Goal: Task Accomplishment & Management: Complete application form

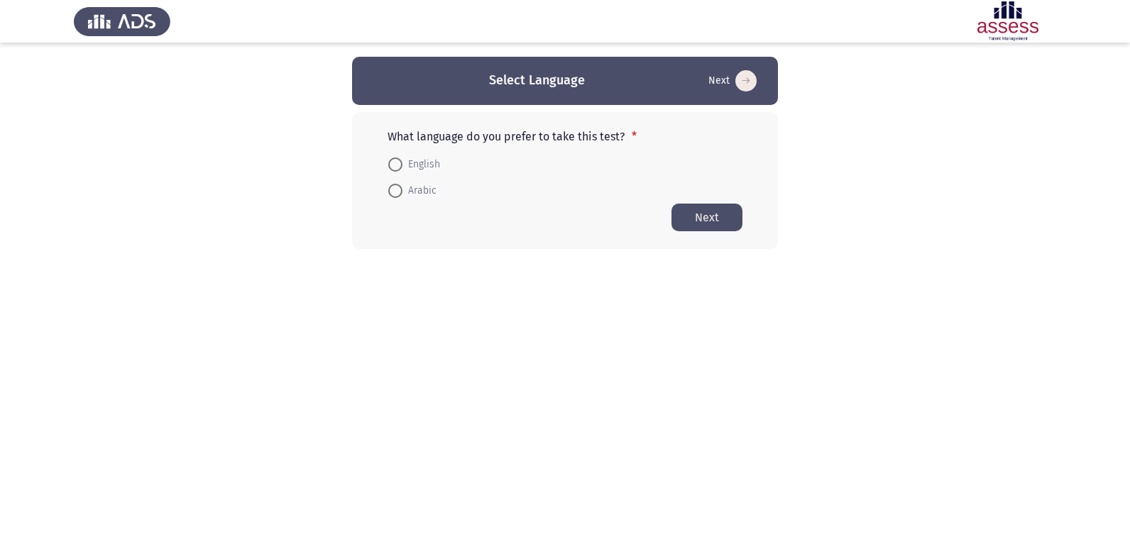
click at [417, 192] on span "Arabic" at bounding box center [420, 190] width 34 height 17
click at [403, 192] on input "Arabic" at bounding box center [395, 191] width 14 height 14
radio input "true"
click at [708, 226] on button "Next" at bounding box center [707, 217] width 71 height 28
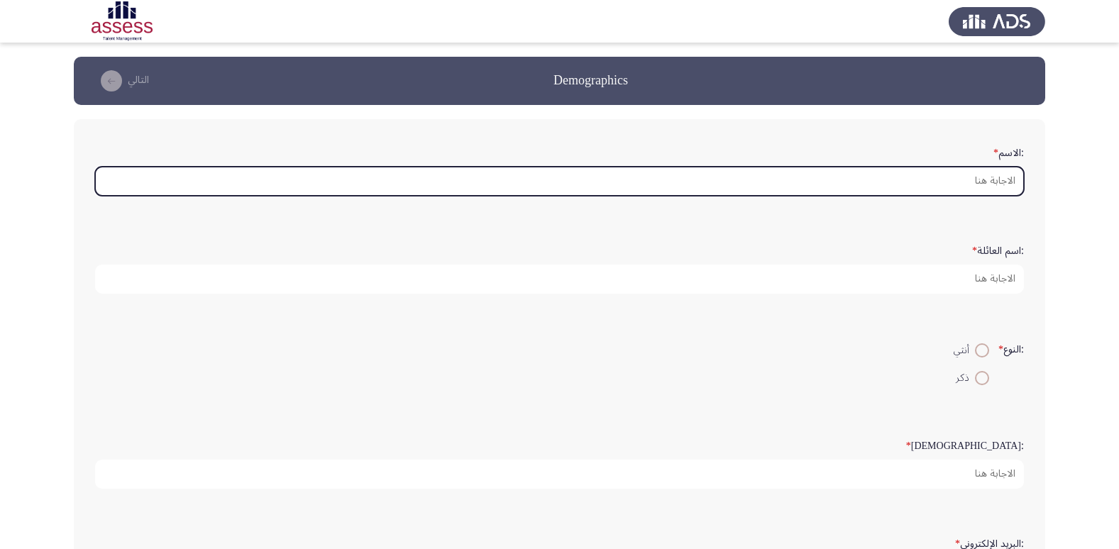
click at [982, 180] on input ":الاسم *" at bounding box center [559, 181] width 929 height 29
click at [985, 185] on input ":الاسم *" at bounding box center [559, 181] width 929 height 29
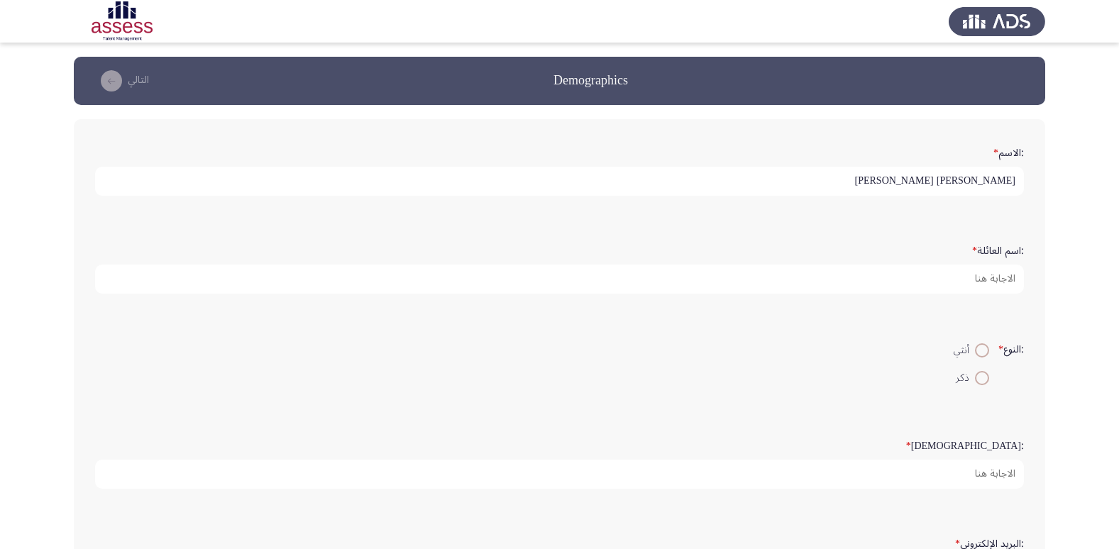
type input "[PERSON_NAME] [PERSON_NAME]"
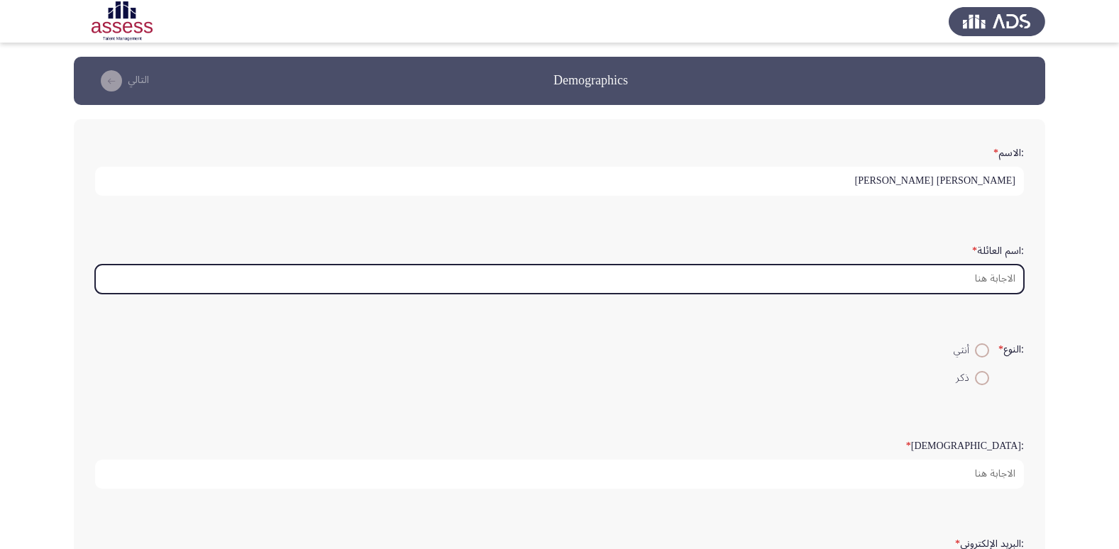
click at [931, 283] on input ":اسم العائلة *" at bounding box center [559, 279] width 929 height 29
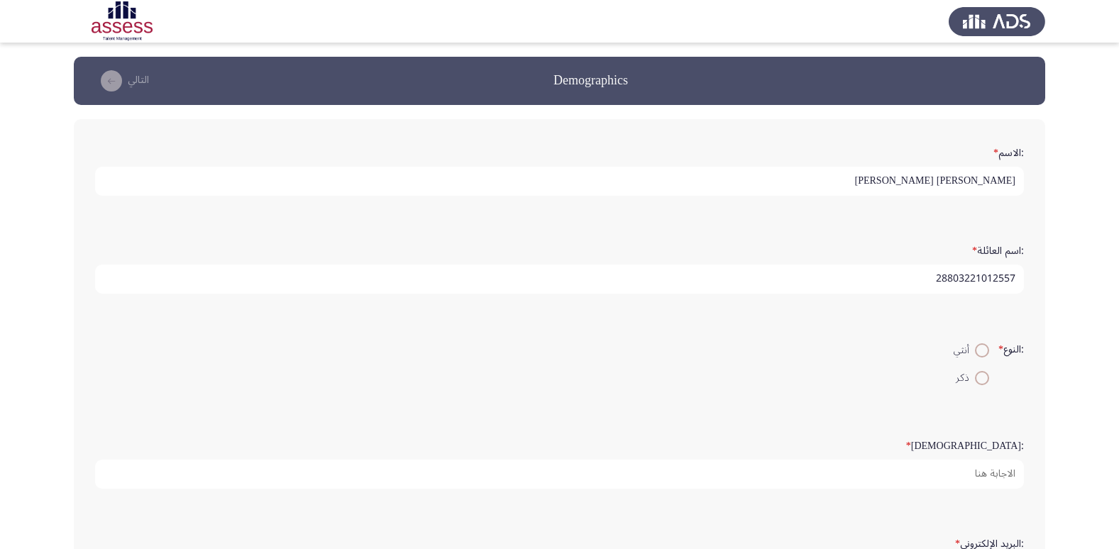
click at [978, 282] on input "28803221012557" at bounding box center [559, 279] width 929 height 29
drag, startPoint x: 991, startPoint y: 280, endPoint x: 976, endPoint y: 285, distance: 15.5
click at [976, 285] on input "28803221012557" at bounding box center [559, 279] width 929 height 29
click at [902, 282] on input "28803220102557" at bounding box center [559, 279] width 929 height 29
type input "28803220102557"
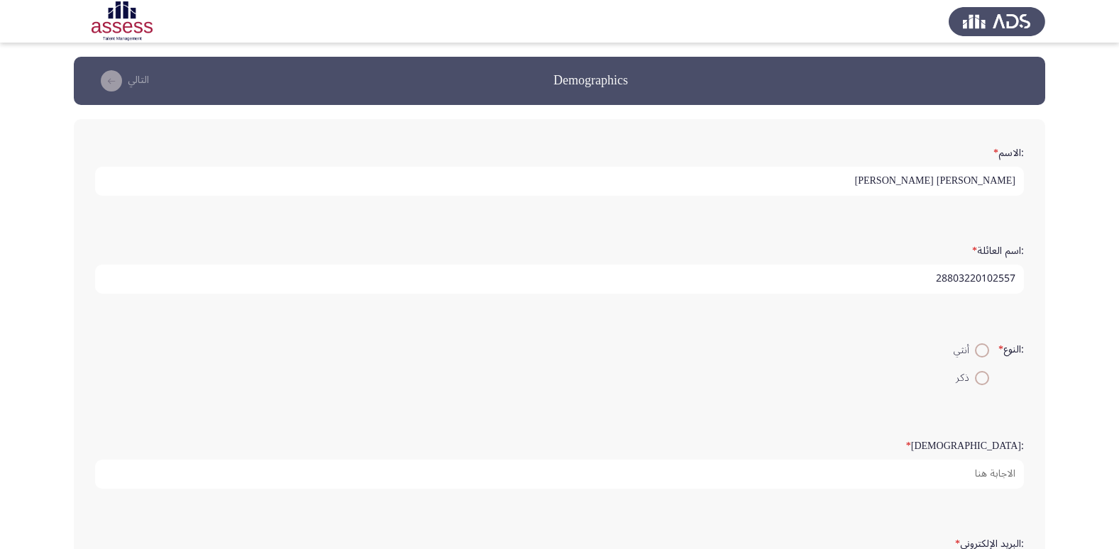
click at [975, 380] on span at bounding box center [982, 378] width 14 height 14
click at [975, 380] on input "ذكر" at bounding box center [982, 378] width 14 height 14
radio input "true"
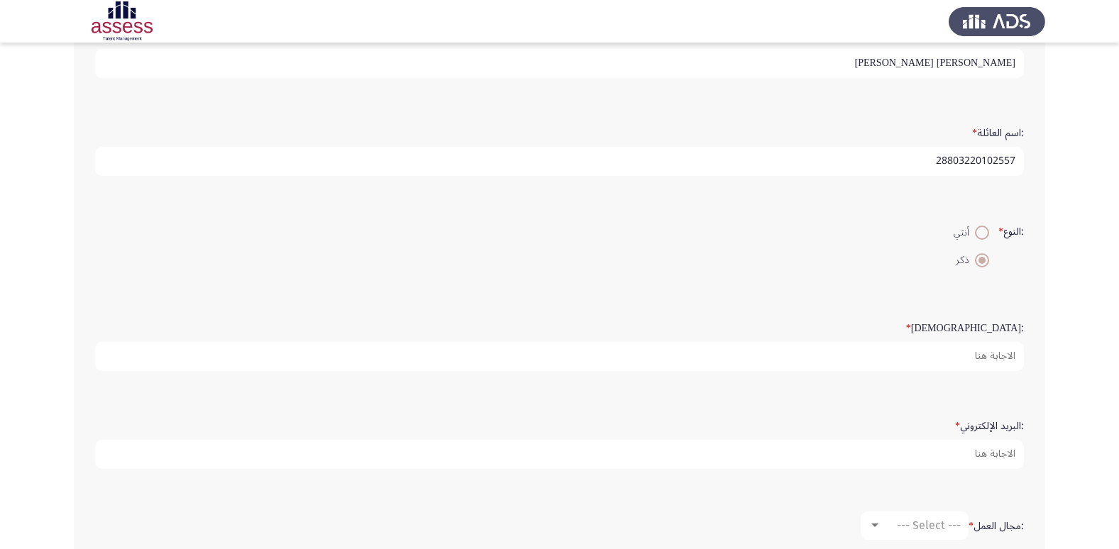
scroll to position [142, 0]
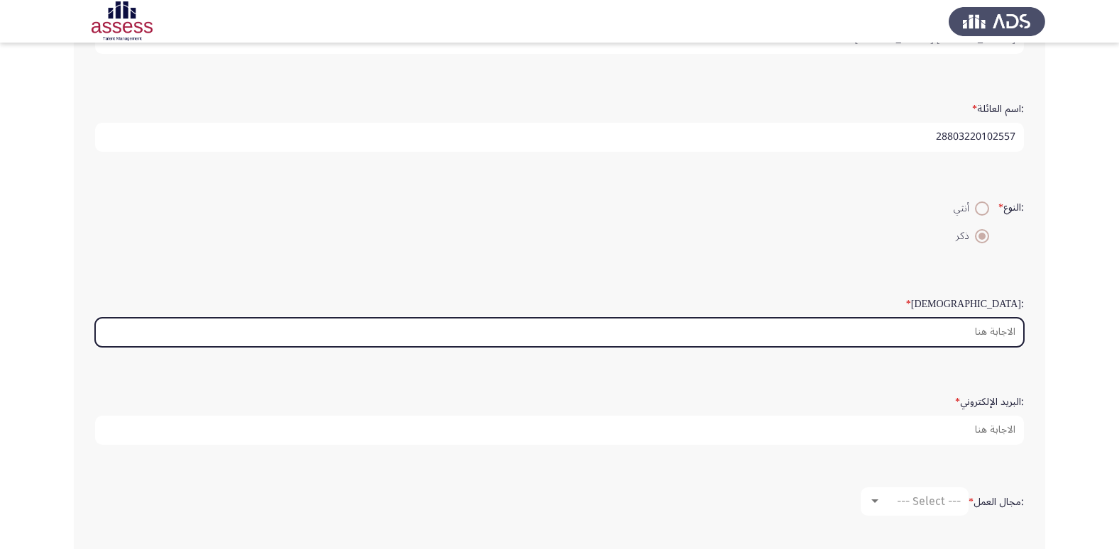
click at [960, 338] on input ":السن *" at bounding box center [559, 332] width 929 height 29
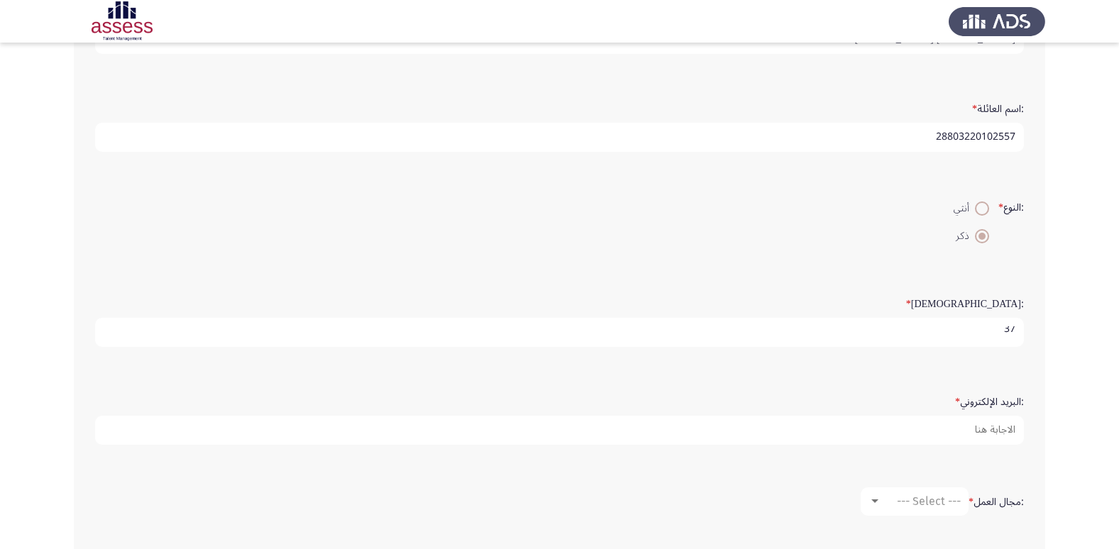
scroll to position [4, 0]
type input "37"
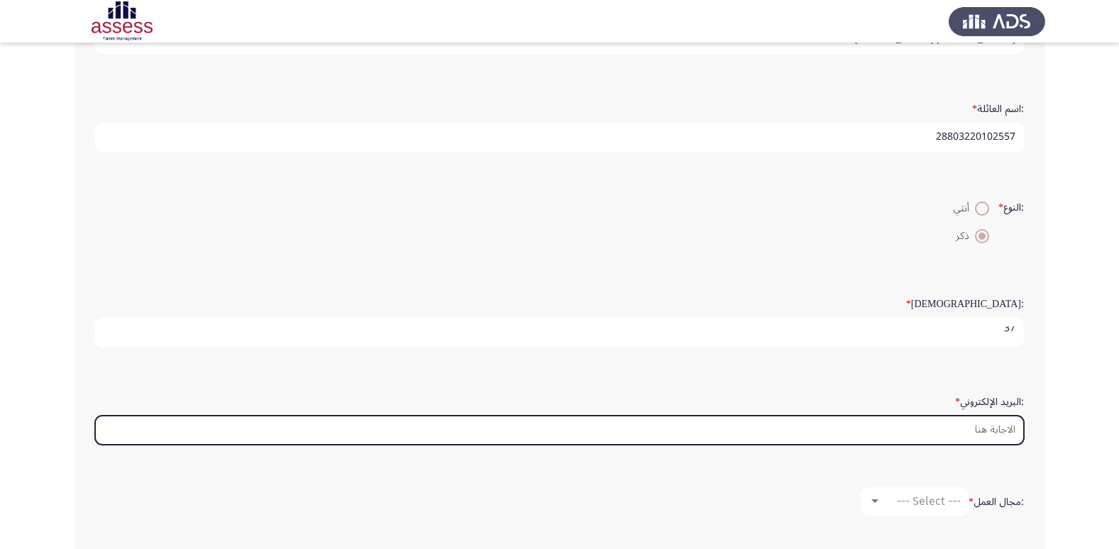
scroll to position [0, 0]
click at [965, 432] on input ":البريد الإلكتروني *" at bounding box center [559, 430] width 929 height 29
click at [992, 434] on input ":البريد الإلكتروني *" at bounding box center [559, 430] width 929 height 29
type input "ة"
click at [930, 433] on input ":البريد الإلكتروني *" at bounding box center [559, 430] width 929 height 29
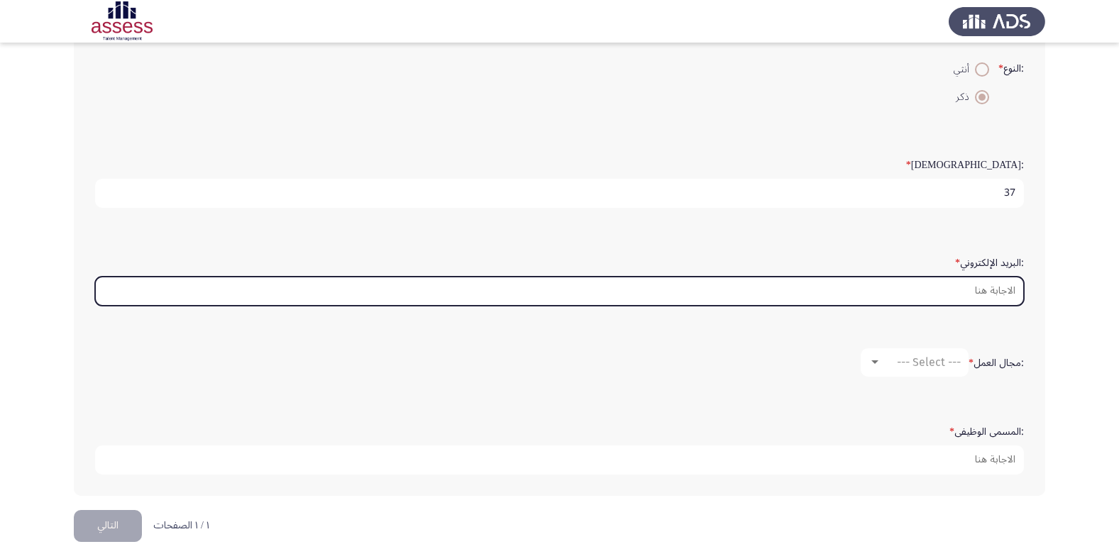
scroll to position [299, 0]
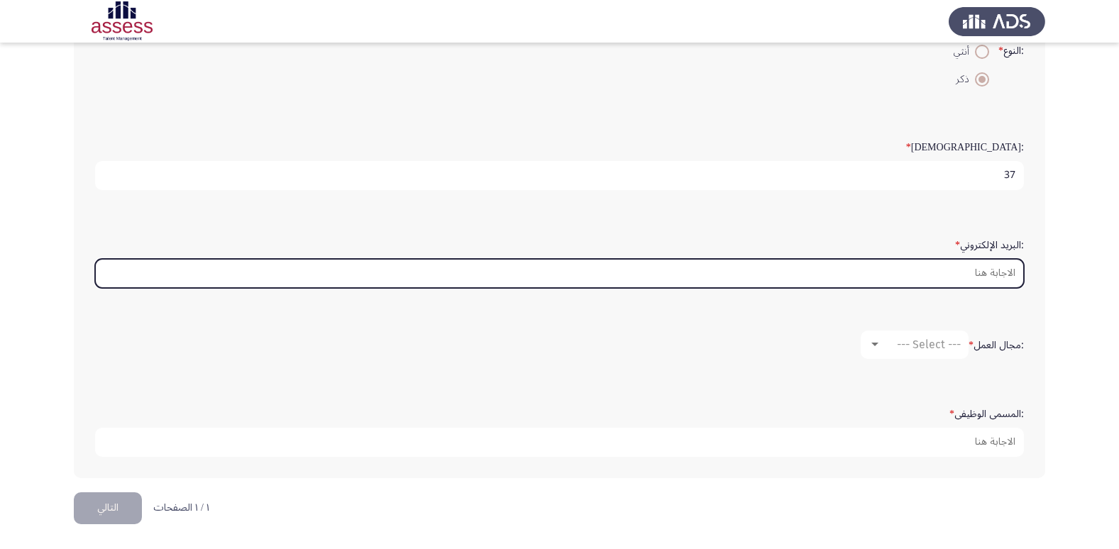
click at [989, 278] on input ":البريد الإلكتروني *" at bounding box center [559, 273] width 929 height 29
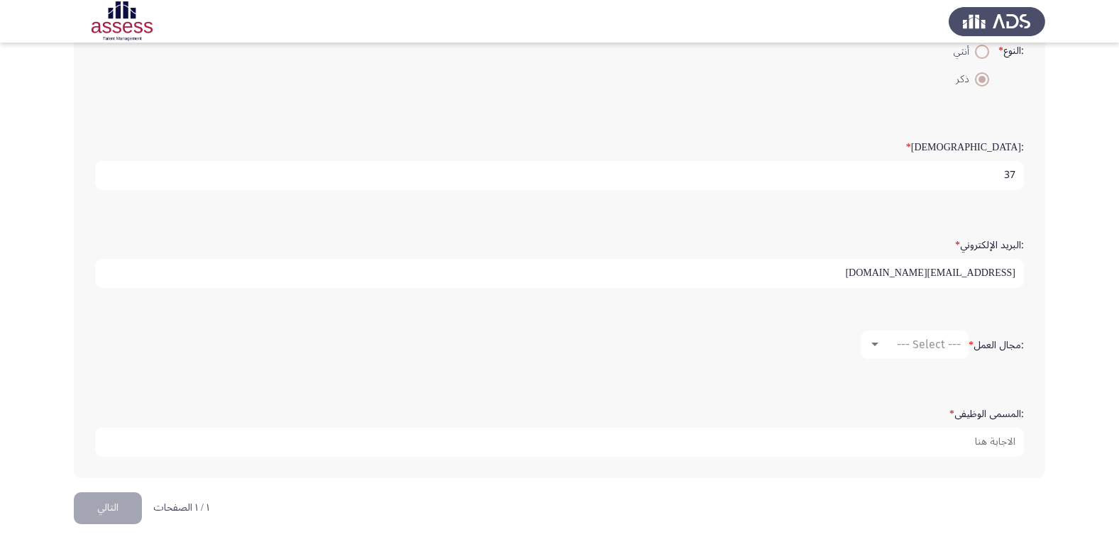
type input "[EMAIL_ADDRESS][DOMAIN_NAME]"
click at [1039, 272] on div ":الاسم * [PERSON_NAME] [PERSON_NAME] :اسم العائلة * 28803220102557 :النوع * أنث…" at bounding box center [560, 149] width 972 height 658
click at [880, 344] on div at bounding box center [875, 344] width 13 height 11
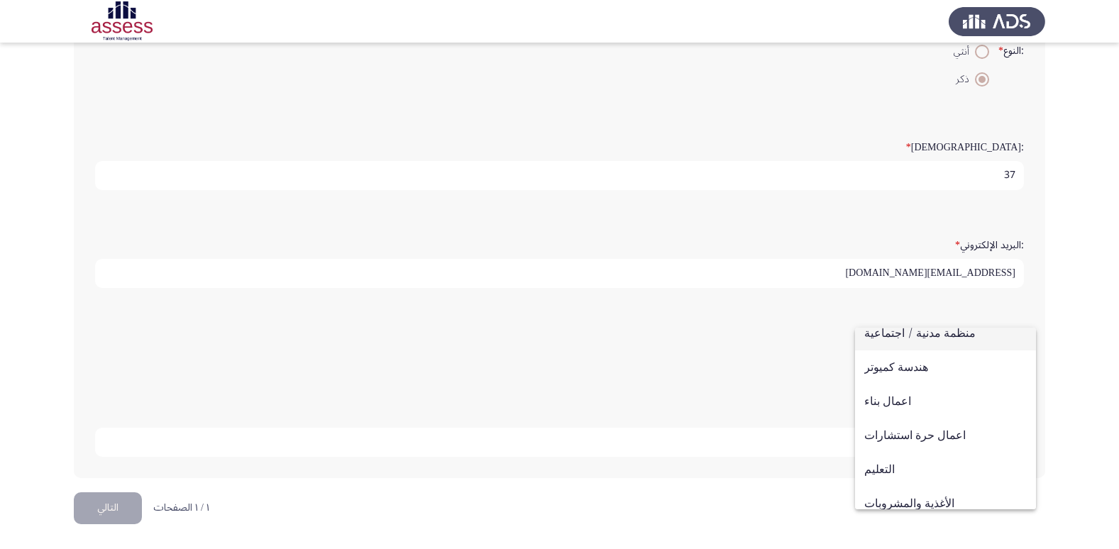
scroll to position [111, 0]
click at [931, 373] on span "الخدمات المصرفية" at bounding box center [946, 371] width 163 height 34
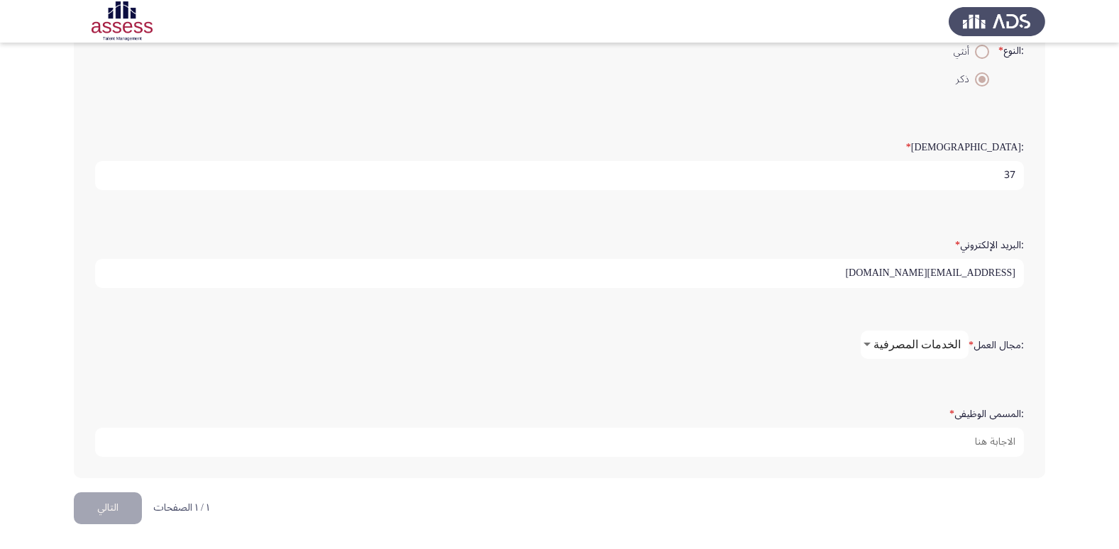
click at [874, 345] on div at bounding box center [867, 344] width 13 height 11
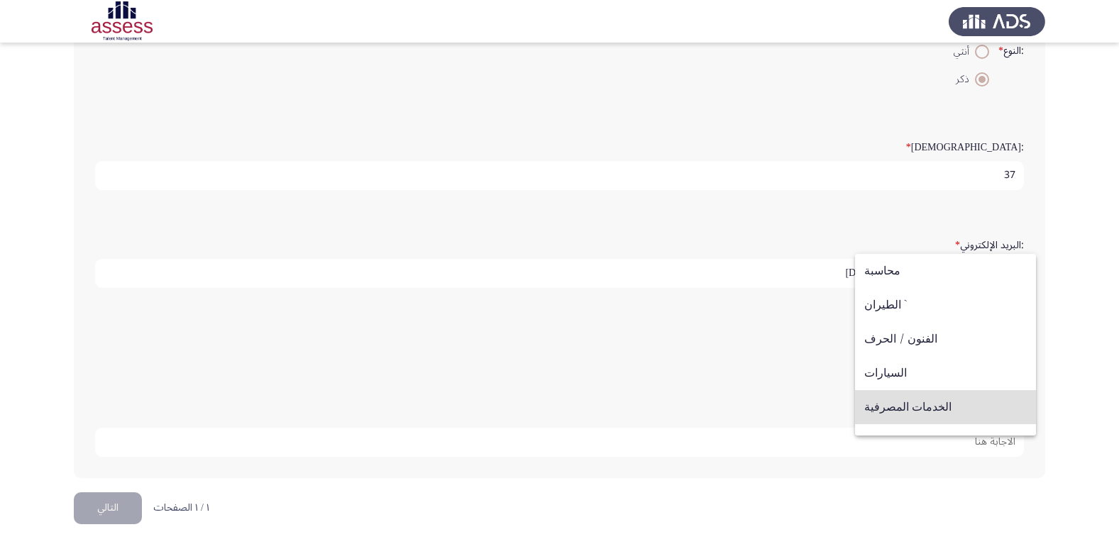
scroll to position [62, 0]
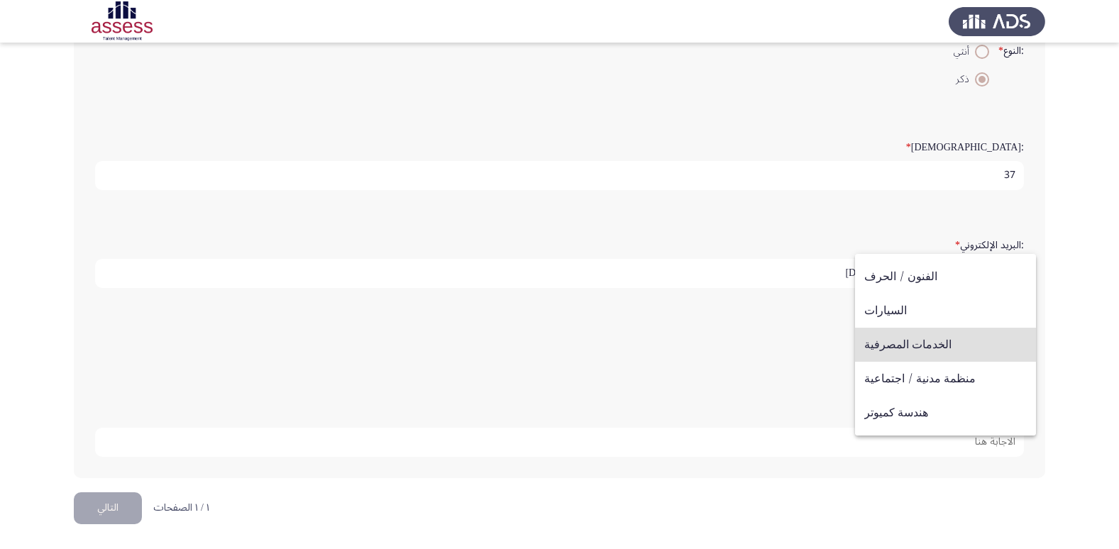
click at [943, 349] on span "الخدمات المصرفية" at bounding box center [946, 345] width 163 height 34
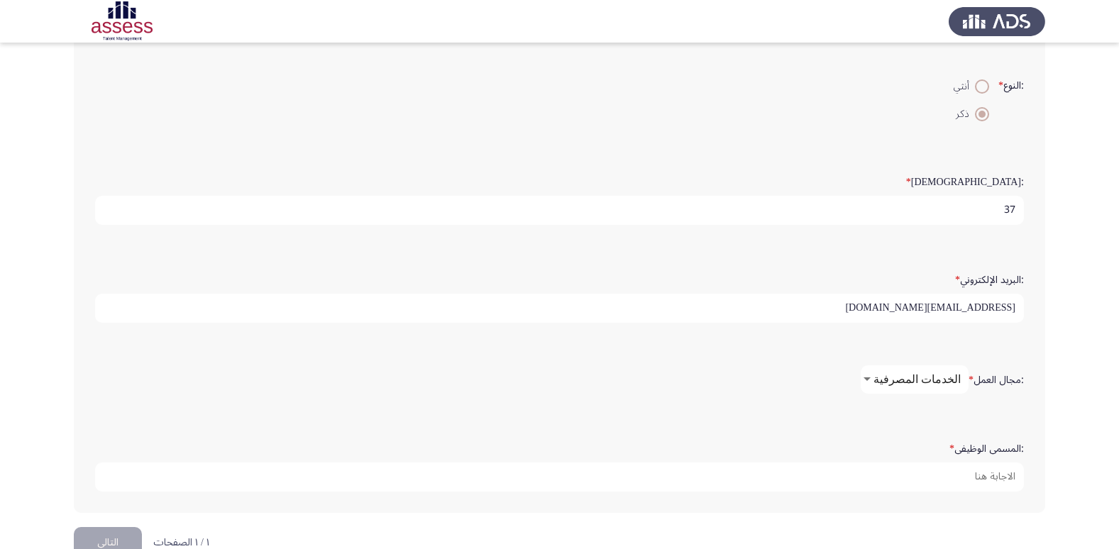
scroll to position [299, 0]
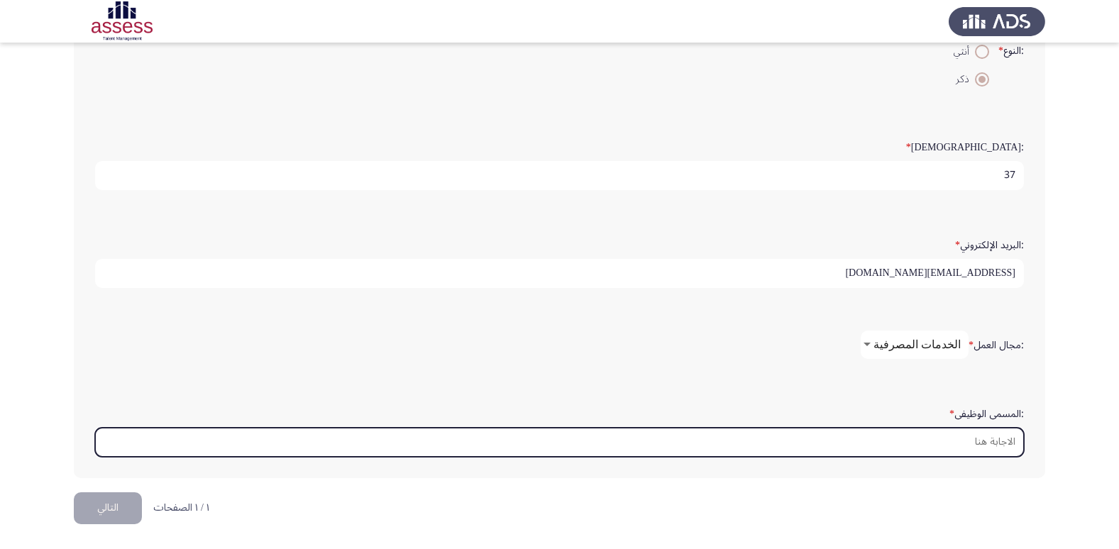
click at [988, 444] on input ":المسمى الوظيفى *" at bounding box center [559, 442] width 929 height 29
click at [987, 444] on input ":المسمى الوظيفى *" at bounding box center [559, 442] width 929 height 29
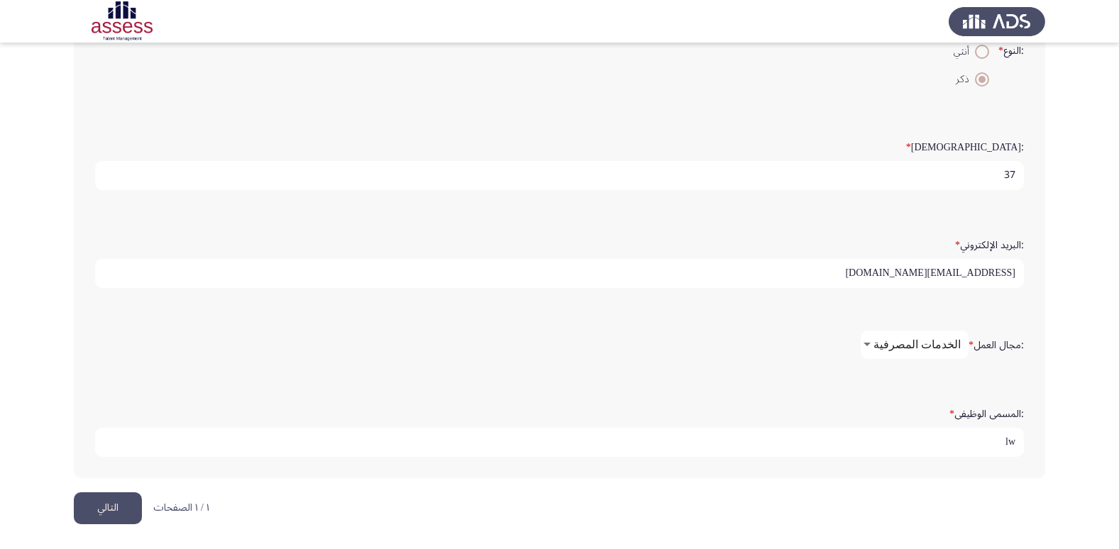
type input "l"
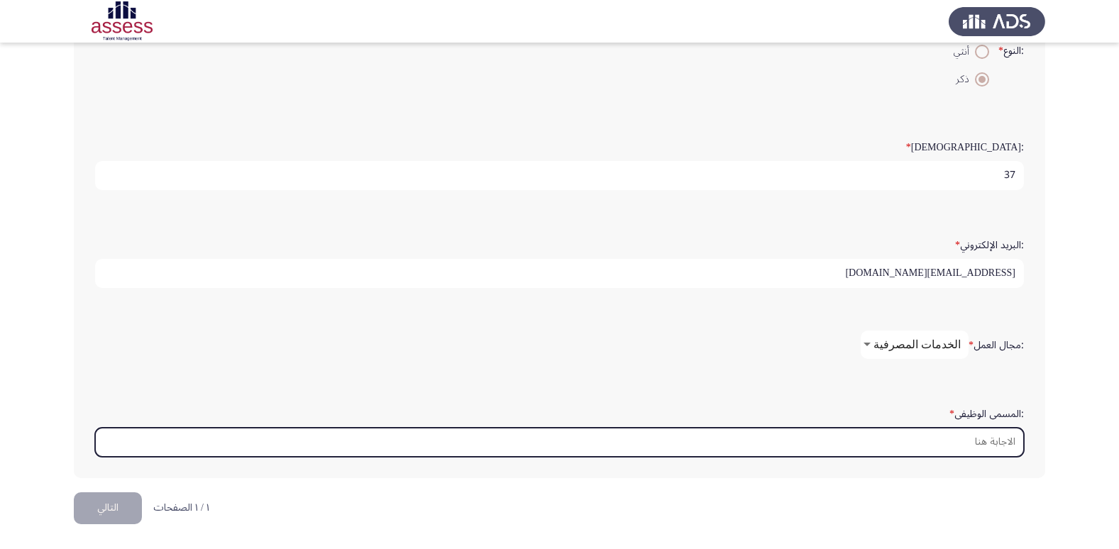
click at [952, 437] on input ":المسمى الوظيفى *" at bounding box center [559, 442] width 929 height 29
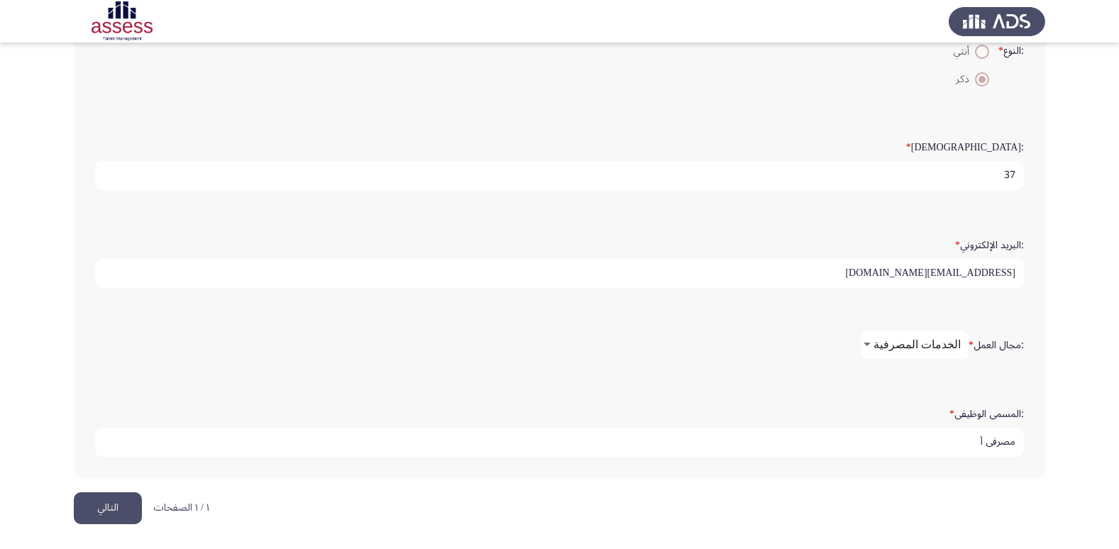
type input "مصرفي أ"
click at [104, 518] on button "التالي" at bounding box center [108, 509] width 68 height 32
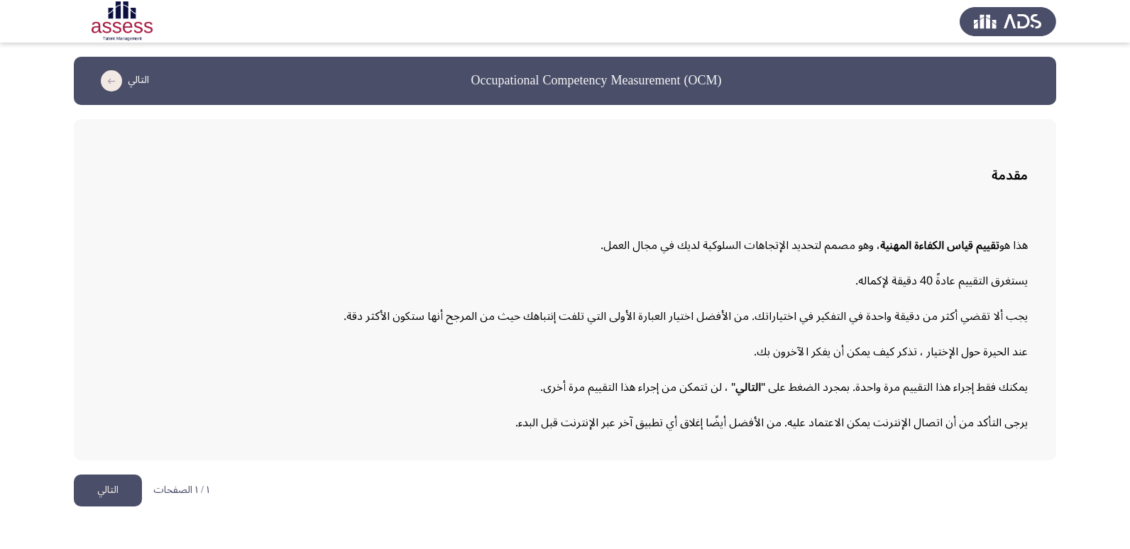
click at [93, 497] on button "التالي" at bounding box center [108, 491] width 68 height 32
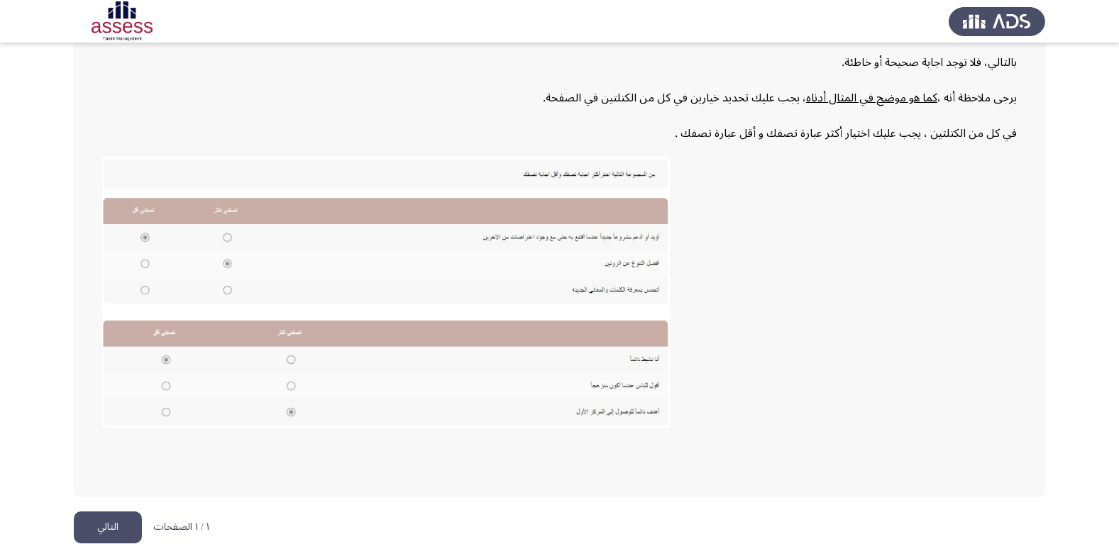
scroll to position [214, 0]
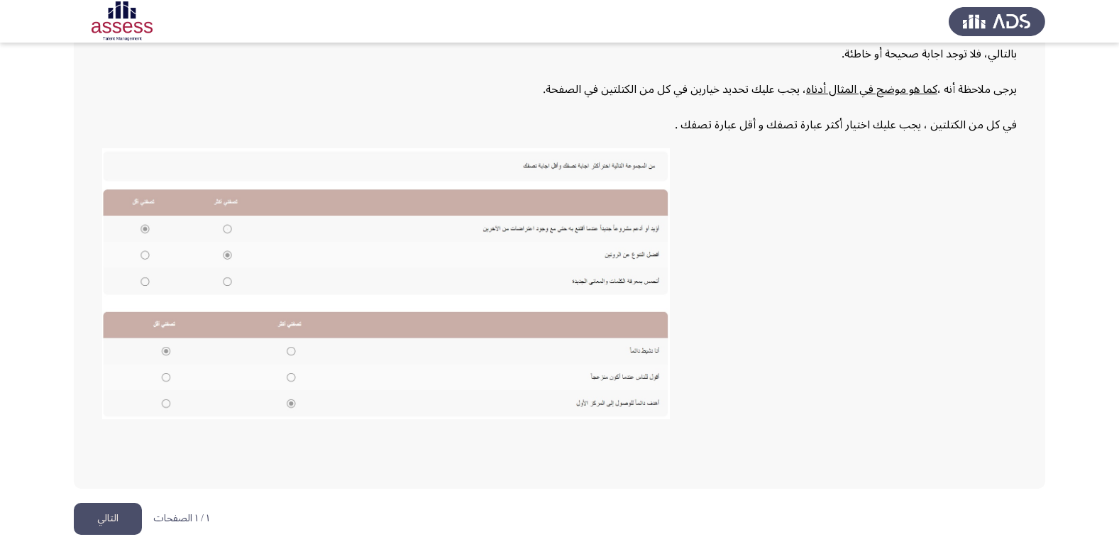
click at [115, 522] on button "التالي" at bounding box center [108, 519] width 68 height 32
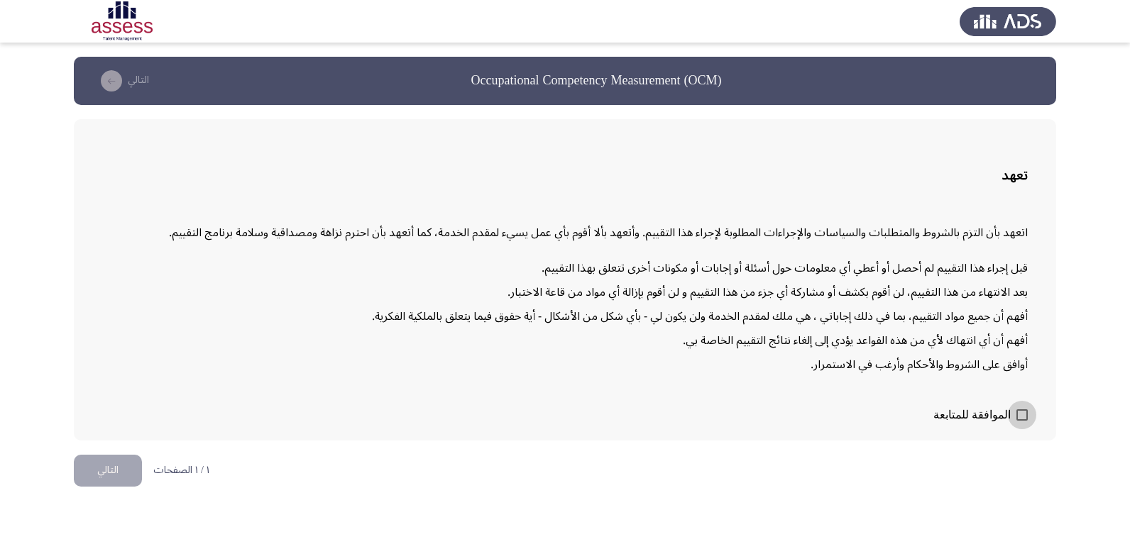
click at [1016, 415] on label "الموافقة للمتابعة" at bounding box center [980, 415] width 94 height 17
click at [1022, 421] on input "الموافقة للمتابعة" at bounding box center [1022, 421] width 1 height 1
checkbox input "true"
click at [95, 467] on button "التالي" at bounding box center [108, 471] width 68 height 32
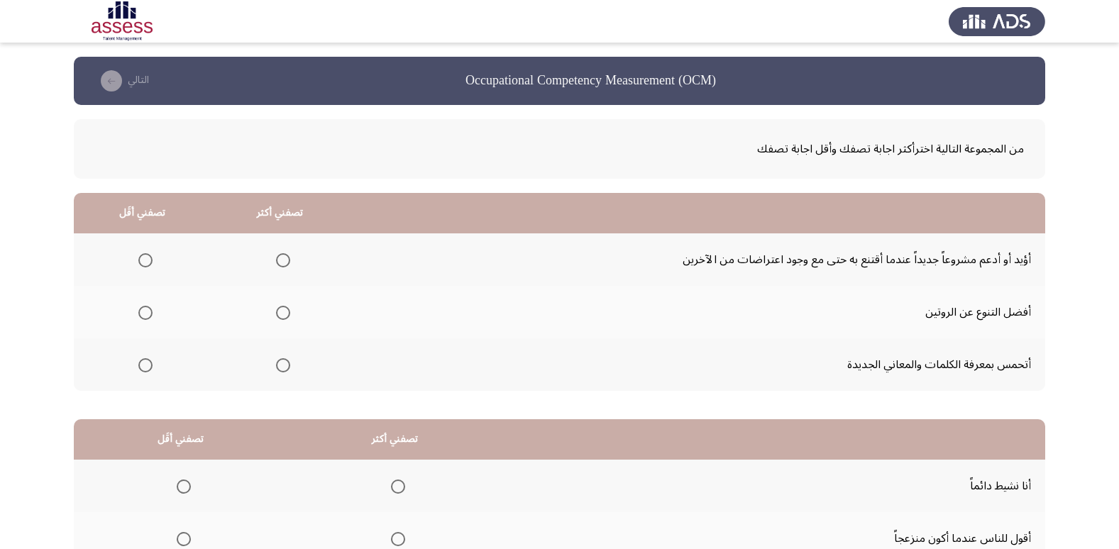
click at [273, 257] on label "Select an option" at bounding box center [280, 260] width 20 height 14
click at [276, 257] on input "Select an option" at bounding box center [283, 260] width 14 height 14
click at [143, 319] on span "Select an option" at bounding box center [145, 313] width 14 height 14
click at [143, 319] on input "Select an option" at bounding box center [145, 313] width 14 height 14
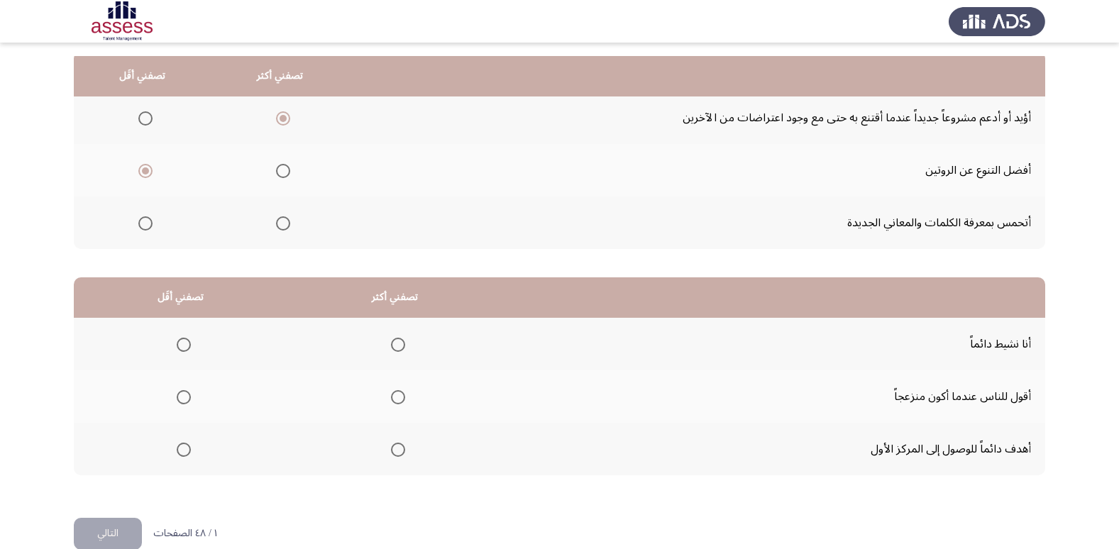
scroll to position [168, 0]
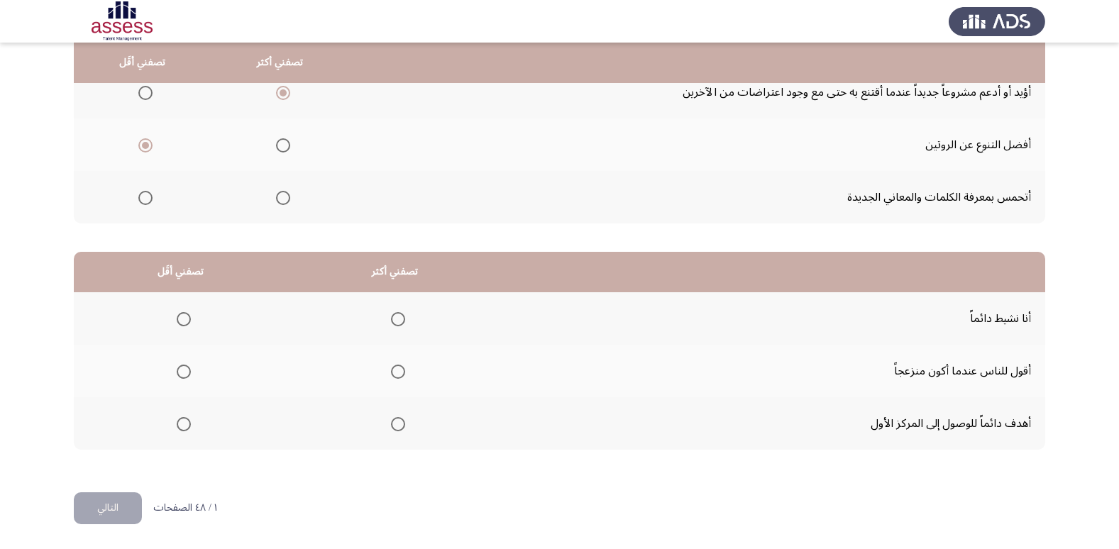
click at [400, 324] on span "Select an option" at bounding box center [398, 319] width 14 height 14
click at [400, 324] on input "Select an option" at bounding box center [398, 319] width 14 height 14
click at [388, 434] on mat-radio-group "Select an option" at bounding box center [395, 424] width 20 height 24
click at [395, 428] on span "Select an option" at bounding box center [398, 424] width 14 height 14
click at [395, 428] on input "Select an option" at bounding box center [398, 424] width 14 height 14
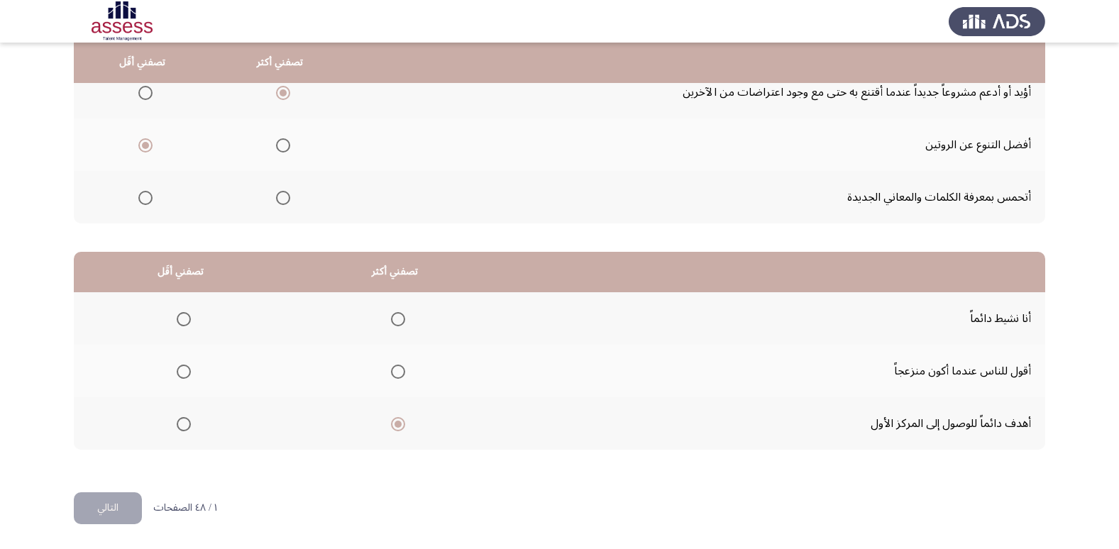
click at [187, 377] on span "Select an option" at bounding box center [184, 372] width 14 height 14
click at [187, 377] on input "Select an option" at bounding box center [184, 372] width 14 height 14
click at [99, 503] on button "التالي" at bounding box center [108, 509] width 68 height 32
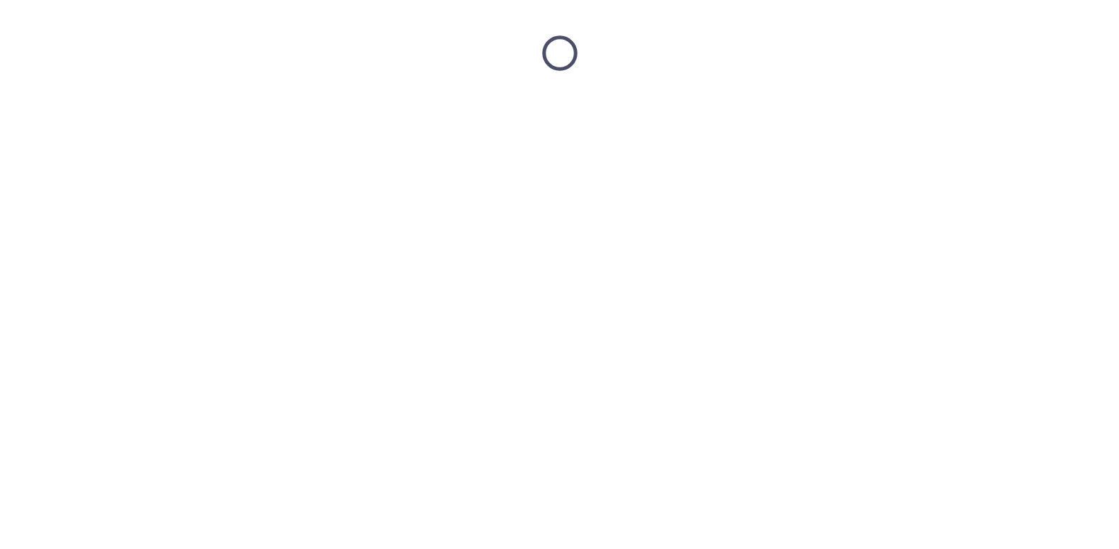
scroll to position [0, 0]
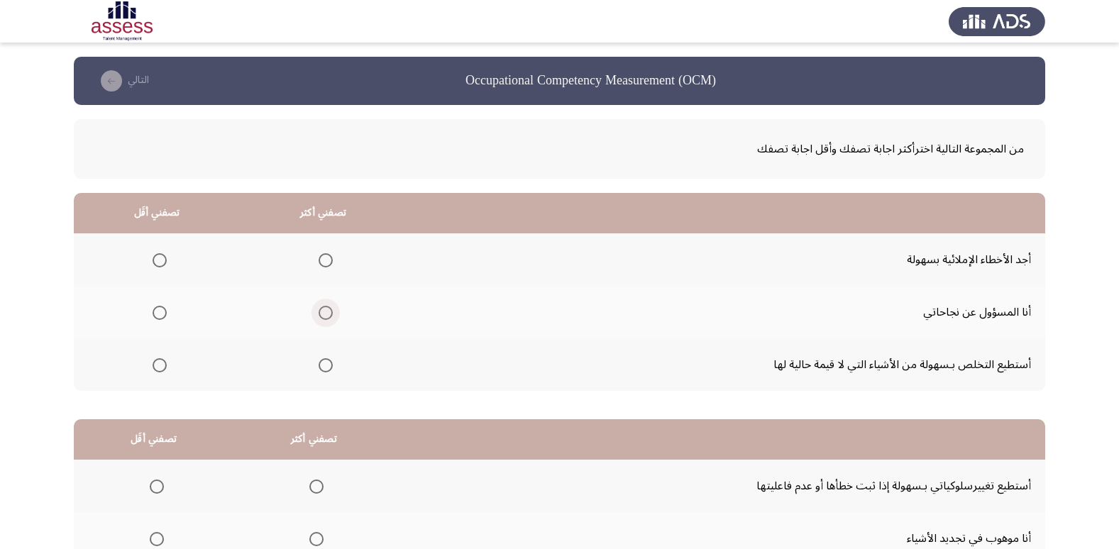
click at [319, 314] on span "Select an option" at bounding box center [326, 313] width 14 height 14
click at [319, 314] on input "Select an option" at bounding box center [326, 313] width 14 height 14
click at [161, 366] on span "Select an option" at bounding box center [160, 365] width 14 height 14
click at [161, 366] on input "Select an option" at bounding box center [160, 365] width 14 height 14
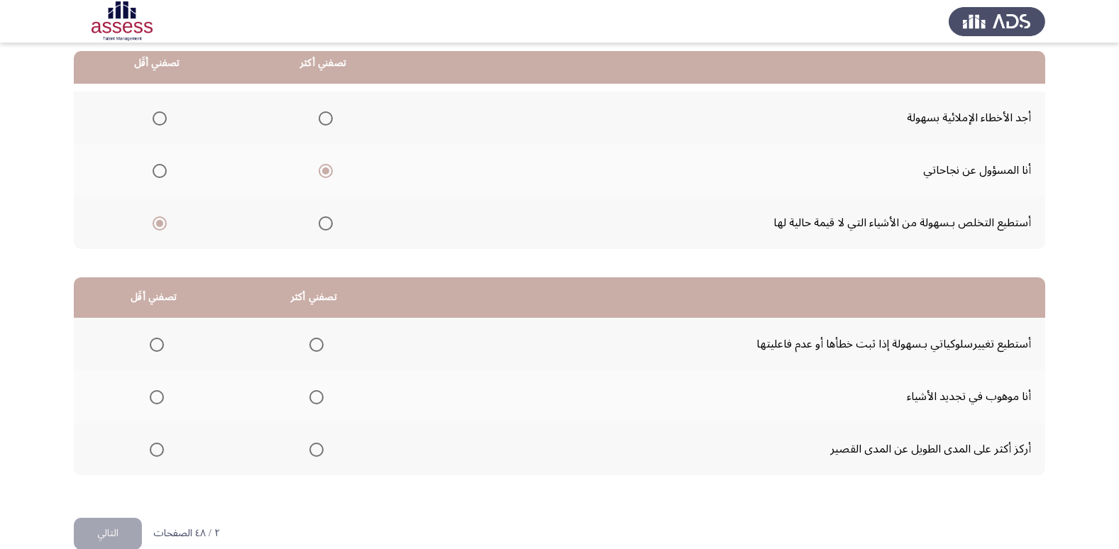
scroll to position [168, 0]
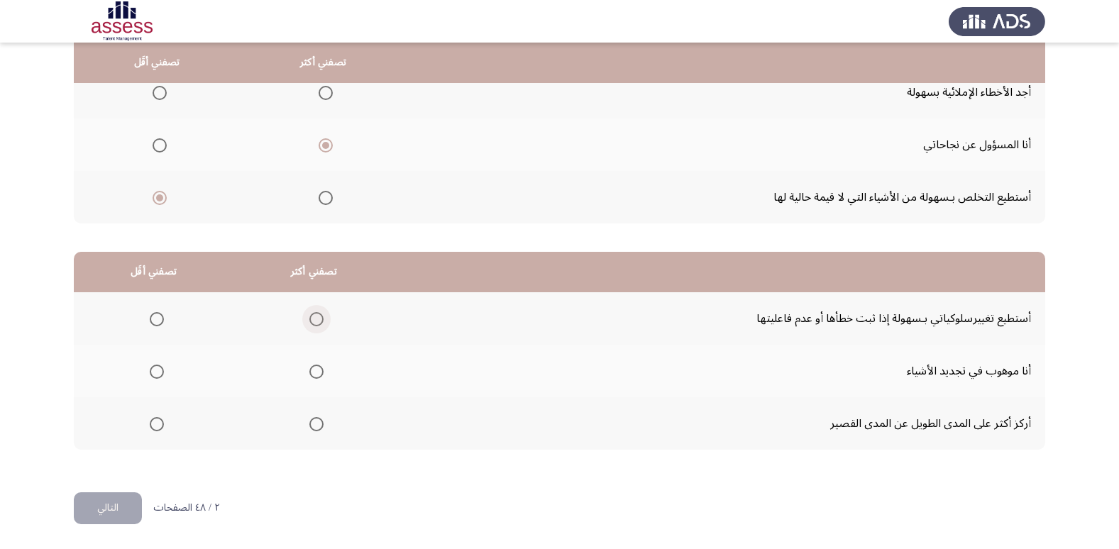
click at [310, 319] on span "Select an option" at bounding box center [317, 319] width 14 height 14
click at [310, 319] on input "Select an option" at bounding box center [317, 319] width 14 height 14
click at [156, 370] on span "Select an option" at bounding box center [157, 372] width 14 height 14
click at [156, 370] on input "Select an option" at bounding box center [157, 372] width 14 height 14
click at [106, 514] on button "التالي" at bounding box center [108, 509] width 68 height 32
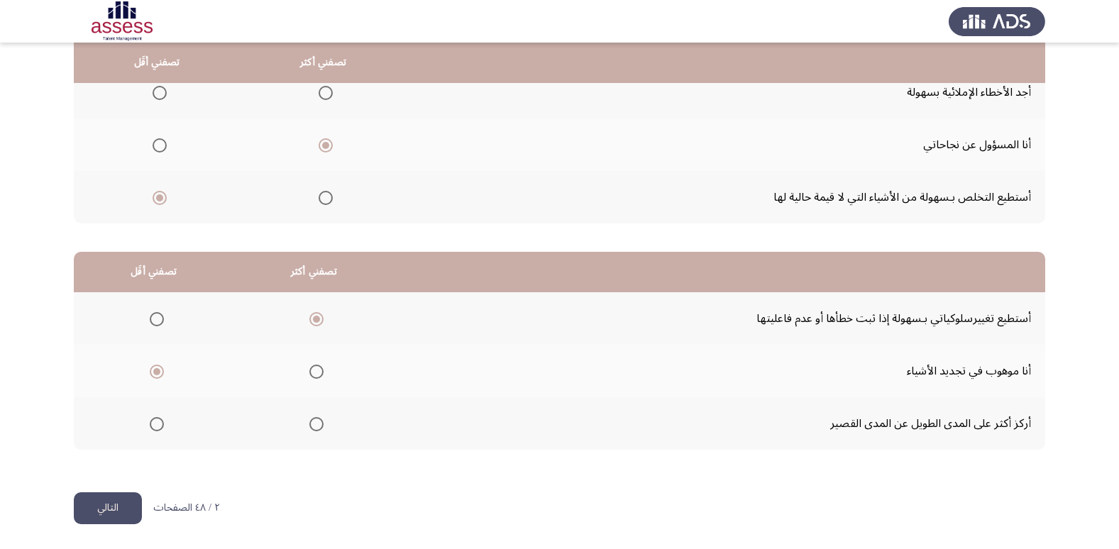
scroll to position [0, 0]
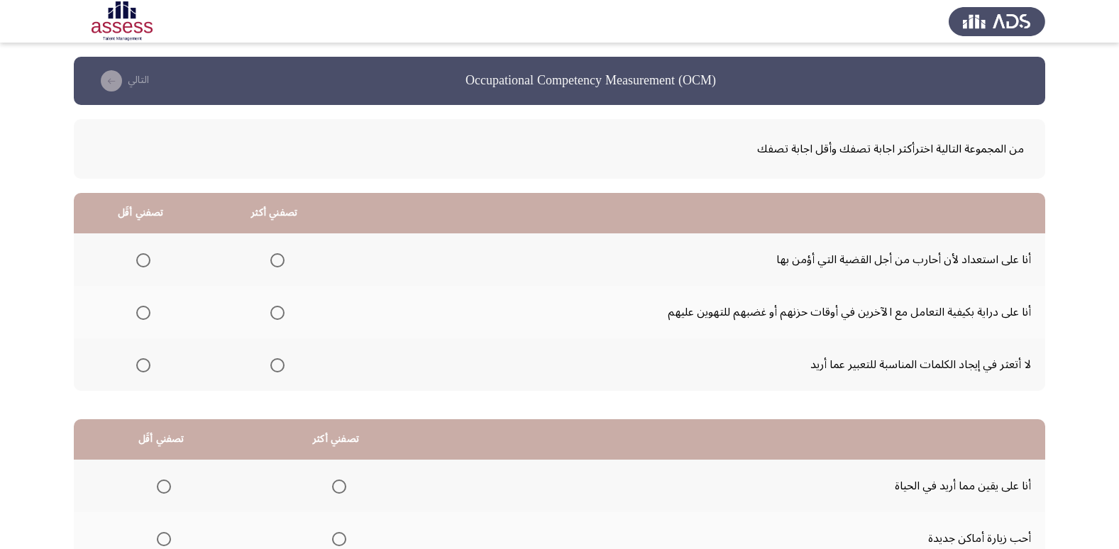
click at [276, 267] on span "Select an option" at bounding box center [277, 260] width 14 height 14
click at [276, 267] on input "Select an option" at bounding box center [277, 260] width 14 height 14
click at [138, 368] on span "Select an option" at bounding box center [143, 365] width 14 height 14
click at [138, 368] on input "Select an option" at bounding box center [143, 365] width 14 height 14
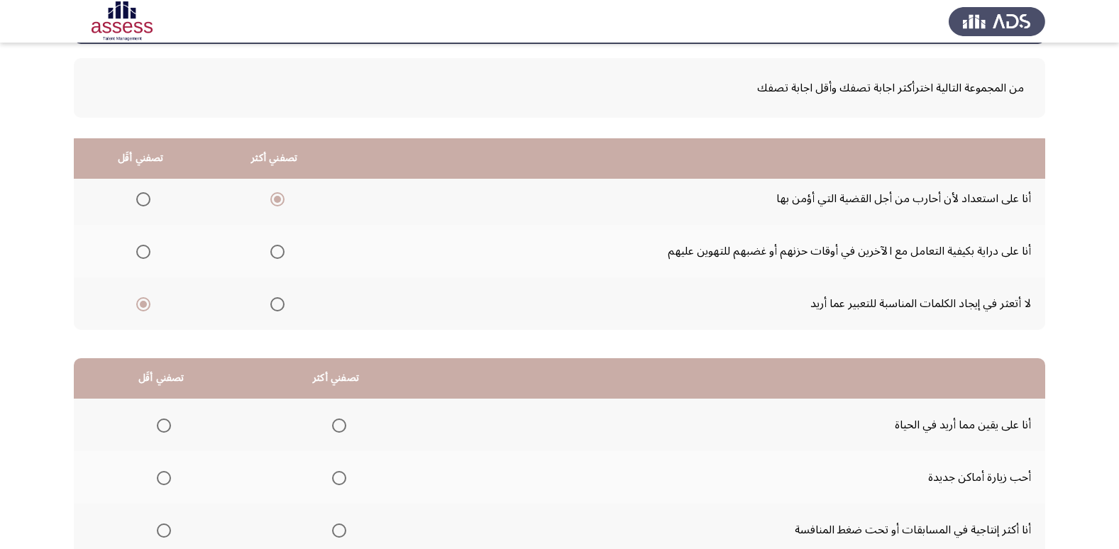
scroll to position [168, 0]
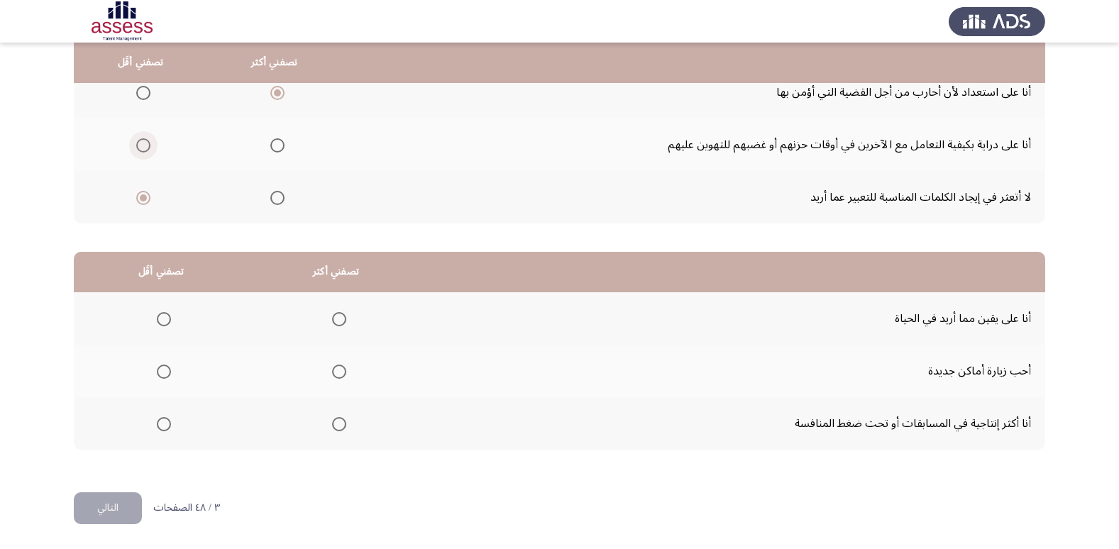
click at [143, 148] on span "Select an option" at bounding box center [143, 145] width 14 height 14
click at [143, 148] on input "Select an option" at bounding box center [143, 145] width 14 height 14
click at [158, 371] on span "Select an option" at bounding box center [164, 372] width 14 height 14
click at [158, 371] on input "Select an option" at bounding box center [164, 372] width 14 height 14
click at [327, 317] on label "Select an option" at bounding box center [337, 319] width 20 height 14
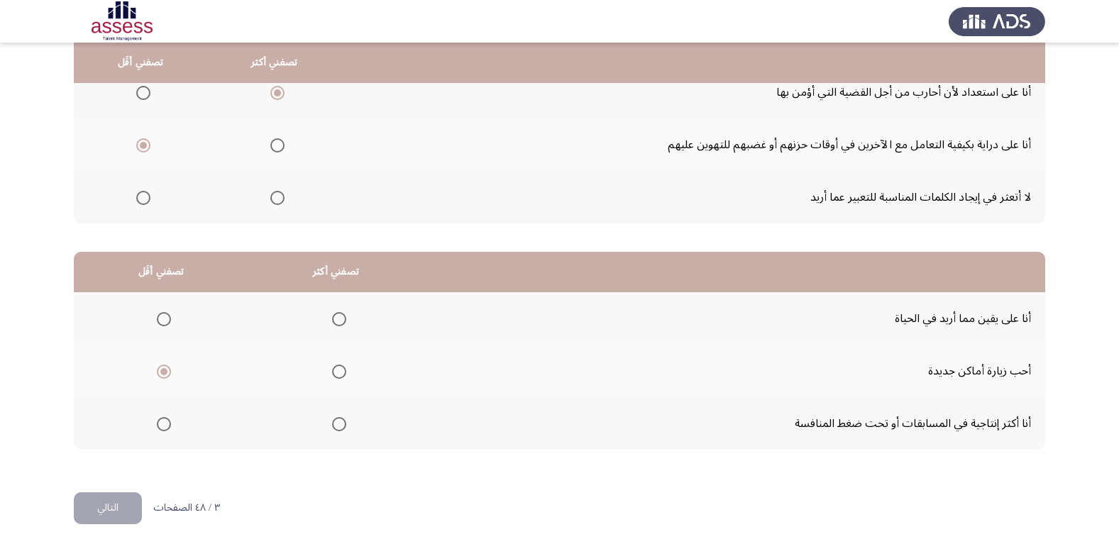
click at [332, 317] on input "Select an option" at bounding box center [339, 319] width 14 height 14
click at [108, 504] on button "التالي" at bounding box center [108, 509] width 68 height 32
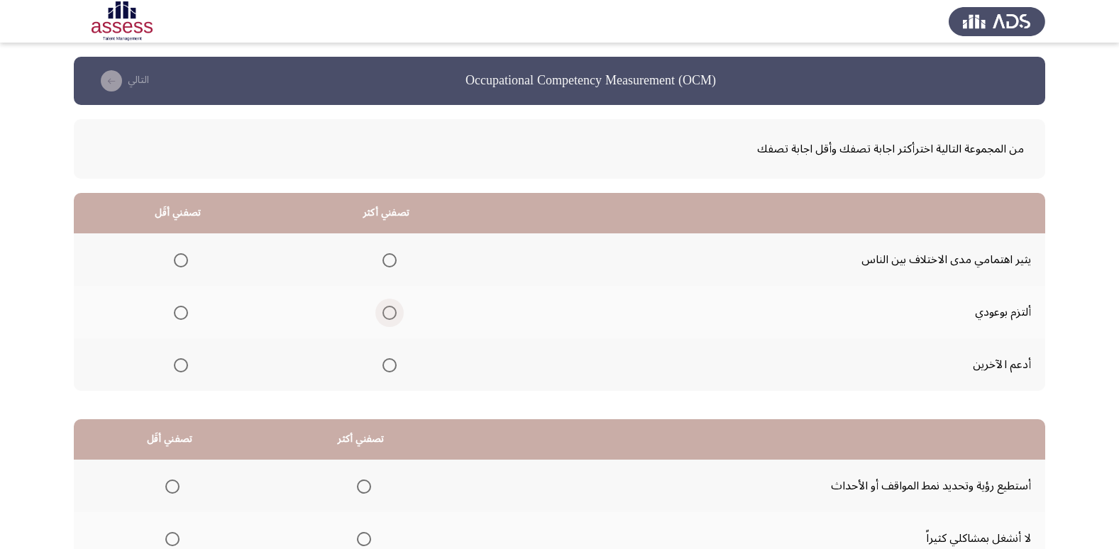
click at [386, 310] on span "Select an option" at bounding box center [390, 313] width 14 height 14
click at [386, 310] on input "Select an option" at bounding box center [390, 313] width 14 height 14
click at [179, 263] on span "Select an option" at bounding box center [181, 260] width 14 height 14
click at [179, 263] on input "Select an option" at bounding box center [181, 260] width 14 height 14
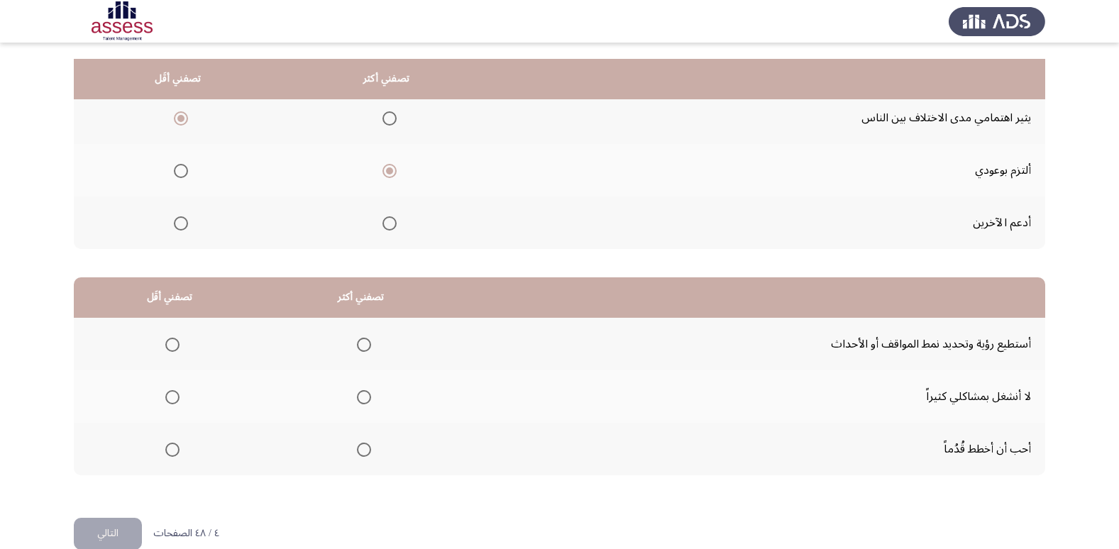
scroll to position [168, 0]
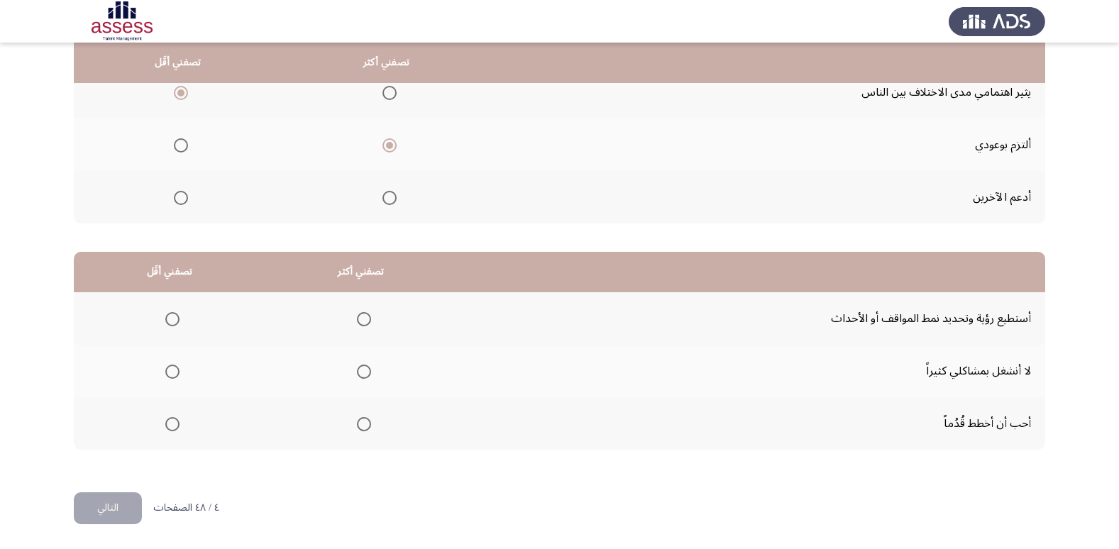
click at [357, 318] on span "Select an option" at bounding box center [364, 319] width 14 height 14
click at [357, 318] on input "Select an option" at bounding box center [364, 319] width 14 height 14
click at [168, 373] on span "Select an option" at bounding box center [172, 372] width 14 height 14
click at [168, 373] on input "Select an option" at bounding box center [172, 372] width 14 height 14
click at [122, 510] on button "التالي" at bounding box center [108, 509] width 68 height 32
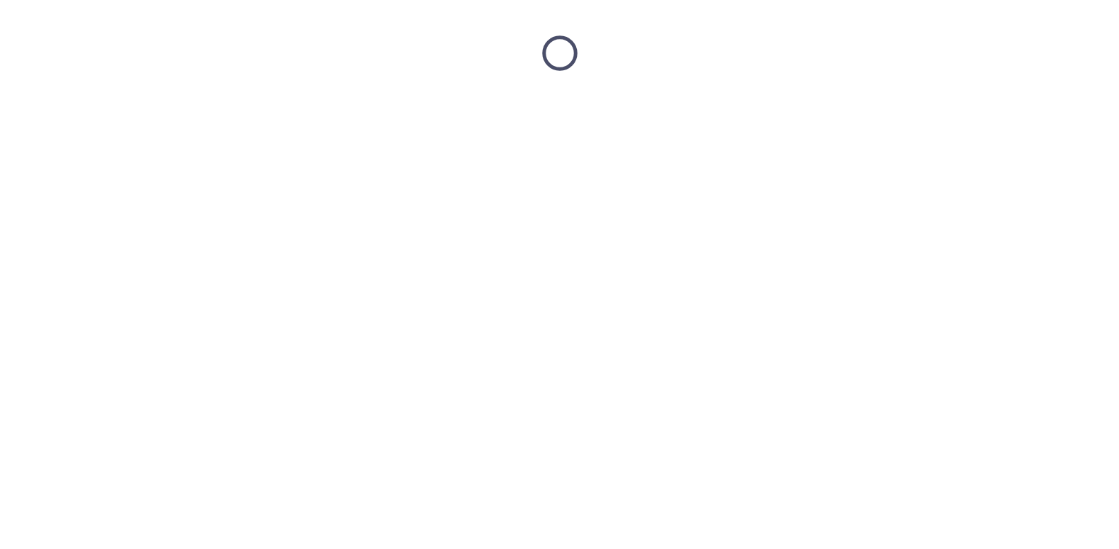
scroll to position [0, 0]
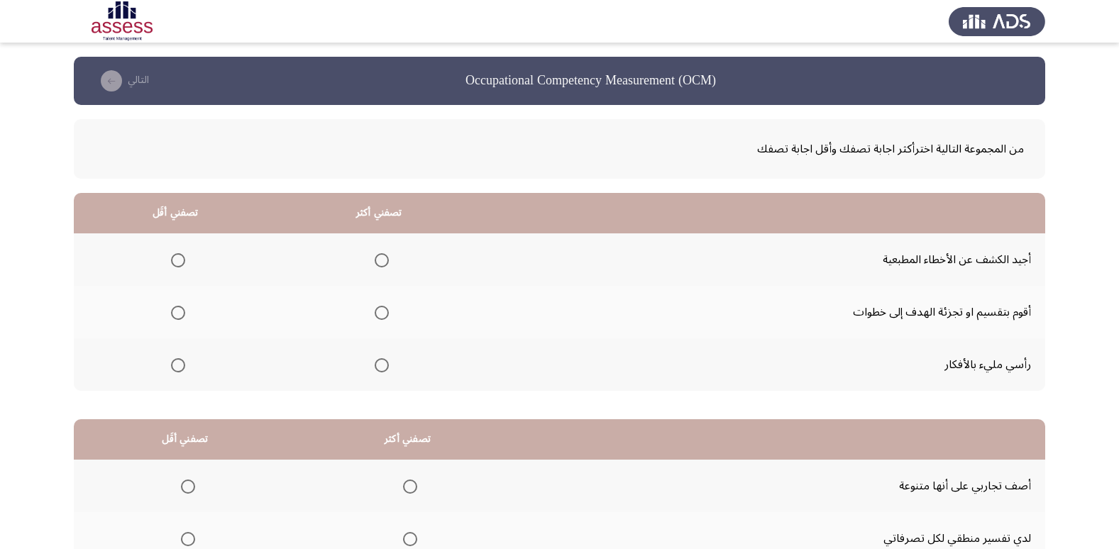
click at [384, 316] on span "Select an option" at bounding box center [382, 313] width 14 height 14
click at [384, 316] on input "Select an option" at bounding box center [382, 313] width 14 height 14
click at [177, 259] on span "Select an option" at bounding box center [178, 260] width 14 height 14
click at [177, 259] on input "Select an option" at bounding box center [178, 260] width 14 height 14
click at [173, 366] on span "Select an option" at bounding box center [178, 365] width 14 height 14
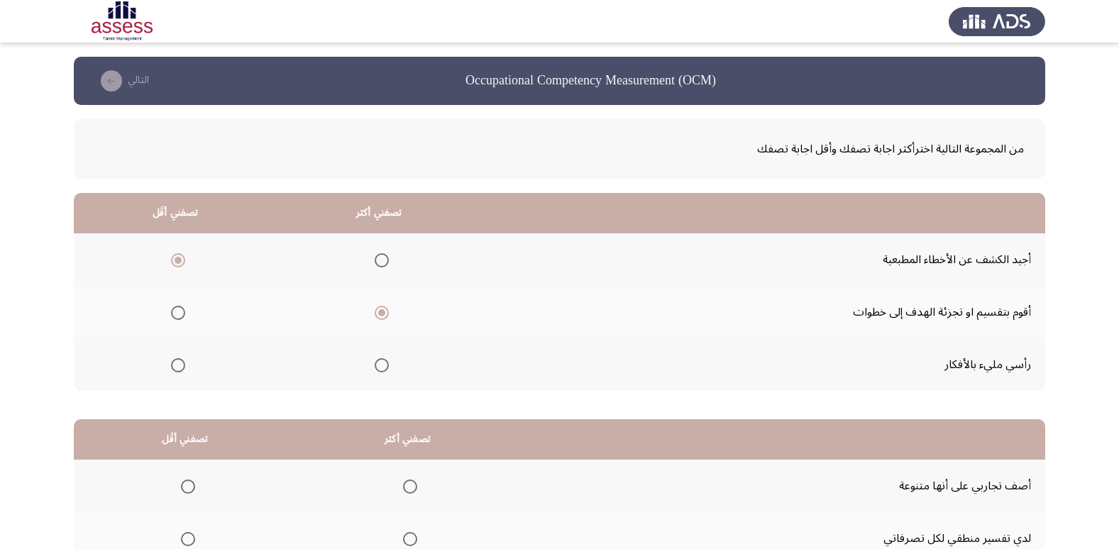
click at [173, 366] on input "Select an option" at bounding box center [178, 365] width 14 height 14
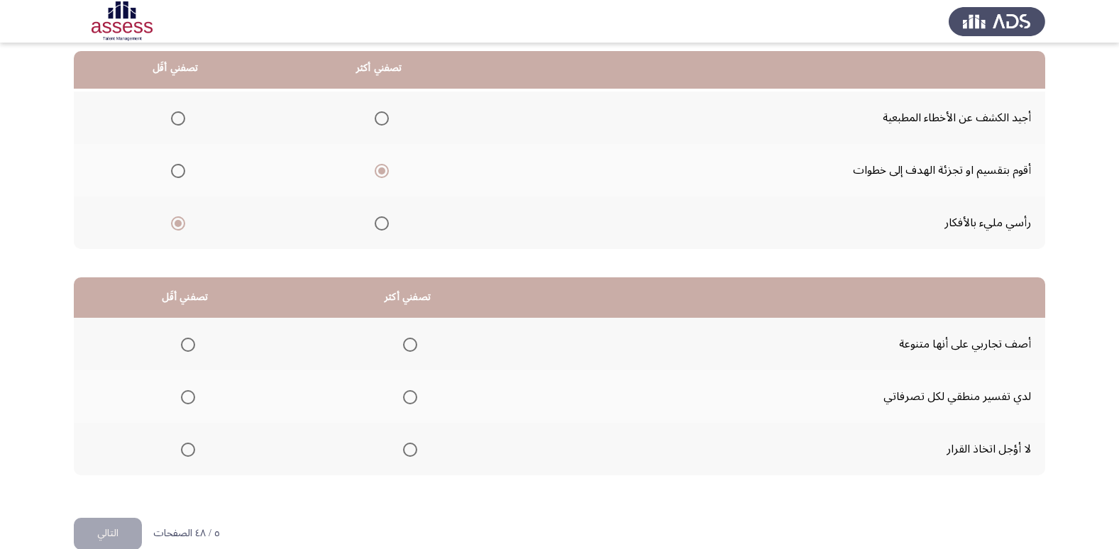
scroll to position [168, 0]
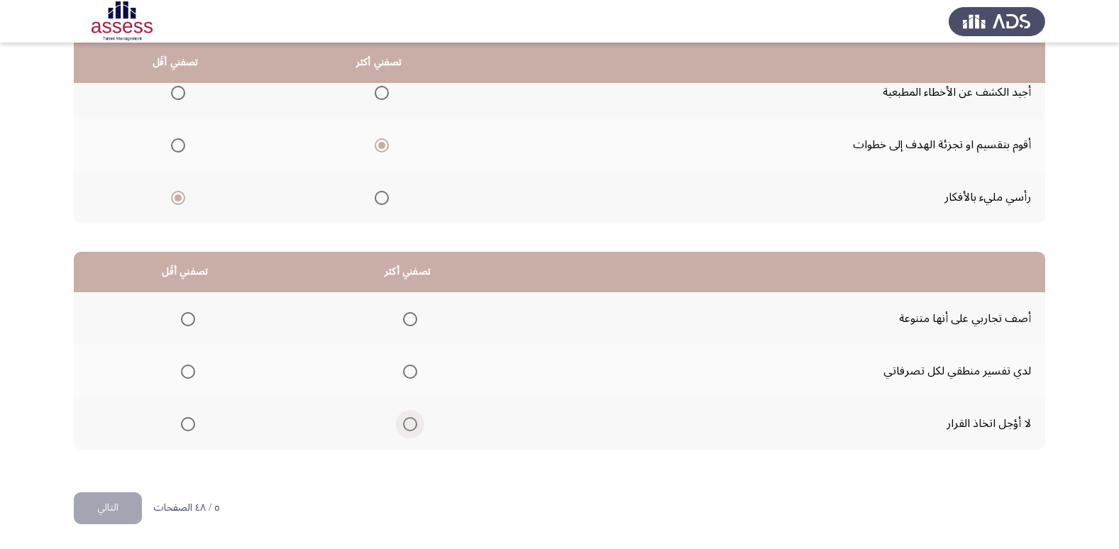
click at [414, 429] on span "Select an option" at bounding box center [410, 424] width 14 height 14
click at [414, 429] on input "Select an option" at bounding box center [410, 424] width 14 height 14
click at [187, 322] on span "Select an option" at bounding box center [188, 319] width 14 height 14
click at [187, 322] on input "Select an option" at bounding box center [188, 319] width 14 height 14
click at [182, 382] on mat-radio-group "Select an option" at bounding box center [185, 371] width 20 height 24
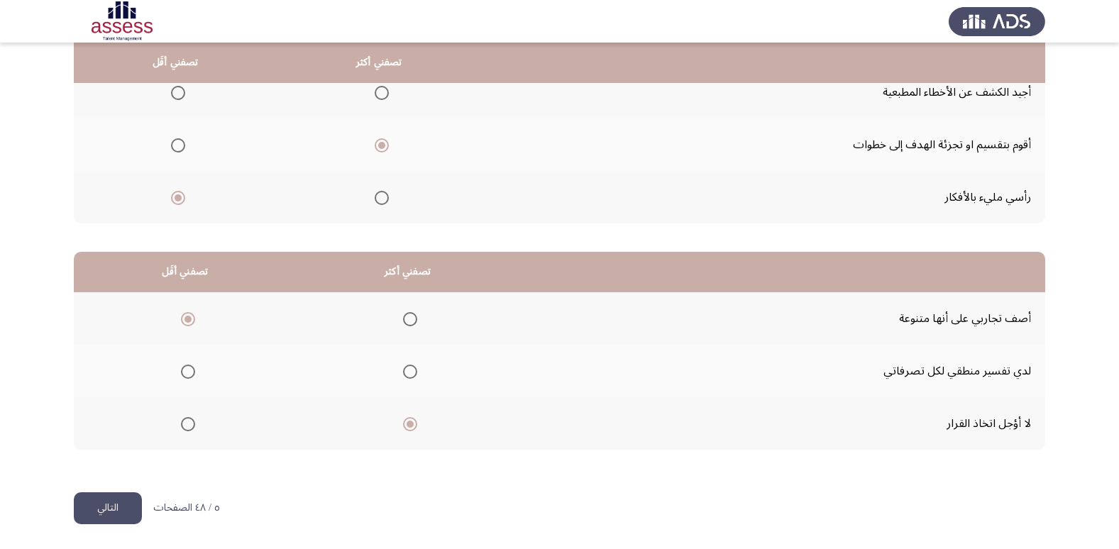
click at [190, 375] on span "Select an option" at bounding box center [188, 372] width 14 height 14
click at [190, 375] on input "Select an option" at bounding box center [188, 372] width 14 height 14
click at [111, 502] on button "التالي" at bounding box center [108, 509] width 68 height 32
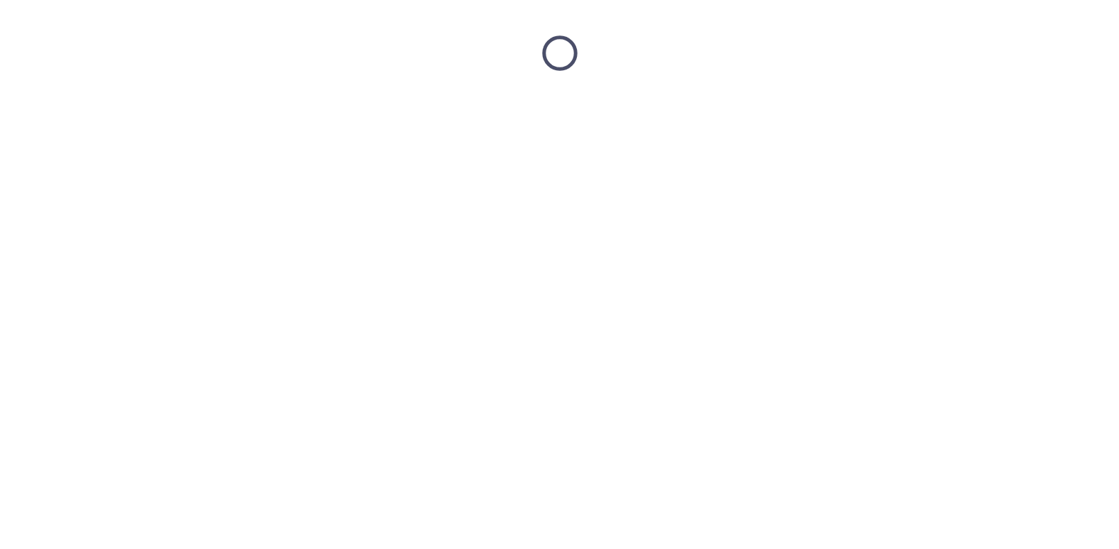
scroll to position [0, 0]
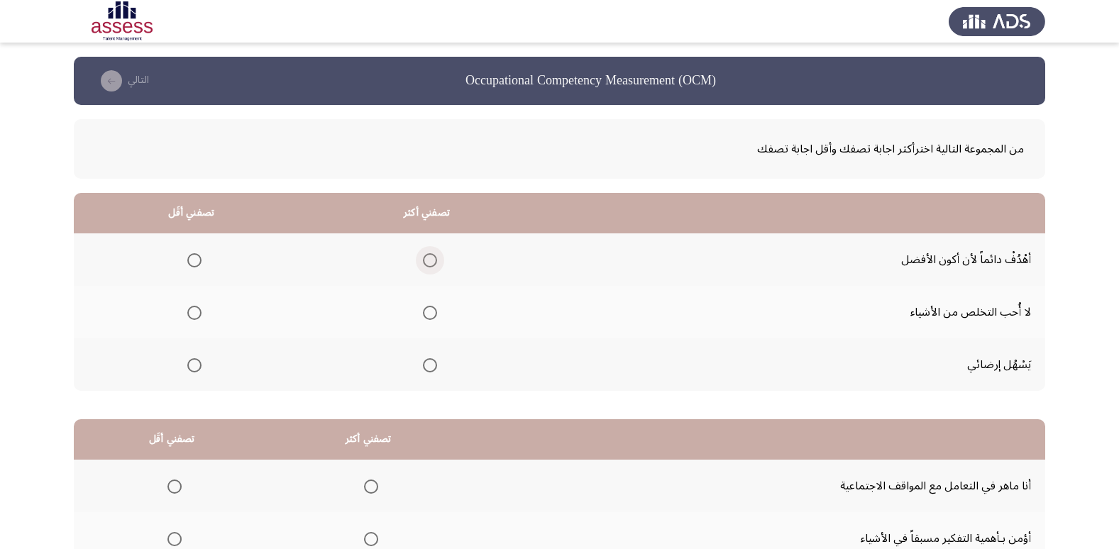
click at [428, 257] on span "Select an option" at bounding box center [430, 260] width 14 height 14
click at [428, 257] on input "Select an option" at bounding box center [430, 260] width 14 height 14
click at [199, 322] on mat-radio-group "Select an option" at bounding box center [192, 312] width 20 height 24
click at [199, 316] on span "Select an option" at bounding box center [194, 313] width 14 height 14
click at [199, 316] on input "Select an option" at bounding box center [194, 313] width 14 height 14
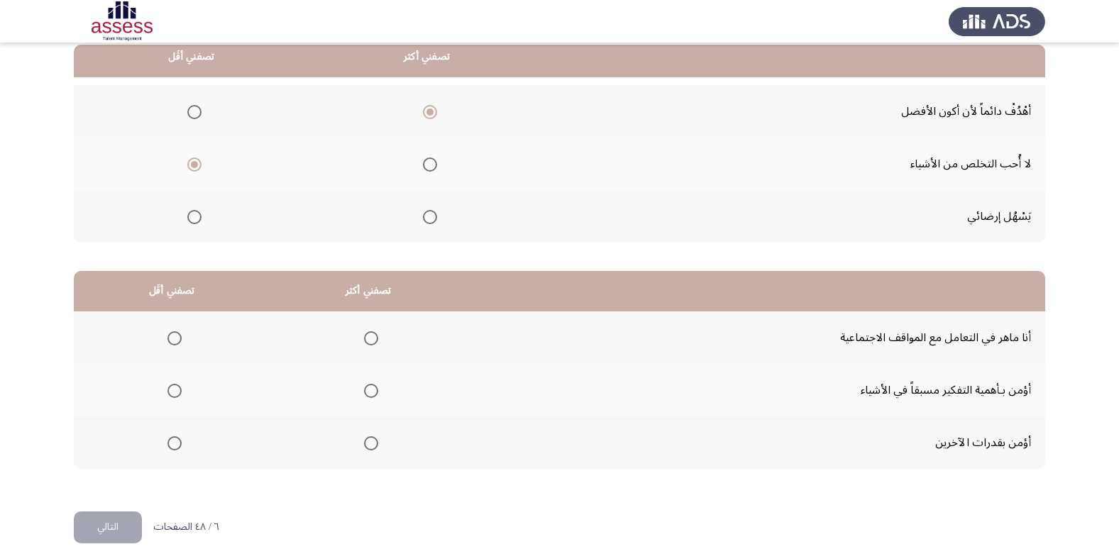
scroll to position [168, 0]
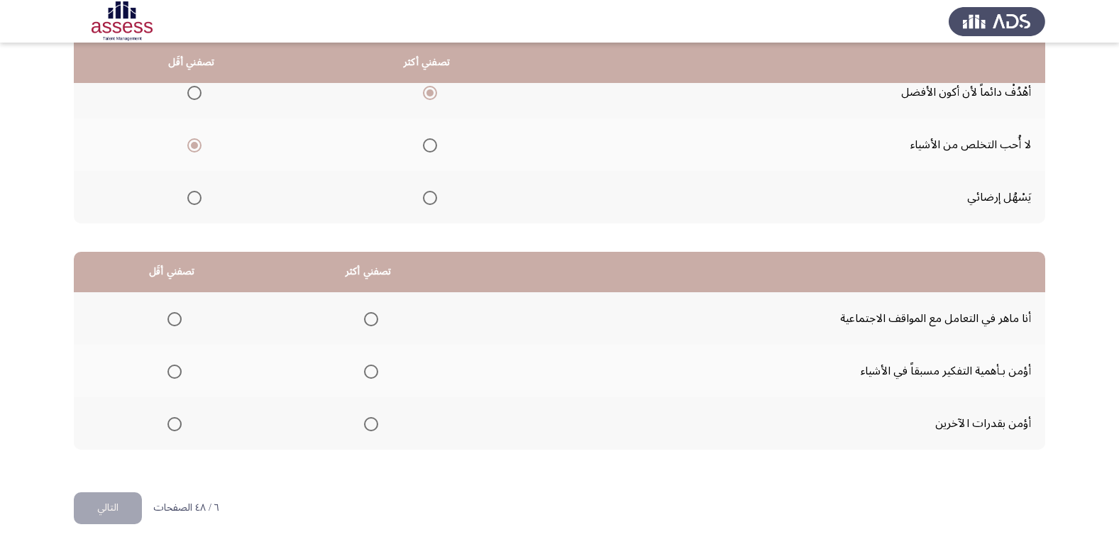
click at [168, 378] on span "Select an option" at bounding box center [175, 372] width 14 height 14
click at [168, 378] on input "Select an option" at bounding box center [175, 372] width 14 height 14
click at [374, 312] on mat-radio-button "Select an option" at bounding box center [368, 319] width 20 height 15
click at [369, 318] on span "Select an option" at bounding box center [371, 319] width 14 height 14
click at [369, 318] on input "Select an option" at bounding box center [371, 319] width 14 height 14
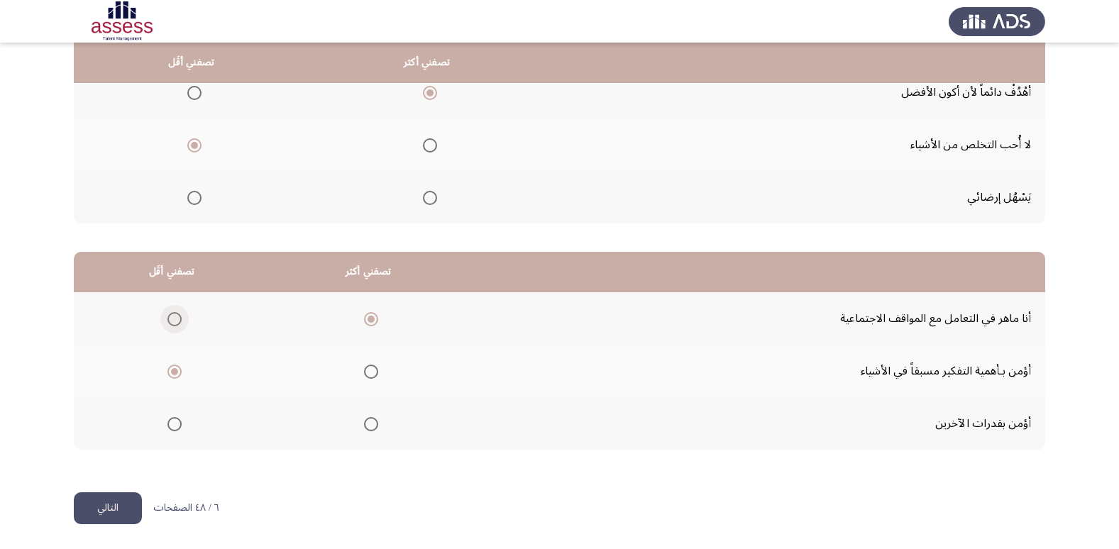
click at [178, 315] on span "Select an option" at bounding box center [175, 319] width 14 height 14
click at [178, 315] on input "Select an option" at bounding box center [175, 319] width 14 height 14
click at [370, 372] on span "Select an option" at bounding box center [371, 372] width 14 height 14
click at [370, 372] on input "Select an option" at bounding box center [371, 372] width 14 height 14
click at [109, 500] on button "التالي" at bounding box center [108, 509] width 68 height 32
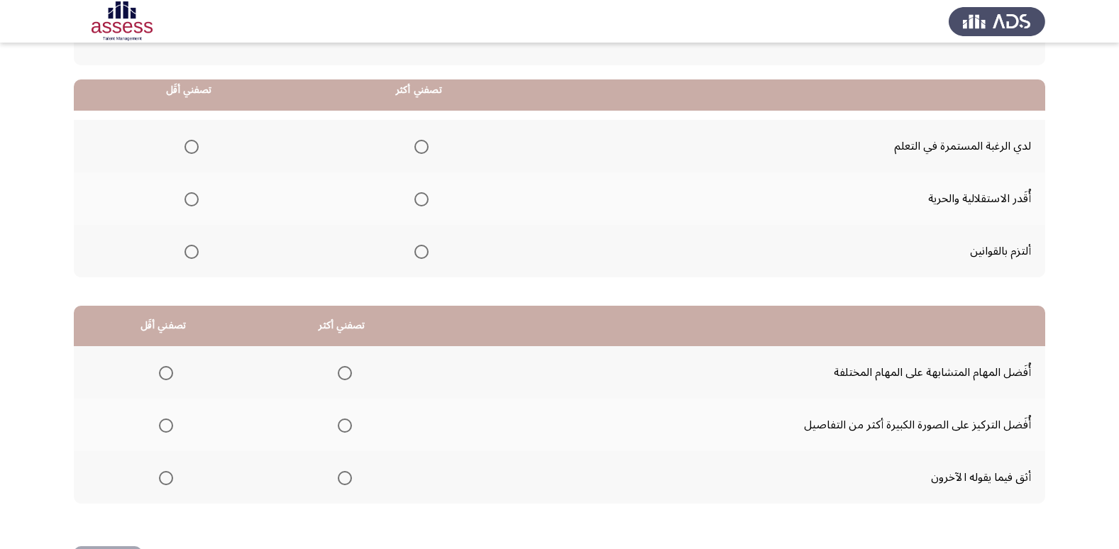
scroll to position [142, 0]
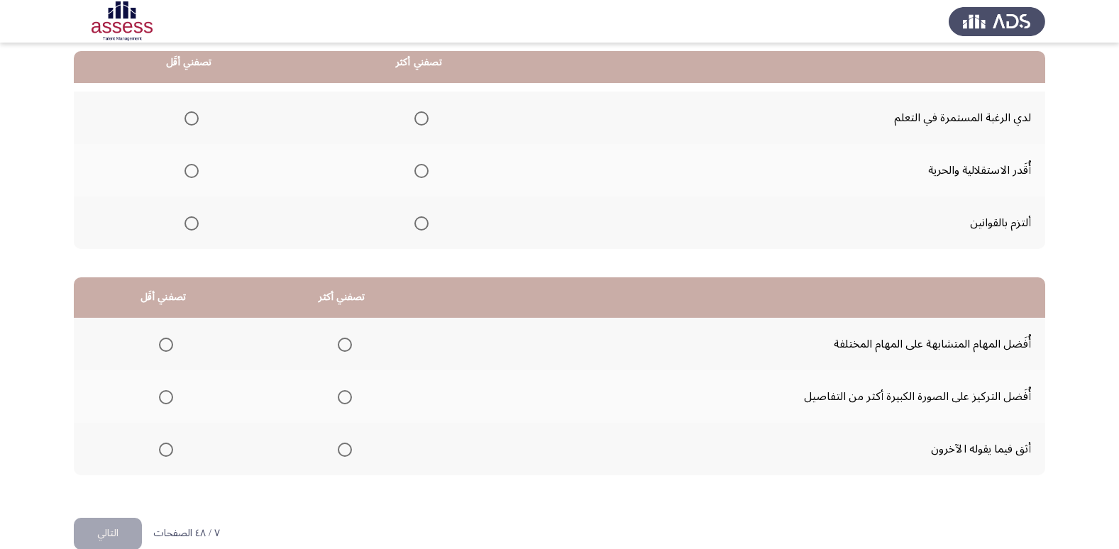
click at [423, 118] on span "Select an option" at bounding box center [422, 118] width 14 height 14
click at [423, 118] on input "Select an option" at bounding box center [422, 118] width 14 height 14
click at [195, 173] on span "Select an option" at bounding box center [192, 171] width 14 height 14
click at [195, 173] on input "Select an option" at bounding box center [192, 171] width 14 height 14
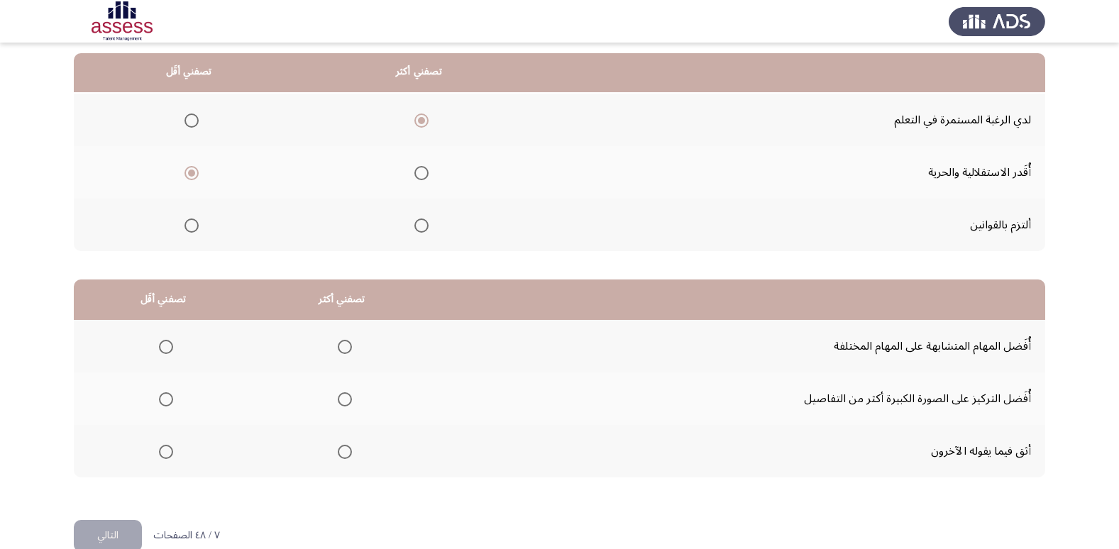
scroll to position [168, 0]
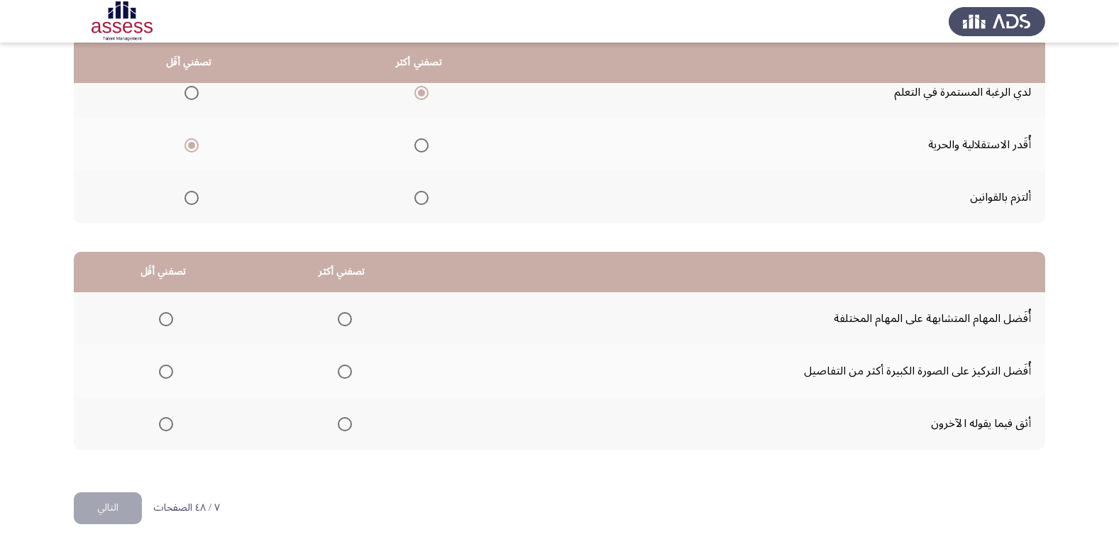
click at [167, 317] on span "Select an option" at bounding box center [166, 319] width 14 height 14
click at [167, 317] on input "Select an option" at bounding box center [166, 319] width 14 height 14
click at [338, 374] on span "Select an option" at bounding box center [345, 372] width 14 height 14
click at [338, 374] on input "Select an option" at bounding box center [345, 372] width 14 height 14
click at [94, 513] on button "التالي" at bounding box center [108, 509] width 68 height 32
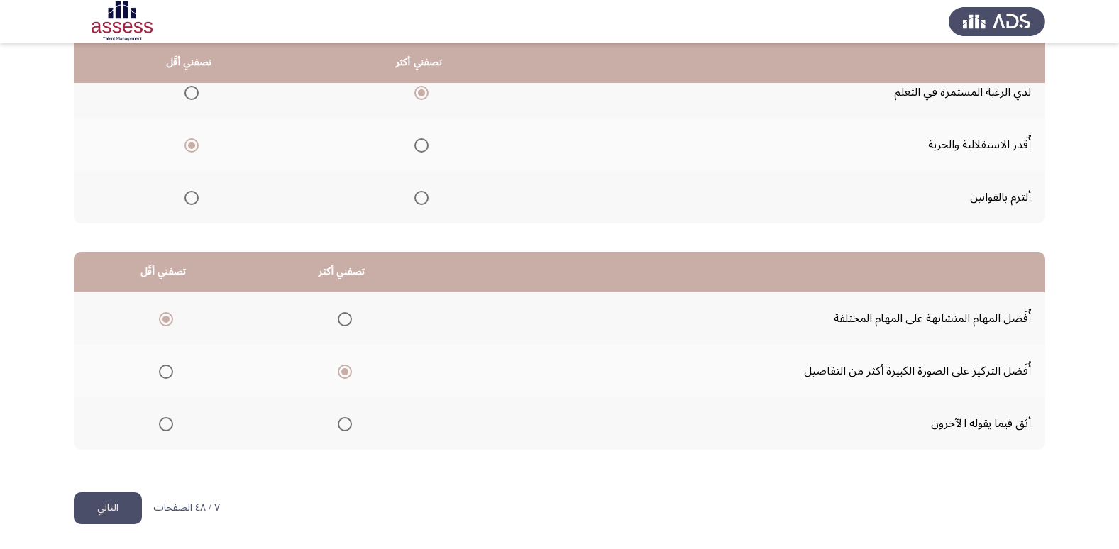
scroll to position [0, 0]
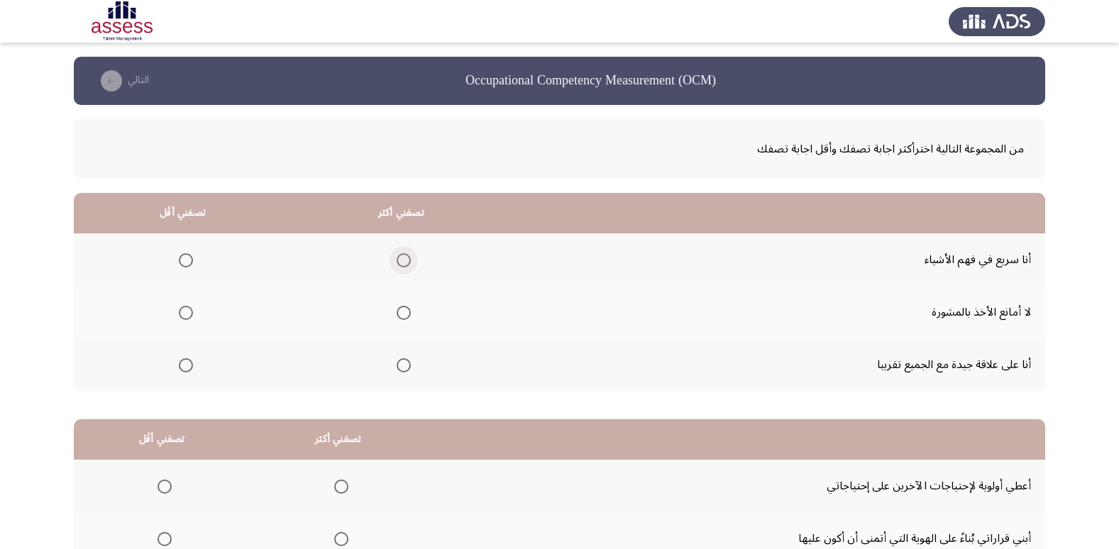
click at [400, 263] on span "Select an option" at bounding box center [404, 260] width 14 height 14
click at [400, 263] on input "Select an option" at bounding box center [404, 260] width 14 height 14
click at [182, 366] on span "Select an option" at bounding box center [186, 365] width 14 height 14
click at [182, 366] on input "Select an option" at bounding box center [186, 365] width 14 height 14
click at [179, 314] on span "Select an option" at bounding box center [186, 313] width 14 height 14
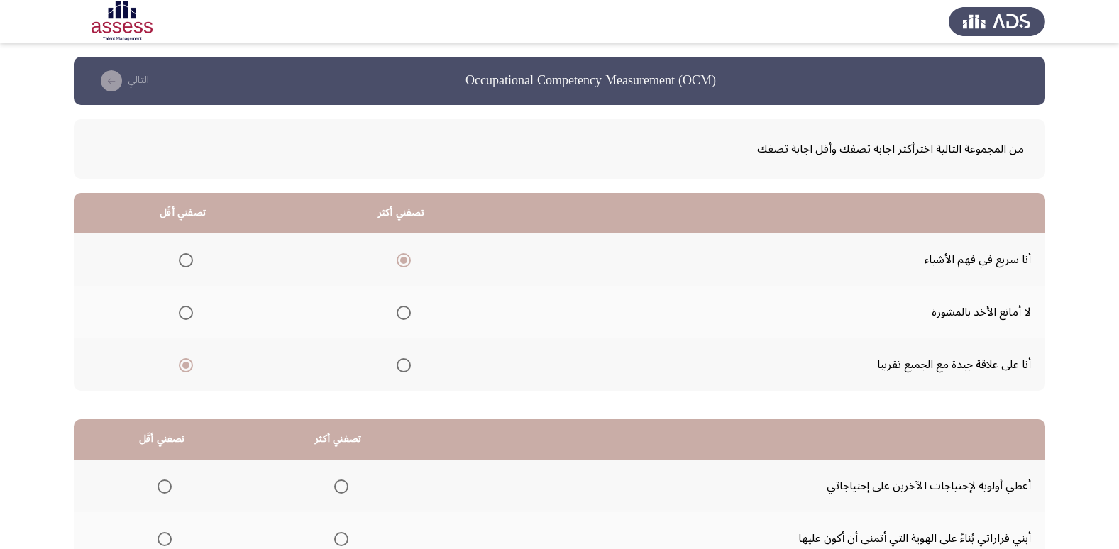
click at [179, 314] on input "Select an option" at bounding box center [186, 313] width 14 height 14
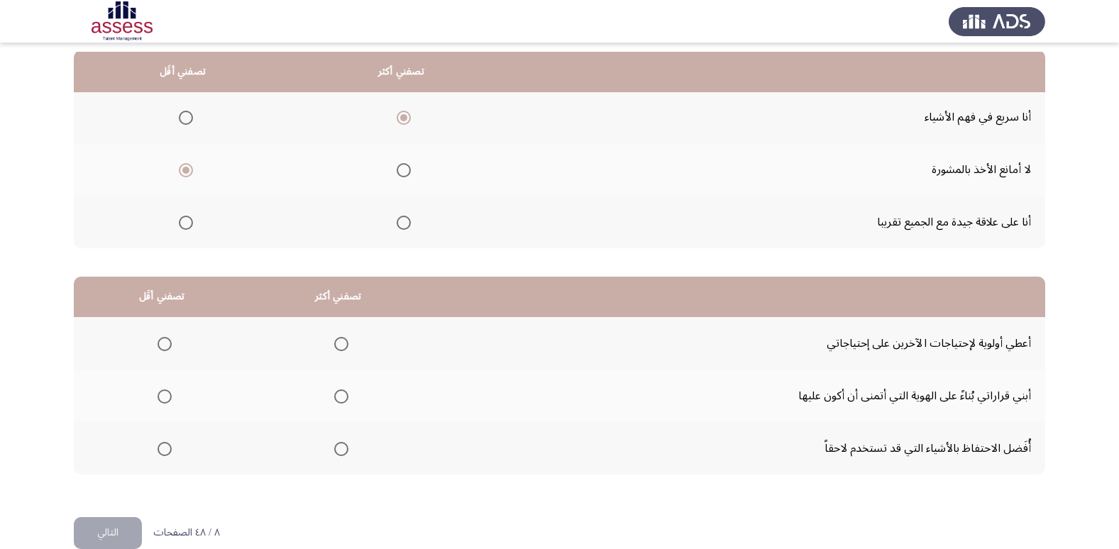
scroll to position [168, 0]
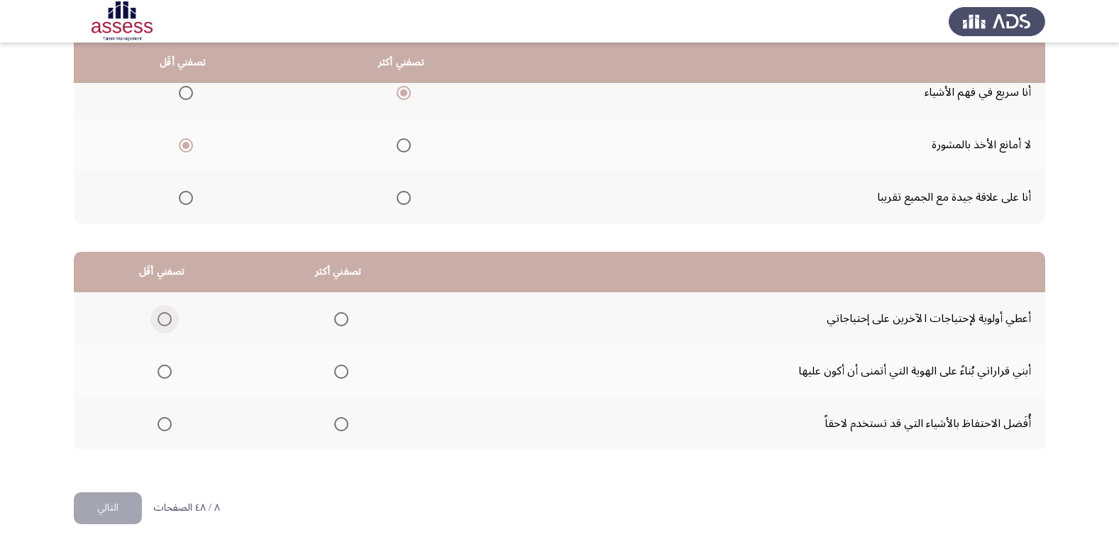
click at [156, 319] on label "Select an option" at bounding box center [162, 319] width 20 height 14
click at [158, 319] on input "Select an option" at bounding box center [165, 319] width 14 height 14
click at [155, 429] on label "Select an option" at bounding box center [162, 424] width 20 height 14
click at [158, 429] on input "Select an option" at bounding box center [165, 424] width 14 height 14
click at [344, 376] on span "Select an option" at bounding box center [341, 372] width 14 height 14
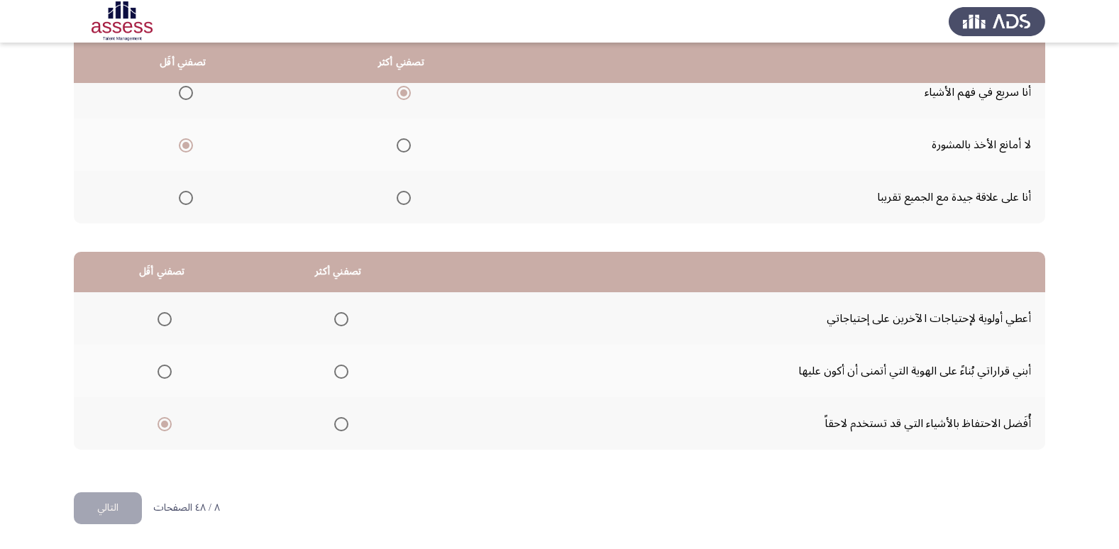
click at [344, 376] on input "Select an option" at bounding box center [341, 372] width 14 height 14
click at [162, 319] on span "Select an option" at bounding box center [165, 319] width 14 height 14
click at [162, 319] on input "Select an option" at bounding box center [165, 319] width 14 height 14
click at [168, 422] on span "Select an option" at bounding box center [165, 424] width 14 height 14
click at [168, 422] on input "Select an option" at bounding box center [165, 424] width 14 height 14
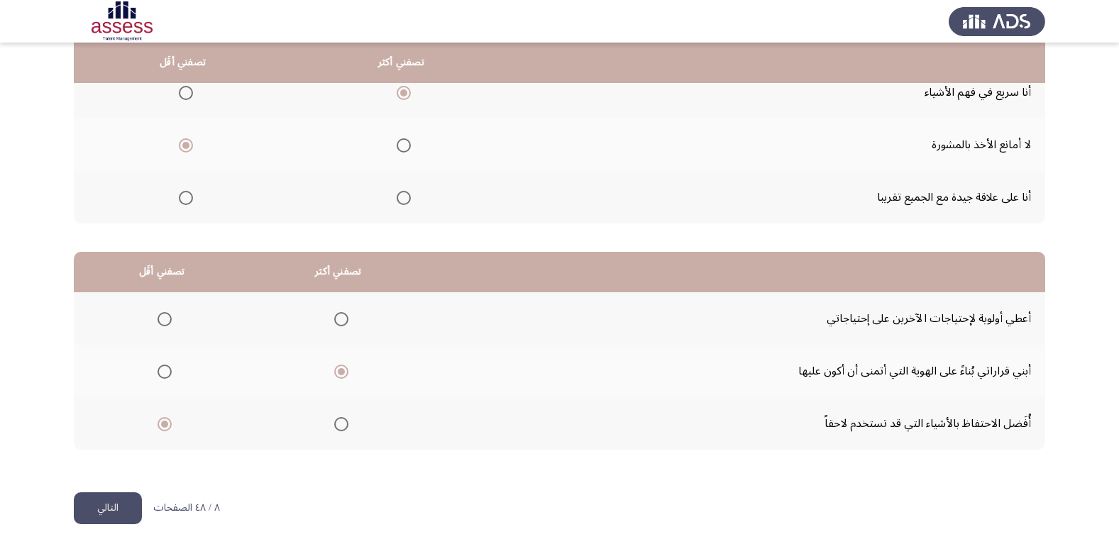
click at [114, 510] on button "التالي" at bounding box center [108, 509] width 68 height 32
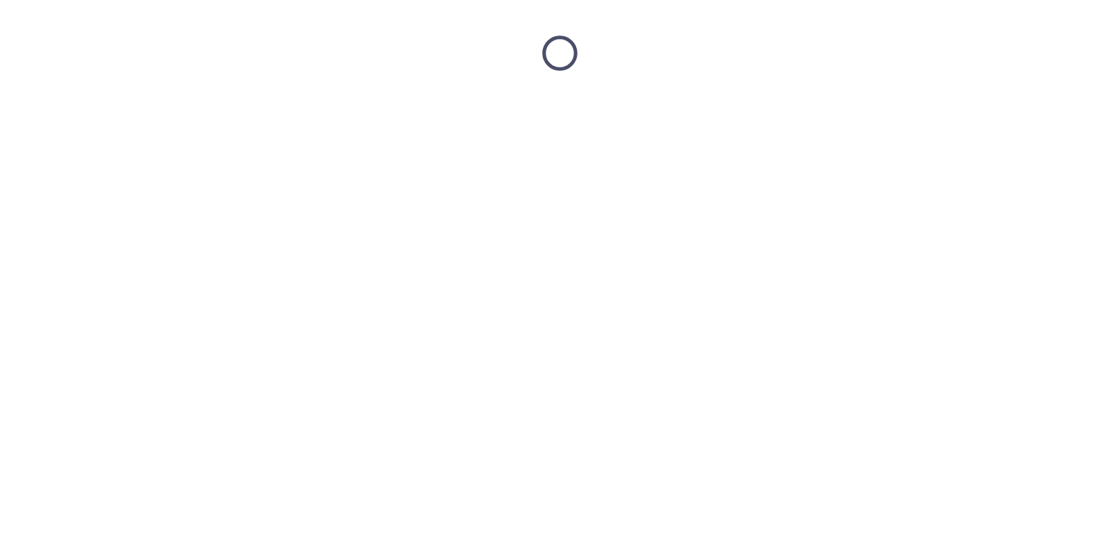
scroll to position [0, 0]
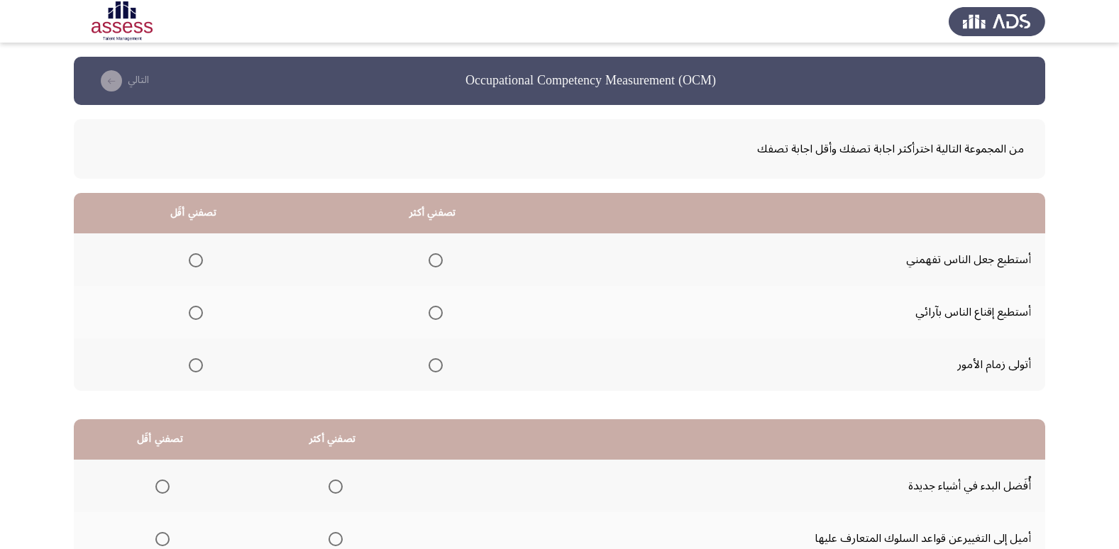
click at [434, 362] on span "Select an option" at bounding box center [436, 365] width 14 height 14
click at [434, 362] on input "Select an option" at bounding box center [436, 365] width 14 height 14
click at [192, 314] on span "Select an option" at bounding box center [196, 313] width 14 height 14
click at [192, 314] on input "Select an option" at bounding box center [196, 313] width 14 height 14
click at [180, 264] on th at bounding box center [193, 260] width 239 height 53
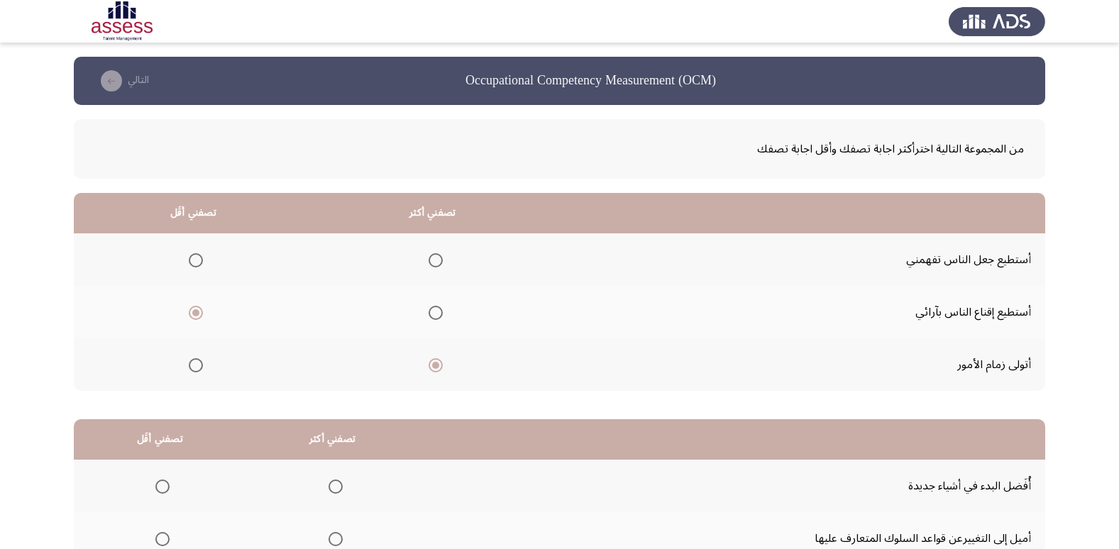
click at [190, 264] on span "Select an option" at bounding box center [196, 260] width 14 height 14
click at [190, 264] on input "Select an option" at bounding box center [196, 260] width 14 height 14
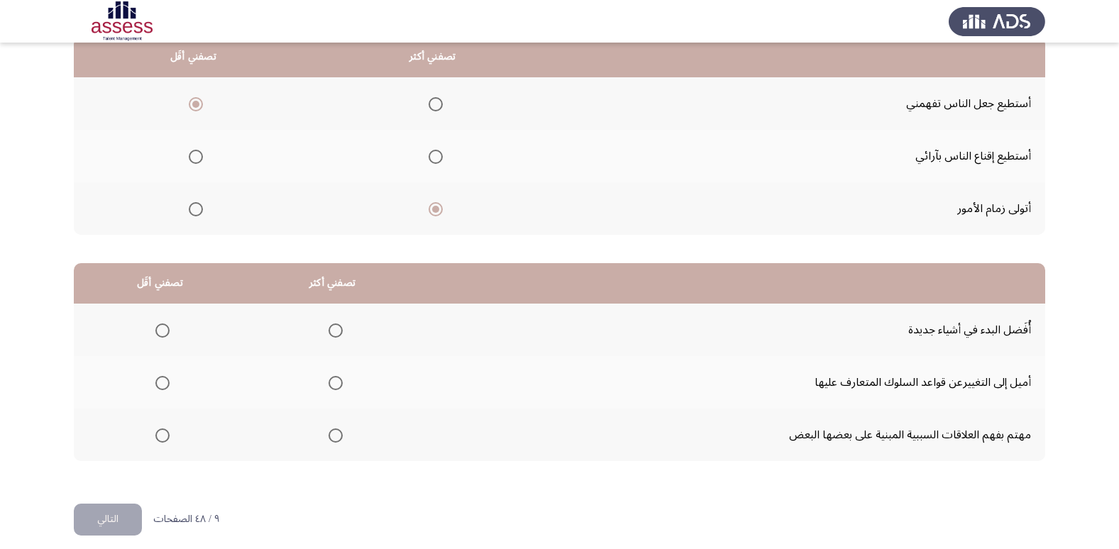
scroll to position [168, 0]
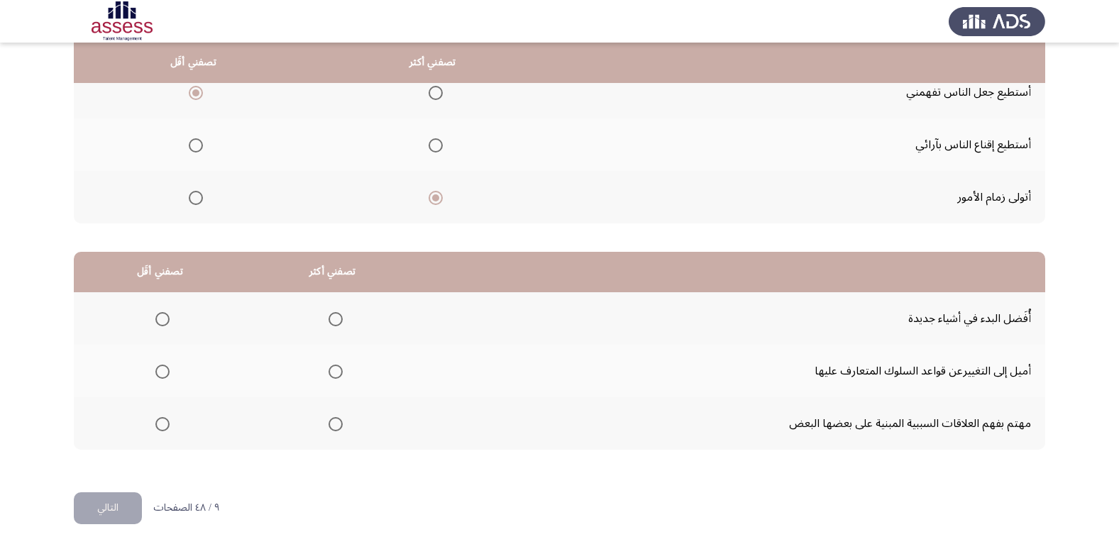
click at [156, 359] on mat-radio-group "Select an option" at bounding box center [160, 371] width 20 height 24
click at [159, 367] on span "Select an option" at bounding box center [162, 372] width 14 height 14
click at [159, 367] on input "Select an option" at bounding box center [162, 372] width 14 height 14
click at [334, 324] on span "Select an option" at bounding box center [336, 319] width 14 height 14
click at [334, 324] on input "Select an option" at bounding box center [336, 319] width 14 height 14
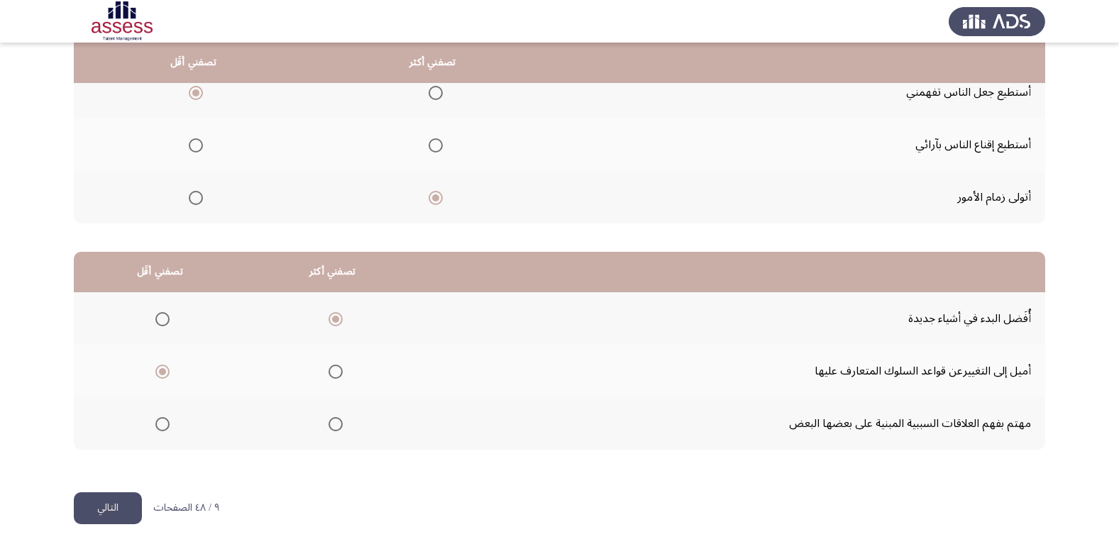
click at [97, 510] on button "التالي" at bounding box center [108, 509] width 68 height 32
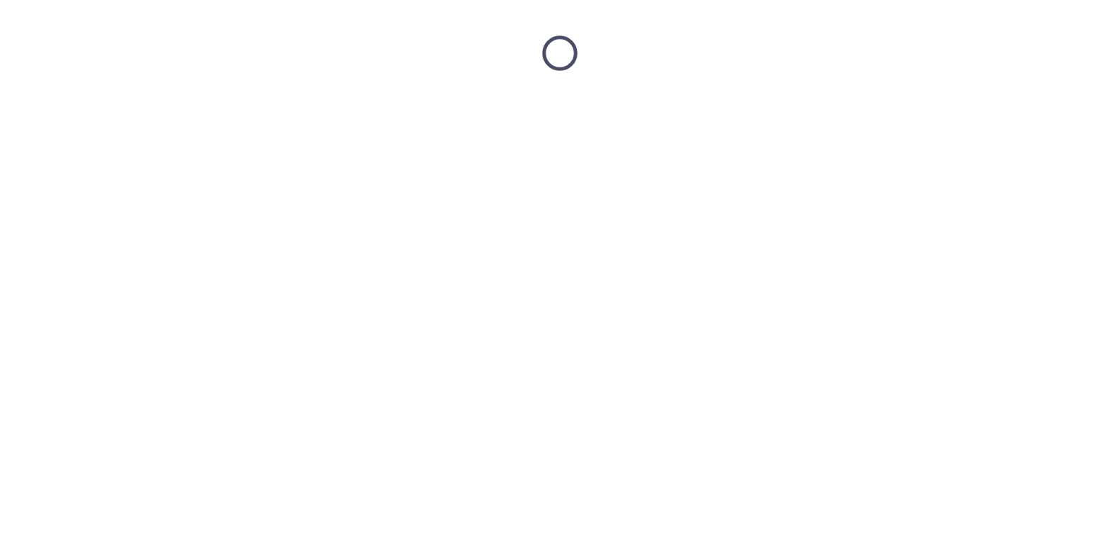
scroll to position [0, 0]
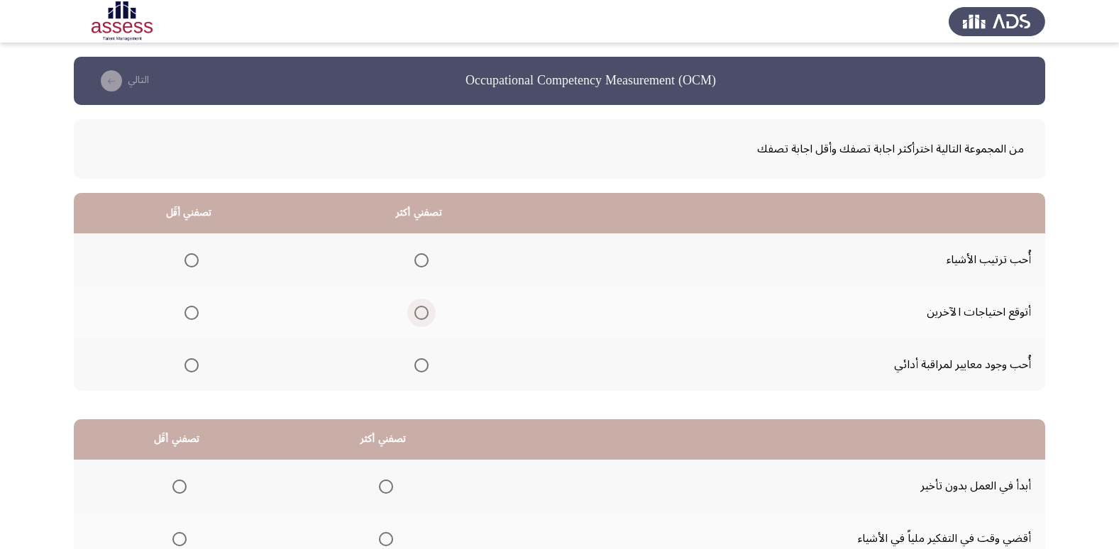
click at [420, 314] on span "Select an option" at bounding box center [422, 313] width 14 height 14
click at [420, 314] on input "Select an option" at bounding box center [422, 313] width 14 height 14
click at [206, 307] on th at bounding box center [189, 312] width 230 height 53
click at [198, 311] on th at bounding box center [189, 312] width 230 height 53
click at [195, 313] on span "Select an option" at bounding box center [192, 313] width 14 height 14
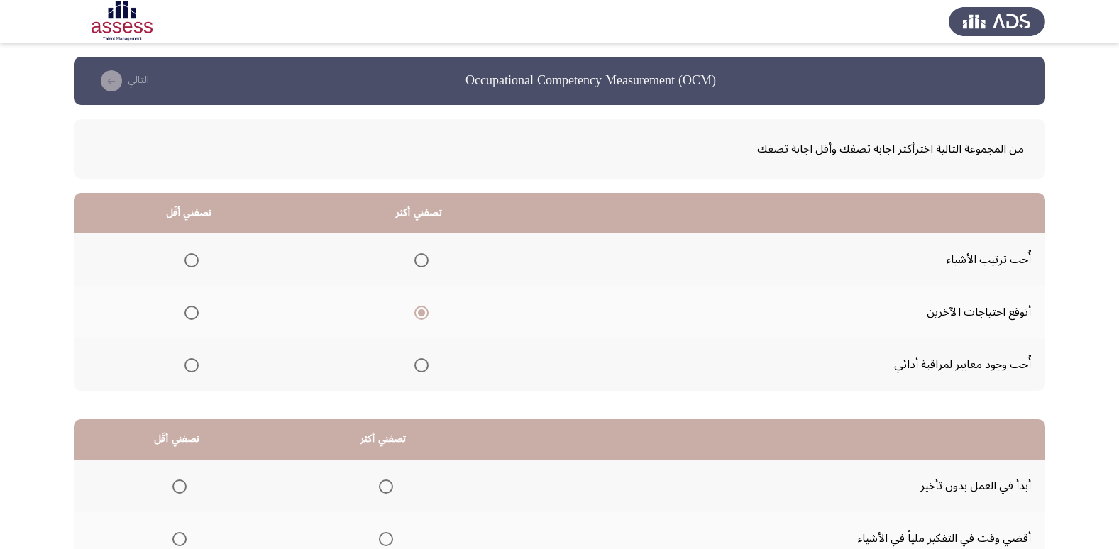
click at [195, 313] on input "Select an option" at bounding box center [192, 313] width 14 height 14
click at [426, 264] on th at bounding box center [419, 260] width 231 height 53
click at [426, 261] on th at bounding box center [419, 260] width 231 height 53
click at [418, 259] on span "Select an option" at bounding box center [422, 260] width 14 height 14
click at [418, 259] on input "Select an option" at bounding box center [422, 260] width 14 height 14
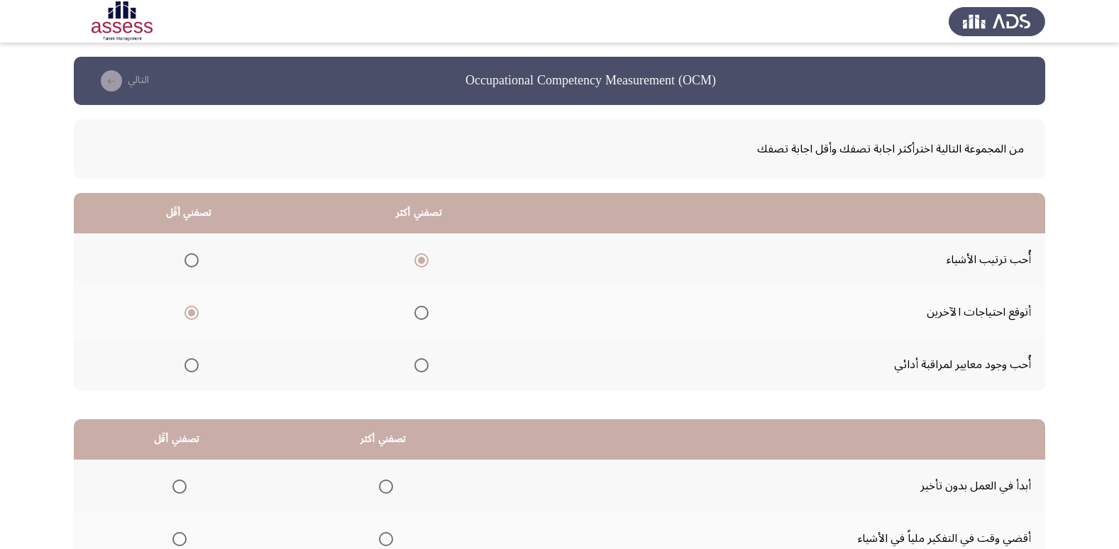
click at [201, 263] on th at bounding box center [189, 260] width 230 height 53
click at [192, 262] on span "Select an option" at bounding box center [192, 260] width 14 height 14
click at [192, 262] on input "Select an option" at bounding box center [192, 260] width 14 height 14
click at [419, 307] on span "Select an option" at bounding box center [422, 313] width 14 height 14
click at [419, 307] on input "Select an option" at bounding box center [422, 313] width 14 height 14
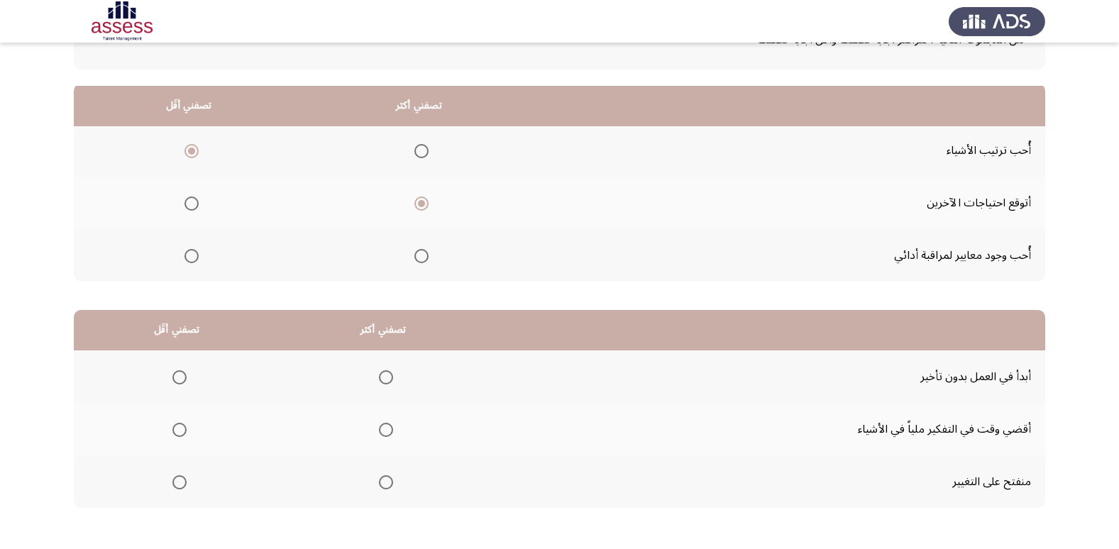
scroll to position [168, 0]
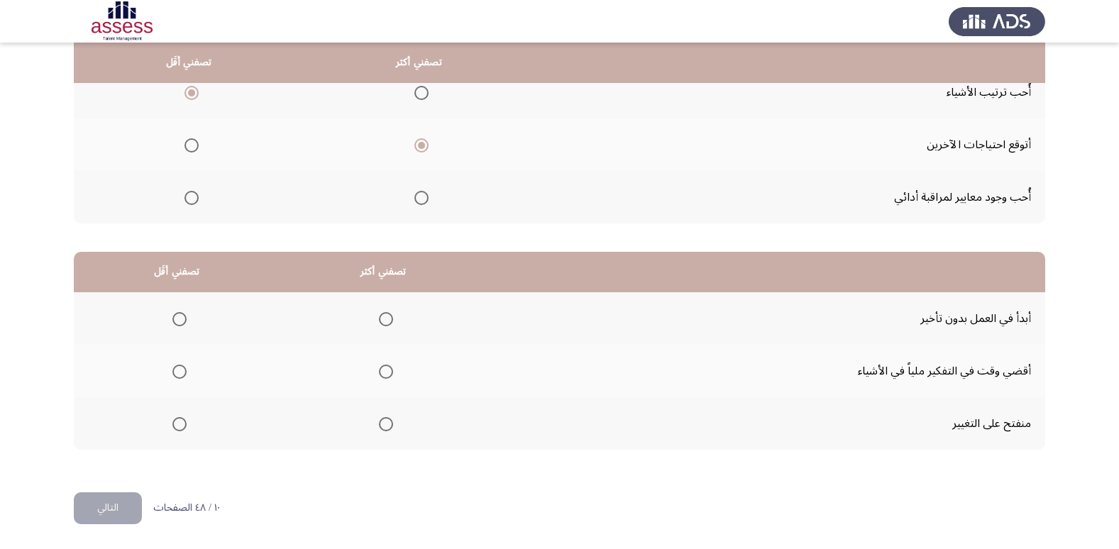
click at [383, 316] on span "Select an option" at bounding box center [386, 319] width 14 height 14
click at [383, 316] on input "Select an option" at bounding box center [386, 319] width 14 height 14
click at [176, 372] on span "Select an option" at bounding box center [180, 372] width 14 height 14
click at [176, 372] on input "Select an option" at bounding box center [180, 372] width 14 height 14
click at [94, 501] on button "التالي" at bounding box center [108, 509] width 68 height 32
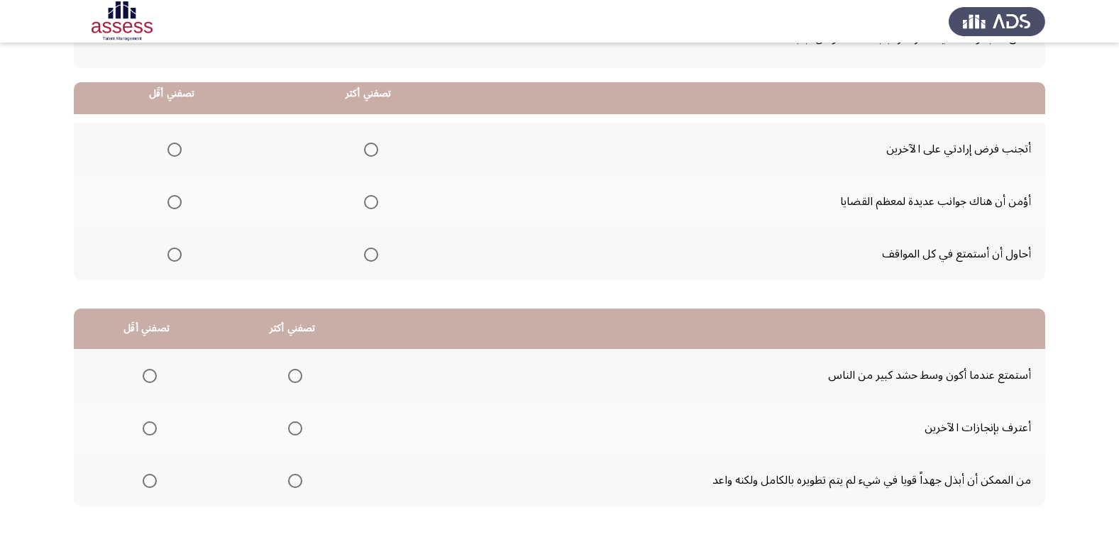
scroll to position [142, 0]
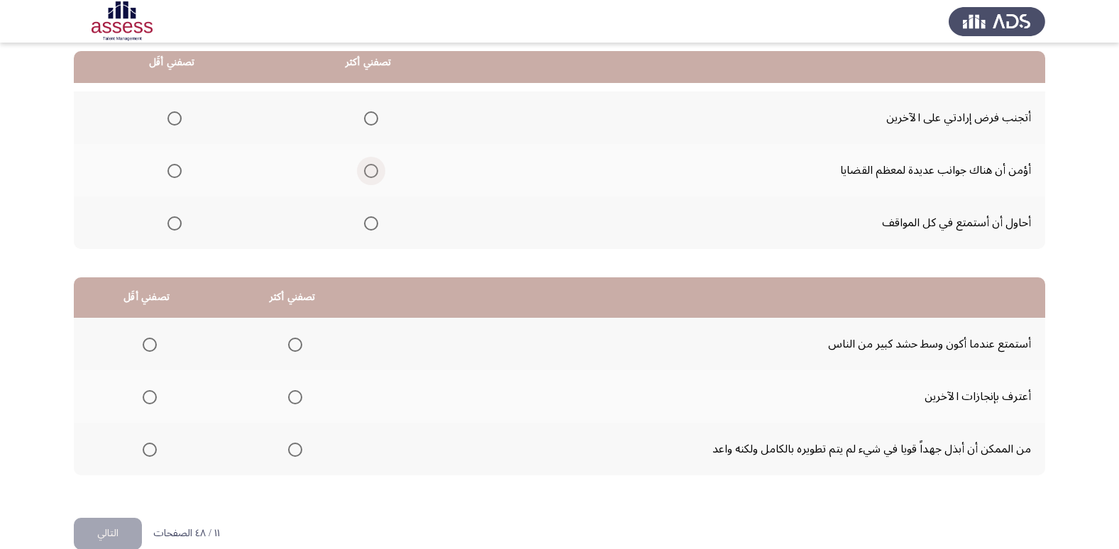
click at [367, 167] on span "Select an option" at bounding box center [371, 171] width 14 height 14
click at [367, 167] on input "Select an option" at bounding box center [371, 171] width 14 height 14
click at [168, 224] on span "Select an option" at bounding box center [175, 224] width 14 height 14
click at [168, 224] on input "Select an option" at bounding box center [175, 224] width 14 height 14
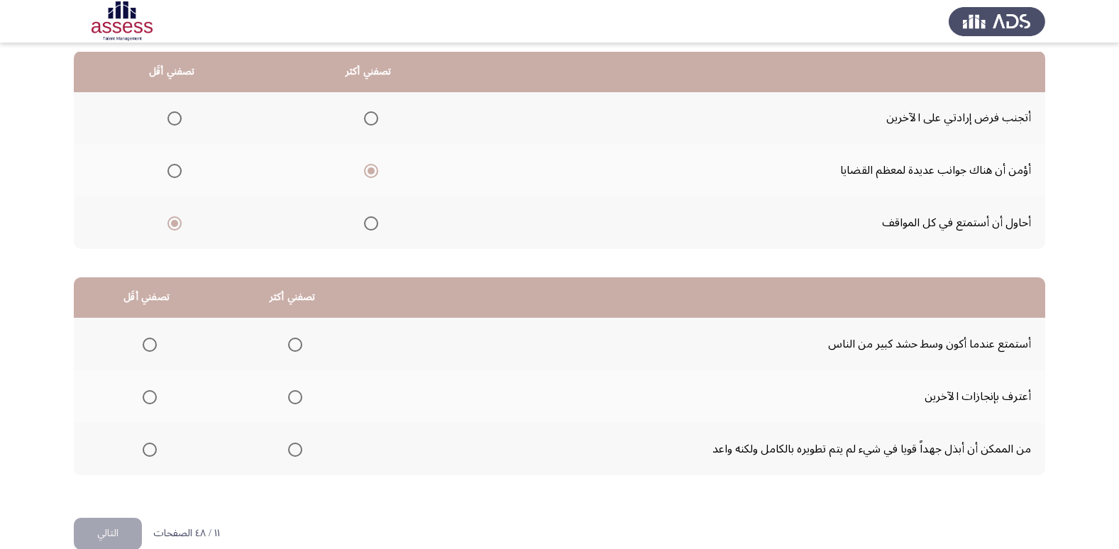
scroll to position [168, 0]
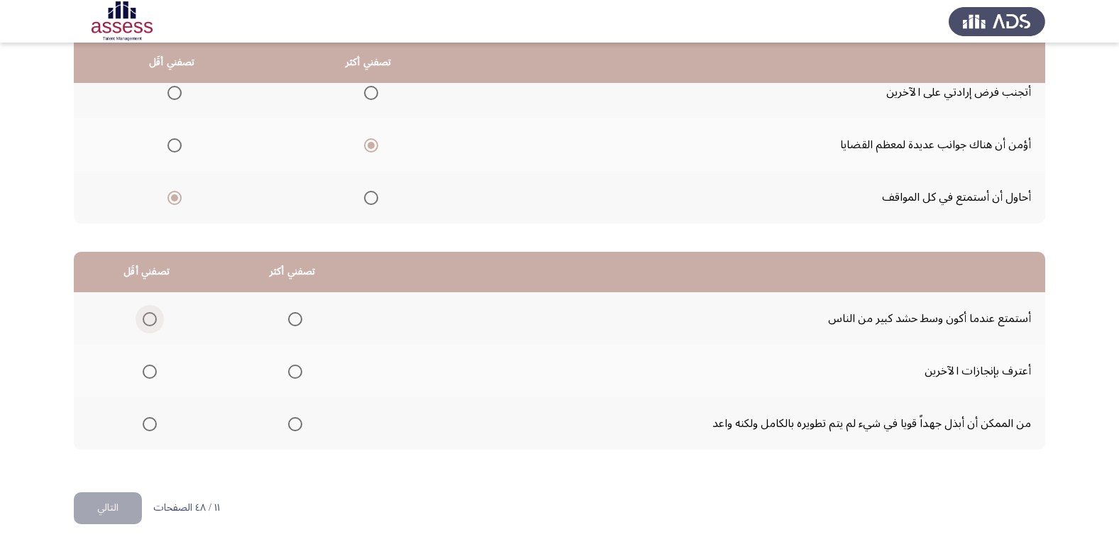
click at [143, 314] on span "Select an option" at bounding box center [150, 319] width 14 height 14
click at [143, 314] on input "Select an option" at bounding box center [150, 319] width 14 height 14
click at [295, 376] on span "Select an option" at bounding box center [295, 372] width 14 height 14
click at [295, 376] on input "Select an option" at bounding box center [295, 372] width 14 height 14
click at [104, 515] on button "التالي" at bounding box center [108, 509] width 68 height 32
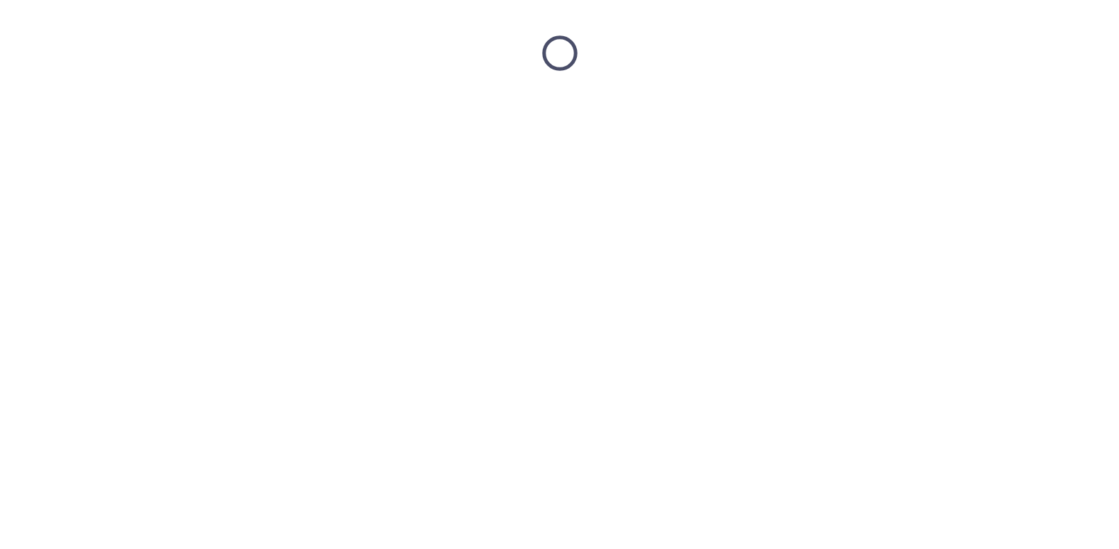
scroll to position [0, 0]
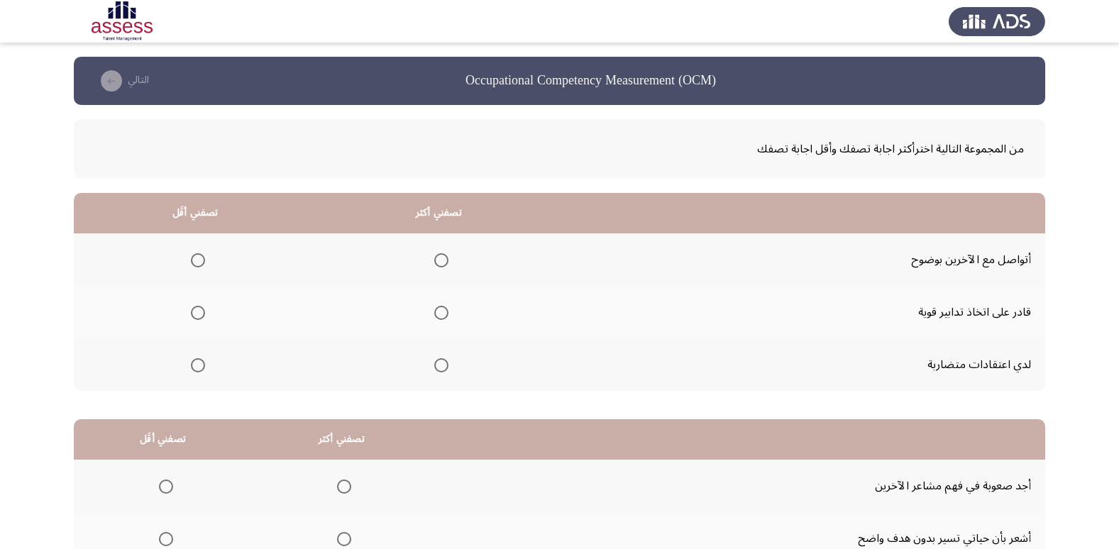
click at [195, 358] on span "Select an option" at bounding box center [198, 365] width 14 height 14
click at [195, 358] on input "Select an option" at bounding box center [198, 365] width 14 height 14
click at [447, 321] on mat-radio-group "Select an option" at bounding box center [439, 312] width 20 height 24
click at [439, 312] on span "Select an option" at bounding box center [441, 313] width 14 height 14
click at [439, 312] on input "Select an option" at bounding box center [441, 313] width 14 height 14
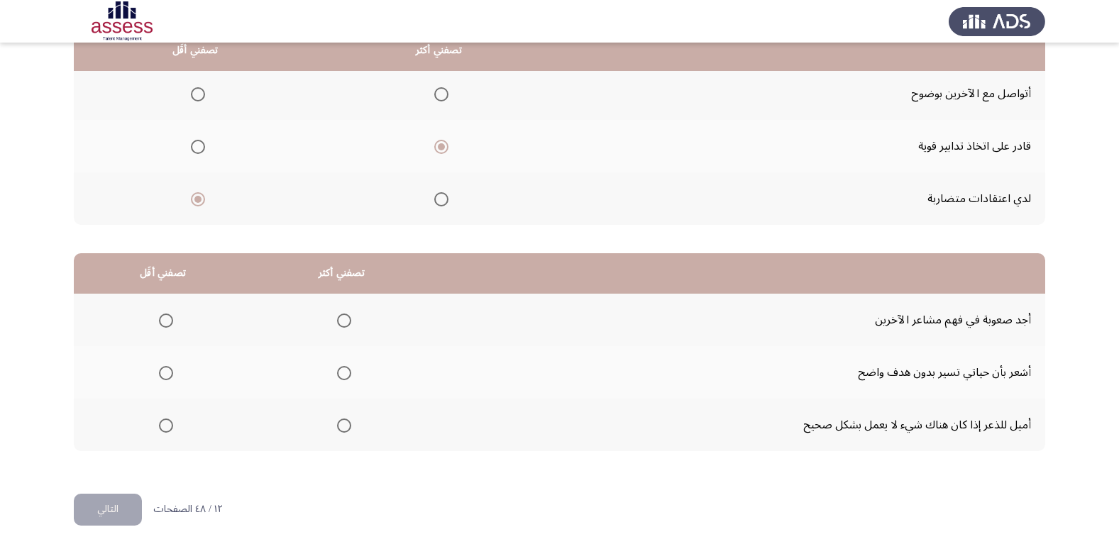
scroll to position [168, 0]
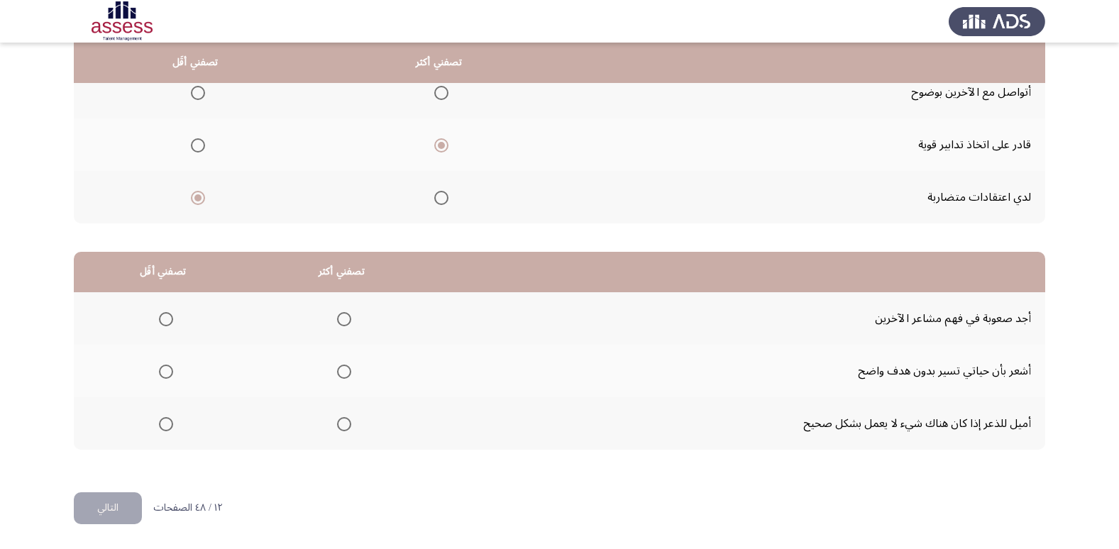
click at [159, 369] on span "Select an option" at bounding box center [166, 372] width 14 height 14
click at [159, 369] on input "Select an option" at bounding box center [166, 372] width 14 height 14
click at [163, 420] on span "Select an option" at bounding box center [166, 424] width 14 height 14
click at [163, 420] on input "Select an option" at bounding box center [166, 424] width 14 height 14
click at [341, 317] on span "Select an option" at bounding box center [344, 319] width 14 height 14
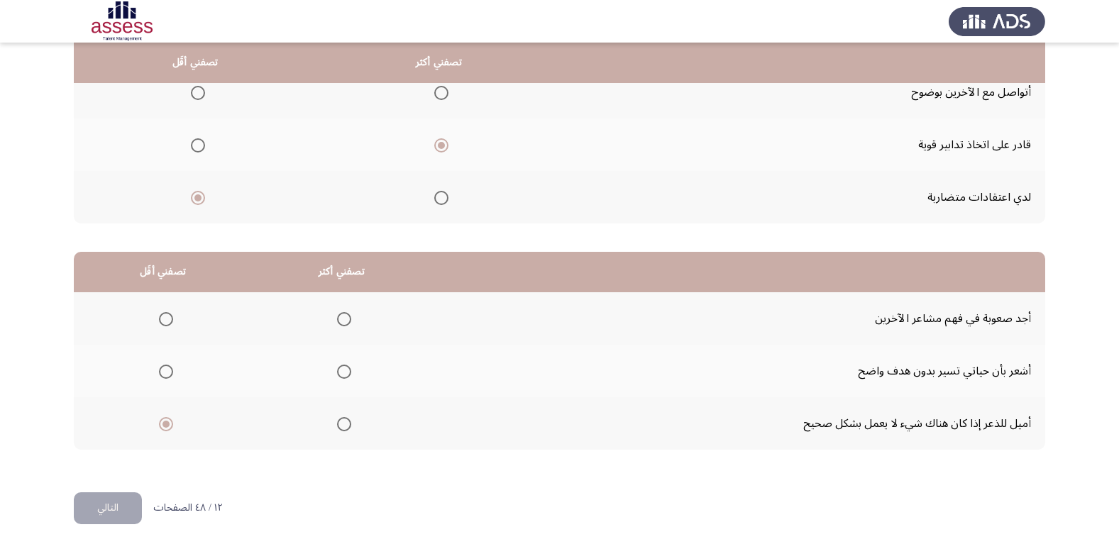
click at [341, 317] on input "Select an option" at bounding box center [344, 319] width 14 height 14
click at [84, 503] on button "التالي" at bounding box center [108, 509] width 68 height 32
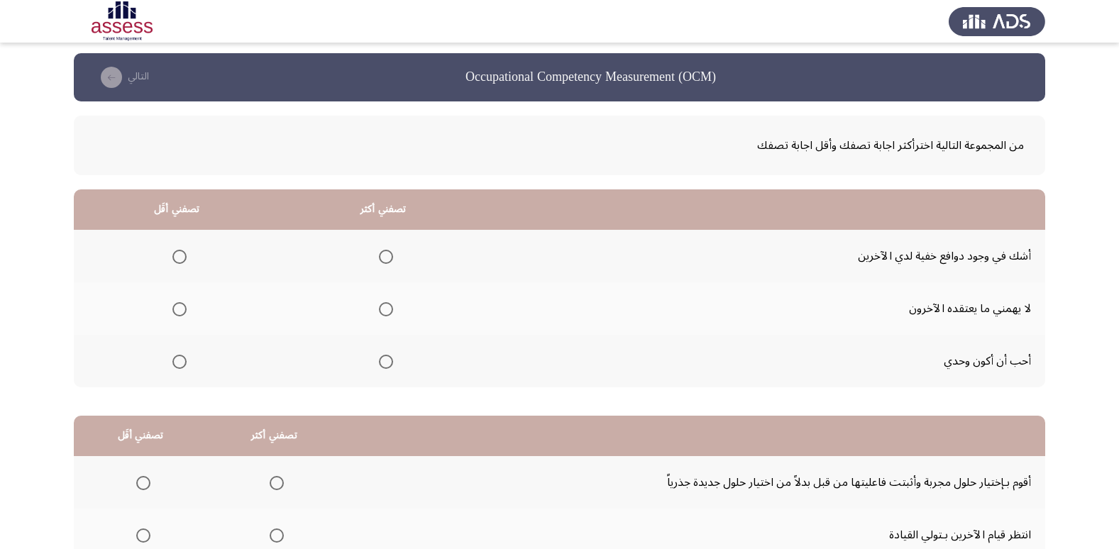
scroll to position [0, 0]
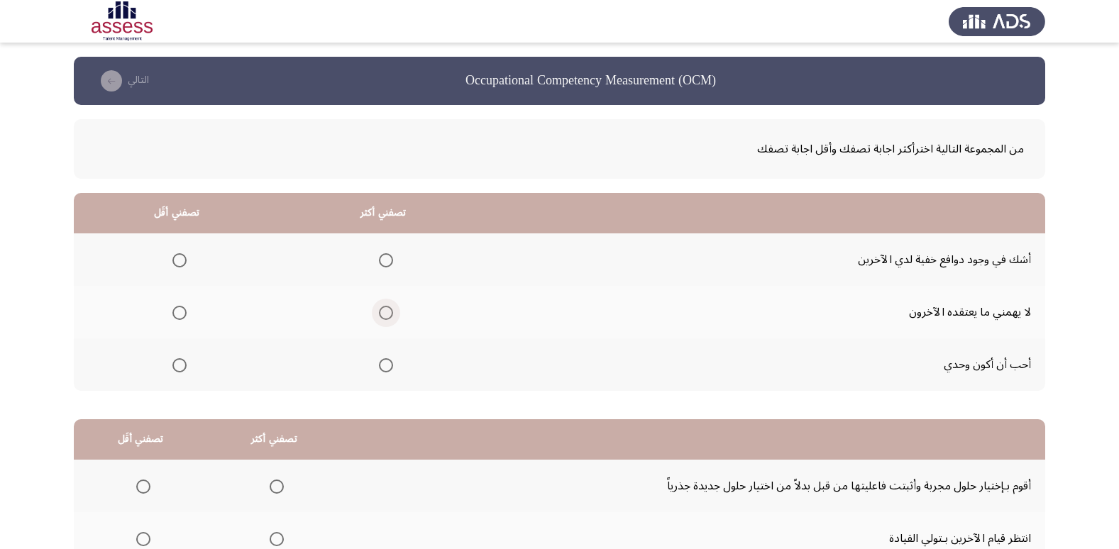
click at [385, 314] on span "Select an option" at bounding box center [386, 313] width 14 height 14
click at [385, 314] on input "Select an option" at bounding box center [386, 313] width 14 height 14
click at [170, 371] on label "Select an option" at bounding box center [177, 365] width 20 height 14
click at [173, 371] on input "Select an option" at bounding box center [180, 365] width 14 height 14
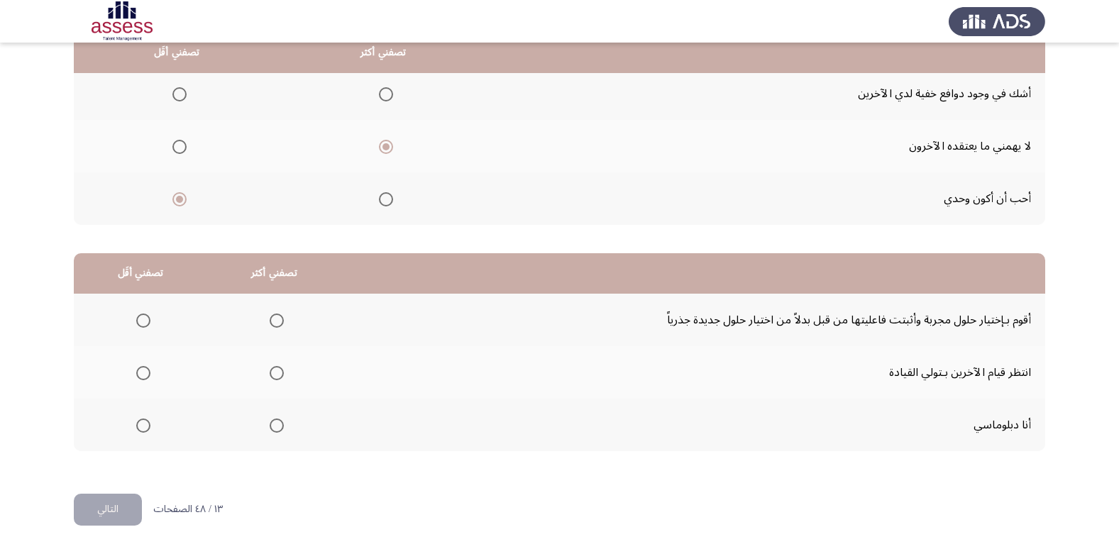
scroll to position [168, 0]
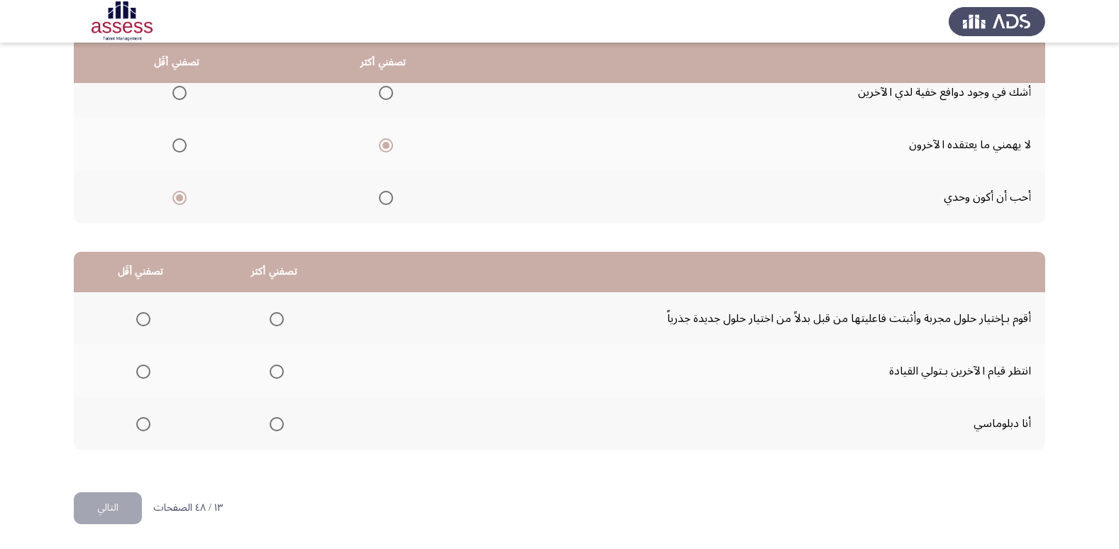
click at [147, 319] on span "Select an option" at bounding box center [143, 319] width 14 height 14
click at [147, 319] on input "Select an option" at bounding box center [143, 319] width 14 height 14
click at [148, 374] on span "Select an option" at bounding box center [143, 372] width 14 height 14
click at [148, 374] on input "Select an option" at bounding box center [143, 372] width 14 height 14
click at [278, 426] on span "Select an option" at bounding box center [277, 424] width 14 height 14
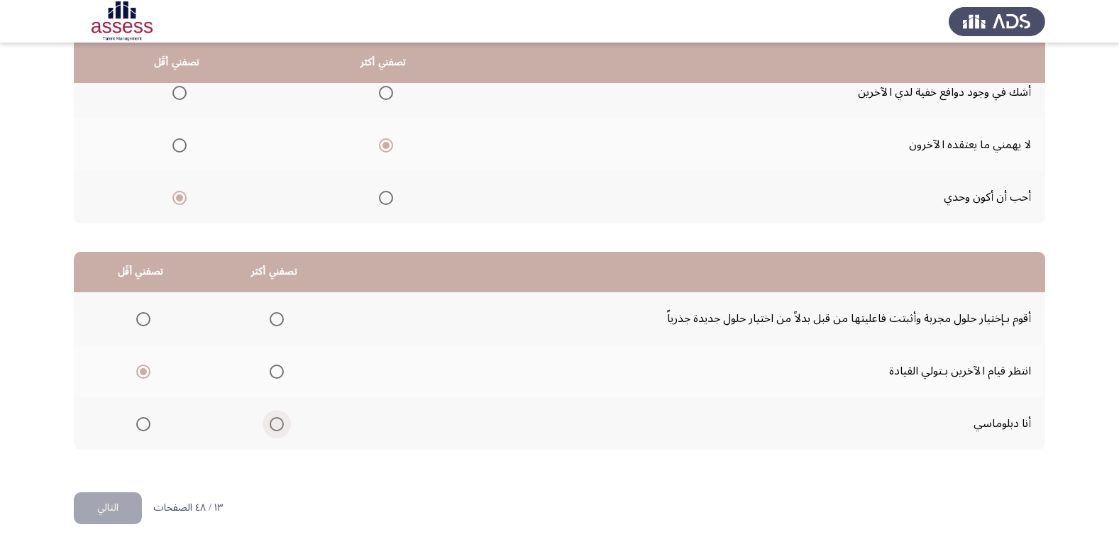
click at [278, 426] on input "Select an option" at bounding box center [277, 424] width 14 height 14
click at [97, 504] on button "التالي" at bounding box center [108, 509] width 68 height 32
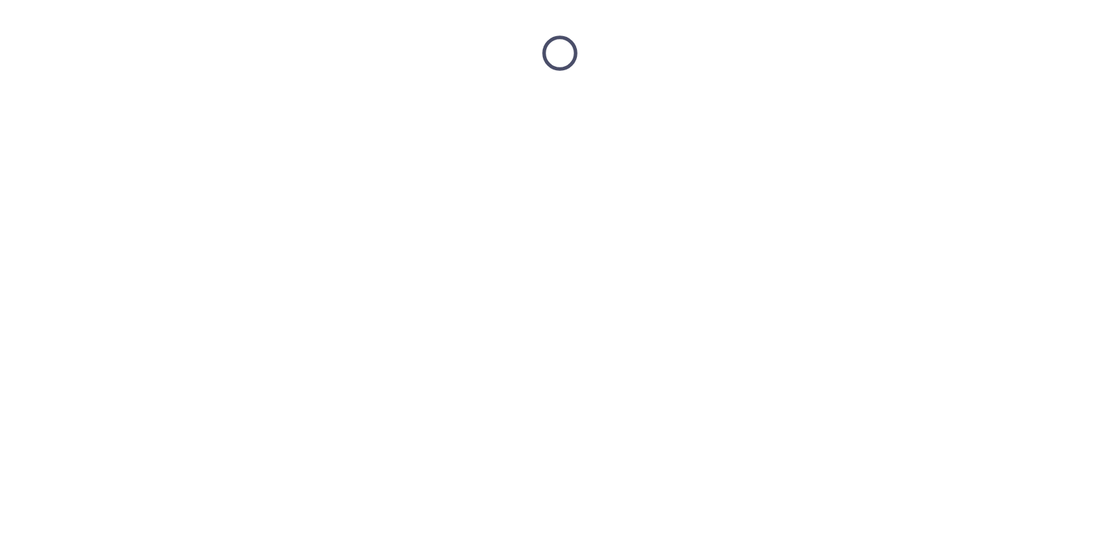
scroll to position [0, 0]
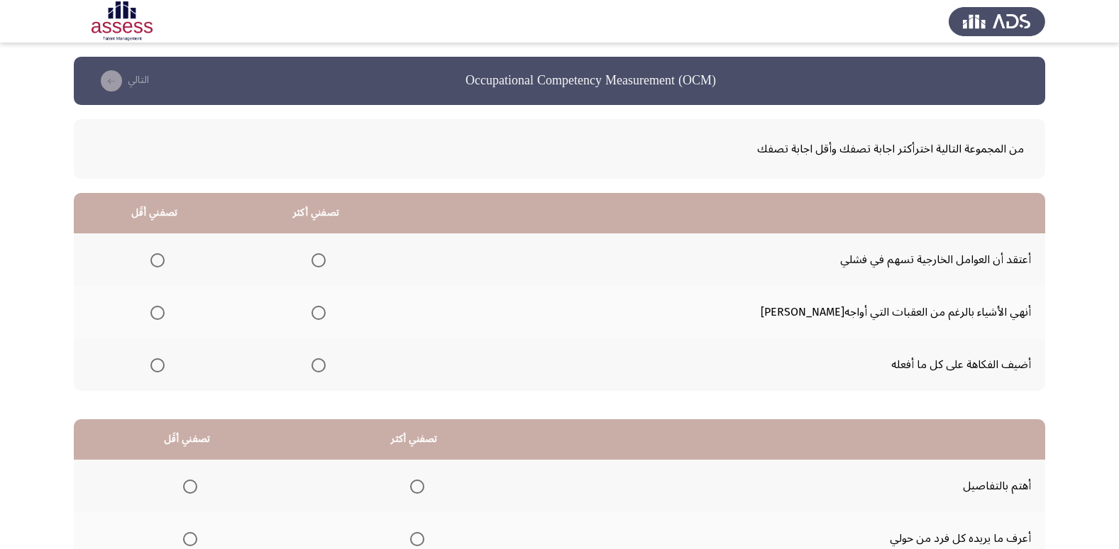
click at [326, 320] on mat-radio-group "Select an option" at bounding box center [316, 312] width 20 height 24
click at [326, 315] on span "Select an option" at bounding box center [319, 313] width 14 height 14
click at [326, 315] on input "Select an option" at bounding box center [319, 313] width 14 height 14
click at [165, 260] on span "Select an option" at bounding box center [157, 260] width 14 height 14
click at [165, 260] on input "Select an option" at bounding box center [157, 260] width 14 height 14
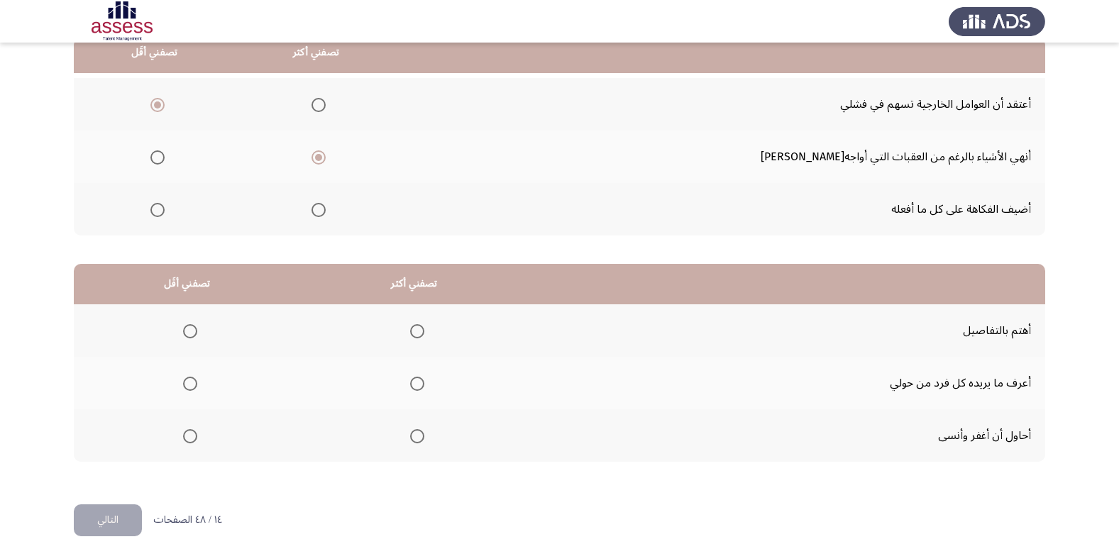
scroll to position [168, 0]
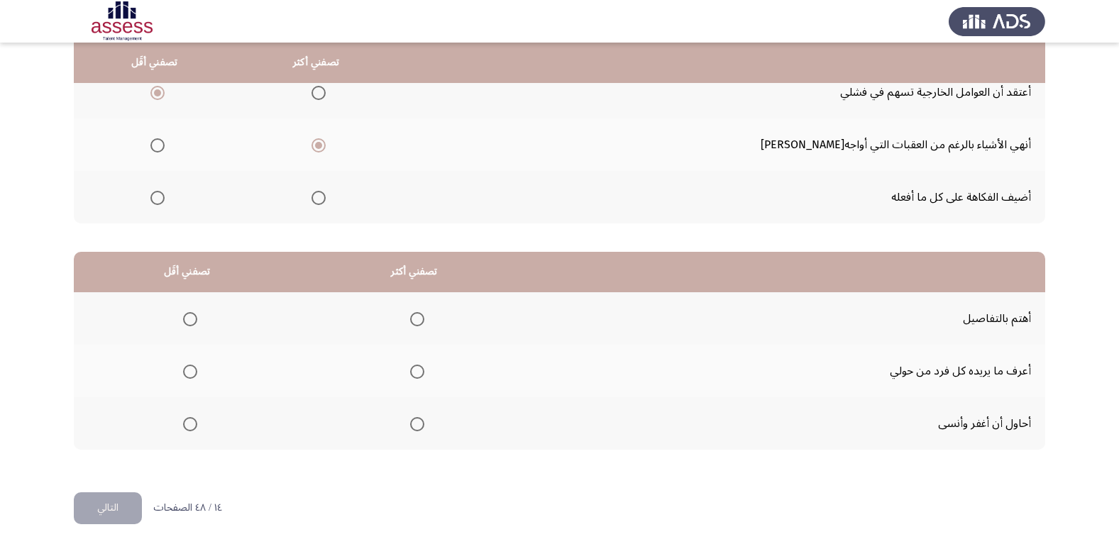
drag, startPoint x: 429, startPoint y: 426, endPoint x: 420, endPoint y: 429, distance: 9.0
click at [425, 427] on th at bounding box center [414, 424] width 227 height 53
click at [420, 429] on span "Select an option" at bounding box center [417, 424] width 14 height 14
click at [420, 429] on input "Select an option" at bounding box center [417, 424] width 14 height 14
click at [192, 324] on span "Select an option" at bounding box center [190, 319] width 14 height 14
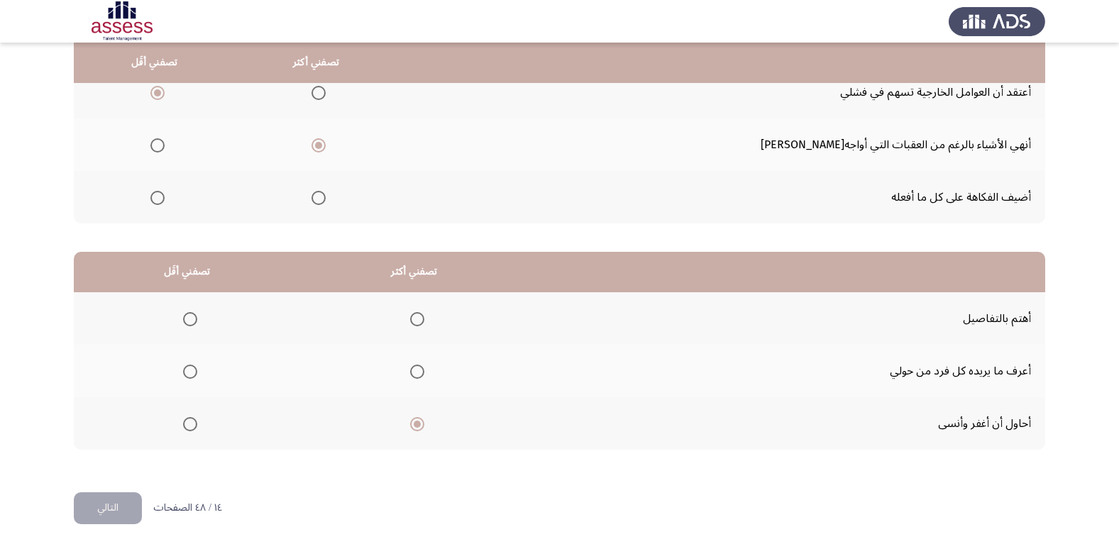
click at [192, 324] on input "Select an option" at bounding box center [190, 319] width 14 height 14
click at [197, 374] on span "Select an option" at bounding box center [190, 372] width 14 height 14
click at [197, 374] on input "Select an option" at bounding box center [190, 372] width 14 height 14
click at [103, 508] on button "التالي" at bounding box center [108, 509] width 68 height 32
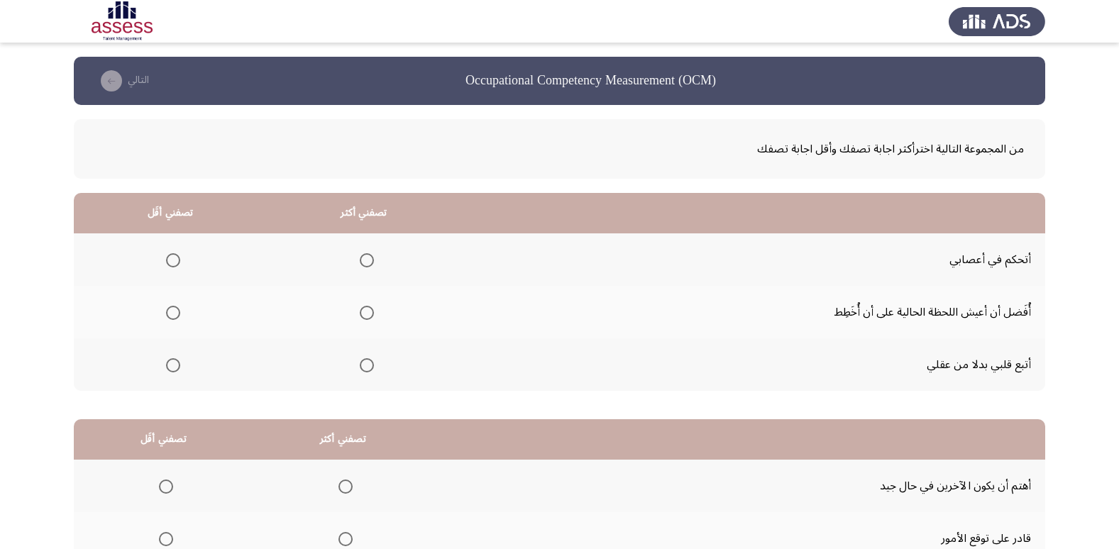
click at [363, 264] on span "Select an option" at bounding box center [367, 260] width 14 height 14
click at [363, 264] on input "Select an option" at bounding box center [367, 260] width 14 height 14
click at [170, 371] on span "Select an option" at bounding box center [173, 365] width 14 height 14
click at [170, 371] on input "Select an option" at bounding box center [173, 365] width 14 height 14
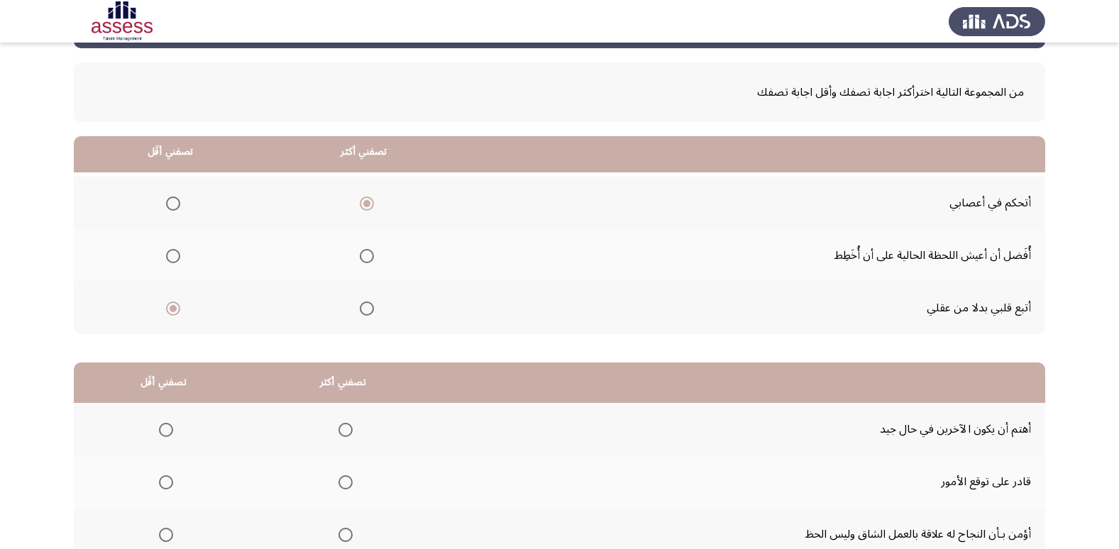
scroll to position [168, 0]
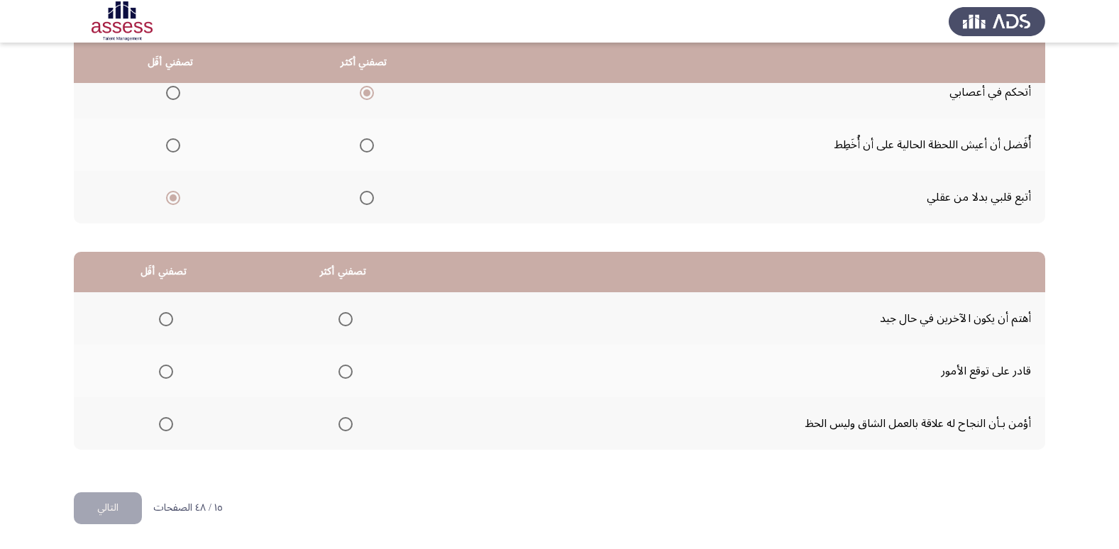
click at [343, 429] on span "Select an option" at bounding box center [346, 424] width 14 height 14
click at [343, 429] on input "Select an option" at bounding box center [346, 424] width 14 height 14
click at [174, 339] on th at bounding box center [164, 318] width 180 height 53
click at [167, 322] on span "Select an option" at bounding box center [166, 319] width 14 height 14
click at [167, 322] on input "Select an option" at bounding box center [166, 319] width 14 height 14
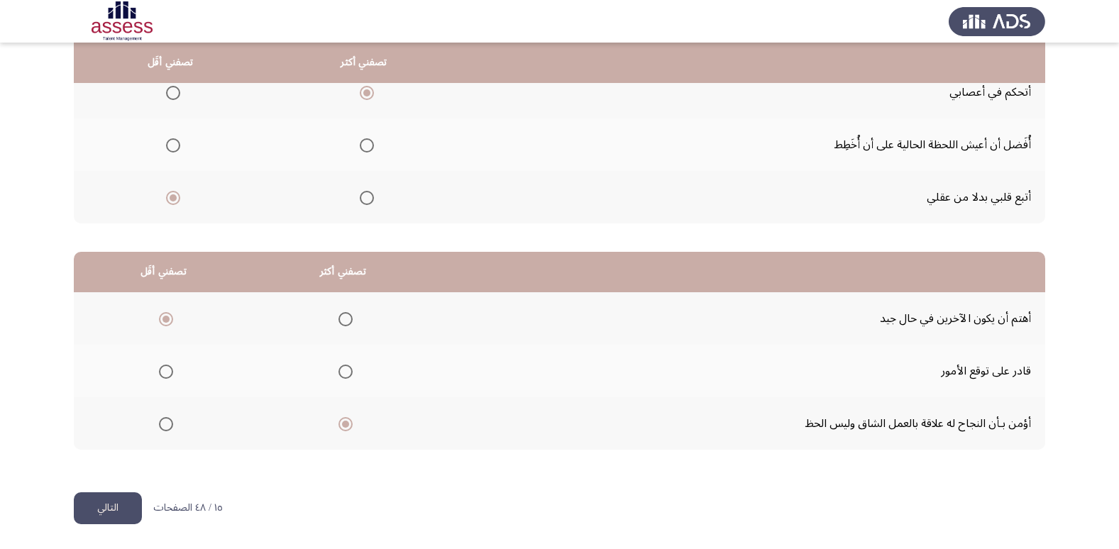
click at [122, 503] on button "التالي" at bounding box center [108, 509] width 68 height 32
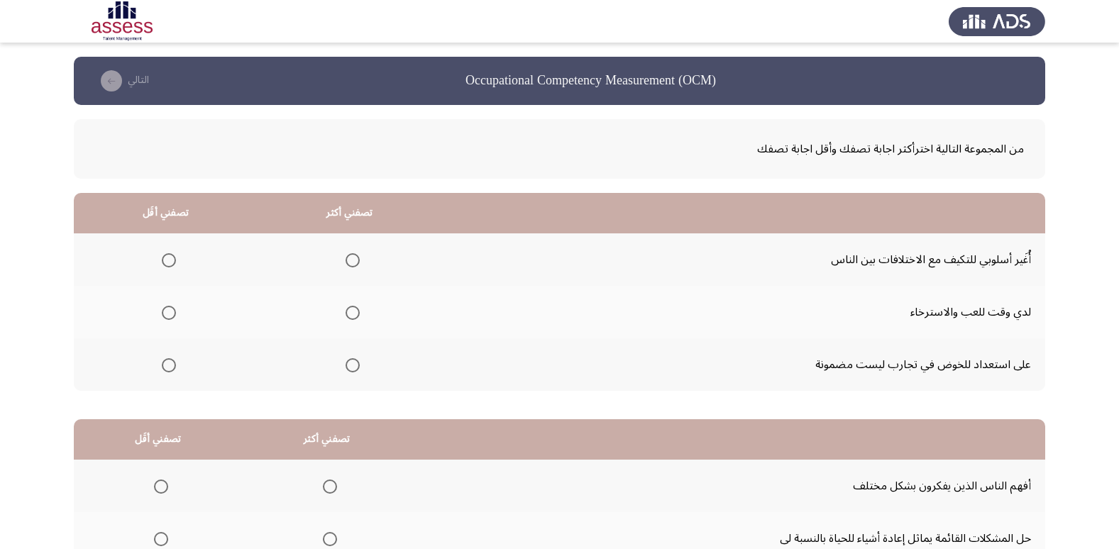
click at [351, 362] on span "Select an option" at bounding box center [353, 365] width 14 height 14
click at [351, 362] on input "Select an option" at bounding box center [353, 365] width 14 height 14
click at [165, 259] on span "Select an option" at bounding box center [169, 260] width 14 height 14
click at [165, 259] on input "Select an option" at bounding box center [169, 260] width 14 height 14
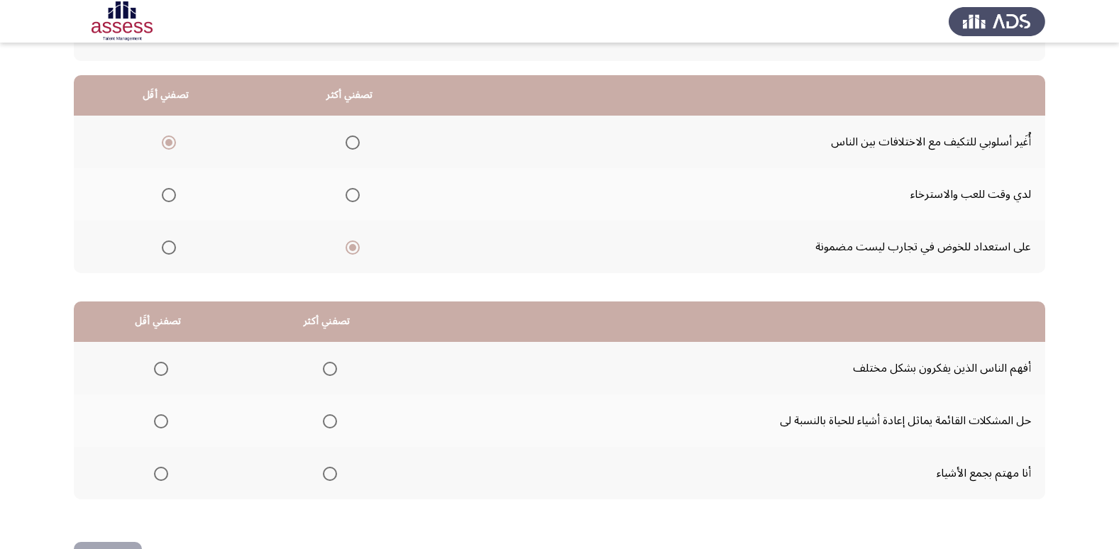
scroll to position [168, 0]
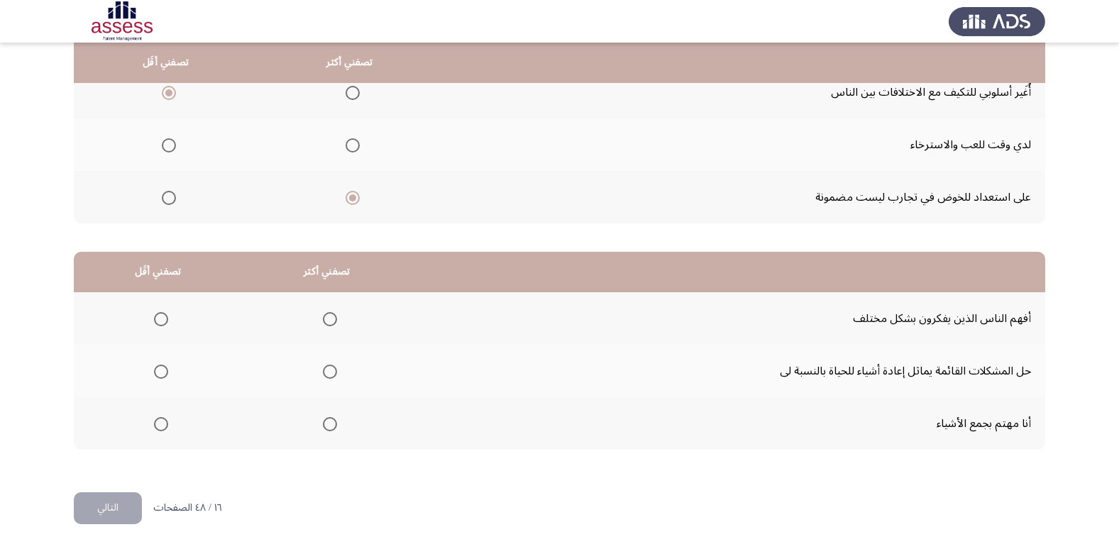
click at [326, 377] on span "Select an option" at bounding box center [330, 372] width 14 height 14
click at [326, 377] on input "Select an option" at bounding box center [330, 372] width 14 height 14
click at [155, 423] on span "Select an option" at bounding box center [161, 424] width 14 height 14
click at [155, 423] on input "Select an option" at bounding box center [161, 424] width 14 height 14
click at [100, 502] on button "التالي" at bounding box center [108, 509] width 68 height 32
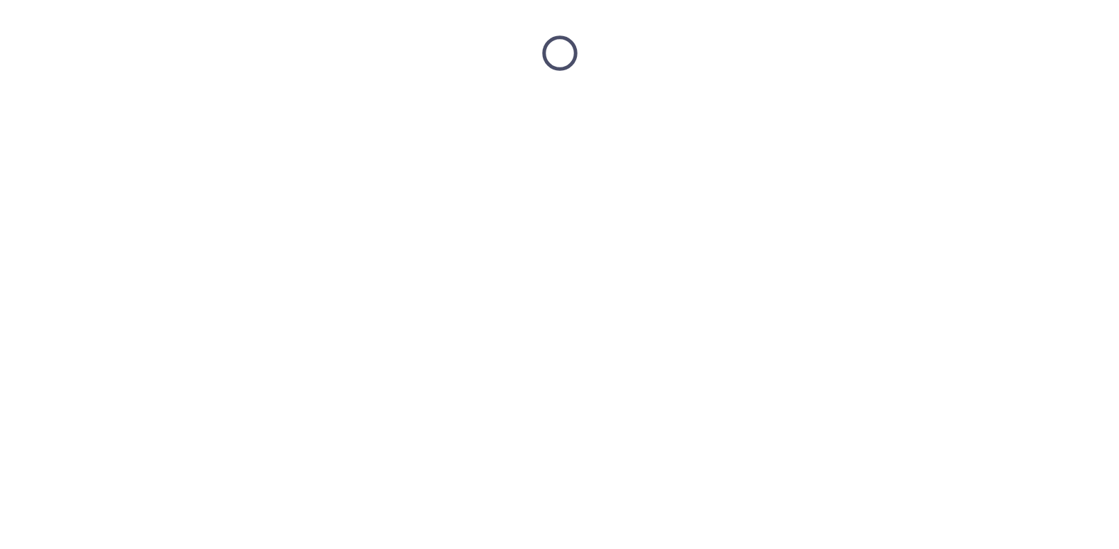
scroll to position [0, 0]
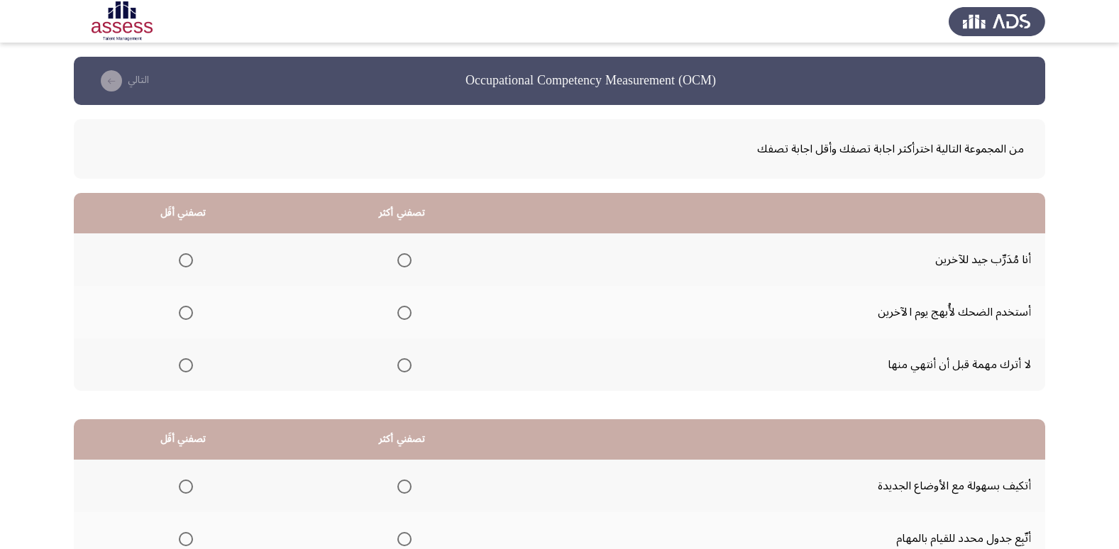
click at [405, 358] on mat-radio-button "Select an option" at bounding box center [402, 365] width 20 height 15
click at [403, 364] on span "Select an option" at bounding box center [405, 365] width 14 height 14
click at [403, 364] on input "Select an option" at bounding box center [405, 365] width 14 height 14
click at [183, 311] on span "Select an option" at bounding box center [186, 313] width 14 height 14
click at [183, 311] on input "Select an option" at bounding box center [186, 313] width 14 height 14
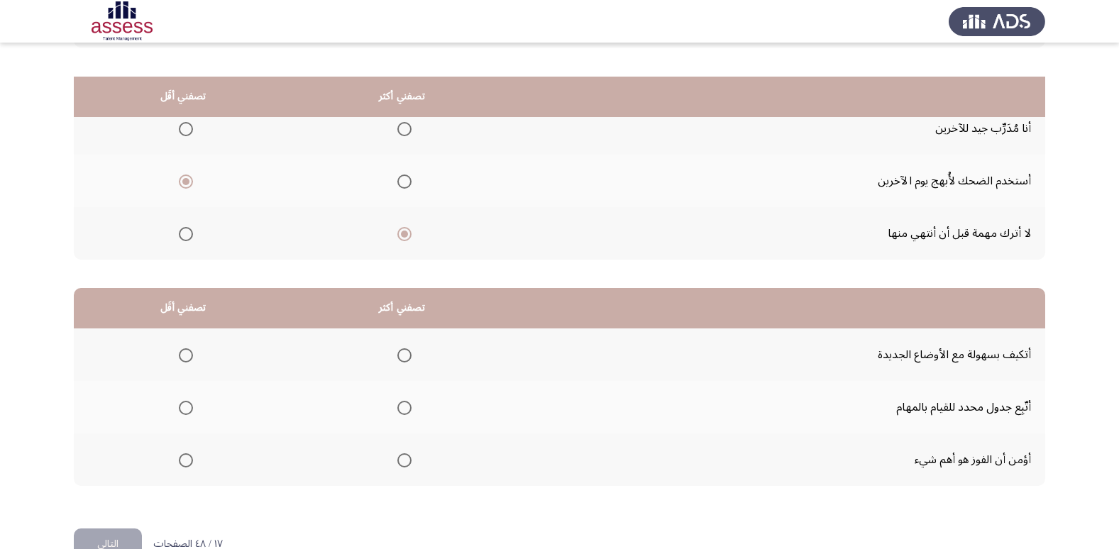
scroll to position [168, 0]
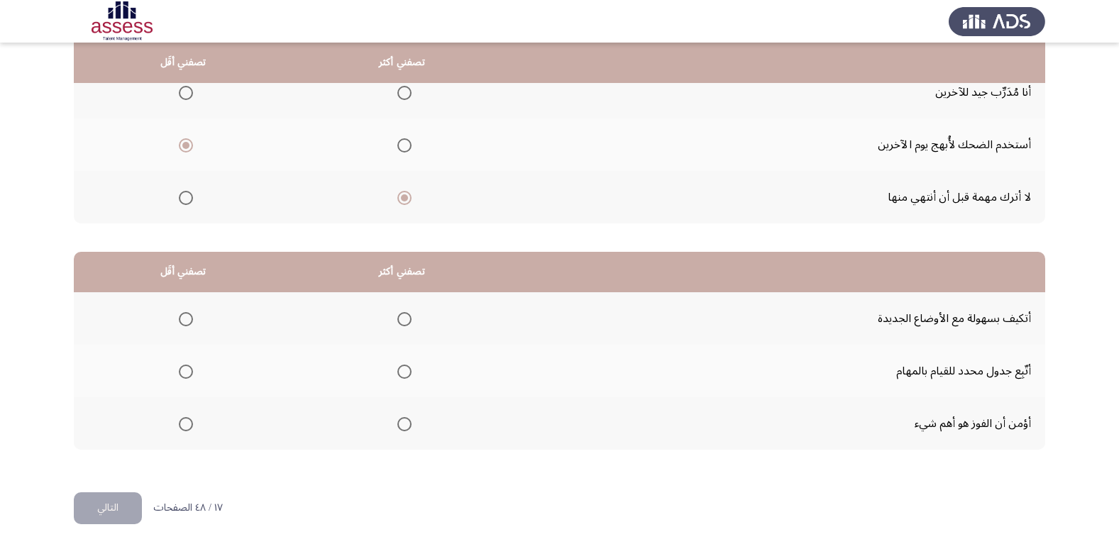
click at [400, 428] on span "Select an option" at bounding box center [405, 424] width 14 height 14
click at [400, 428] on input "Select an option" at bounding box center [405, 424] width 14 height 14
click at [187, 322] on span "Select an option" at bounding box center [186, 319] width 14 height 14
click at [187, 322] on input "Select an option" at bounding box center [186, 319] width 14 height 14
click at [96, 501] on button "التالي" at bounding box center [108, 509] width 68 height 32
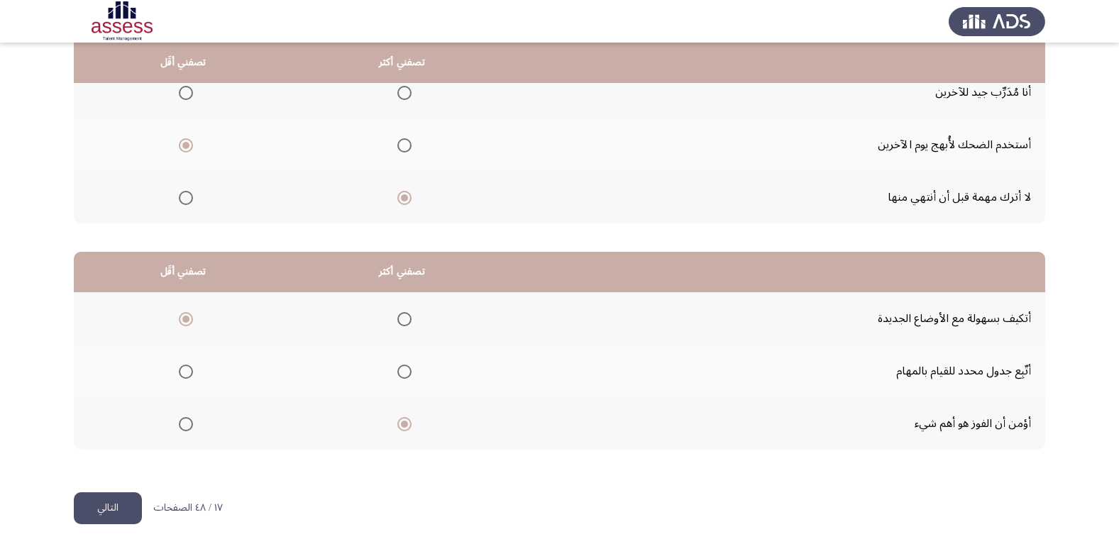
scroll to position [0, 0]
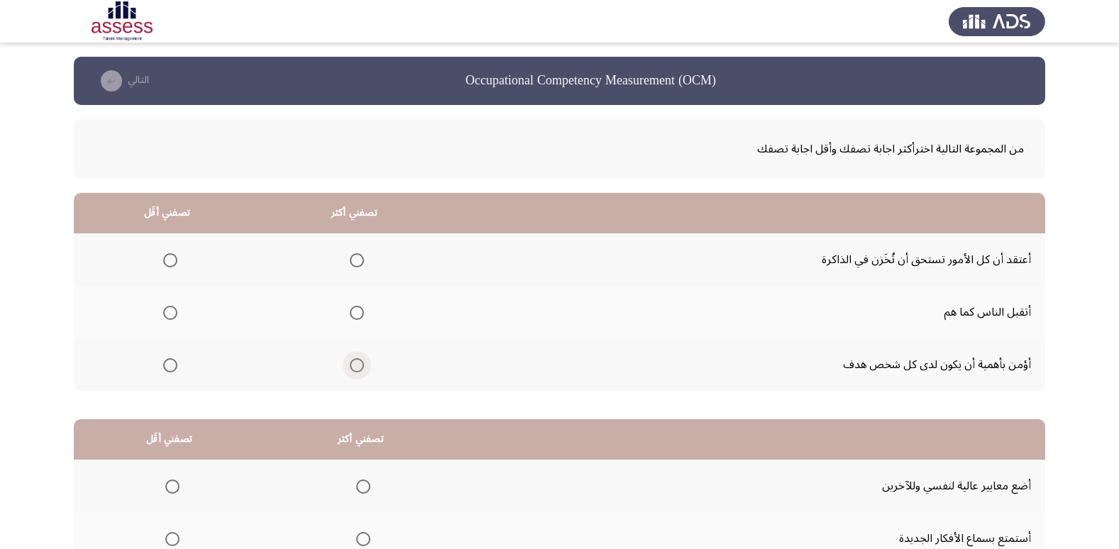
click at [349, 363] on label "Select an option" at bounding box center [354, 365] width 20 height 14
click at [350, 363] on input "Select an option" at bounding box center [357, 365] width 14 height 14
click at [178, 262] on th at bounding box center [167, 260] width 187 height 53
click at [172, 263] on span "Select an option" at bounding box center [170, 260] width 14 height 14
click at [172, 263] on input "Select an option" at bounding box center [170, 260] width 14 height 14
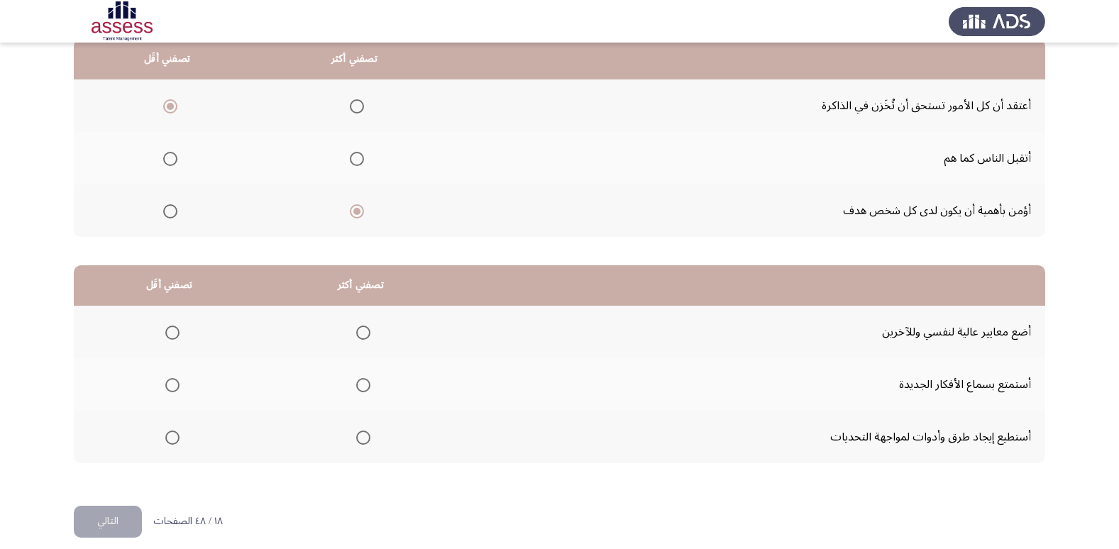
scroll to position [168, 0]
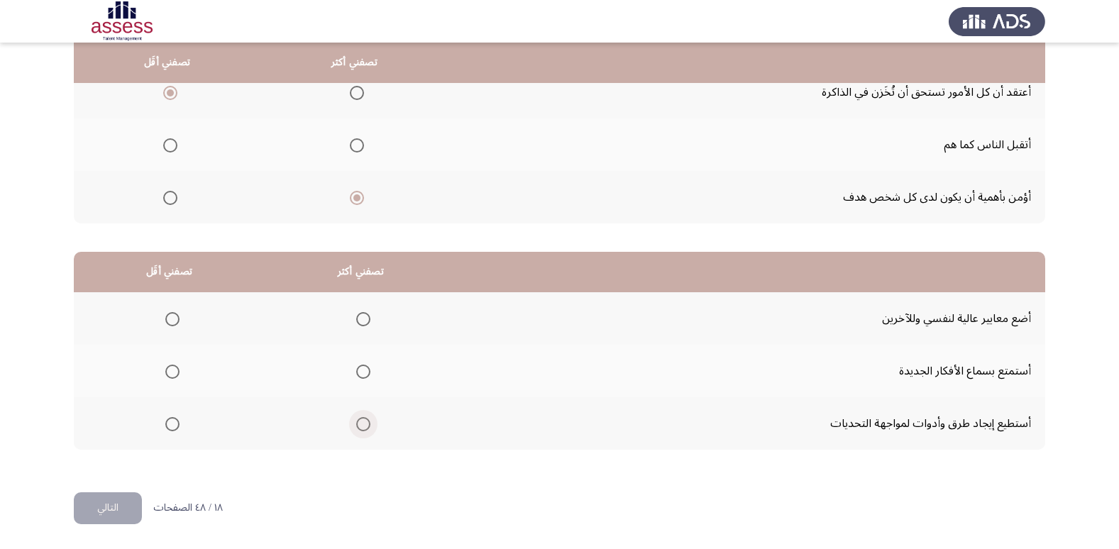
click at [363, 422] on span "Select an option" at bounding box center [363, 424] width 14 height 14
click at [363, 422] on input "Select an option" at bounding box center [363, 424] width 14 height 14
click at [173, 310] on mat-radio-group "Select an option" at bounding box center [170, 319] width 20 height 24
drag, startPoint x: 173, startPoint y: 311, endPoint x: 170, endPoint y: 322, distance: 11.0
click at [173, 313] on mat-radio-button "Select an option" at bounding box center [170, 319] width 20 height 15
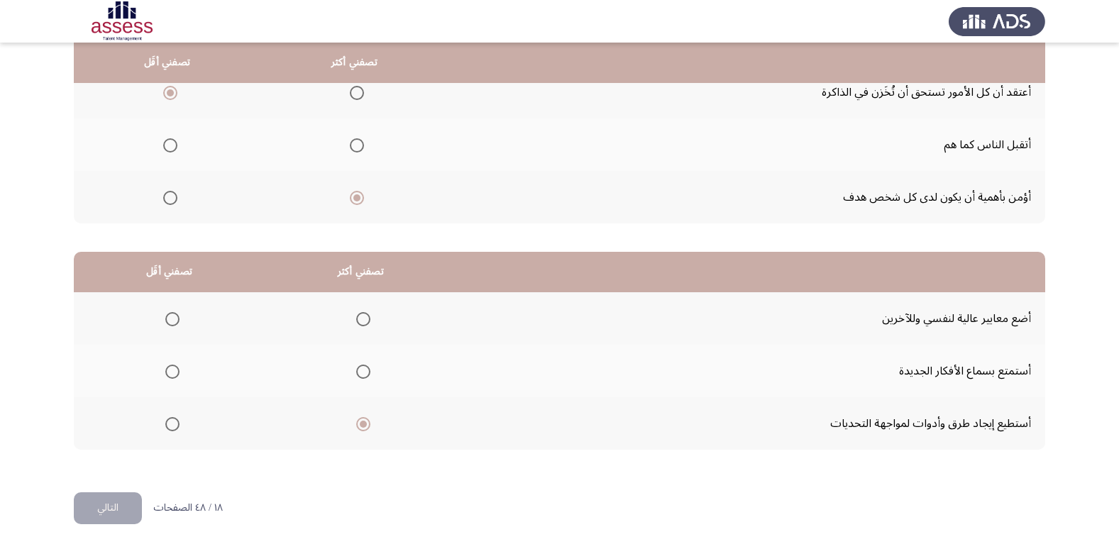
click at [170, 322] on span "Select an option" at bounding box center [172, 319] width 14 height 14
click at [170, 322] on input "Select an option" at bounding box center [172, 319] width 14 height 14
click at [98, 516] on button "التالي" at bounding box center [108, 509] width 68 height 32
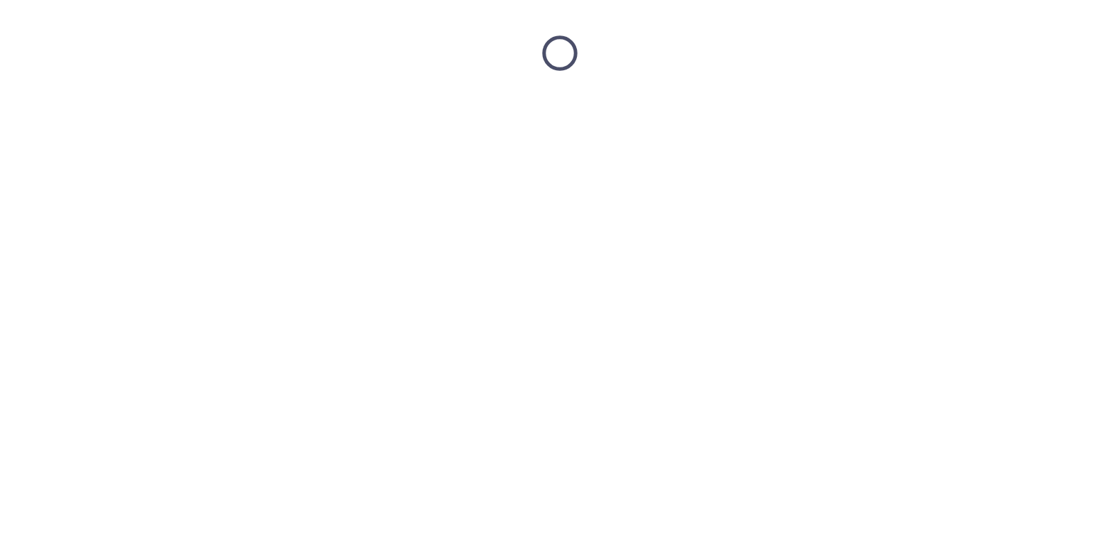
scroll to position [0, 0]
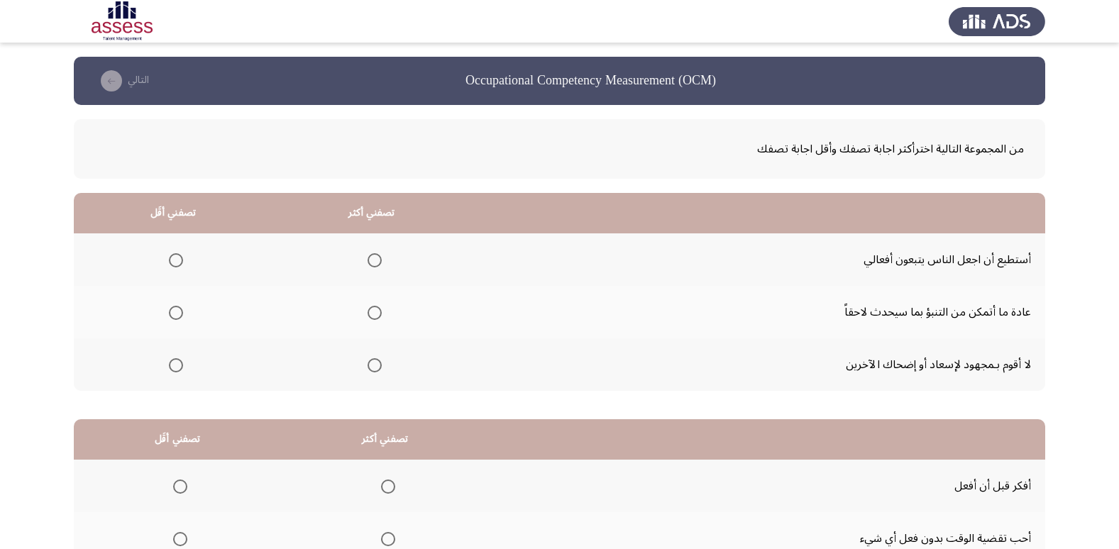
click at [177, 374] on mat-radio-group "Select an option" at bounding box center [173, 365] width 20 height 24
click at [177, 366] on span "Select an option" at bounding box center [176, 365] width 14 height 14
click at [177, 366] on input "Select an option" at bounding box center [176, 365] width 14 height 14
click at [380, 263] on th at bounding box center [372, 260] width 199 height 53
click at [368, 256] on span "Select an option" at bounding box center [375, 260] width 14 height 14
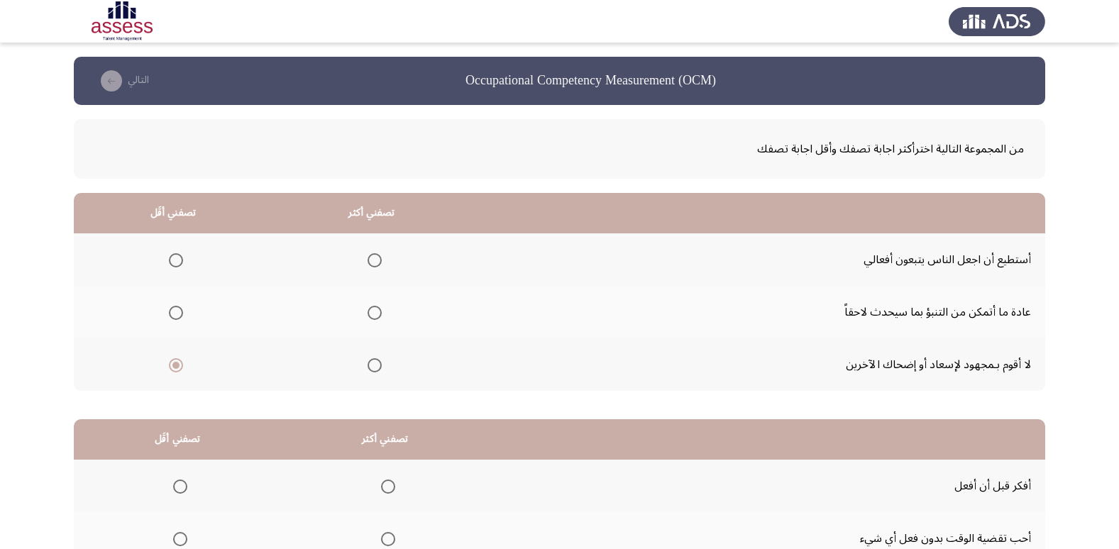
click at [368, 256] on input "Select an option" at bounding box center [375, 260] width 14 height 14
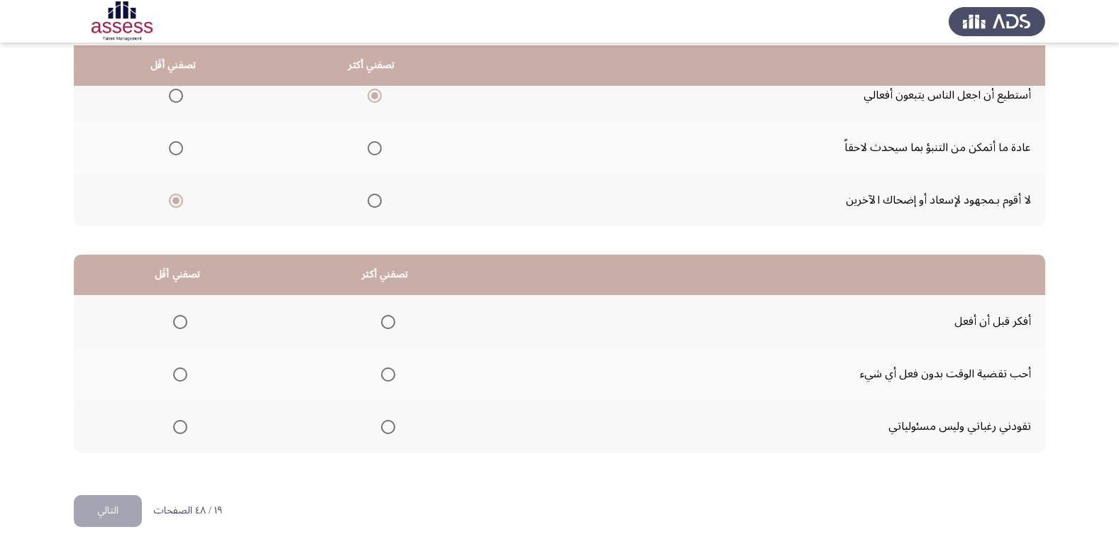
scroll to position [168, 0]
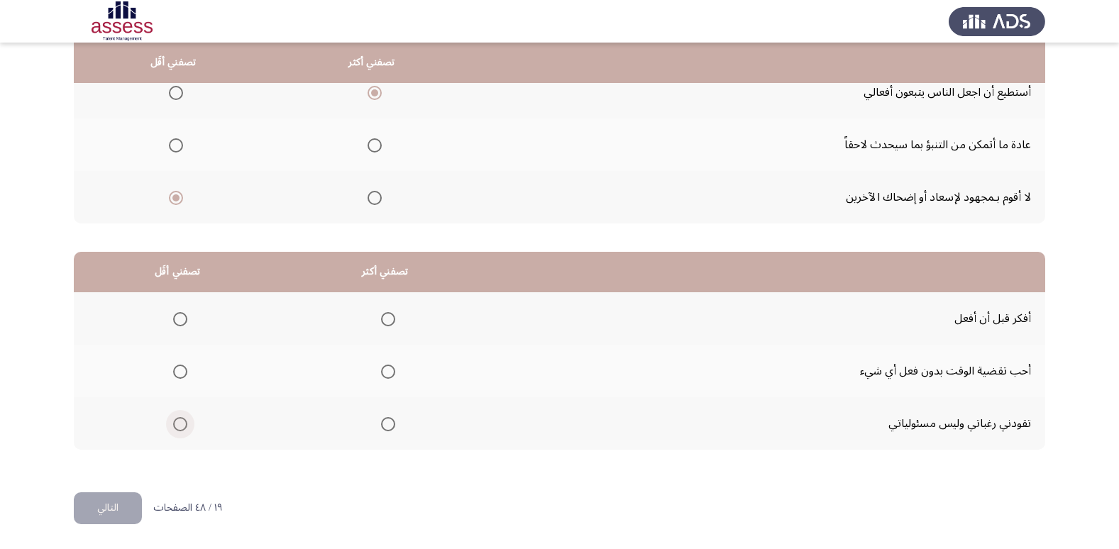
click at [174, 426] on span "Select an option" at bounding box center [180, 424] width 14 height 14
click at [174, 426] on input "Select an option" at bounding box center [180, 424] width 14 height 14
click at [385, 322] on span "Select an option" at bounding box center [388, 319] width 14 height 14
click at [385, 322] on input "Select an option" at bounding box center [388, 319] width 14 height 14
click at [106, 500] on button "التالي" at bounding box center [108, 509] width 68 height 32
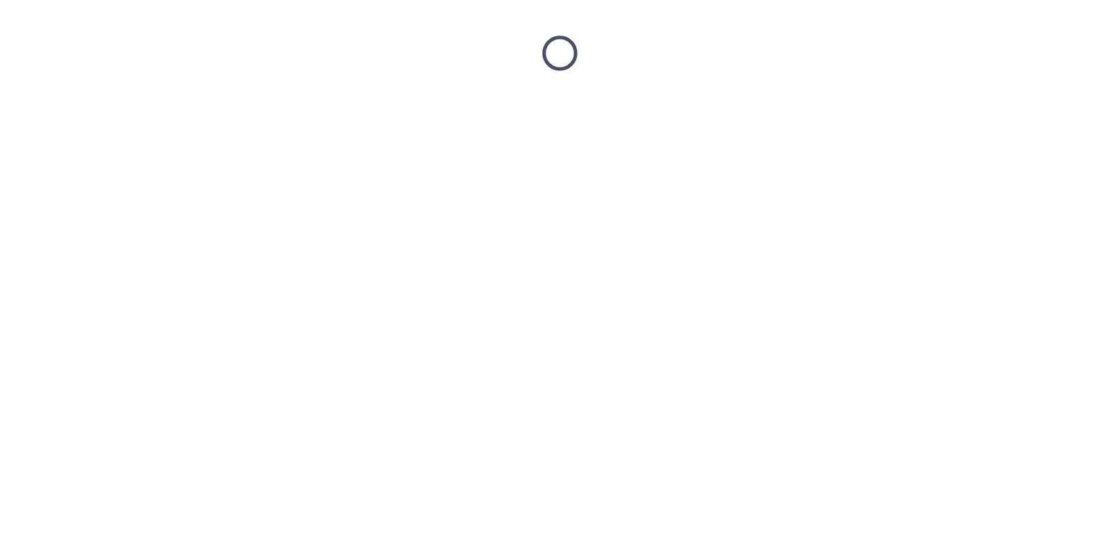
scroll to position [0, 0]
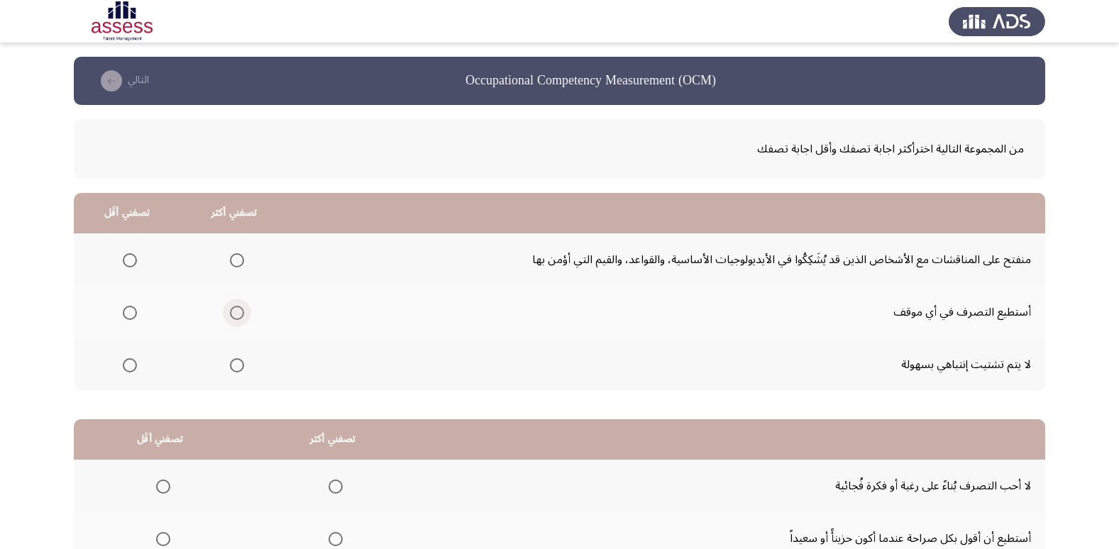
click at [238, 314] on span "Select an option" at bounding box center [237, 313] width 14 height 14
click at [238, 314] on input "Select an option" at bounding box center [237, 313] width 14 height 14
click at [126, 259] on span "Select an option" at bounding box center [130, 260] width 14 height 14
click at [126, 259] on input "Select an option" at bounding box center [130, 260] width 14 height 14
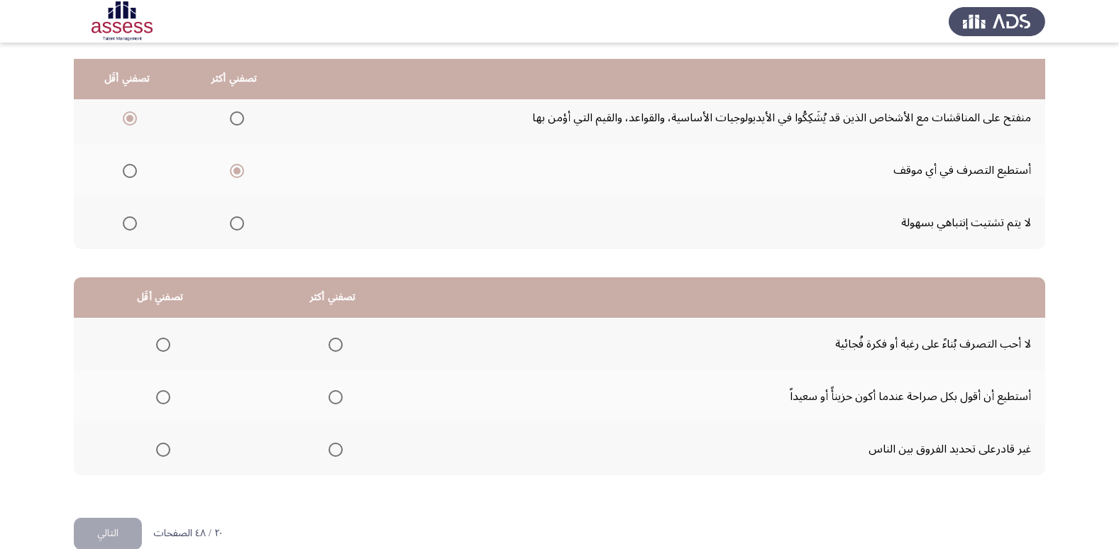
scroll to position [168, 0]
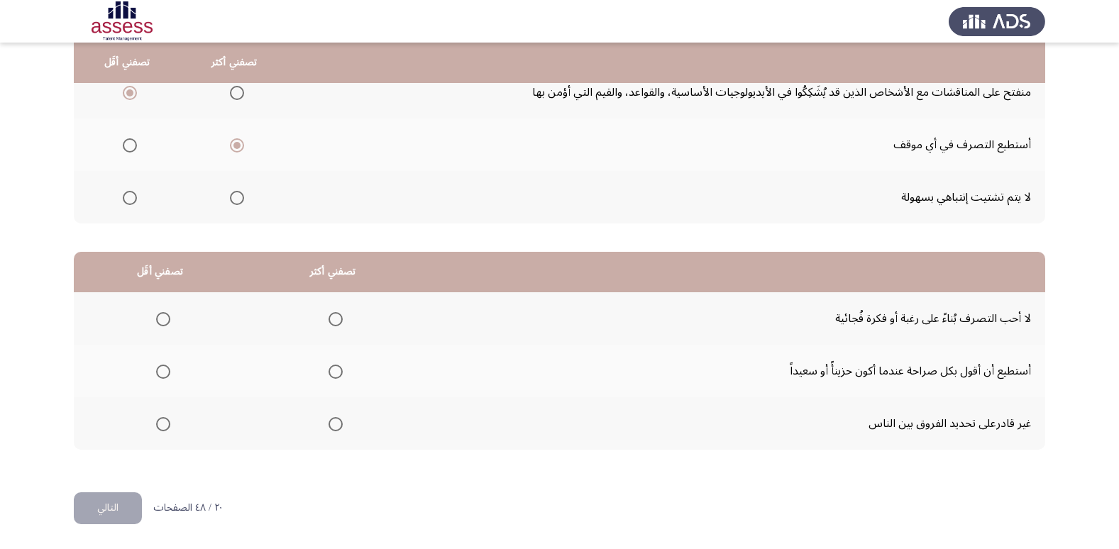
drag, startPoint x: 181, startPoint y: 420, endPoint x: 173, endPoint y: 421, distance: 7.9
click at [173, 421] on th at bounding box center [160, 424] width 173 height 53
click at [164, 424] on span "Select an option" at bounding box center [163, 424] width 14 height 14
click at [164, 424] on input "Select an option" at bounding box center [163, 424] width 14 height 14
click at [341, 318] on th at bounding box center [332, 318] width 173 height 53
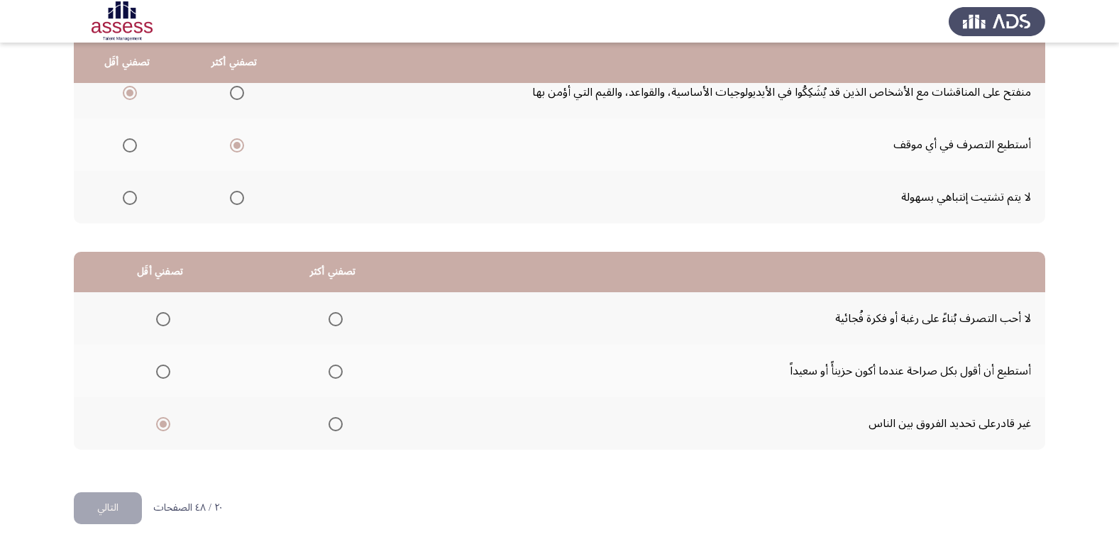
click at [334, 317] on span "Select an option" at bounding box center [336, 319] width 14 height 14
click at [334, 317] on input "Select an option" at bounding box center [336, 319] width 14 height 14
click at [104, 508] on button "التالي" at bounding box center [108, 509] width 68 height 32
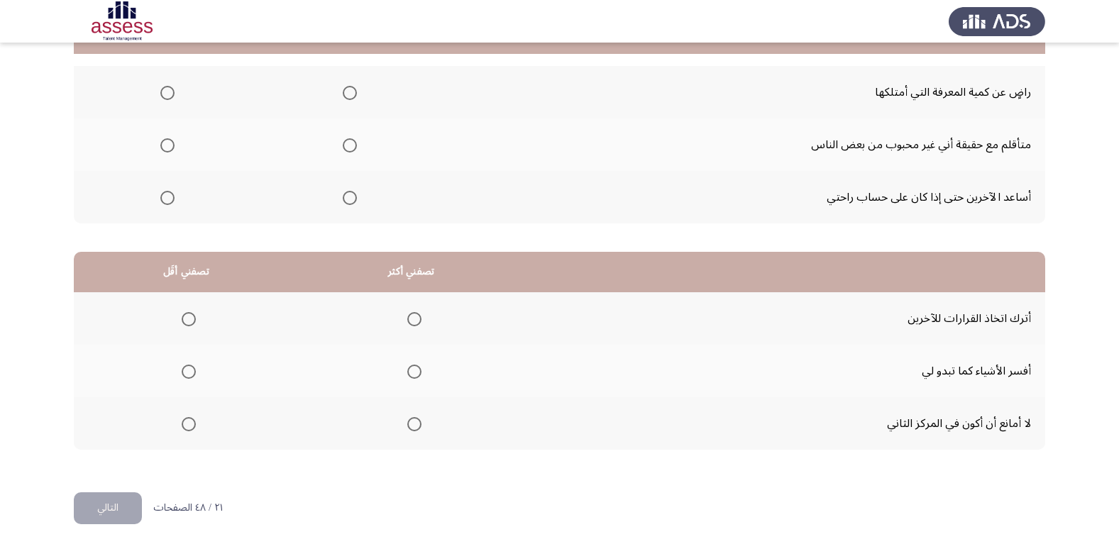
scroll to position [0, 0]
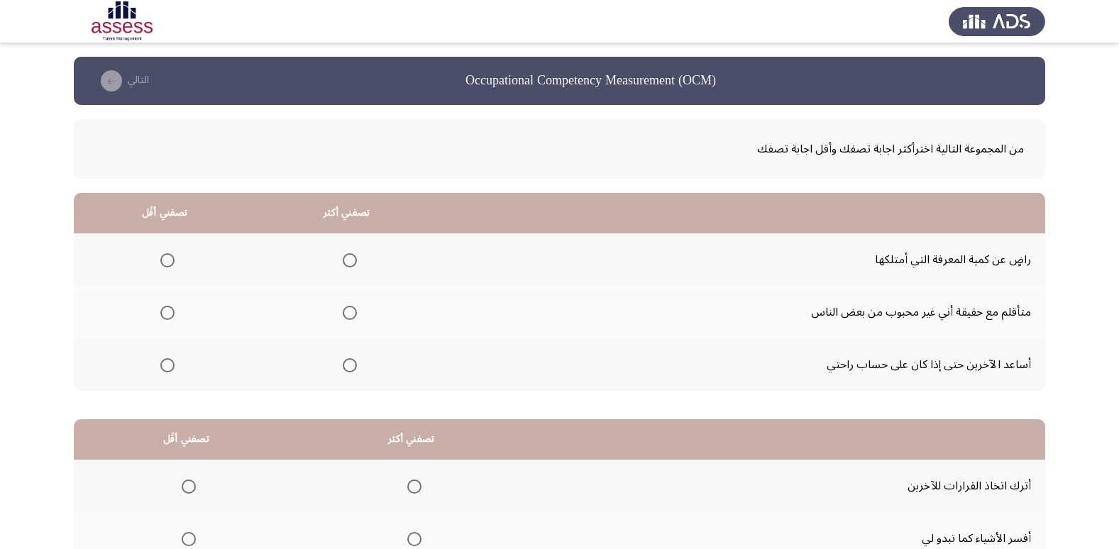
click at [168, 264] on span "Select an option" at bounding box center [167, 260] width 14 height 14
click at [168, 264] on input "Select an option" at bounding box center [167, 260] width 14 height 14
click at [343, 311] on span "Select an option" at bounding box center [350, 313] width 14 height 14
click at [343, 311] on input "Select an option" at bounding box center [350, 313] width 14 height 14
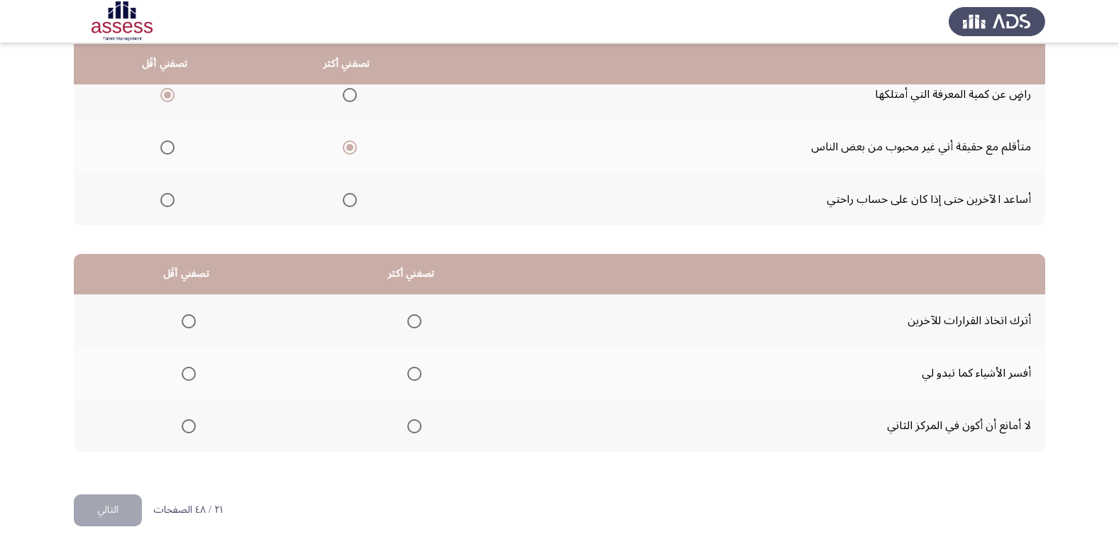
scroll to position [168, 0]
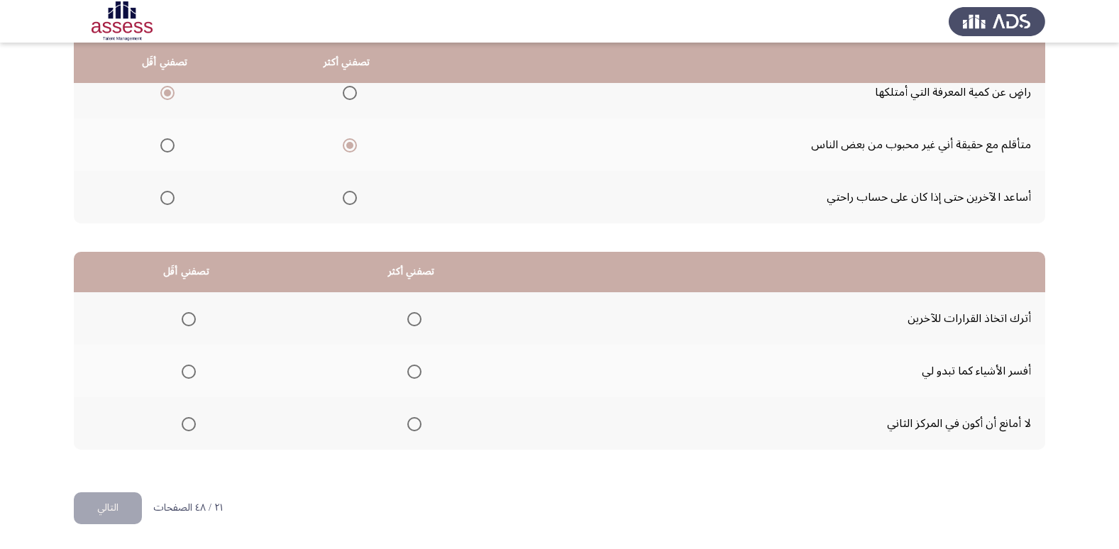
click at [185, 317] on span "Select an option" at bounding box center [189, 319] width 14 height 14
click at [185, 317] on input "Select an option" at bounding box center [189, 319] width 14 height 14
click at [416, 375] on span "Select an option" at bounding box center [414, 372] width 14 height 14
click at [416, 375] on input "Select an option" at bounding box center [414, 372] width 14 height 14
click at [110, 515] on button "التالي" at bounding box center [108, 509] width 68 height 32
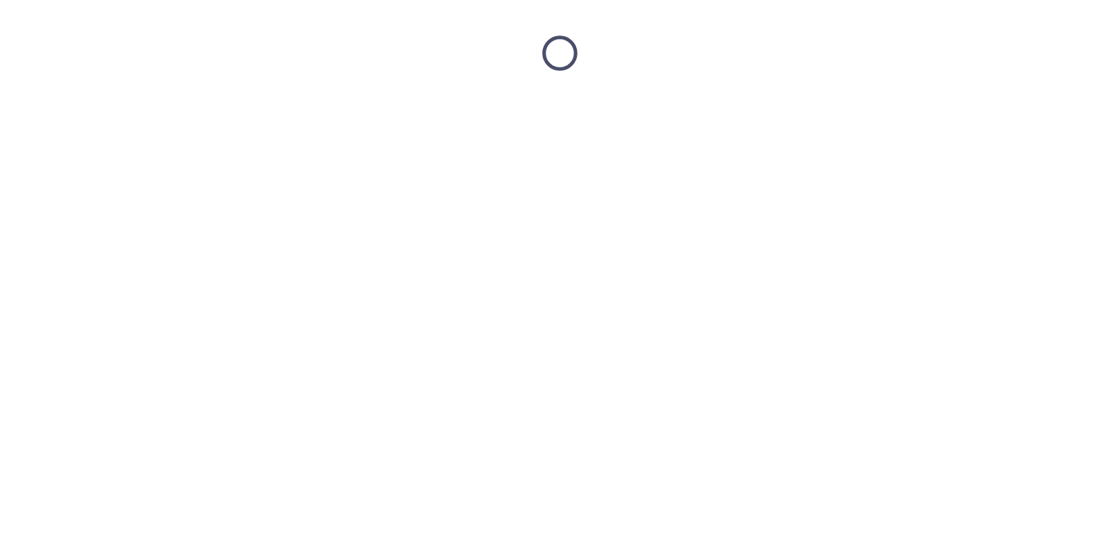
scroll to position [0, 0]
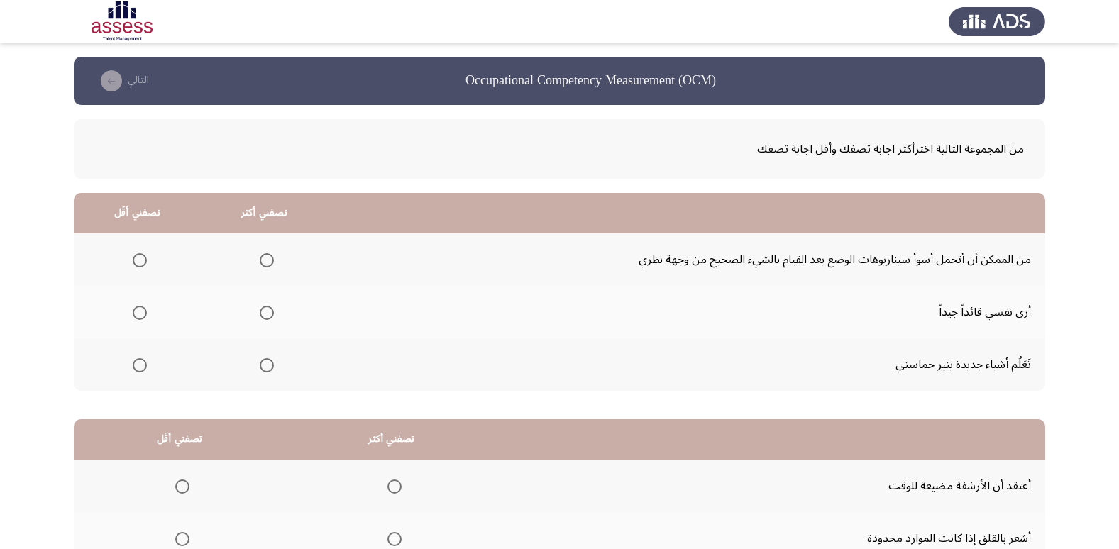
click at [260, 261] on span "Select an option" at bounding box center [267, 260] width 14 height 14
click at [260, 261] on input "Select an option" at bounding box center [267, 260] width 14 height 14
click at [131, 362] on label "Select an option" at bounding box center [137, 365] width 20 height 14
click at [133, 362] on input "Select an option" at bounding box center [140, 365] width 14 height 14
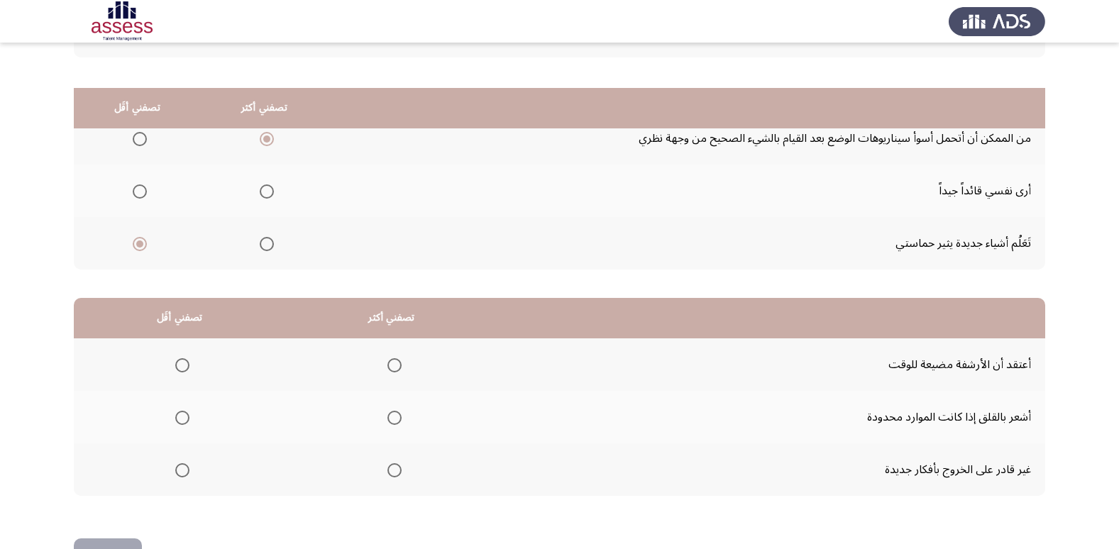
scroll to position [97, 0]
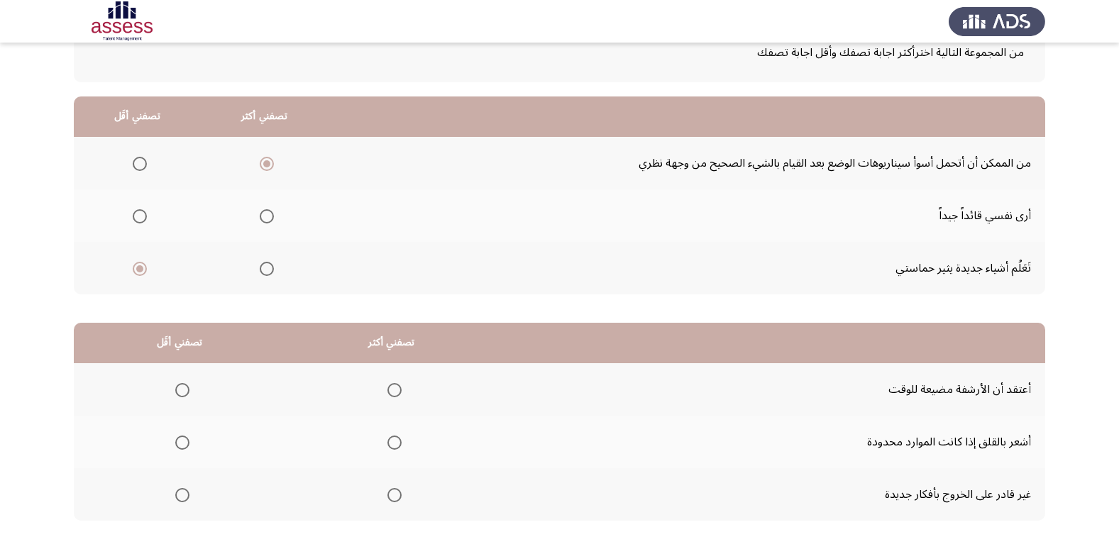
click at [148, 168] on th at bounding box center [137, 163] width 127 height 53
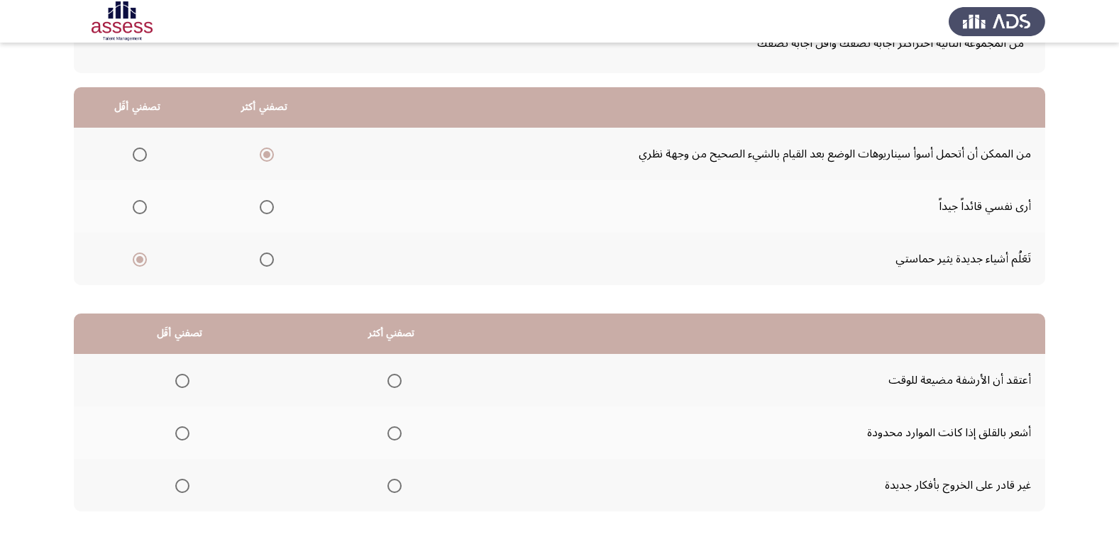
scroll to position [168, 0]
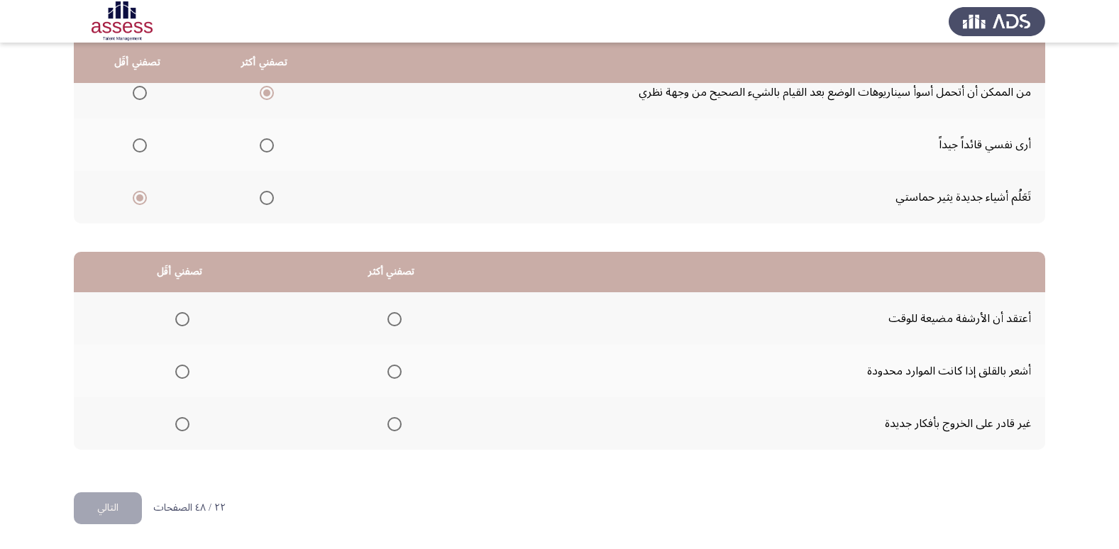
click at [179, 423] on span "Select an option" at bounding box center [182, 424] width 14 height 14
click at [179, 423] on input "Select an option" at bounding box center [182, 424] width 14 height 14
click at [398, 317] on span "Select an option" at bounding box center [395, 319] width 14 height 14
click at [391, 375] on span "Select an option" at bounding box center [395, 372] width 14 height 14
click at [391, 375] on input "Select an option" at bounding box center [395, 372] width 14 height 14
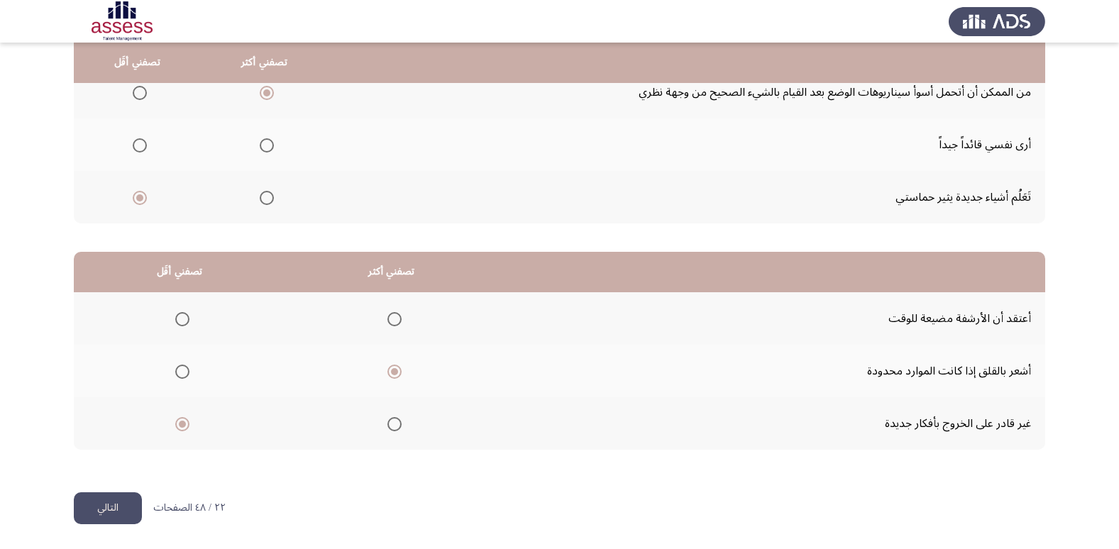
click at [393, 322] on span "Select an option" at bounding box center [395, 319] width 14 height 14
click at [393, 322] on input "Select an option" at bounding box center [395, 319] width 14 height 14
click at [401, 371] on th at bounding box center [391, 371] width 212 height 53
click at [396, 374] on span "Select an option" at bounding box center [395, 372] width 14 height 14
click at [396, 374] on input "Select an option" at bounding box center [395, 372] width 14 height 14
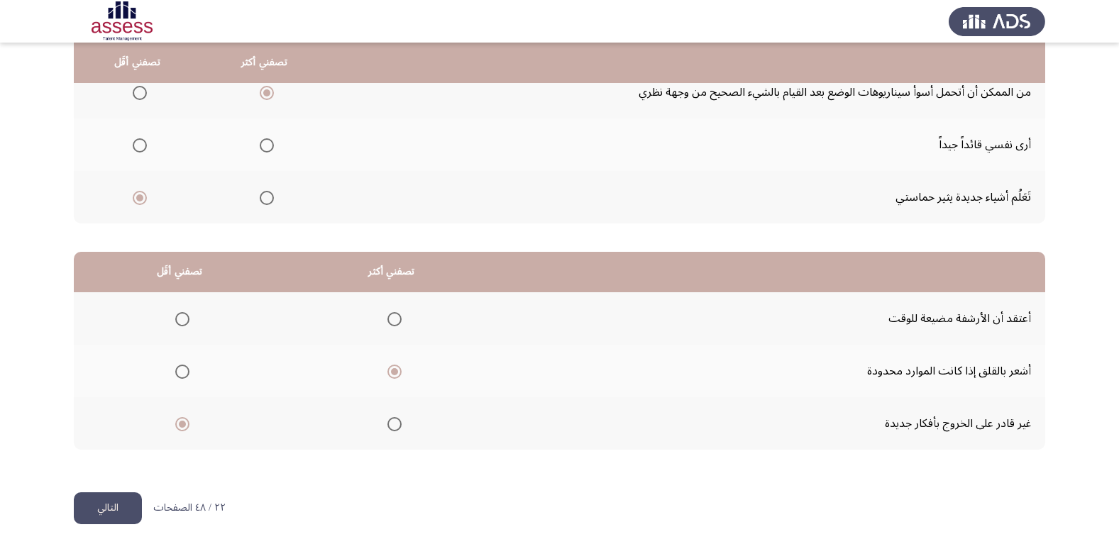
click at [119, 503] on button "التالي" at bounding box center [108, 509] width 68 height 32
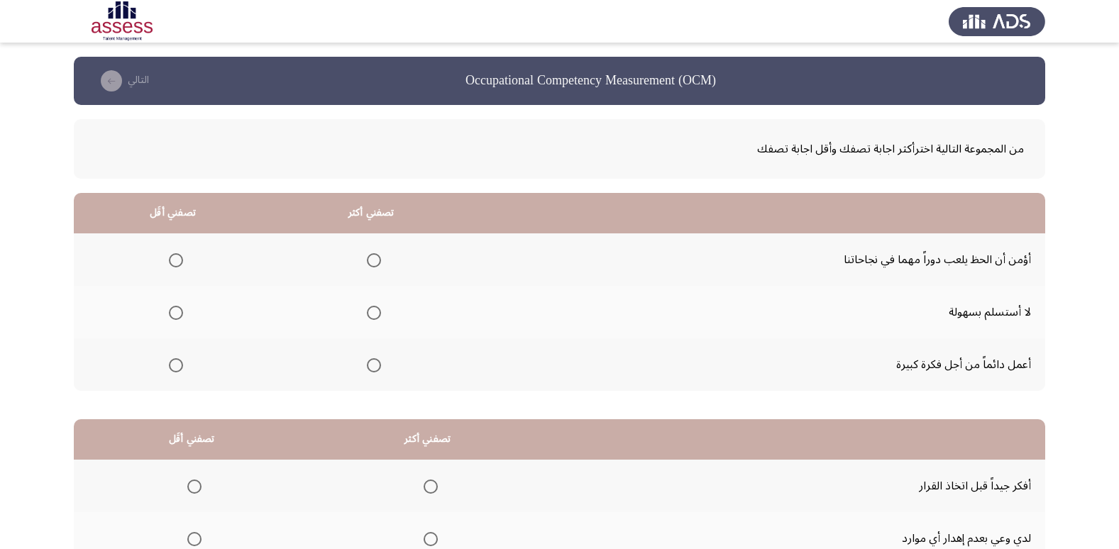
click at [374, 314] on span "Select an option" at bounding box center [374, 313] width 14 height 14
click at [374, 314] on input "Select an option" at bounding box center [374, 313] width 14 height 14
click at [177, 261] on span "Select an option" at bounding box center [176, 260] width 14 height 14
click at [177, 261] on input "Select an option" at bounding box center [176, 260] width 14 height 14
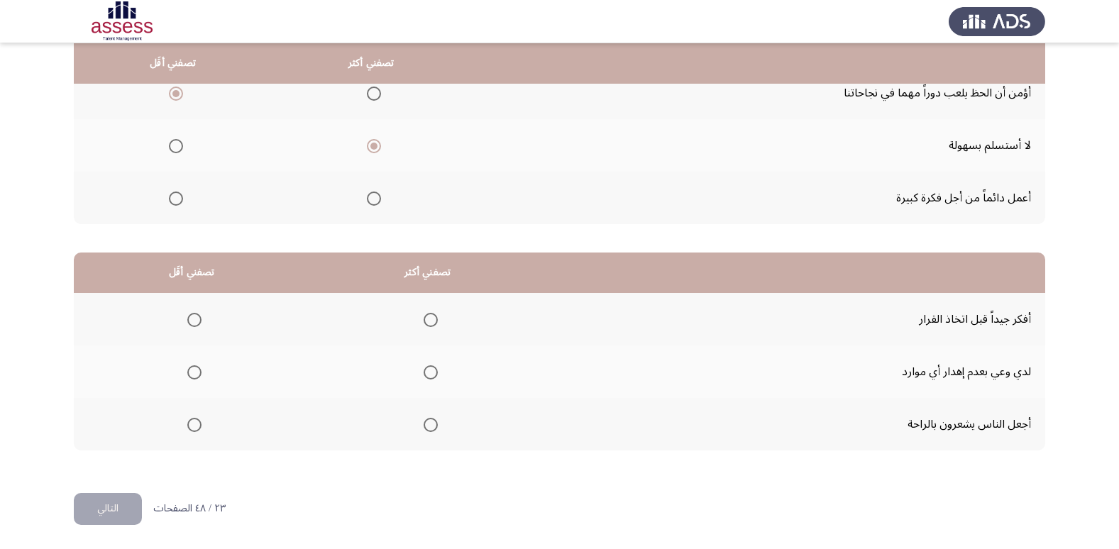
scroll to position [168, 0]
click at [424, 373] on span "Select an option" at bounding box center [431, 372] width 14 height 14
click at [424, 373] on input "Select an option" at bounding box center [431, 372] width 14 height 14
click at [428, 314] on span "Select an option" at bounding box center [431, 319] width 14 height 14
click at [428, 314] on input "Select an option" at bounding box center [431, 319] width 14 height 14
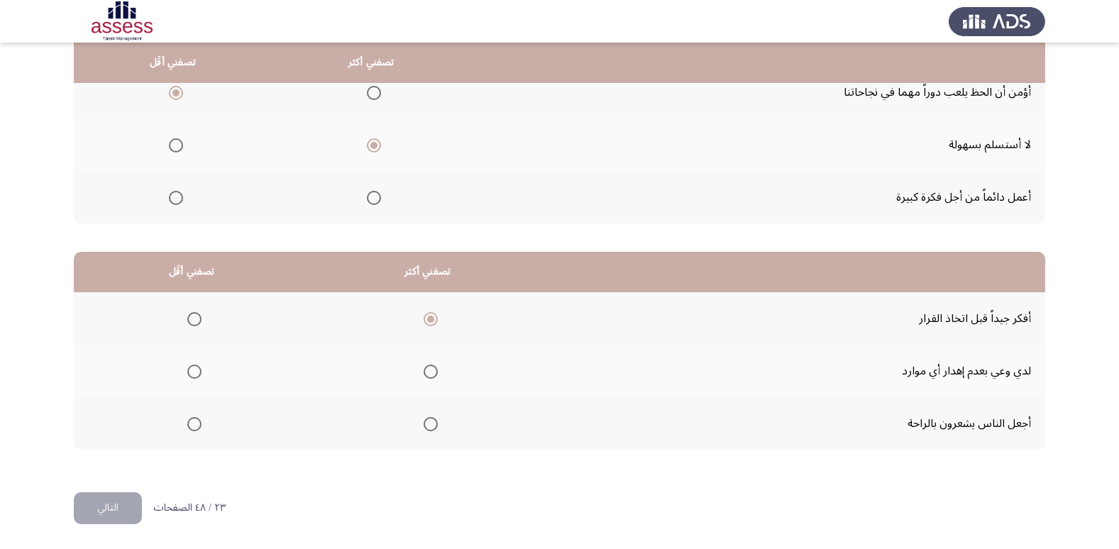
click at [190, 427] on span "Select an option" at bounding box center [194, 424] width 14 height 14
click at [190, 427] on input "Select an option" at bounding box center [194, 424] width 14 height 14
click at [105, 510] on button "التالي" at bounding box center [108, 509] width 68 height 32
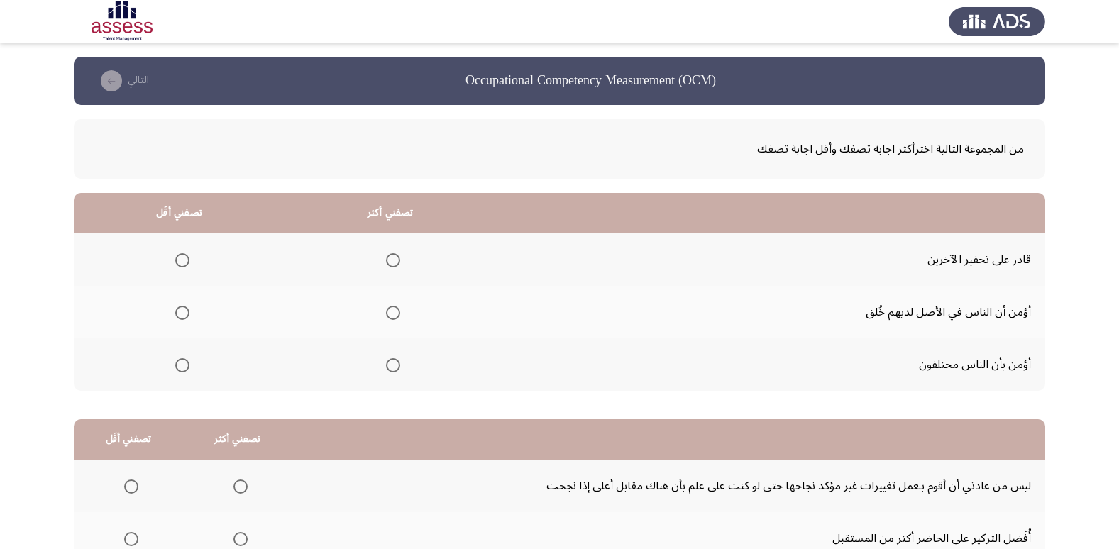
click at [397, 263] on span "Select an option" at bounding box center [393, 260] width 14 height 14
click at [397, 263] on input "Select an option" at bounding box center [393, 260] width 14 height 14
click at [184, 310] on span "Select an option" at bounding box center [182, 313] width 14 height 14
click at [184, 310] on input "Select an option" at bounding box center [182, 313] width 14 height 14
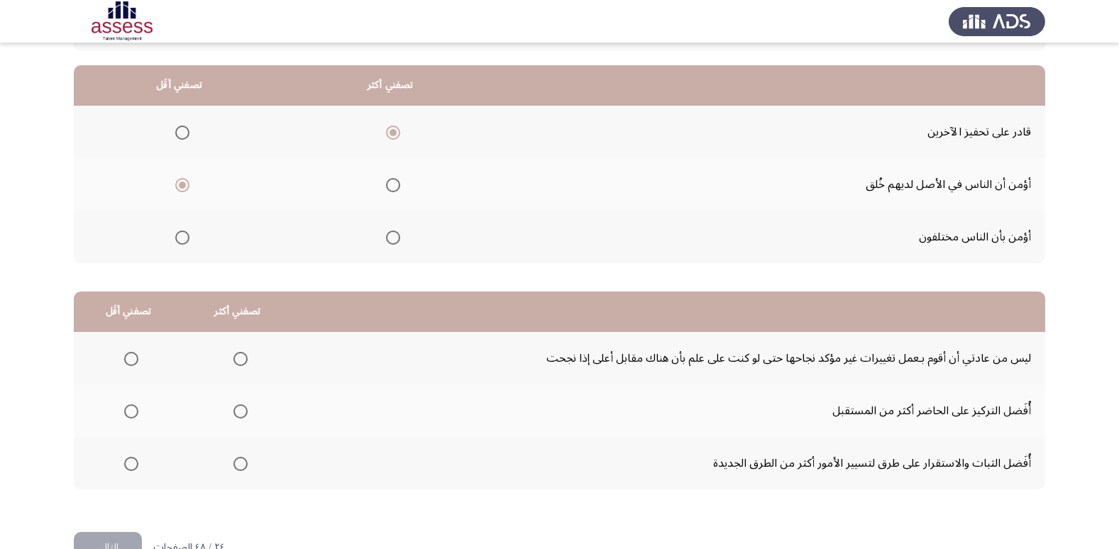
scroll to position [168, 0]
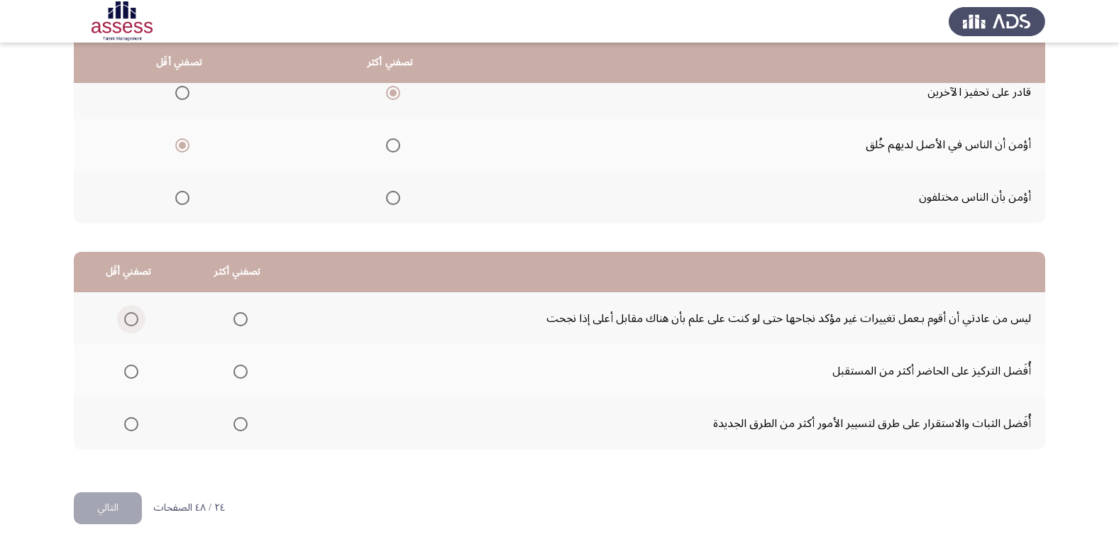
click at [124, 319] on span "Select an option" at bounding box center [131, 319] width 14 height 14
click at [124, 319] on input "Select an option" at bounding box center [131, 319] width 14 height 14
click at [236, 373] on span "Select an option" at bounding box center [241, 372] width 14 height 14
click at [236, 373] on input "Select an option" at bounding box center [241, 372] width 14 height 14
click at [102, 505] on button "التالي" at bounding box center [108, 509] width 68 height 32
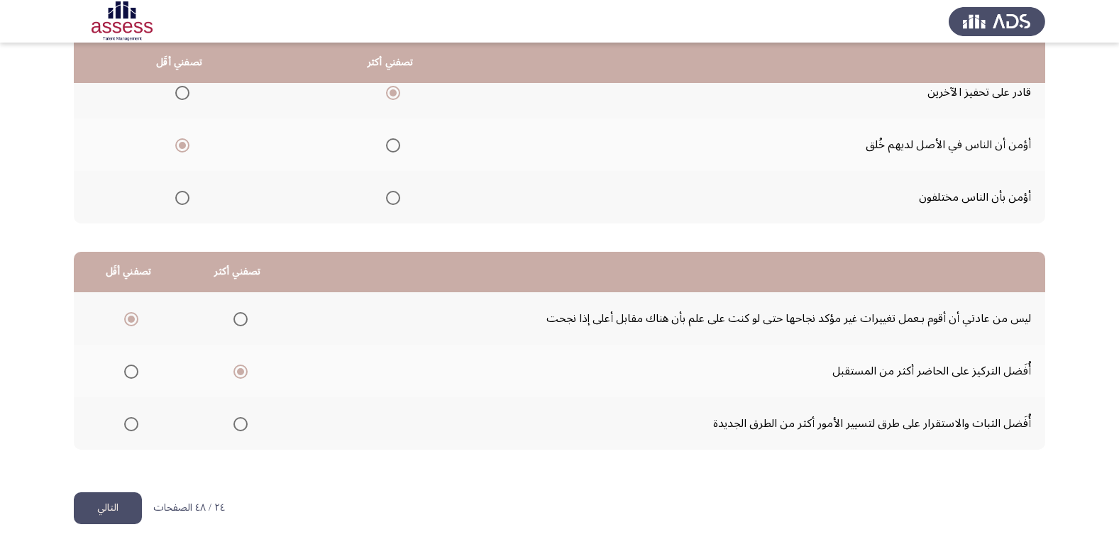
scroll to position [0, 0]
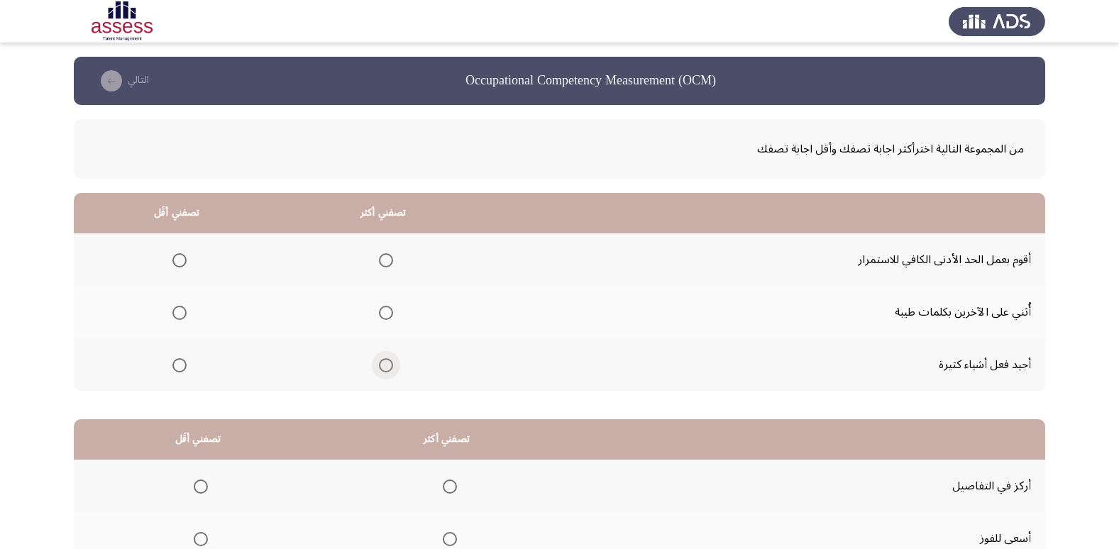
click at [379, 364] on span "Select an option" at bounding box center [386, 365] width 14 height 14
click at [379, 364] on input "Select an option" at bounding box center [386, 365] width 14 height 14
drag, startPoint x: 393, startPoint y: 319, endPoint x: 386, endPoint y: 317, distance: 7.6
click at [393, 319] on th at bounding box center [383, 312] width 207 height 53
click at [384, 314] on span "Select an option" at bounding box center [386, 313] width 14 height 14
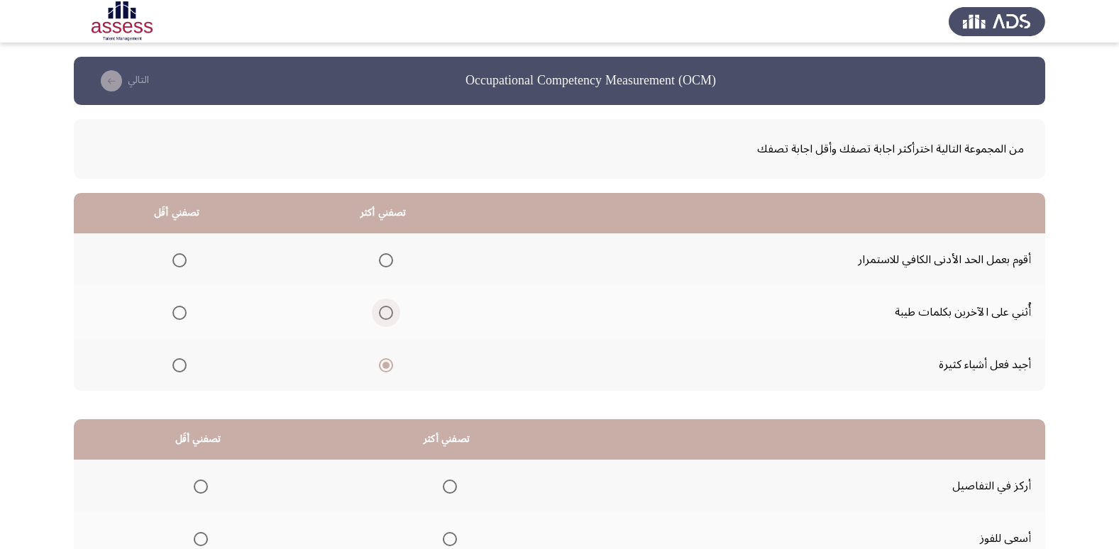
click at [384, 314] on input "Select an option" at bounding box center [386, 313] width 14 height 14
click at [168, 264] on label "Select an option" at bounding box center [177, 260] width 20 height 14
click at [173, 264] on input "Select an option" at bounding box center [180, 260] width 14 height 14
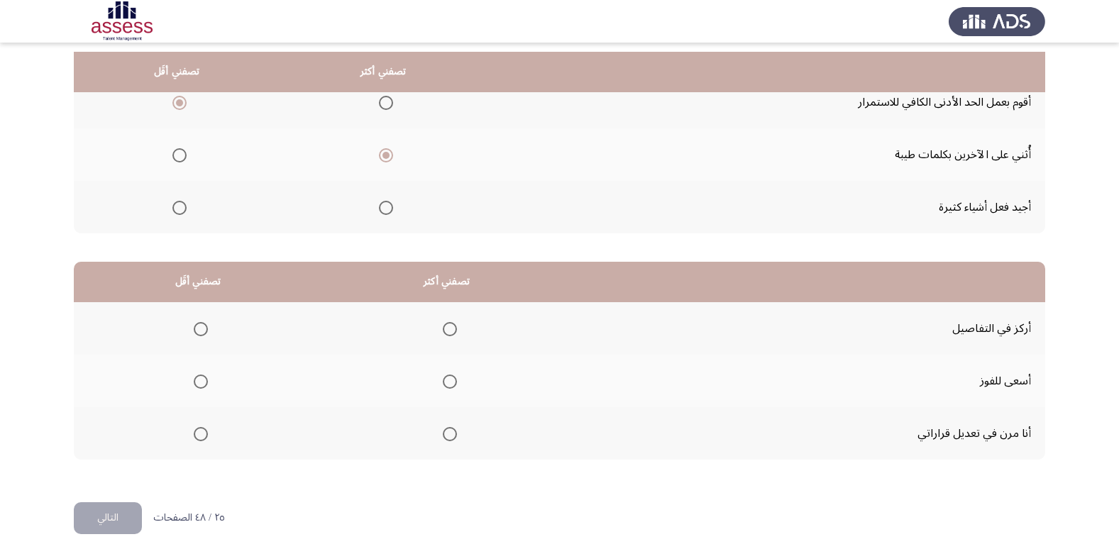
scroll to position [168, 0]
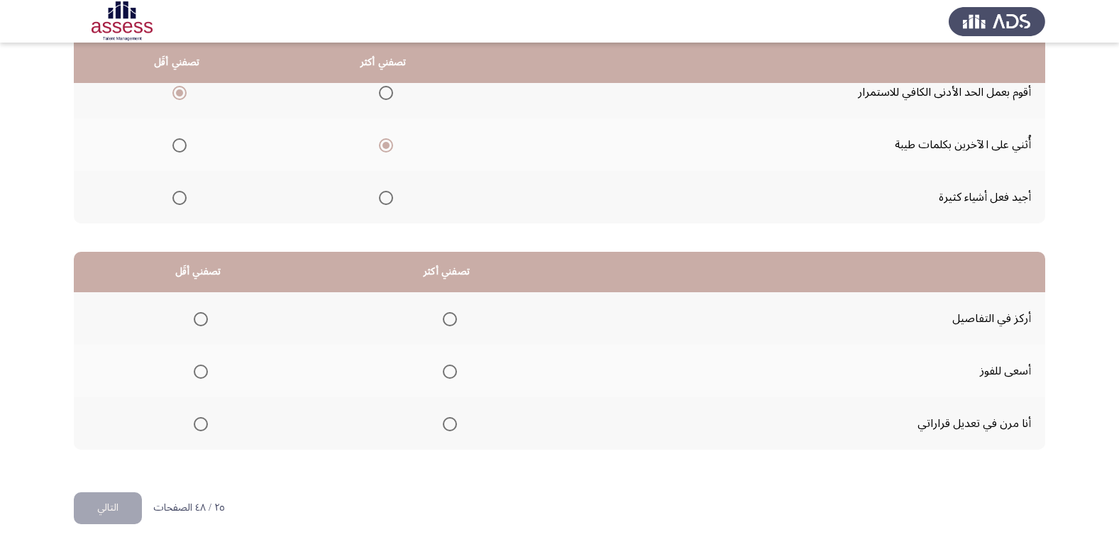
click at [444, 376] on span "Select an option" at bounding box center [450, 372] width 14 height 14
click at [444, 376] on input "Select an option" at bounding box center [450, 372] width 14 height 14
click at [199, 327] on mat-radio-group "Select an option" at bounding box center [198, 319] width 20 height 24
click at [200, 324] on span "Select an option" at bounding box center [201, 319] width 14 height 14
click at [200, 324] on input "Select an option" at bounding box center [201, 319] width 14 height 14
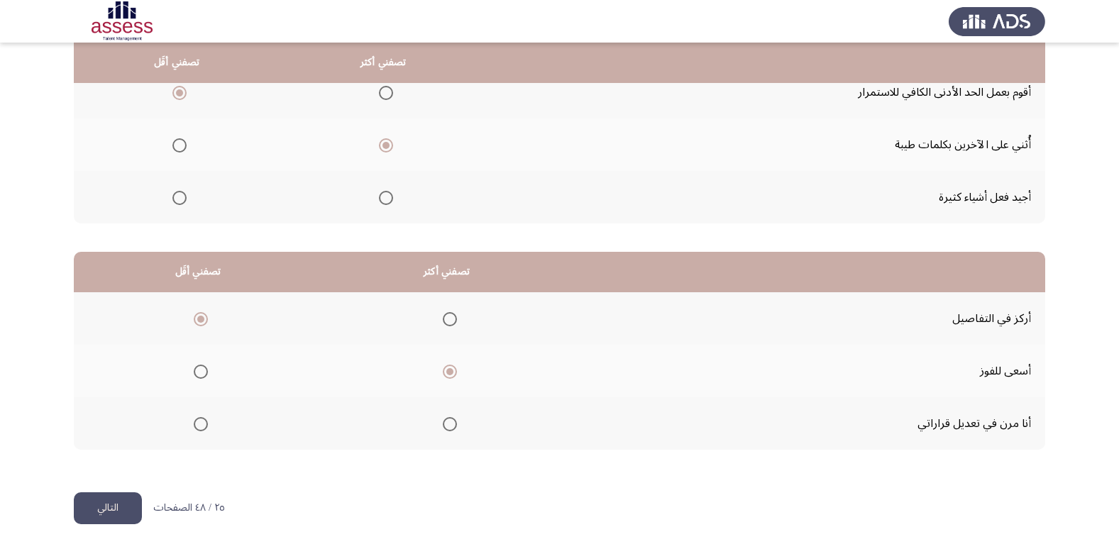
click at [89, 498] on button "التالي" at bounding box center [108, 509] width 68 height 32
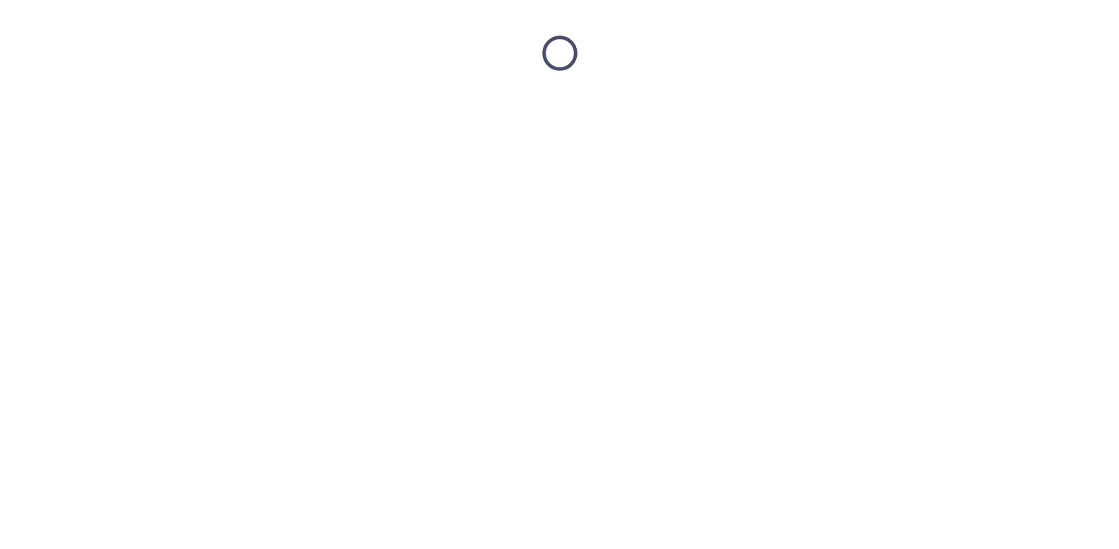
scroll to position [0, 0]
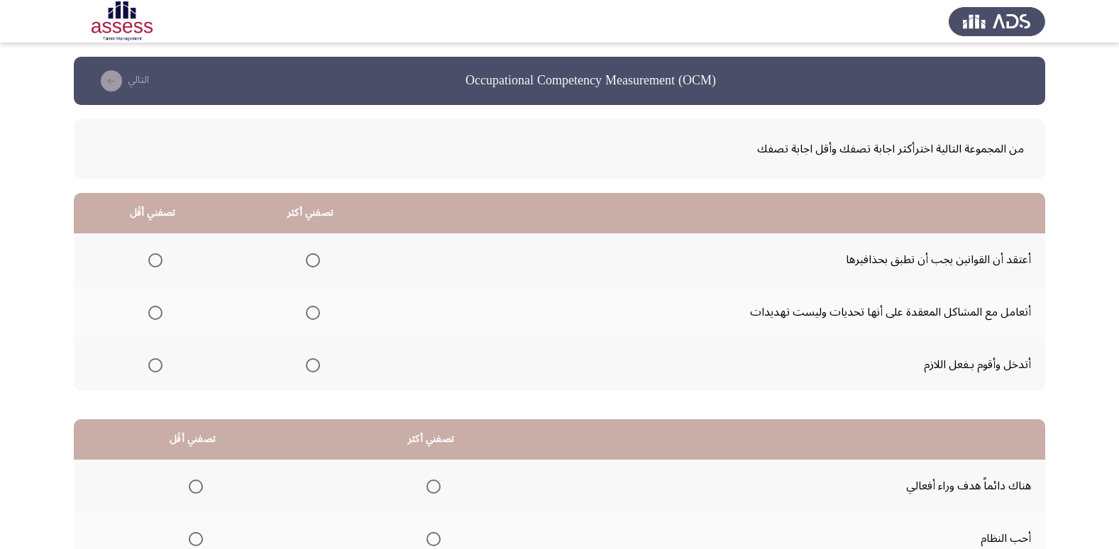
click at [311, 368] on span "Select an option" at bounding box center [313, 365] width 14 height 14
click at [311, 368] on input "Select an option" at bounding box center [313, 365] width 14 height 14
click at [306, 268] on mat-radio-group "Select an option" at bounding box center [310, 260] width 20 height 24
click at [316, 263] on span "Select an option" at bounding box center [313, 260] width 14 height 14
click at [316, 263] on input "Select an option" at bounding box center [313, 260] width 14 height 14
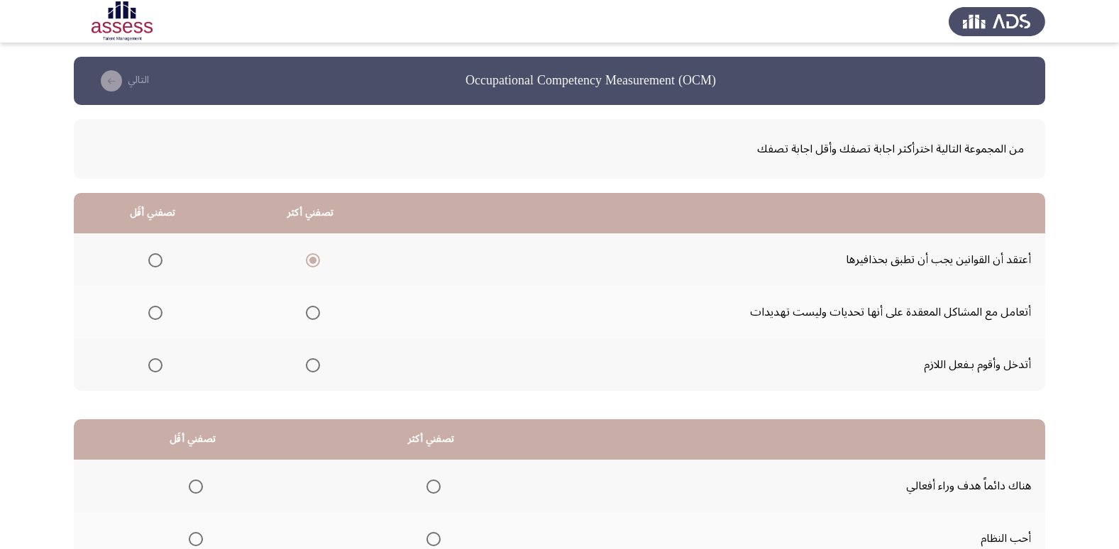
click at [140, 359] on th at bounding box center [153, 365] width 158 height 53
click at [156, 368] on span "Select an option" at bounding box center [155, 365] width 14 height 14
click at [156, 368] on input "Select an option" at bounding box center [155, 365] width 14 height 14
click at [319, 310] on span "Select an option" at bounding box center [313, 313] width 14 height 14
click at [319, 310] on input "Select an option" at bounding box center [313, 313] width 14 height 14
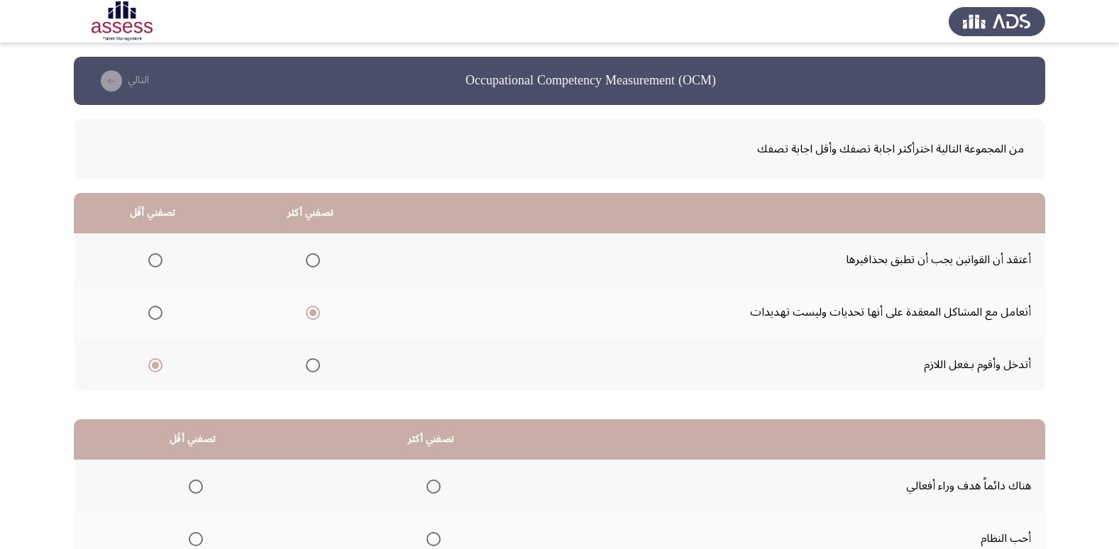
click at [153, 260] on span "Select an option" at bounding box center [155, 260] width 14 height 14
click at [153, 260] on input "Select an option" at bounding box center [155, 260] width 14 height 14
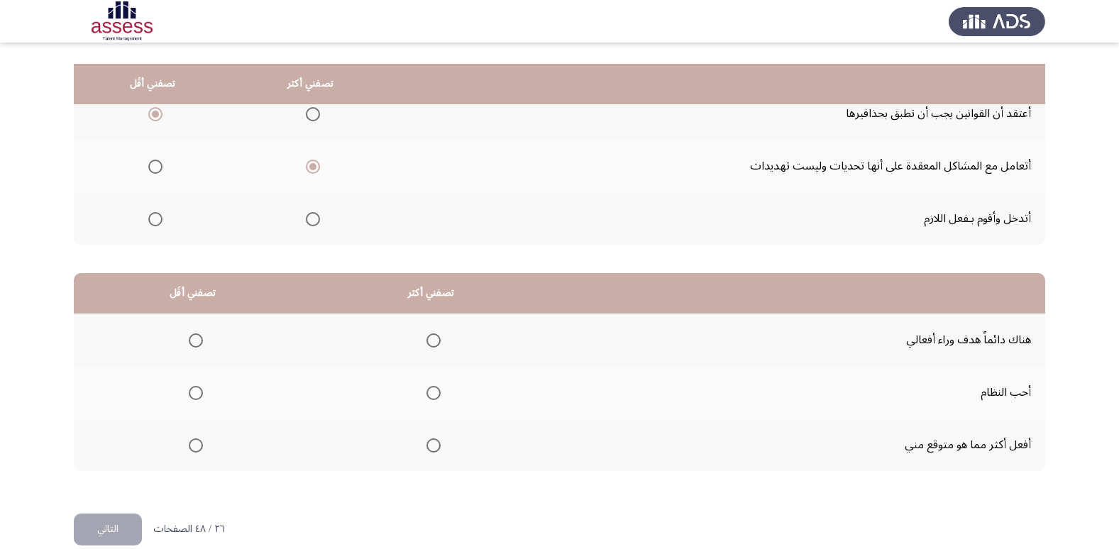
scroll to position [168, 0]
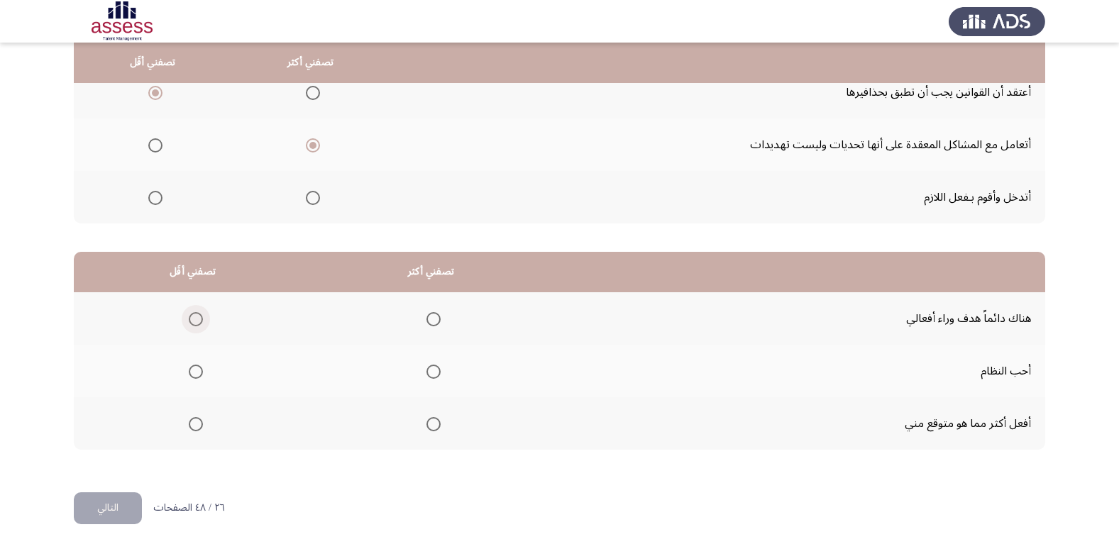
click at [195, 326] on span "Select an option" at bounding box center [196, 319] width 14 height 14
click at [195, 326] on input "Select an option" at bounding box center [196, 319] width 14 height 14
click at [435, 424] on span "Select an option" at bounding box center [434, 424] width 14 height 14
click at [435, 424] on input "Select an option" at bounding box center [434, 424] width 14 height 14
click at [103, 503] on button "التالي" at bounding box center [108, 509] width 68 height 32
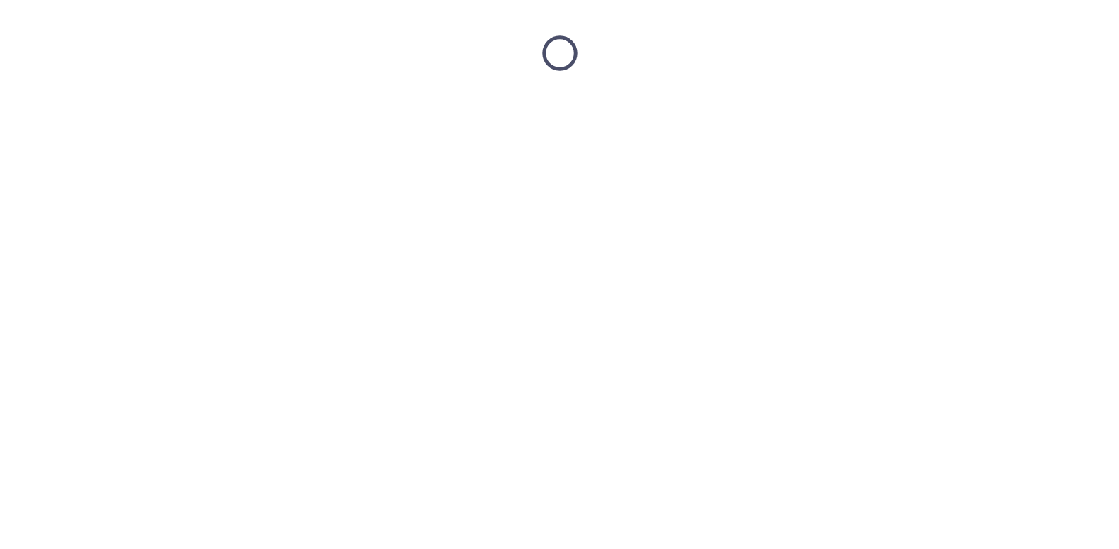
scroll to position [0, 0]
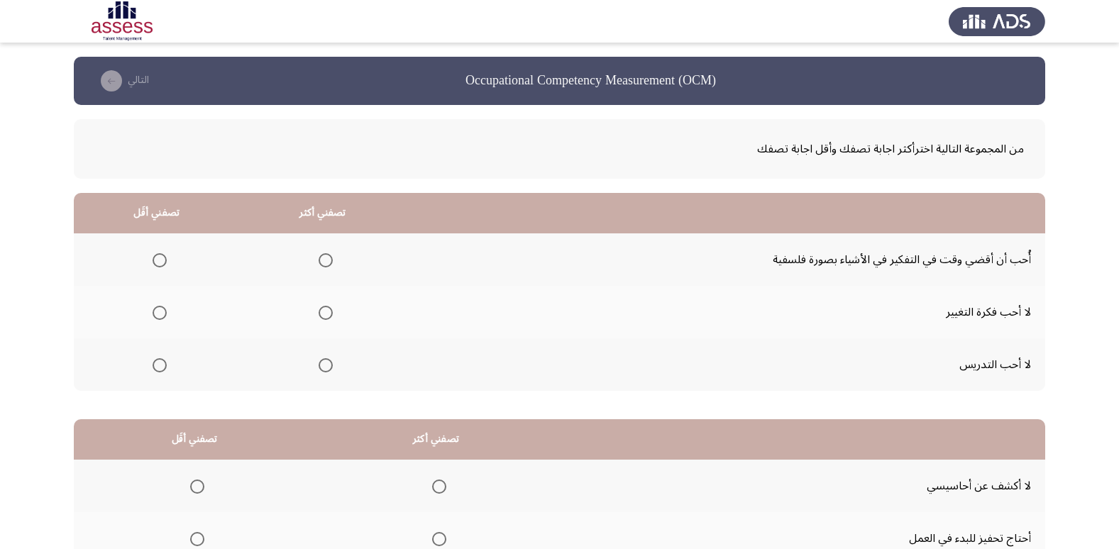
click at [160, 264] on span "Select an option" at bounding box center [160, 260] width 14 height 14
click at [160, 264] on input "Select an option" at bounding box center [160, 260] width 14 height 14
click at [324, 257] on span "Select an option" at bounding box center [326, 260] width 14 height 14
click at [324, 257] on input "Select an option" at bounding box center [326, 260] width 14 height 14
click at [165, 311] on span "Select an option" at bounding box center [160, 313] width 14 height 14
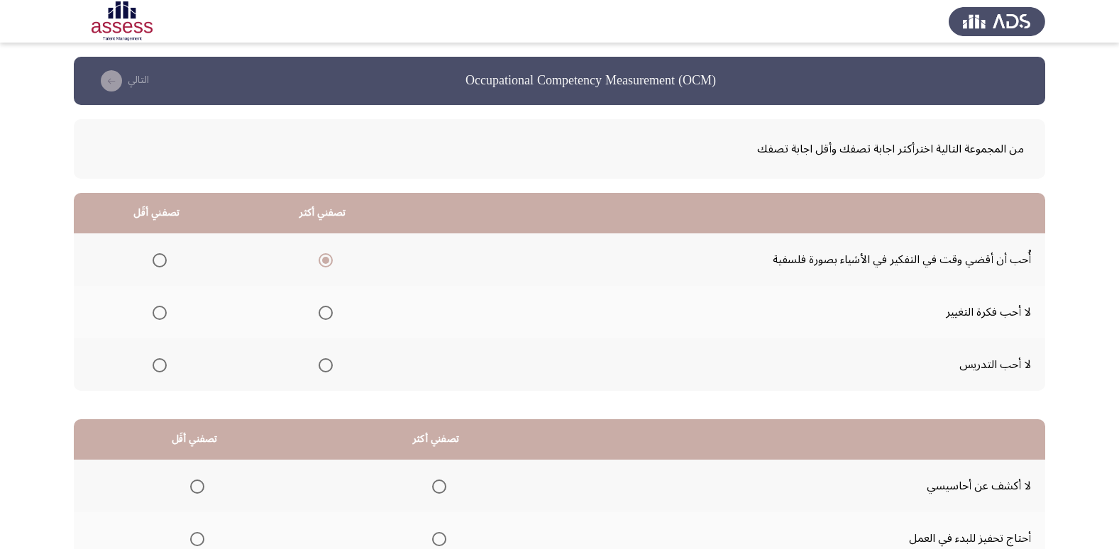
click at [165, 311] on input "Select an option" at bounding box center [160, 313] width 14 height 14
click at [336, 368] on th at bounding box center [323, 365] width 166 height 53
click at [326, 368] on span "Select an option" at bounding box center [326, 365] width 14 height 14
click at [326, 368] on input "Select an option" at bounding box center [326, 365] width 14 height 14
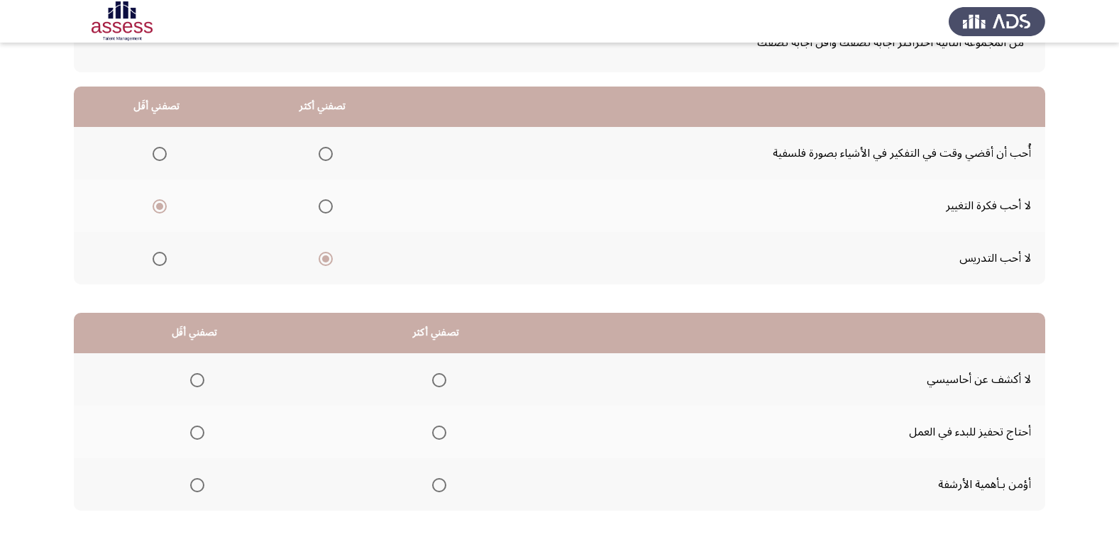
scroll to position [26, 0]
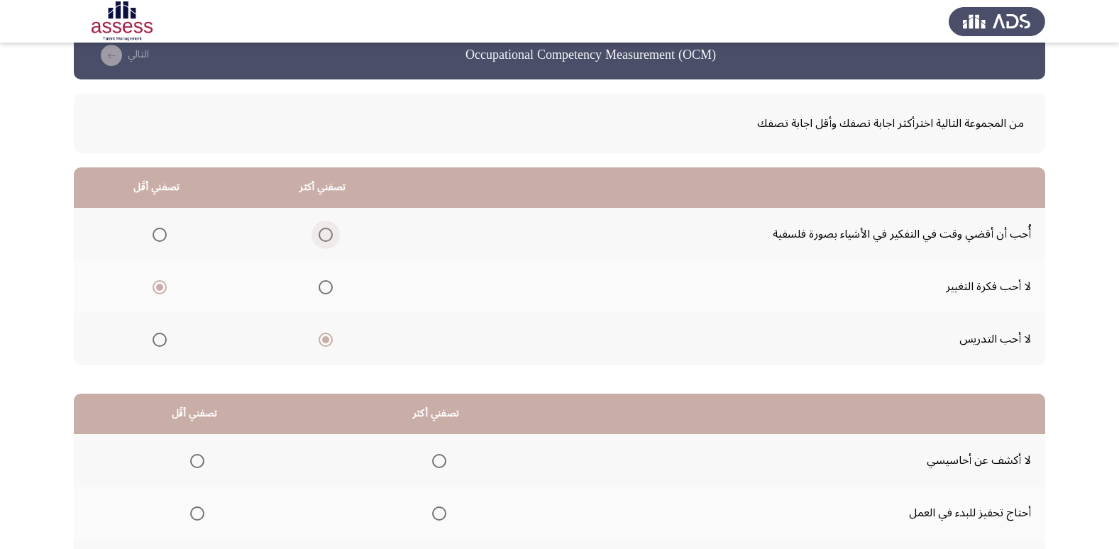
click at [322, 231] on span "Select an option" at bounding box center [326, 235] width 14 height 14
click at [322, 231] on input "Select an option" at bounding box center [326, 235] width 14 height 14
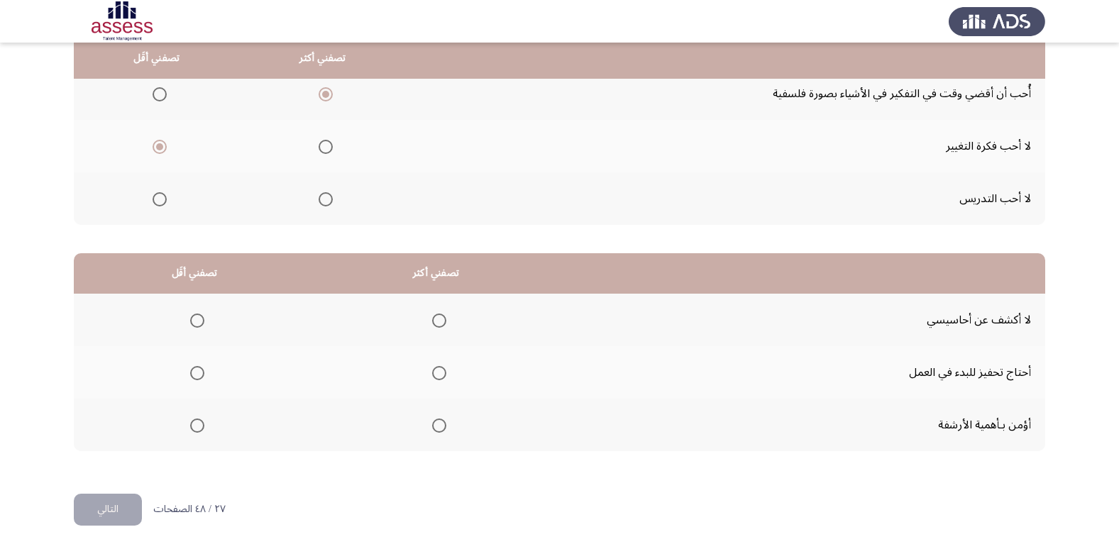
scroll to position [168, 0]
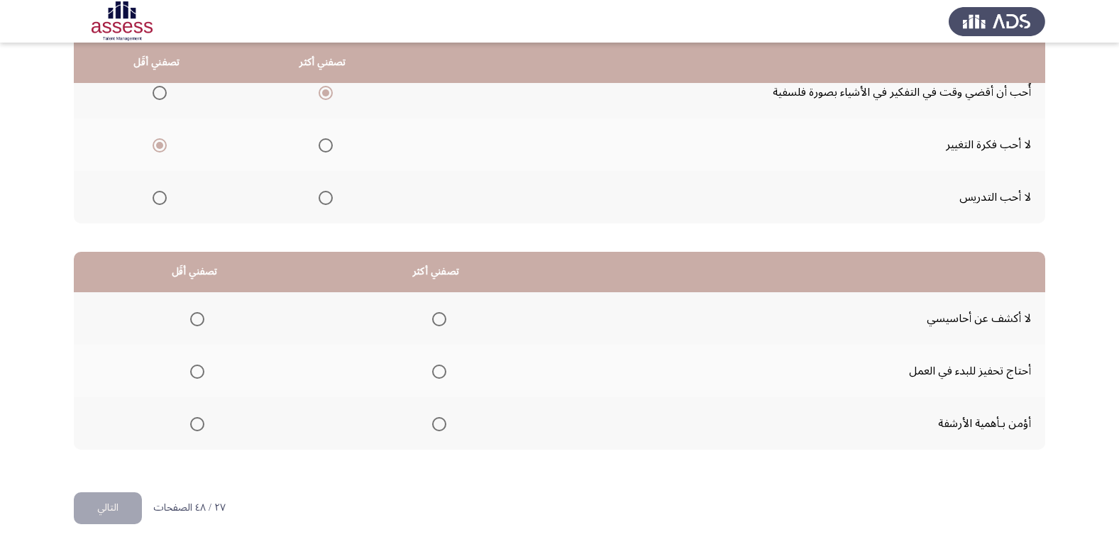
click at [438, 371] on span "Select an option" at bounding box center [439, 372] width 14 height 14
click at [438, 371] on input "Select an option" at bounding box center [439, 372] width 14 height 14
click at [449, 341] on th at bounding box center [436, 318] width 242 height 53
click at [438, 327] on mat-radio-group "Select an option" at bounding box center [437, 319] width 20 height 24
click at [440, 324] on span "Select an option" at bounding box center [439, 319] width 14 height 14
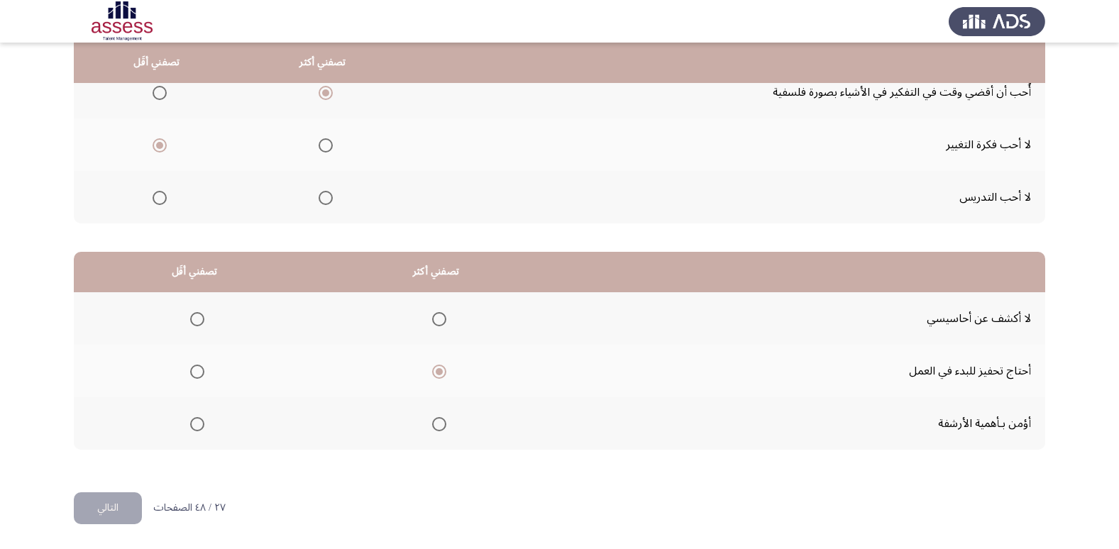
click at [440, 324] on input "Select an option" at bounding box center [439, 319] width 14 height 14
click at [192, 365] on span "Select an option" at bounding box center [197, 372] width 14 height 14
click at [192, 365] on input "Select an option" at bounding box center [197, 372] width 14 height 14
click at [92, 499] on button "التالي" at bounding box center [108, 509] width 68 height 32
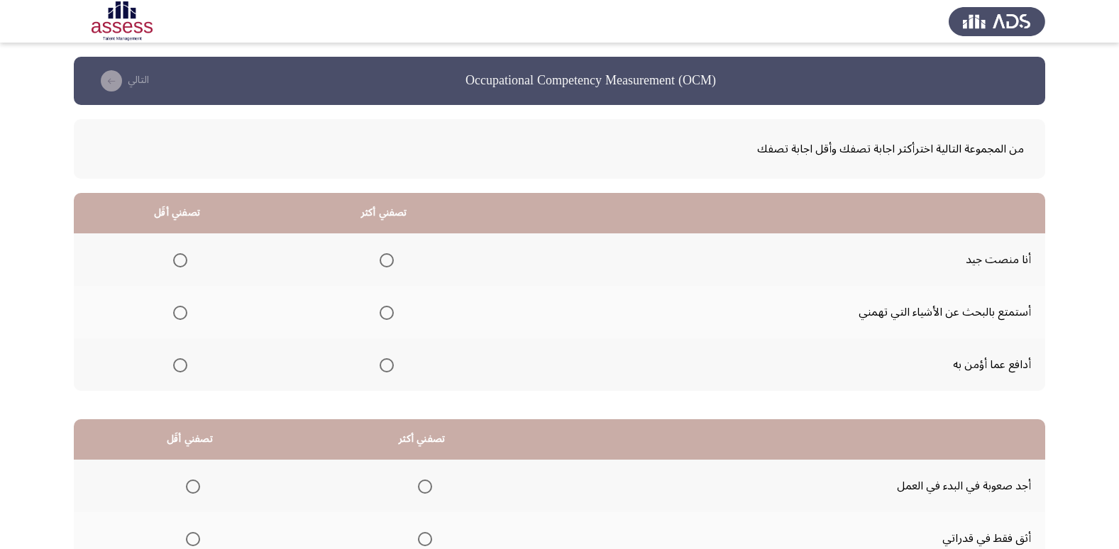
click at [182, 310] on span "Select an option" at bounding box center [180, 313] width 14 height 14
click at [182, 310] on input "Select an option" at bounding box center [180, 313] width 14 height 14
click at [374, 265] on label "Select an option" at bounding box center [384, 260] width 20 height 14
click at [380, 265] on input "Select an option" at bounding box center [387, 260] width 14 height 14
click at [383, 364] on span "Select an option" at bounding box center [387, 365] width 14 height 14
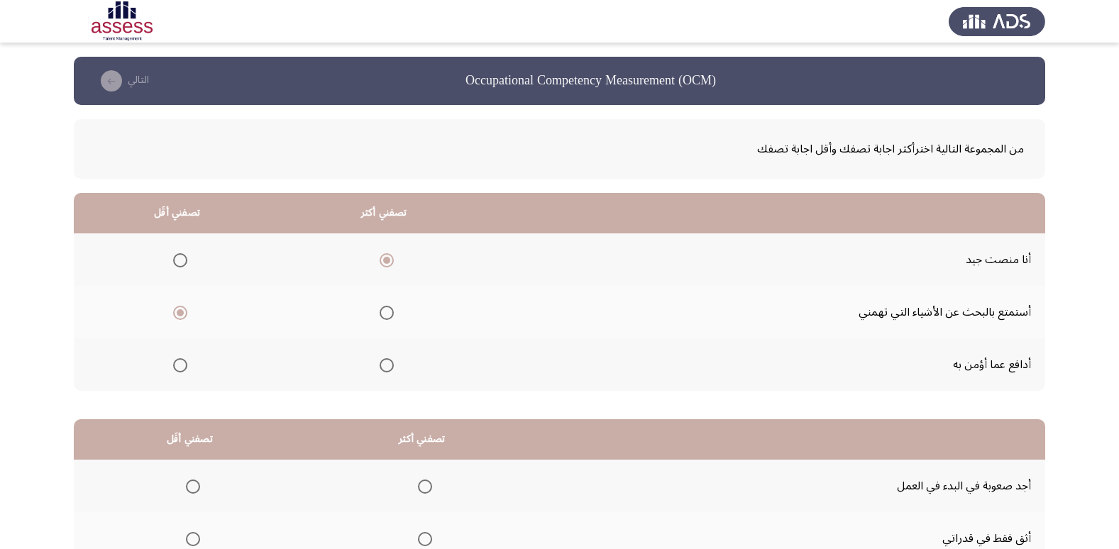
click at [383, 364] on input "Select an option" at bounding box center [387, 365] width 14 height 14
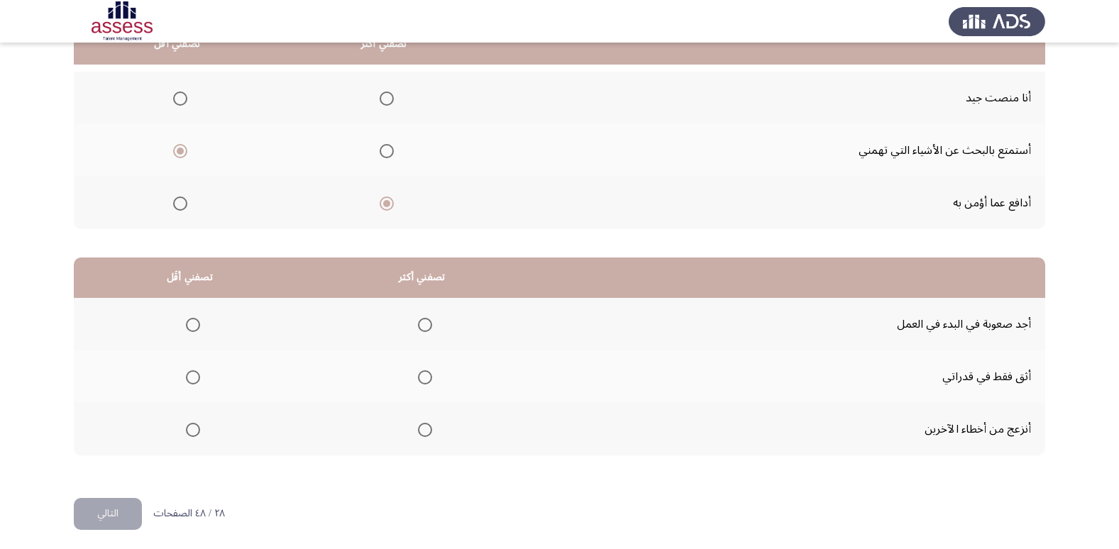
scroll to position [168, 0]
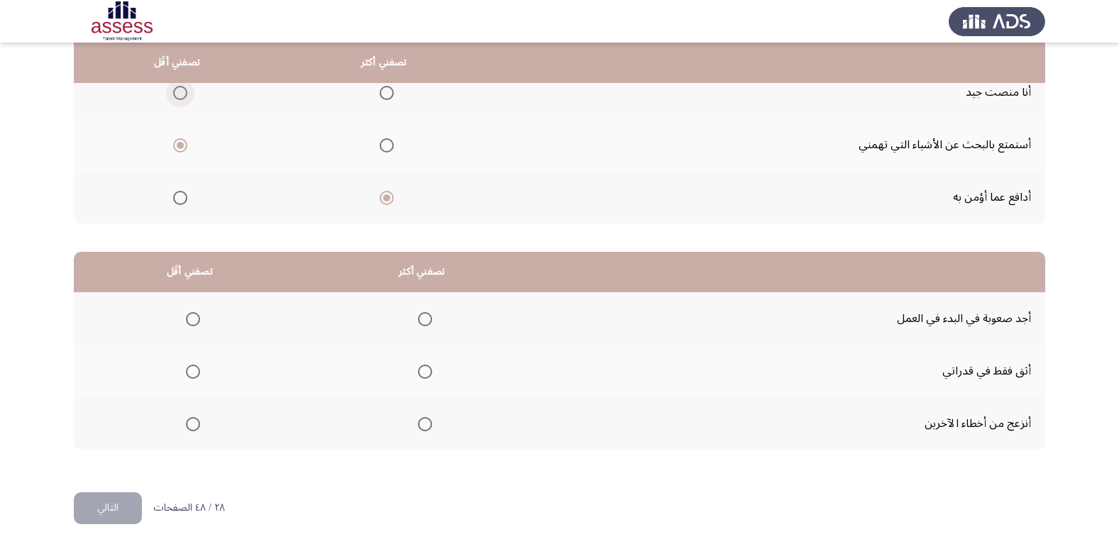
click at [185, 87] on span "Select an option" at bounding box center [180, 93] width 14 height 14
click at [185, 87] on input "Select an option" at bounding box center [180, 93] width 14 height 14
click at [199, 318] on span "Select an option" at bounding box center [193, 319] width 14 height 14
click at [199, 318] on input "Select an option" at bounding box center [193, 319] width 14 height 14
click at [432, 367] on th at bounding box center [422, 371] width 233 height 53
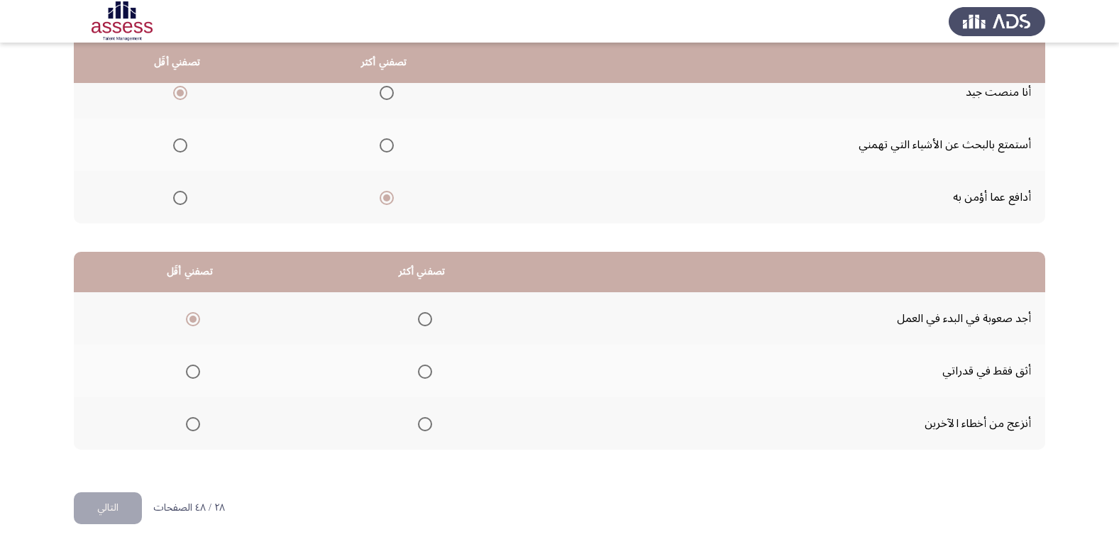
click at [429, 374] on th at bounding box center [422, 371] width 233 height 53
click at [418, 368] on span "Select an option" at bounding box center [425, 372] width 14 height 14
click at [418, 368] on input "Select an option" at bounding box center [425, 372] width 14 height 14
click at [118, 503] on button "التالي" at bounding box center [108, 509] width 68 height 32
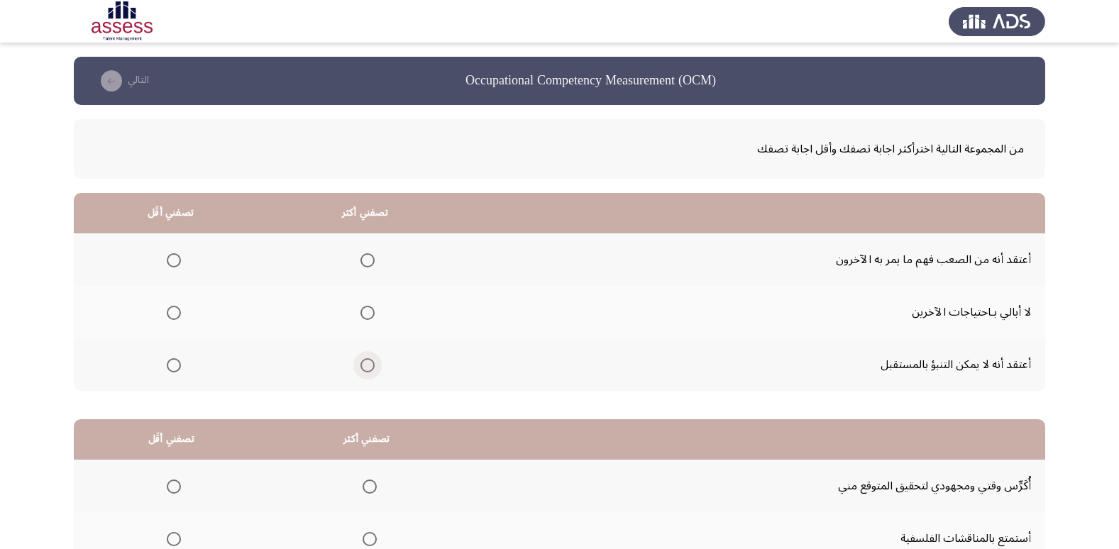
click at [367, 359] on span "Select an option" at bounding box center [368, 365] width 14 height 14
click at [367, 359] on input "Select an option" at bounding box center [368, 365] width 14 height 14
click at [167, 316] on span "Select an option" at bounding box center [174, 313] width 14 height 14
click at [167, 316] on input "Select an option" at bounding box center [174, 313] width 14 height 14
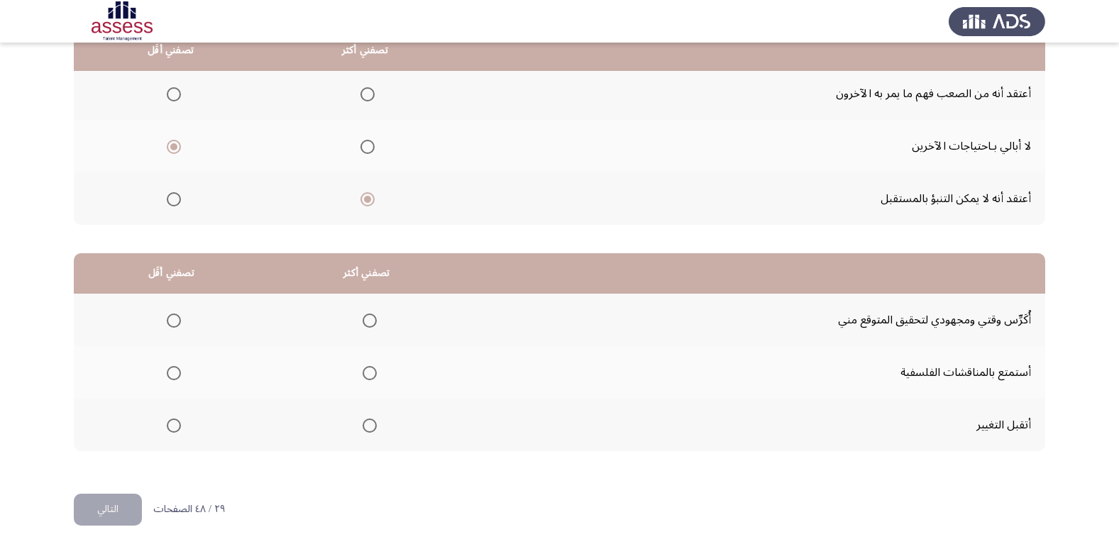
scroll to position [168, 0]
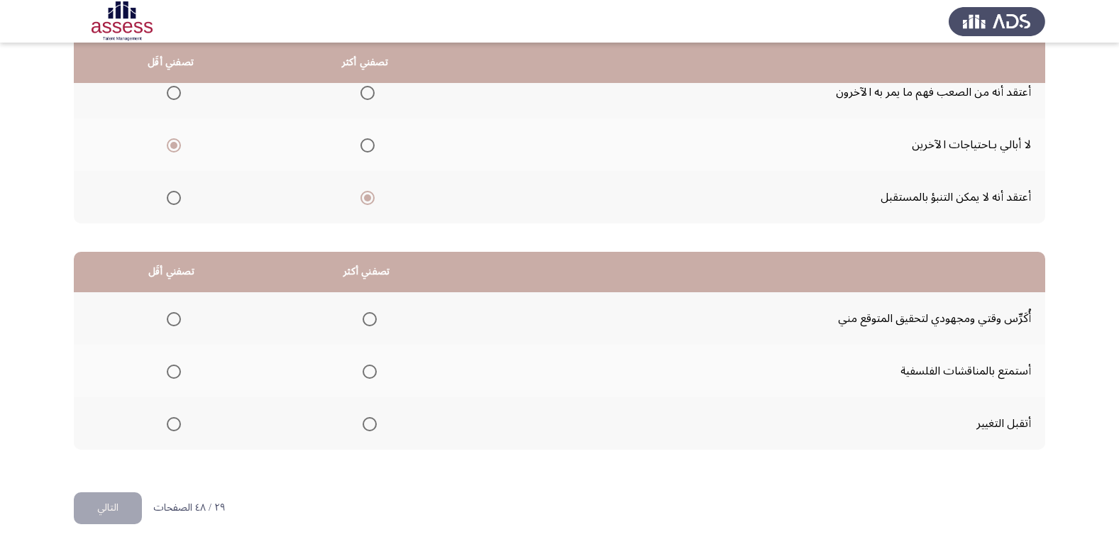
click at [173, 379] on mat-radio-group "Select an option" at bounding box center [171, 371] width 20 height 24
click at [173, 368] on span "Select an option" at bounding box center [174, 372] width 14 height 14
click at [173, 368] on input "Select an option" at bounding box center [174, 372] width 14 height 14
click at [372, 317] on span "Select an option" at bounding box center [370, 319] width 14 height 14
click at [372, 317] on input "Select an option" at bounding box center [370, 319] width 14 height 14
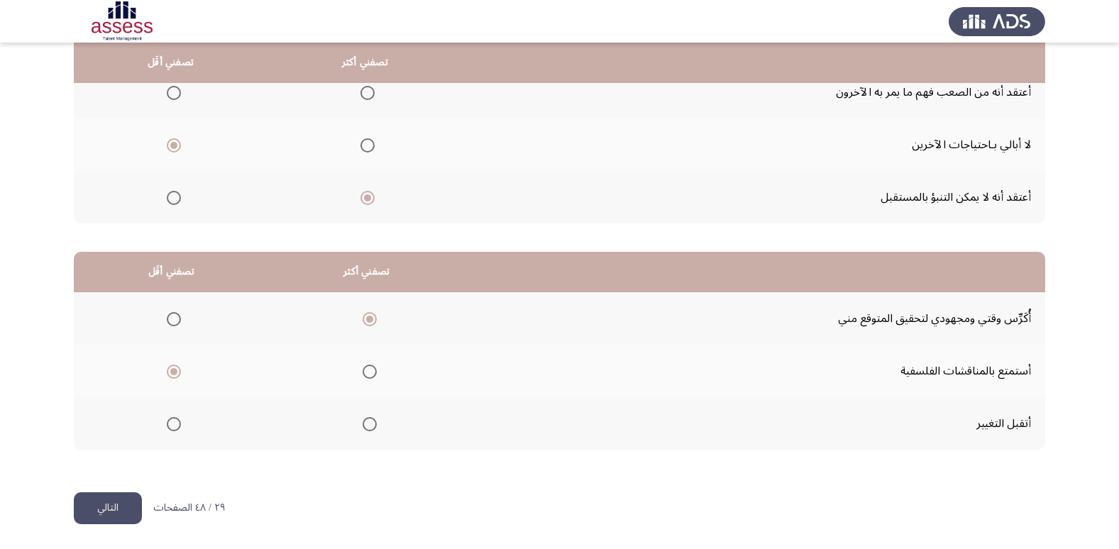
click at [120, 496] on button "التالي" at bounding box center [108, 509] width 68 height 32
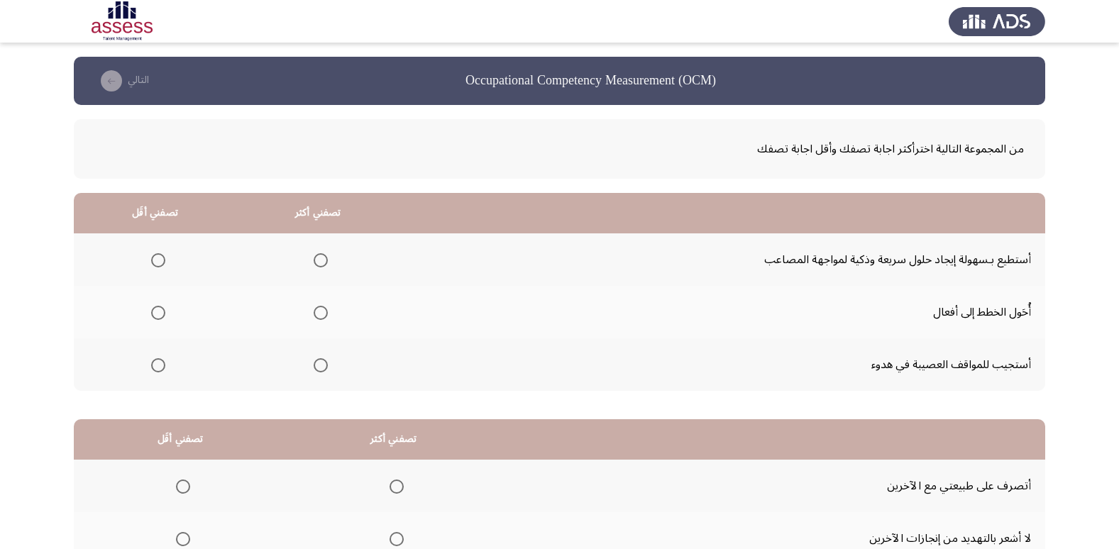
click at [319, 260] on span "Select an option" at bounding box center [321, 260] width 14 height 14
click at [319, 260] on input "Select an option" at bounding box center [321, 260] width 14 height 14
click at [322, 307] on span "Select an option" at bounding box center [321, 313] width 14 height 14
click at [322, 307] on input "Select an option" at bounding box center [321, 313] width 14 height 14
click at [163, 361] on span "Select an option" at bounding box center [158, 365] width 14 height 14
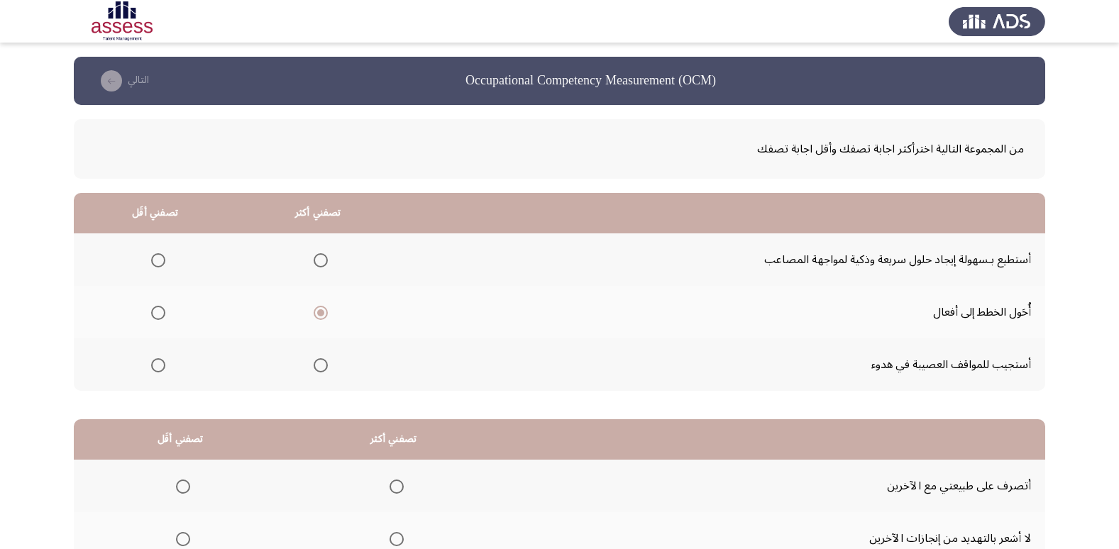
click at [163, 361] on input "Select an option" at bounding box center [158, 365] width 14 height 14
click at [161, 258] on span "Select an option" at bounding box center [158, 260] width 14 height 14
click at [161, 258] on input "Select an option" at bounding box center [158, 260] width 14 height 14
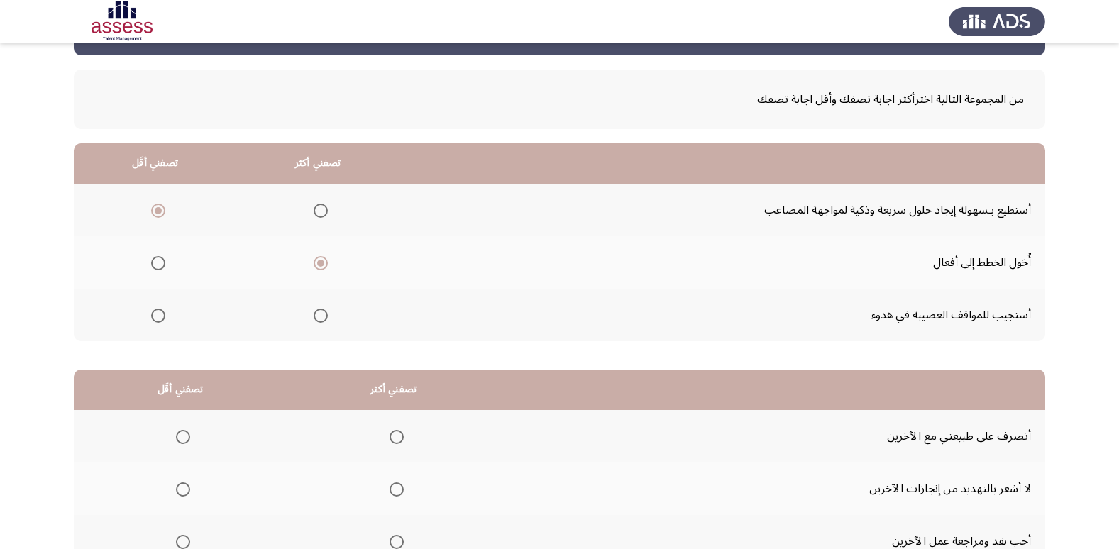
scroll to position [71, 0]
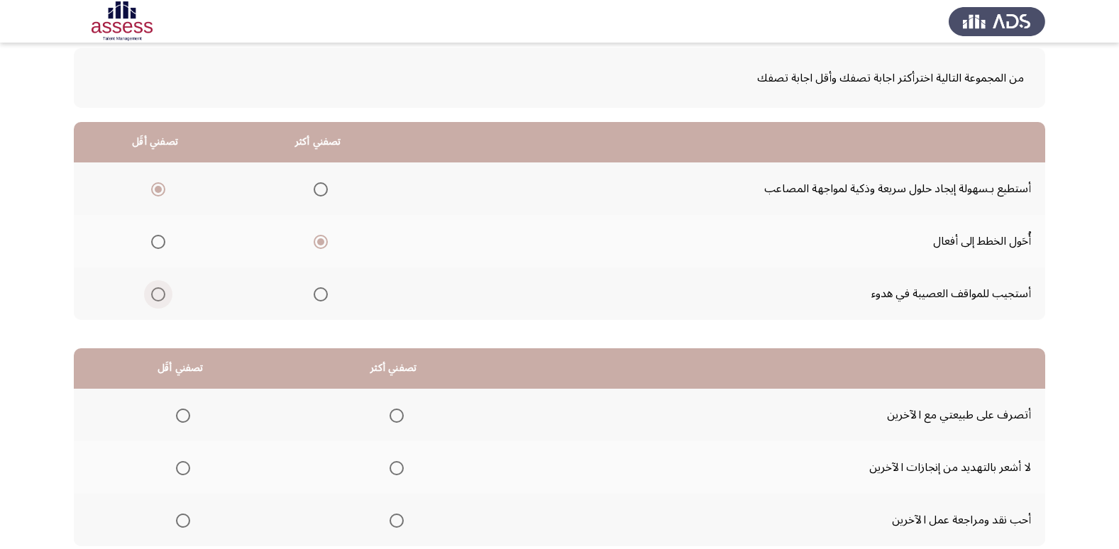
click at [153, 293] on span "Select an option" at bounding box center [158, 295] width 14 height 14
click at [153, 293] on input "Select an option" at bounding box center [158, 295] width 14 height 14
click at [322, 188] on span "Select an option" at bounding box center [321, 189] width 14 height 14
click at [322, 188] on input "Select an option" at bounding box center [321, 189] width 14 height 14
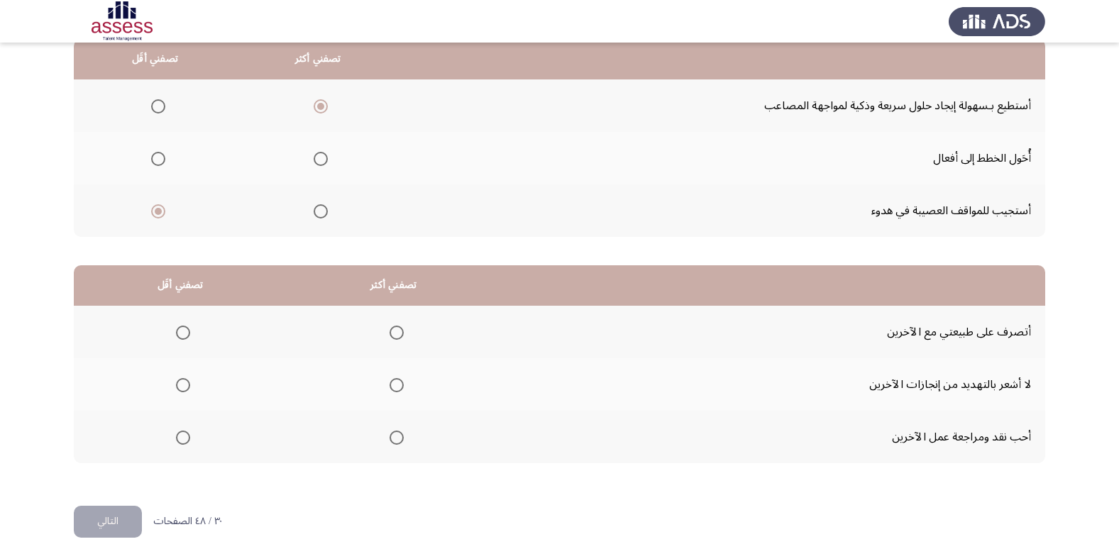
scroll to position [168, 0]
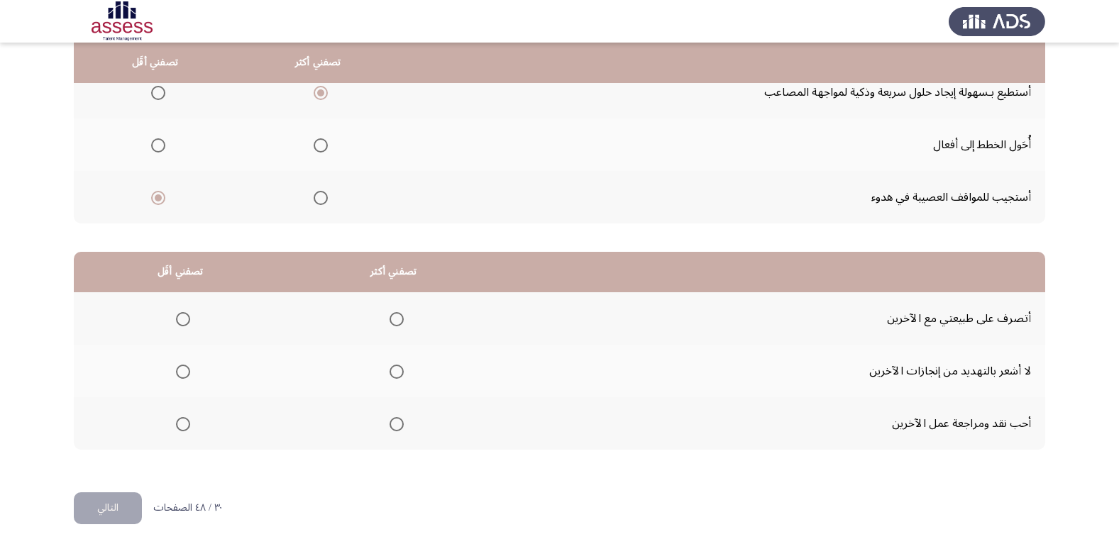
click at [395, 325] on span "Select an option" at bounding box center [397, 319] width 14 height 14
click at [395, 325] on input "Select an option" at bounding box center [397, 319] width 14 height 14
click at [390, 370] on span "Select an option" at bounding box center [397, 372] width 14 height 14
click at [390, 370] on input "Select an option" at bounding box center [397, 372] width 14 height 14
click at [180, 317] on span "Select an option" at bounding box center [183, 319] width 14 height 14
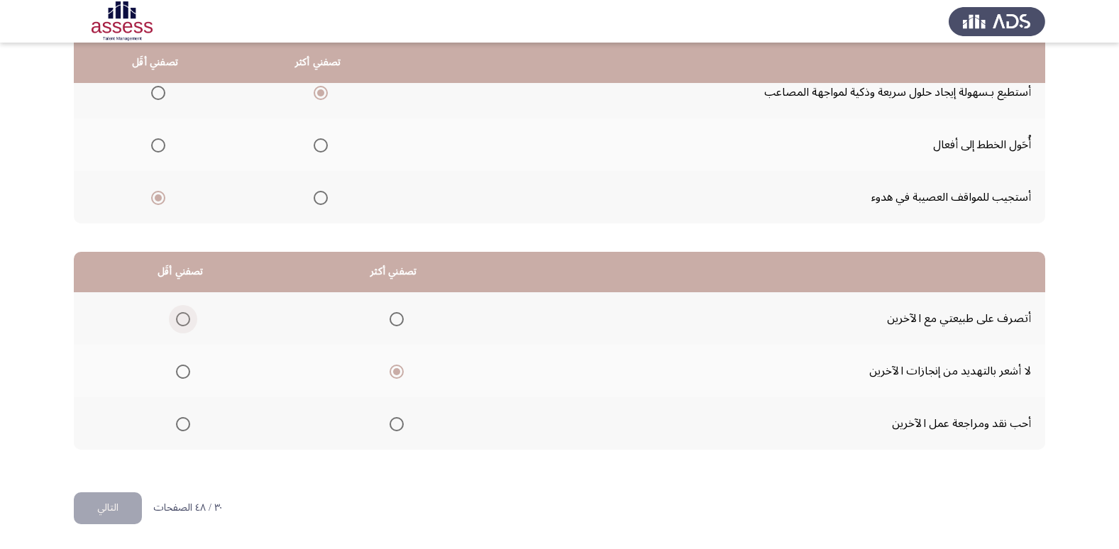
click at [180, 317] on input "Select an option" at bounding box center [183, 319] width 14 height 14
click at [119, 507] on button "التالي" at bounding box center [108, 509] width 68 height 32
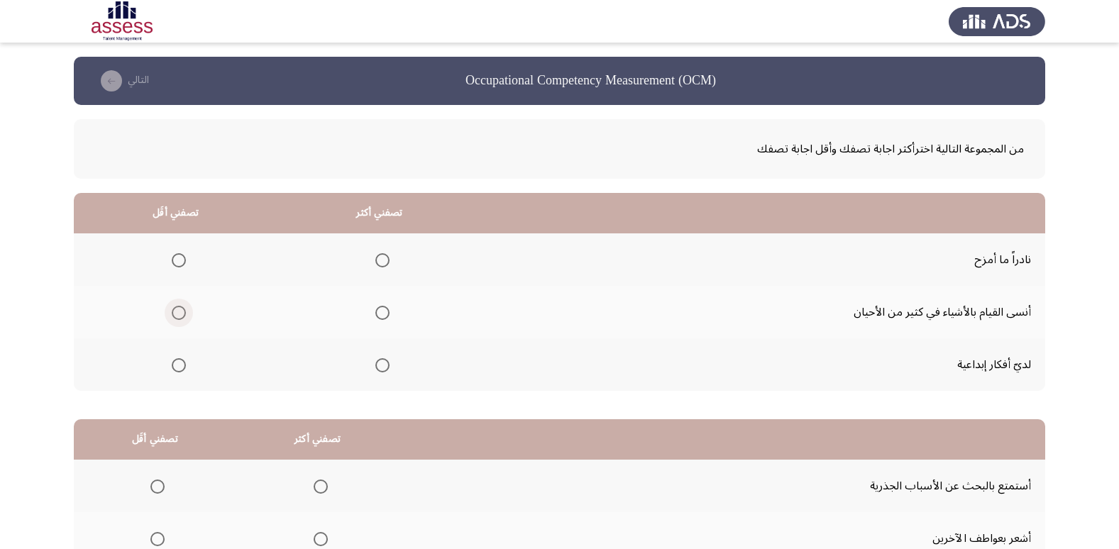
click at [178, 307] on span "Select an option" at bounding box center [179, 313] width 14 height 14
click at [178, 307] on input "Select an option" at bounding box center [179, 313] width 14 height 14
click at [383, 359] on span "Select an option" at bounding box center [383, 365] width 14 height 14
click at [383, 359] on input "Select an option" at bounding box center [383, 365] width 14 height 14
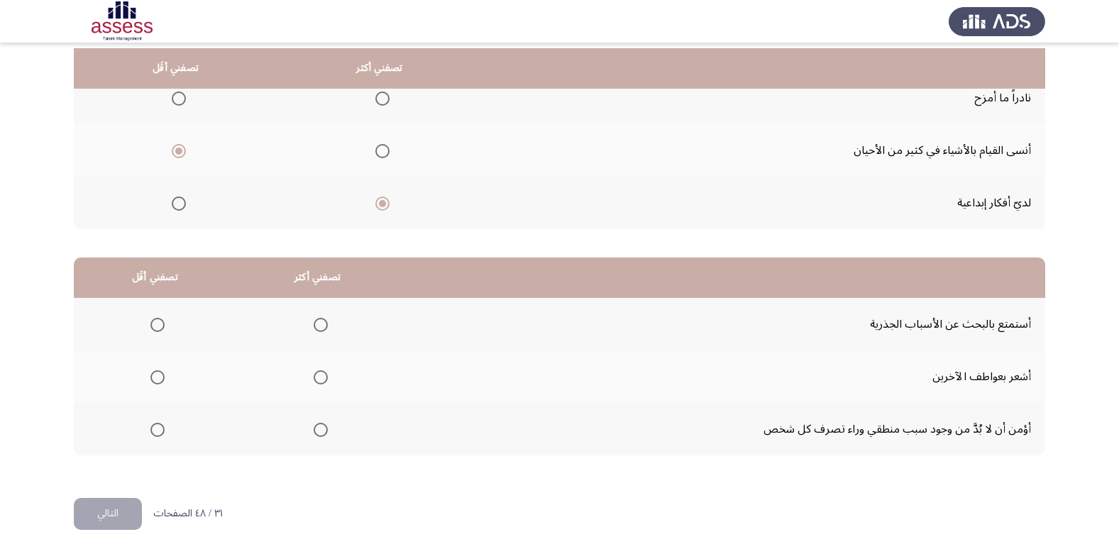
scroll to position [168, 0]
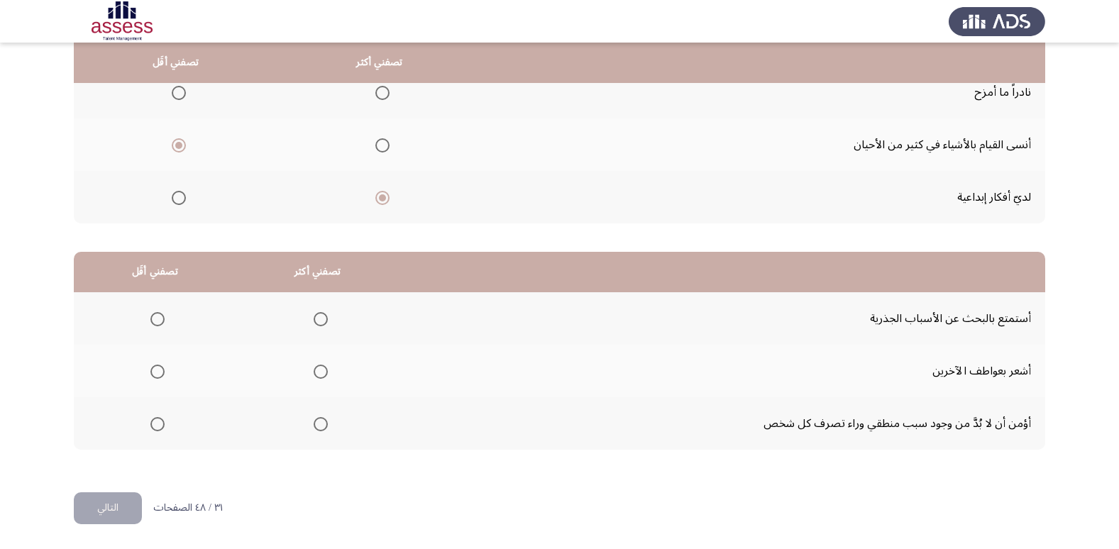
click at [319, 319] on span "Select an option" at bounding box center [321, 319] width 14 height 14
click at [319, 319] on input "Select an option" at bounding box center [321, 319] width 14 height 14
click at [148, 422] on label "Select an option" at bounding box center [155, 424] width 20 height 14
click at [150, 422] on input "Select an option" at bounding box center [157, 424] width 14 height 14
click at [156, 371] on span "Select an option" at bounding box center [157, 372] width 14 height 14
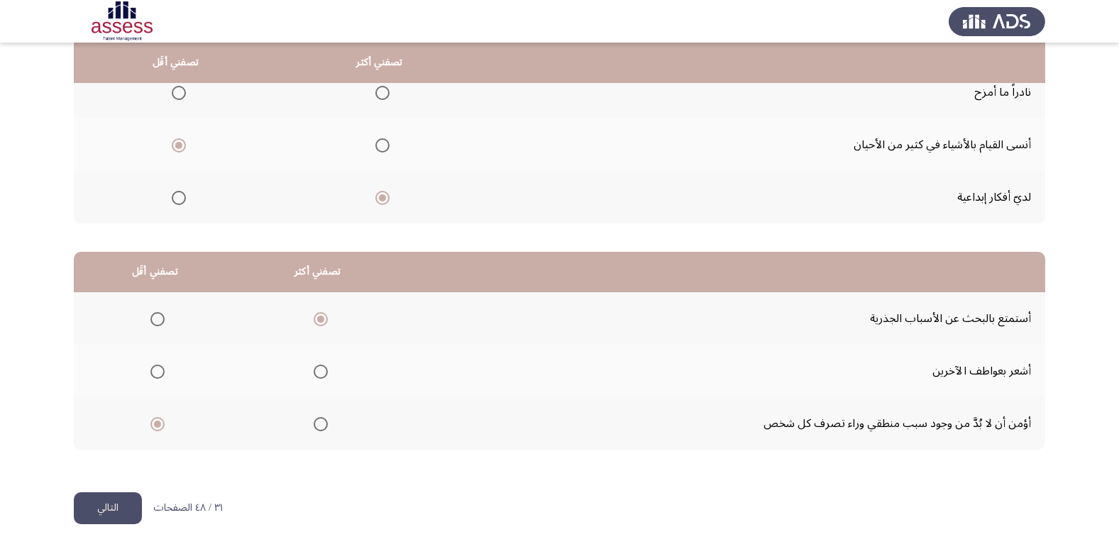
click at [156, 371] on input "Select an option" at bounding box center [157, 372] width 14 height 14
click at [106, 508] on button "التالي" at bounding box center [108, 509] width 68 height 32
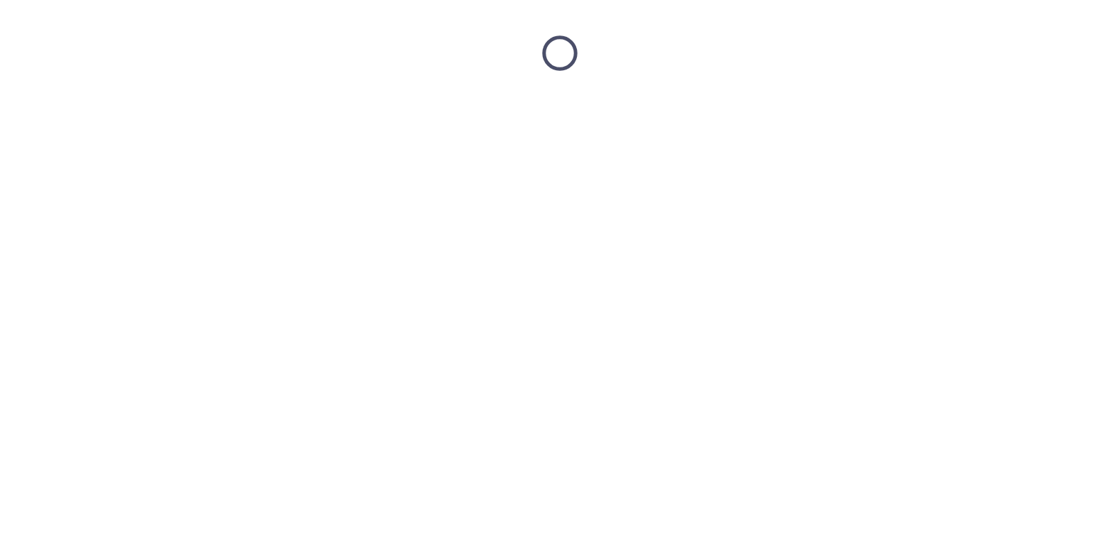
scroll to position [0, 0]
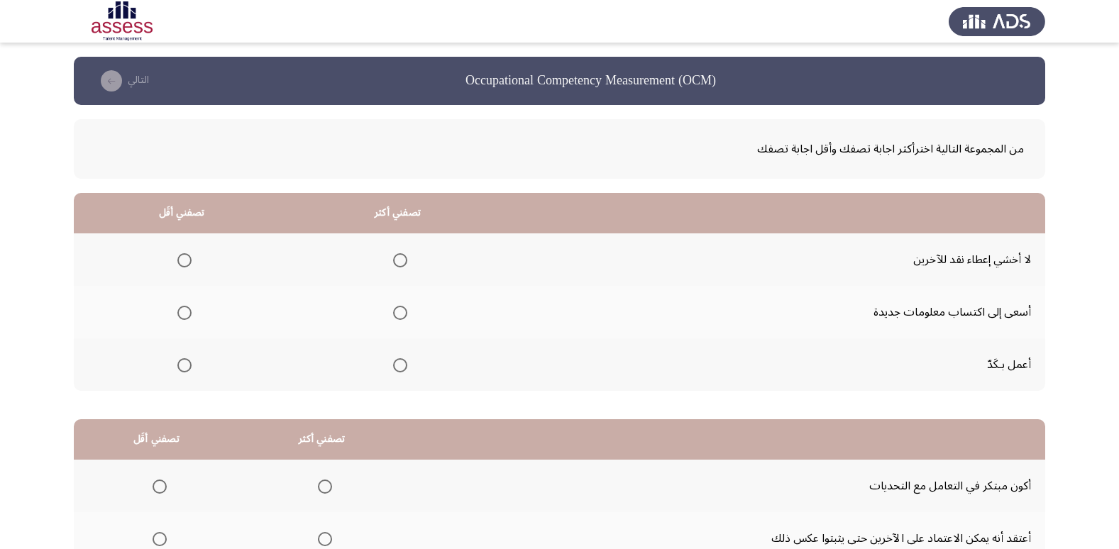
click at [400, 258] on span "Select an option" at bounding box center [400, 260] width 14 height 14
click at [400, 258] on input "Select an option" at bounding box center [400, 260] width 14 height 14
click at [178, 366] on span "Select an option" at bounding box center [184, 365] width 14 height 14
click at [178, 366] on input "Select an option" at bounding box center [184, 365] width 14 height 14
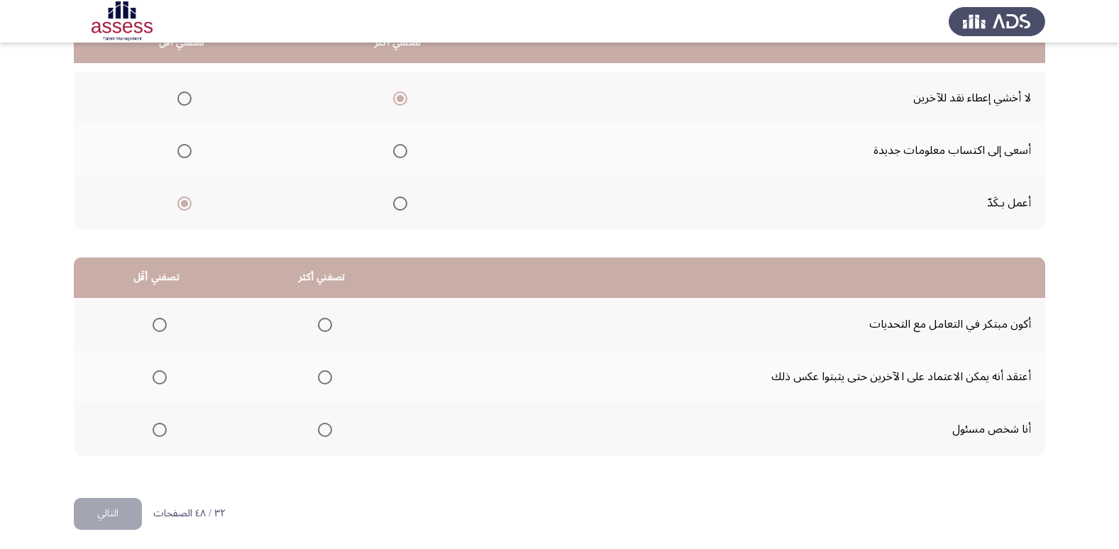
scroll to position [168, 0]
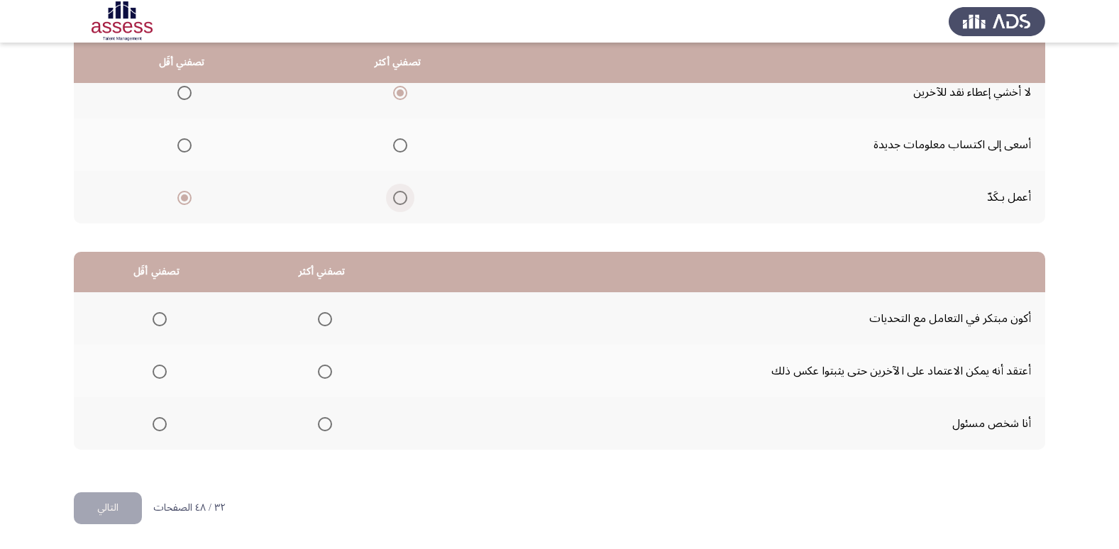
click at [399, 193] on span "Select an option" at bounding box center [400, 198] width 14 height 14
click at [399, 193] on input "Select an option" at bounding box center [400, 198] width 14 height 14
click at [190, 92] on span "Select an option" at bounding box center [184, 93] width 14 height 14
click at [190, 92] on input "Select an option" at bounding box center [184, 93] width 14 height 14
click at [182, 143] on span "Select an option" at bounding box center [184, 145] width 14 height 14
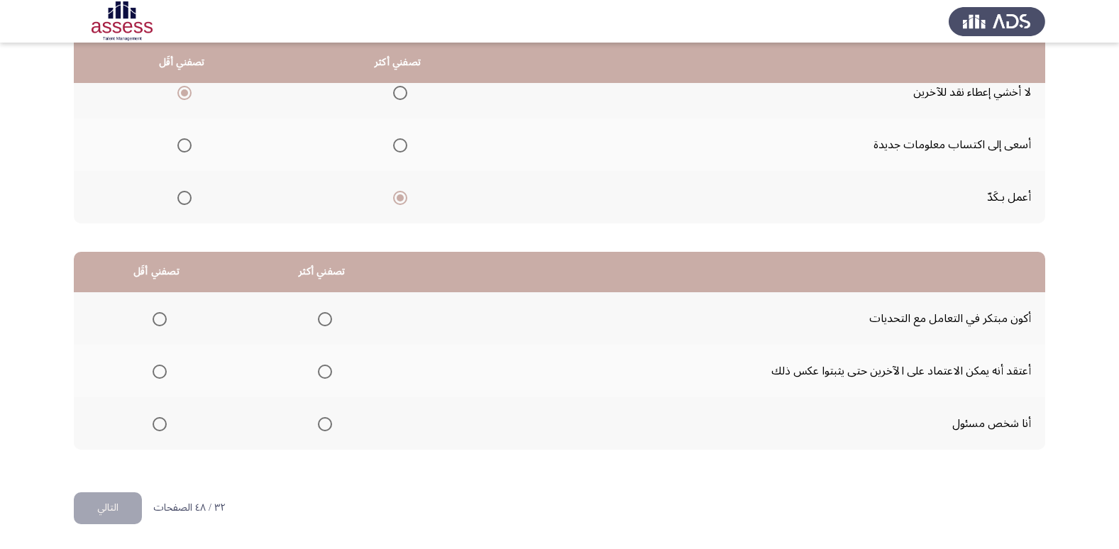
click at [182, 143] on input "Select an option" at bounding box center [184, 145] width 14 height 14
click at [188, 89] on span "Select an option" at bounding box center [184, 93] width 14 height 14
click at [188, 89] on input "Select an option" at bounding box center [184, 93] width 14 height 14
click at [395, 142] on span "Select an option" at bounding box center [400, 145] width 14 height 14
click at [395, 142] on input "Select an option" at bounding box center [400, 145] width 14 height 14
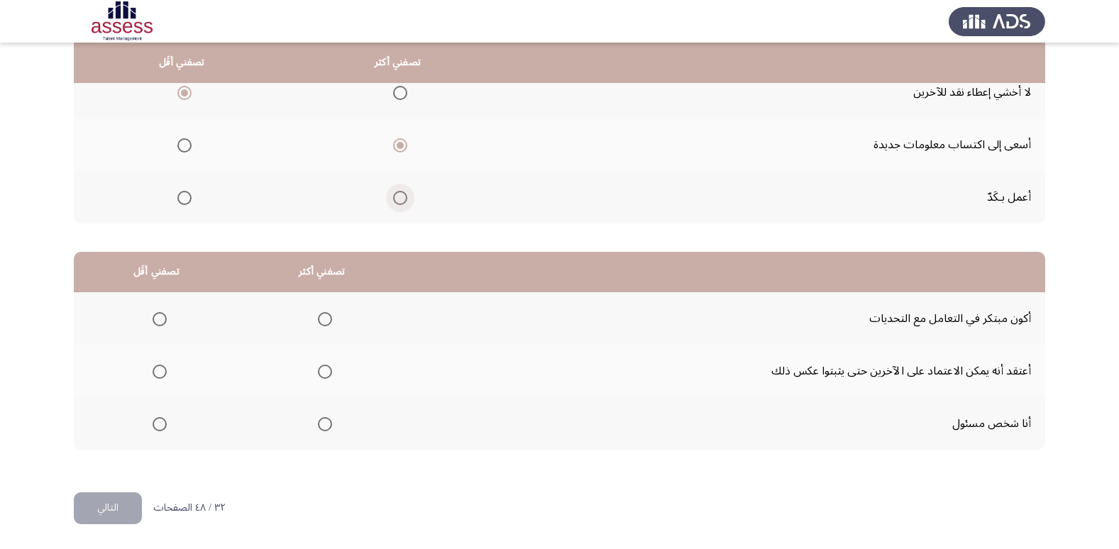
click at [395, 196] on span "Select an option" at bounding box center [400, 198] width 14 height 14
click at [395, 196] on input "Select an option" at bounding box center [400, 198] width 14 height 14
click at [388, 96] on label "Select an option" at bounding box center [398, 93] width 20 height 14
click at [393, 96] on input "Select an option" at bounding box center [400, 93] width 14 height 14
click at [184, 192] on span "Select an option" at bounding box center [184, 198] width 14 height 14
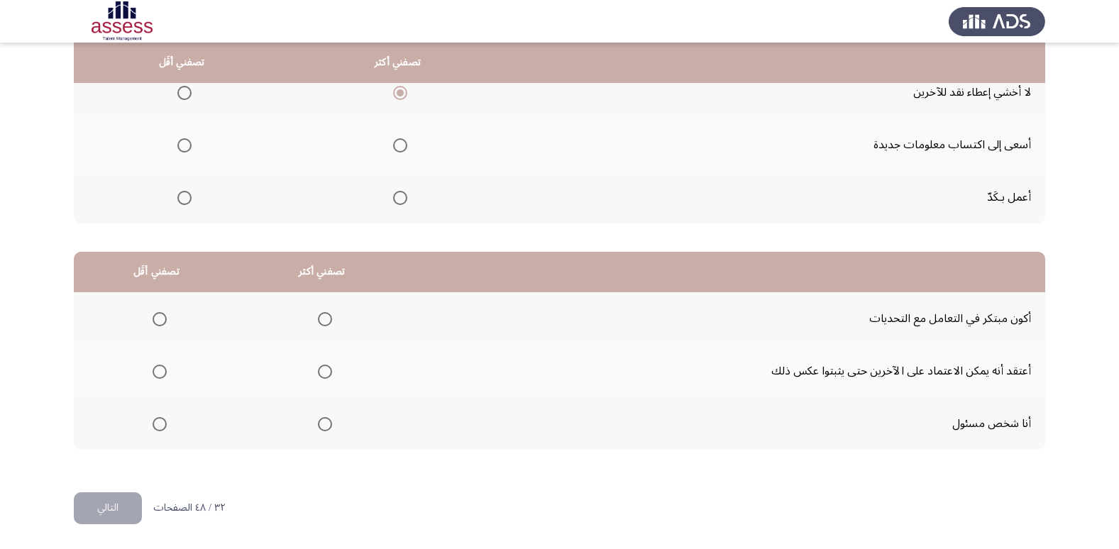
click at [184, 192] on input "Select an option" at bounding box center [184, 198] width 14 height 14
click at [319, 425] on span "Select an option" at bounding box center [325, 424] width 14 height 14
click at [319, 425] on input "Select an option" at bounding box center [325, 424] width 14 height 14
click at [161, 365] on span "Select an option" at bounding box center [160, 372] width 14 height 14
click at [161, 365] on input "Select an option" at bounding box center [160, 372] width 14 height 14
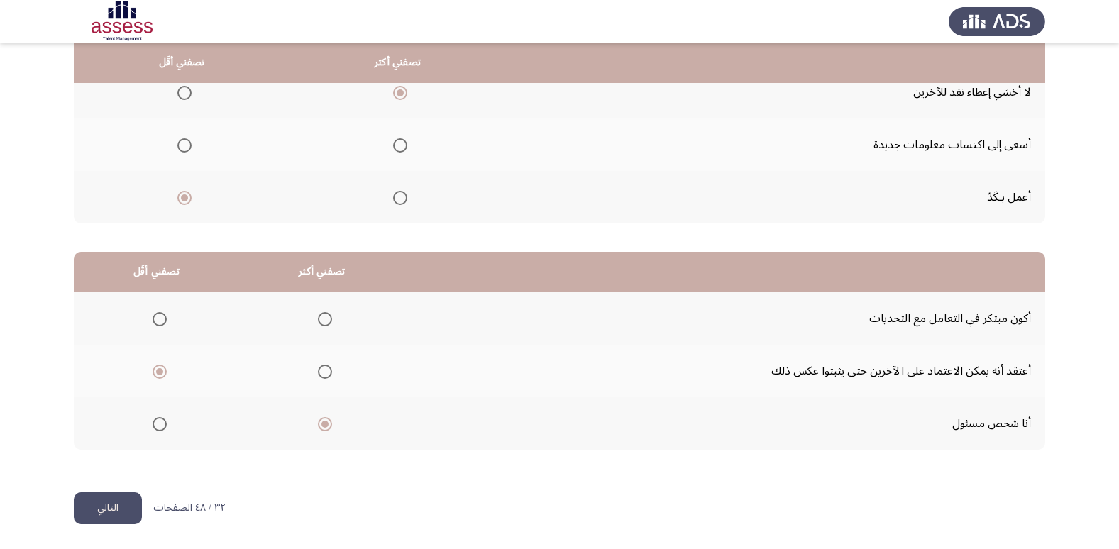
click at [119, 500] on button "التالي" at bounding box center [108, 509] width 68 height 32
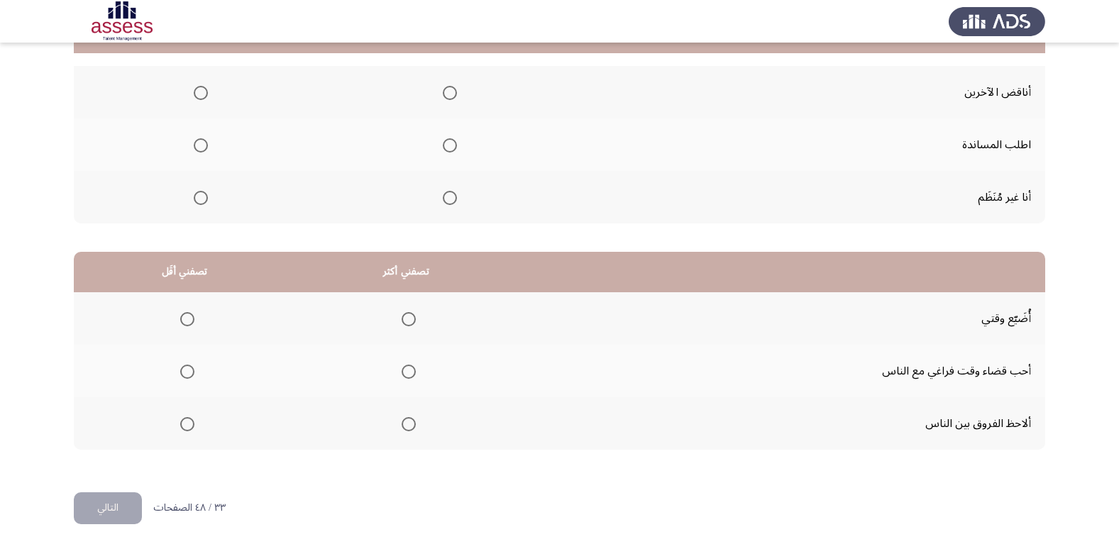
scroll to position [71, 0]
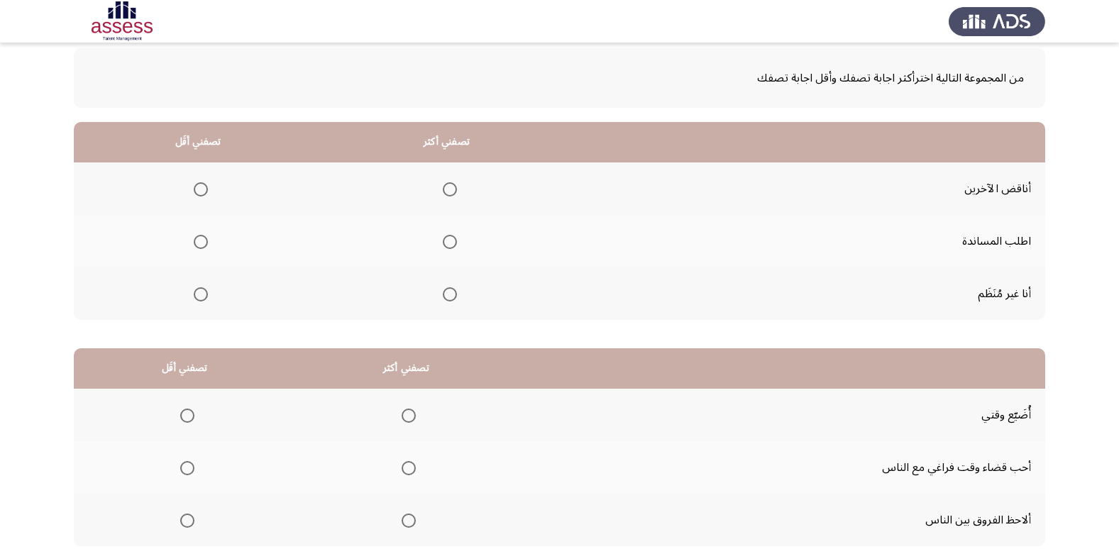
click at [451, 190] on span "Select an option" at bounding box center [450, 189] width 14 height 14
click at [451, 190] on input "Select an option" at bounding box center [450, 189] width 14 height 14
click at [196, 300] on span "Select an option" at bounding box center [201, 295] width 14 height 14
click at [196, 300] on input "Select an option" at bounding box center [201, 295] width 14 height 14
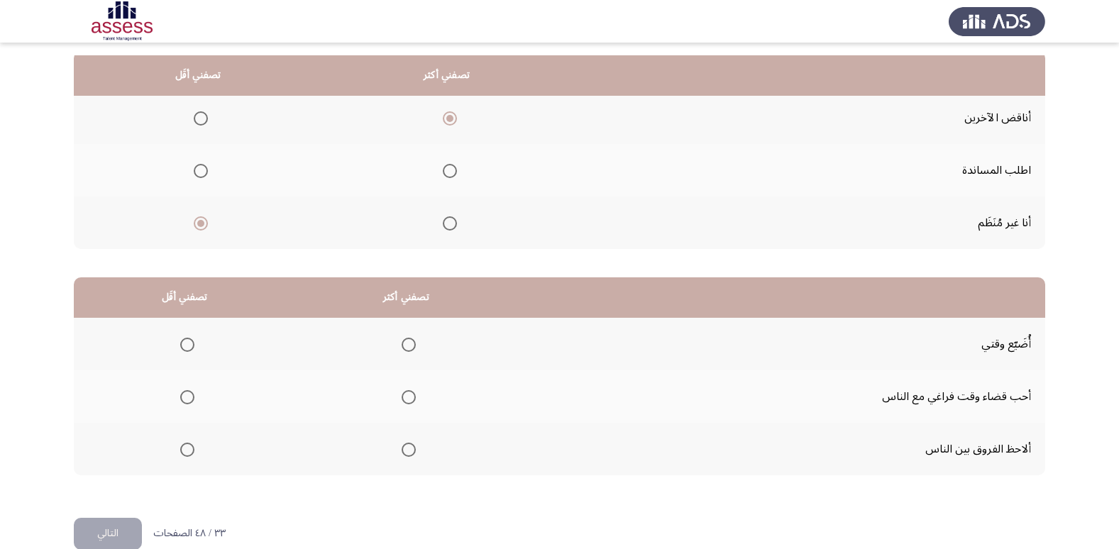
scroll to position [168, 0]
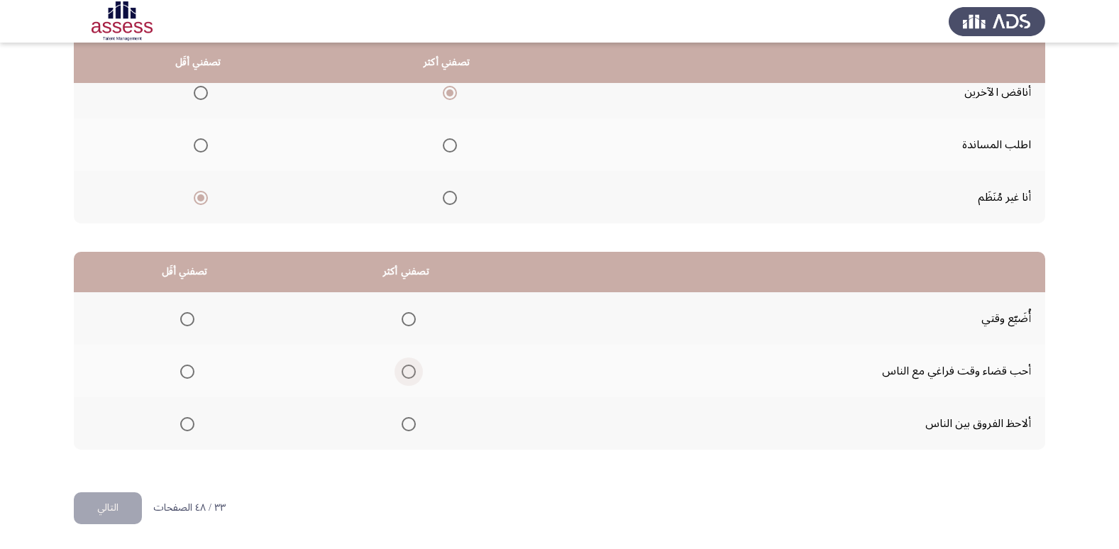
click at [403, 373] on span "Select an option" at bounding box center [409, 372] width 14 height 14
click at [403, 373] on input "Select an option" at bounding box center [409, 372] width 14 height 14
click at [186, 327] on mat-radio-group "Select an option" at bounding box center [185, 319] width 20 height 24
click at [188, 323] on span "Select an option" at bounding box center [187, 319] width 14 height 14
click at [188, 323] on input "Select an option" at bounding box center [187, 319] width 14 height 14
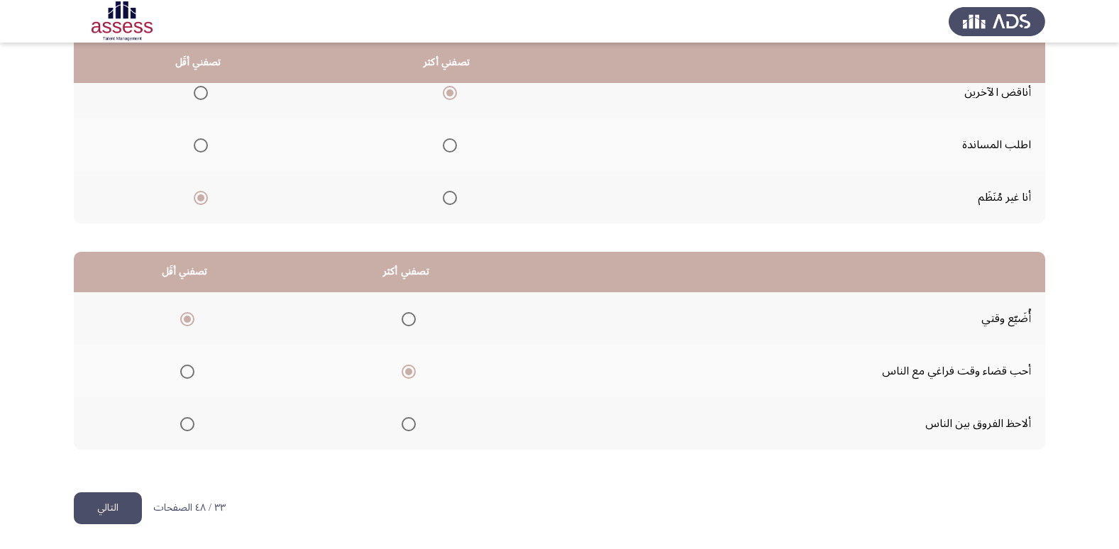
click at [114, 505] on button "التالي" at bounding box center [108, 509] width 68 height 32
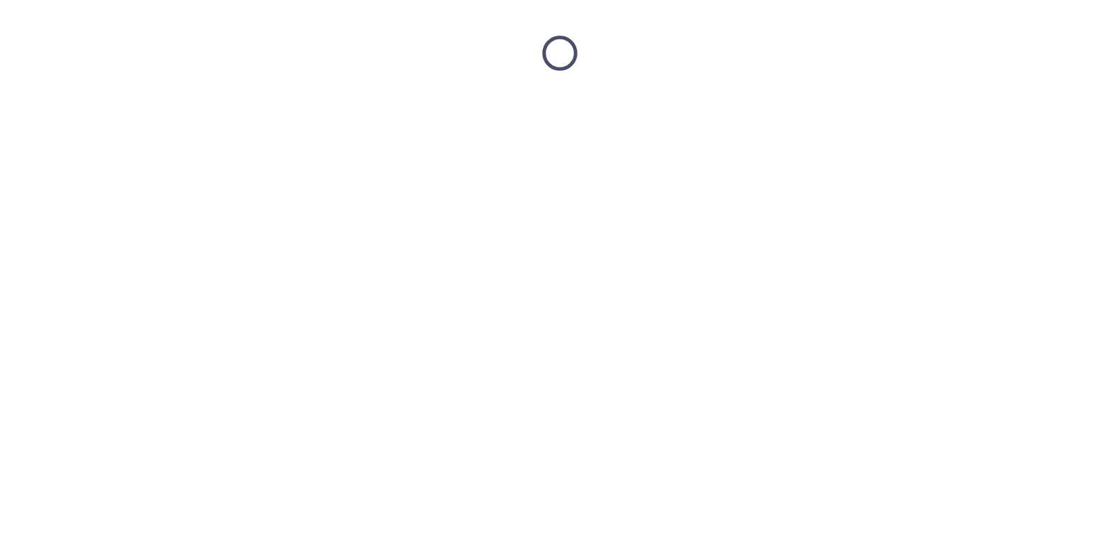
scroll to position [0, 0]
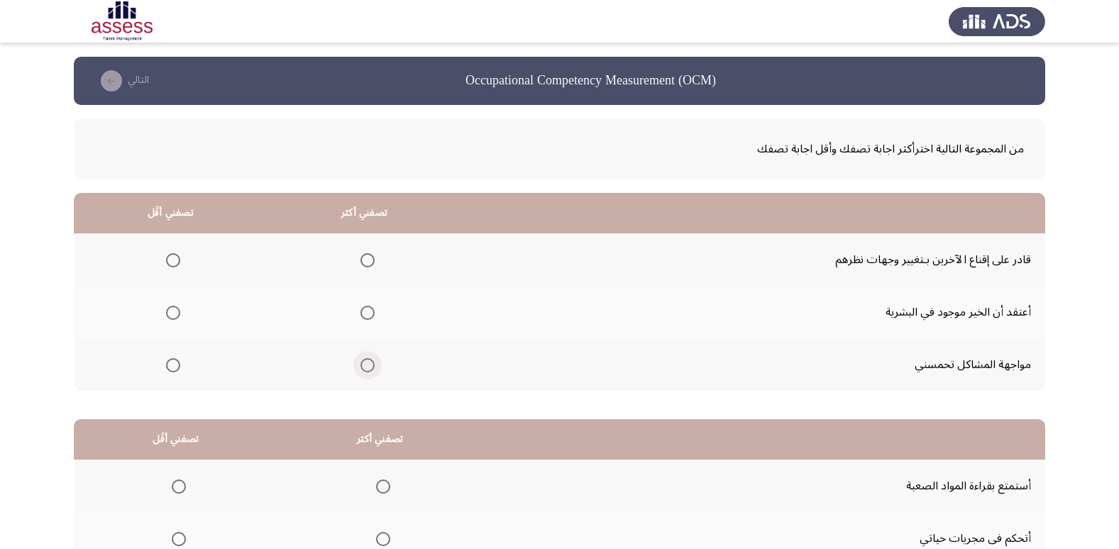
click at [355, 363] on label "Select an option" at bounding box center [365, 365] width 20 height 14
click at [361, 363] on input "Select an option" at bounding box center [368, 365] width 14 height 14
click at [173, 256] on span "Select an option" at bounding box center [173, 260] width 14 height 14
click at [173, 256] on input "Select an option" at bounding box center [173, 260] width 14 height 14
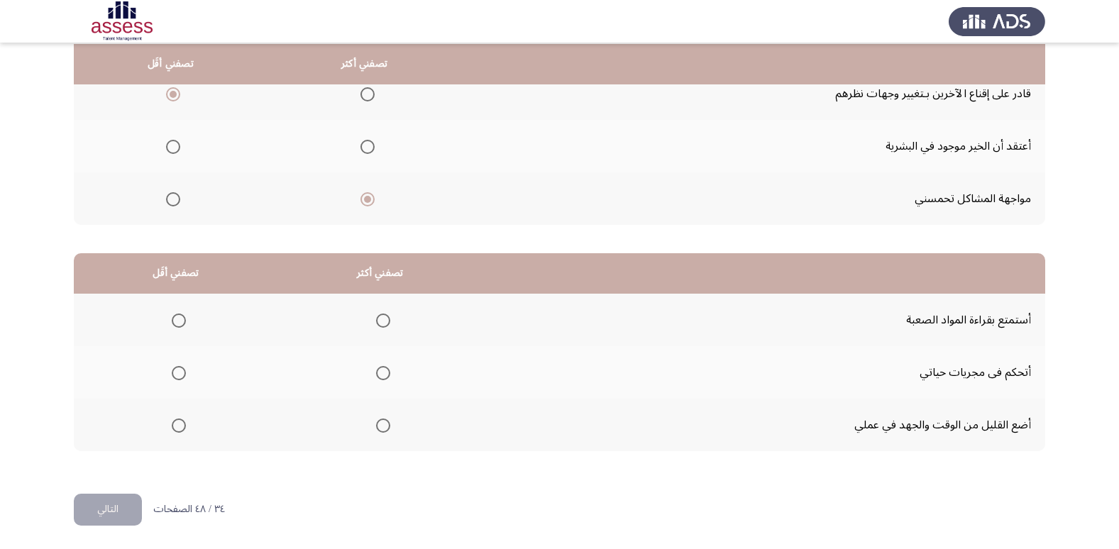
scroll to position [168, 0]
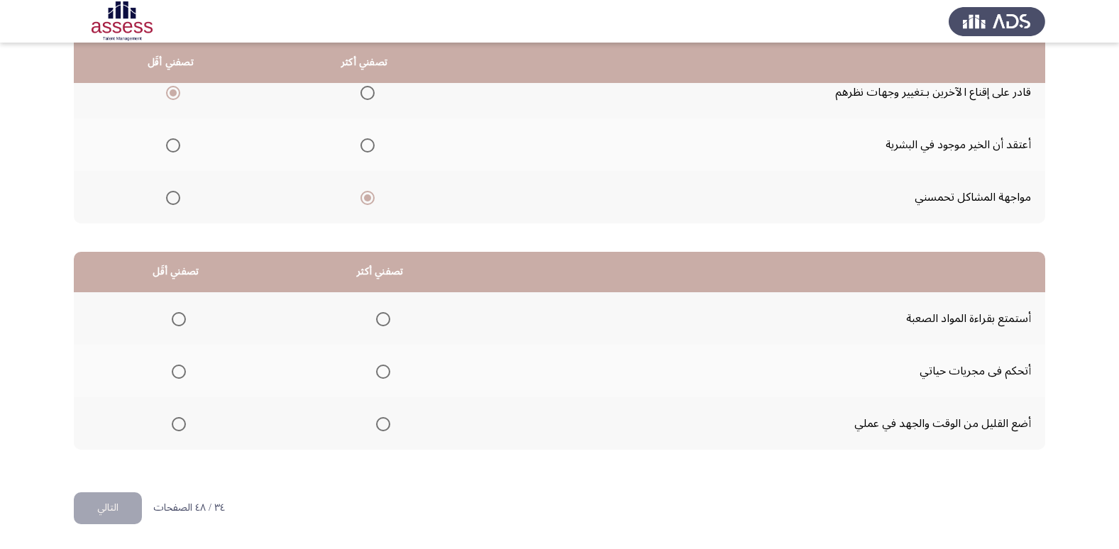
click at [169, 318] on label "Select an option" at bounding box center [176, 319] width 20 height 14
click at [172, 318] on input "Select an option" at bounding box center [179, 319] width 14 height 14
click at [177, 322] on span "Select an option" at bounding box center [178, 319] width 7 height 7
click at [177, 322] on input "Select an option" at bounding box center [179, 319] width 14 height 14
click at [385, 366] on span "Select an option" at bounding box center [383, 372] width 14 height 14
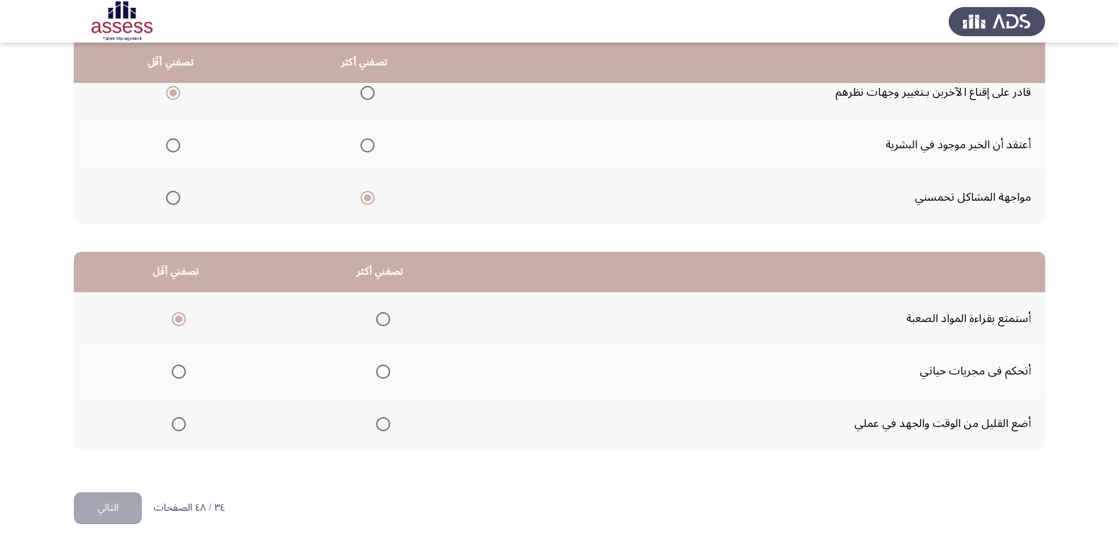
click at [385, 366] on input "Select an option" at bounding box center [383, 372] width 14 height 14
click at [172, 425] on span "Select an option" at bounding box center [179, 424] width 14 height 14
click at [172, 425] on input "Select an option" at bounding box center [179, 424] width 14 height 14
click at [106, 513] on button "التالي" at bounding box center [108, 509] width 68 height 32
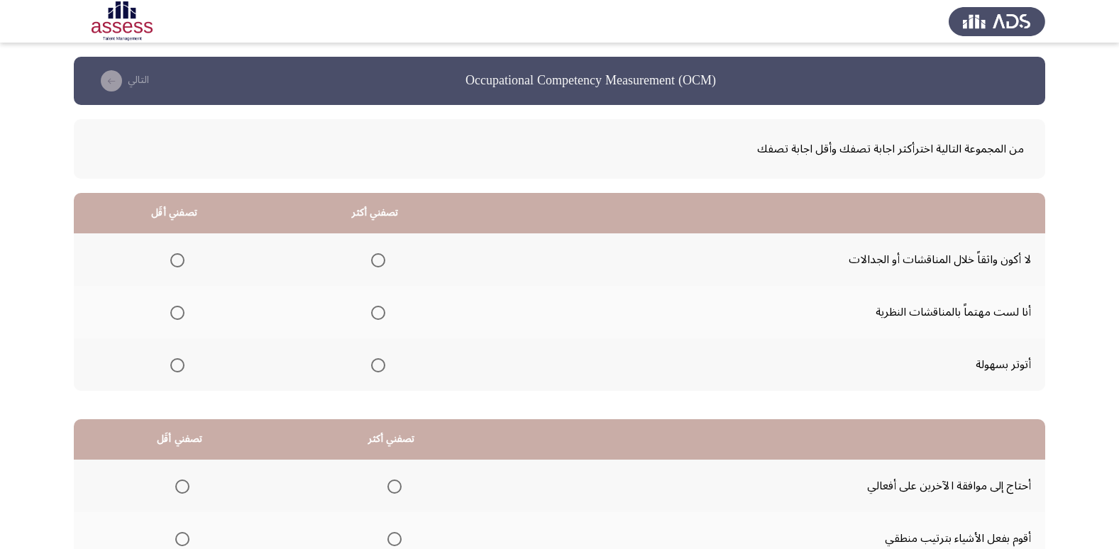
click at [176, 261] on span "Select an option" at bounding box center [177, 260] width 14 height 14
click at [176, 261] on input "Select an option" at bounding box center [177, 260] width 14 height 14
click at [177, 371] on span "Select an option" at bounding box center [177, 365] width 14 height 14
click at [177, 371] on input "Select an option" at bounding box center [177, 365] width 14 height 14
click at [371, 314] on span "Select an option" at bounding box center [378, 313] width 14 height 14
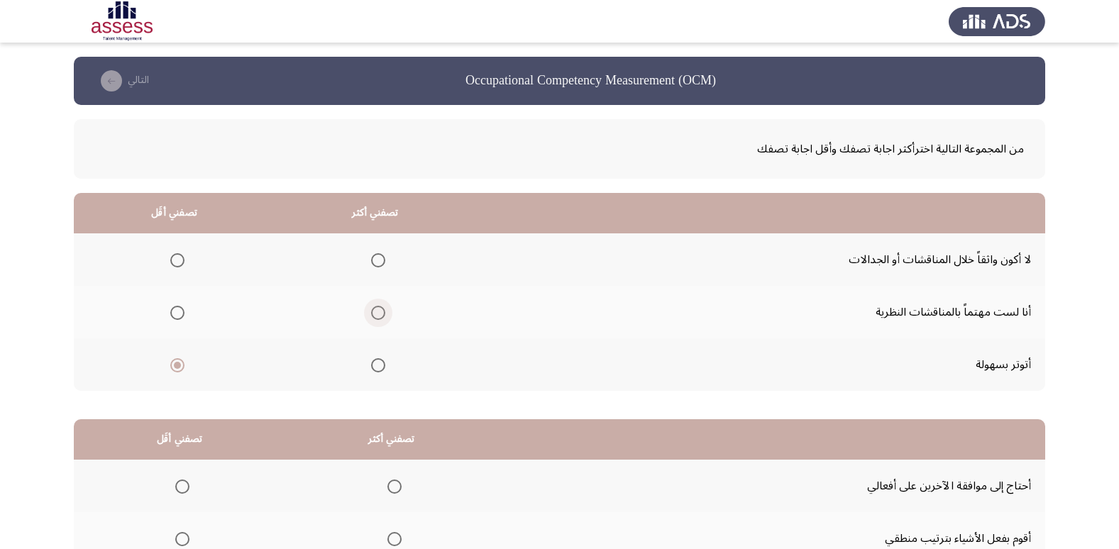
click at [371, 314] on input "Select an option" at bounding box center [378, 313] width 14 height 14
click at [173, 261] on span "Select an option" at bounding box center [177, 260] width 14 height 14
click at [173, 261] on input "Select an option" at bounding box center [177, 260] width 14 height 14
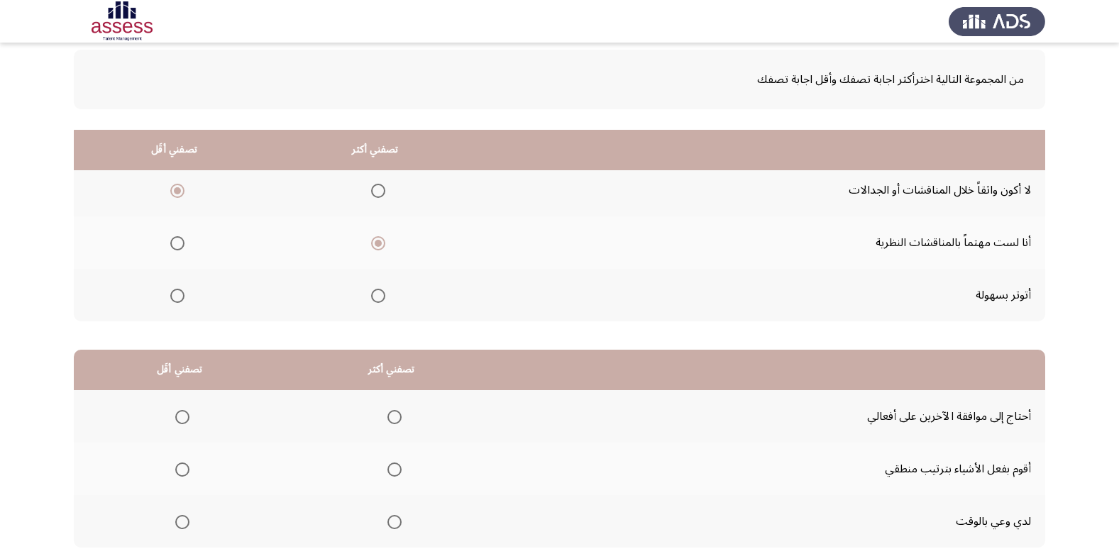
scroll to position [168, 0]
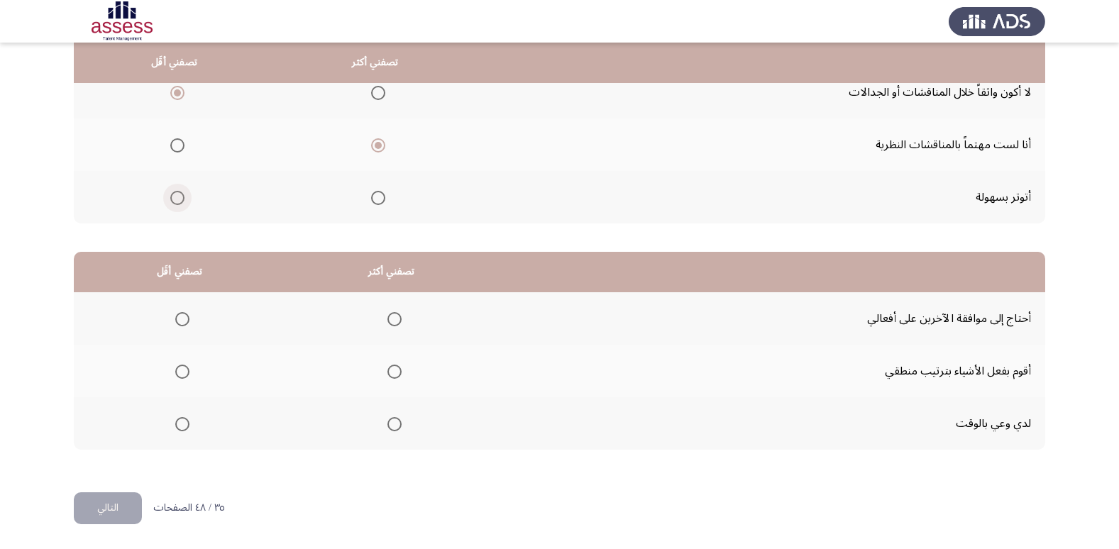
click at [170, 203] on span "Select an option" at bounding box center [177, 198] width 14 height 14
click at [170, 203] on input "Select an option" at bounding box center [177, 198] width 14 height 14
click at [173, 88] on span "Select an option" at bounding box center [177, 93] width 14 height 14
click at [173, 88] on input "Select an option" at bounding box center [177, 93] width 14 height 14
click at [395, 377] on span "Select an option" at bounding box center [395, 372] width 14 height 14
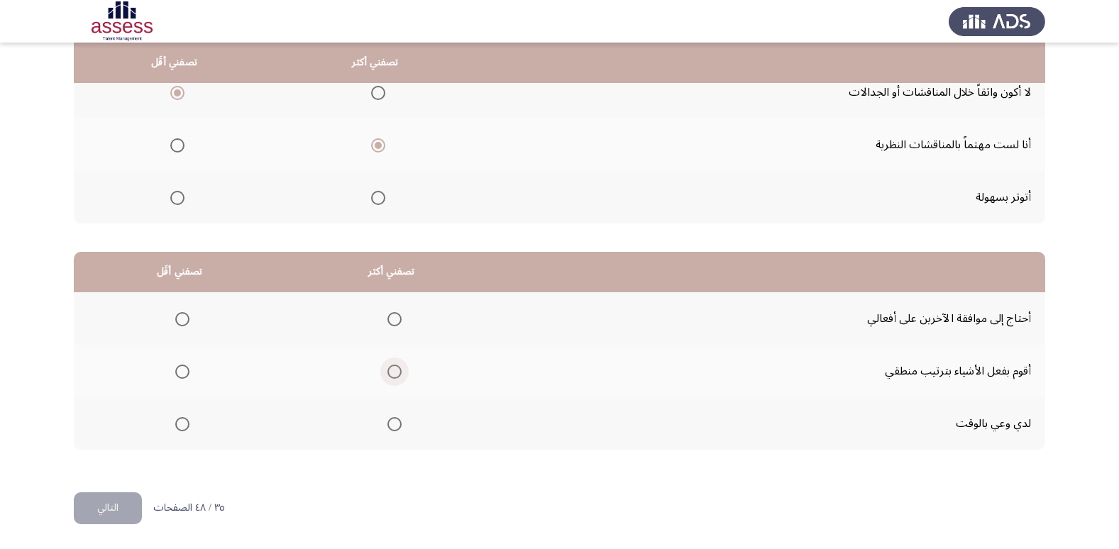
click at [395, 377] on input "Select an option" at bounding box center [395, 372] width 14 height 14
click at [184, 317] on span "Select an option" at bounding box center [182, 319] width 14 height 14
click at [184, 317] on input "Select an option" at bounding box center [182, 319] width 14 height 14
click at [97, 513] on button "التالي" at bounding box center [108, 509] width 68 height 32
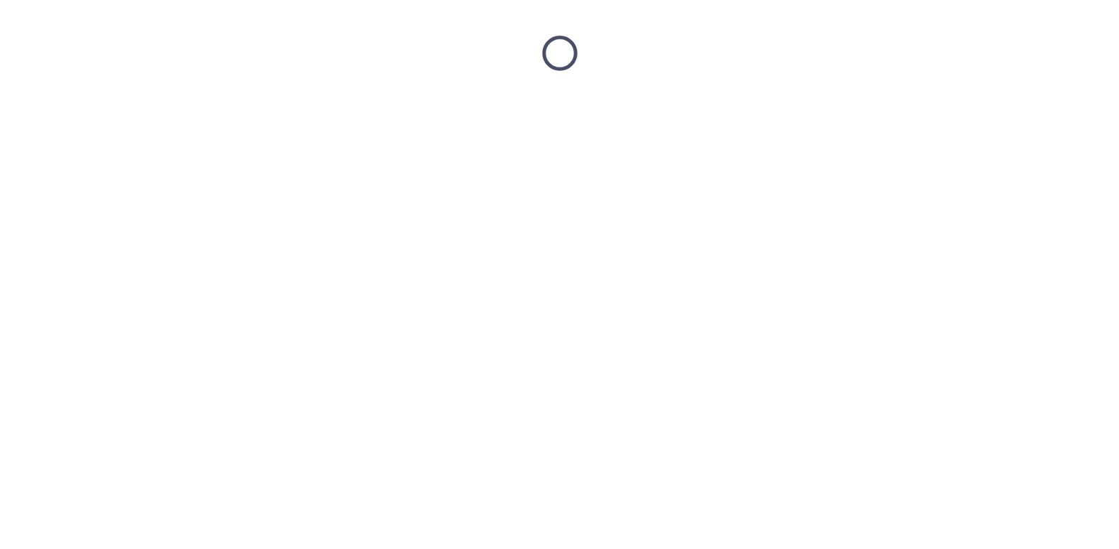
scroll to position [0, 0]
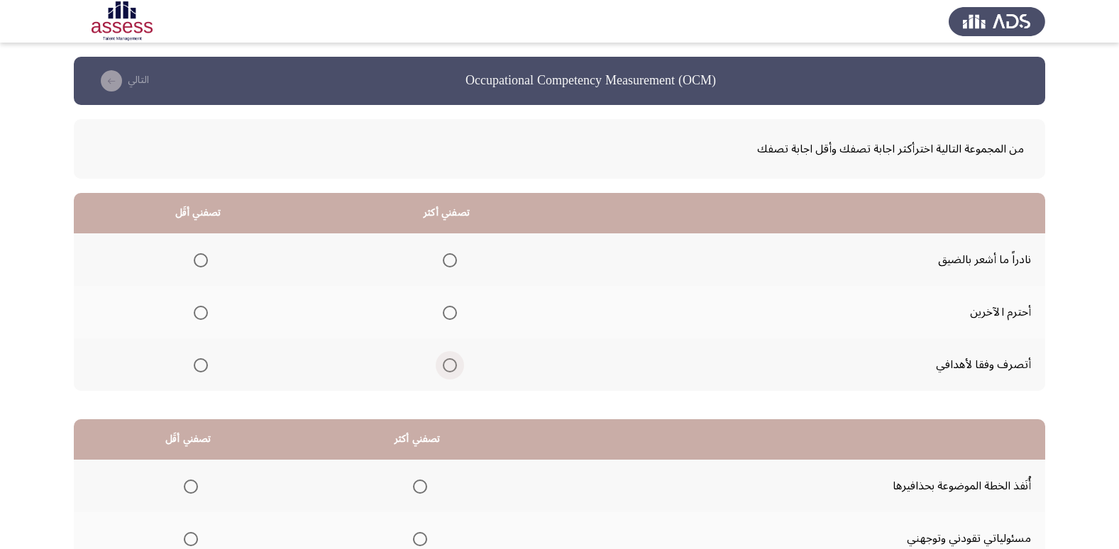
click at [451, 368] on span "Select an option" at bounding box center [450, 365] width 14 height 14
click at [451, 368] on input "Select an option" at bounding box center [450, 365] width 14 height 14
click at [195, 256] on span "Select an option" at bounding box center [201, 260] width 14 height 14
click at [195, 256] on input "Select an option" at bounding box center [201, 260] width 14 height 14
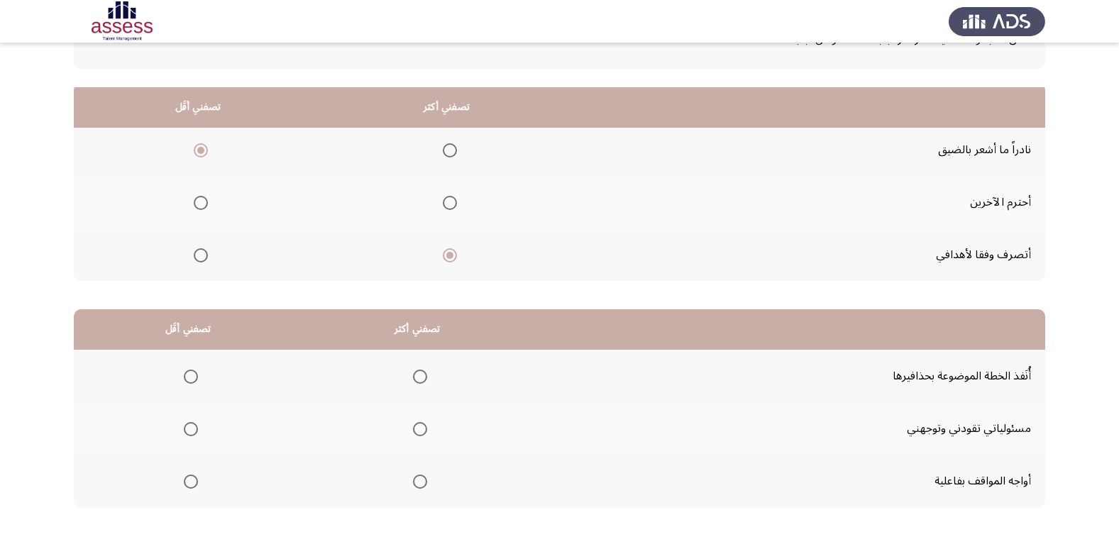
scroll to position [168, 0]
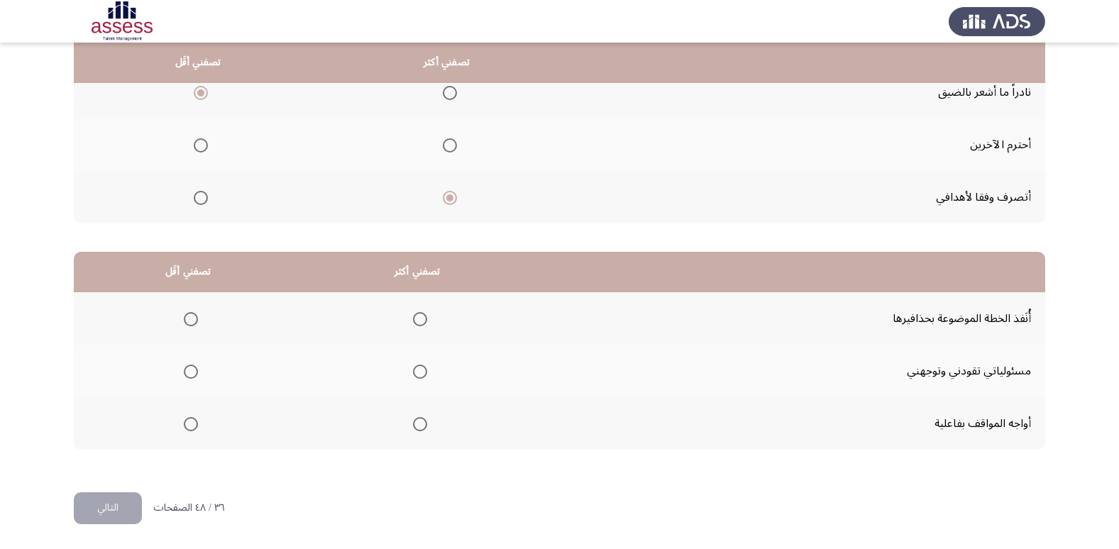
click at [417, 372] on span "Select an option" at bounding box center [420, 372] width 14 height 14
click at [417, 372] on input "Select an option" at bounding box center [420, 372] width 14 height 14
click at [188, 324] on span "Select an option" at bounding box center [191, 319] width 14 height 14
click at [188, 324] on input "Select an option" at bounding box center [191, 319] width 14 height 14
click at [92, 510] on button "التالي" at bounding box center [108, 509] width 68 height 32
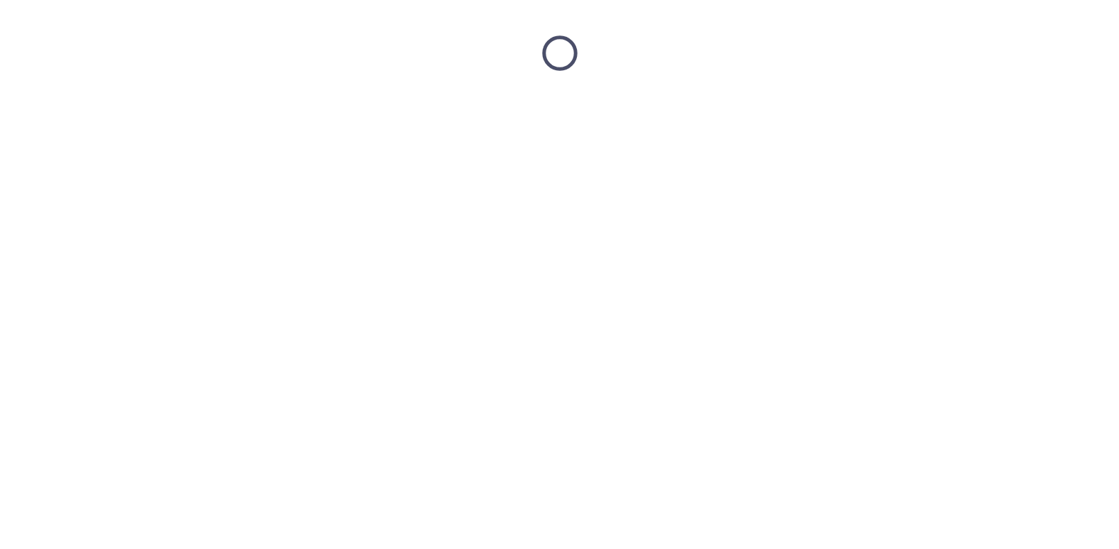
scroll to position [0, 0]
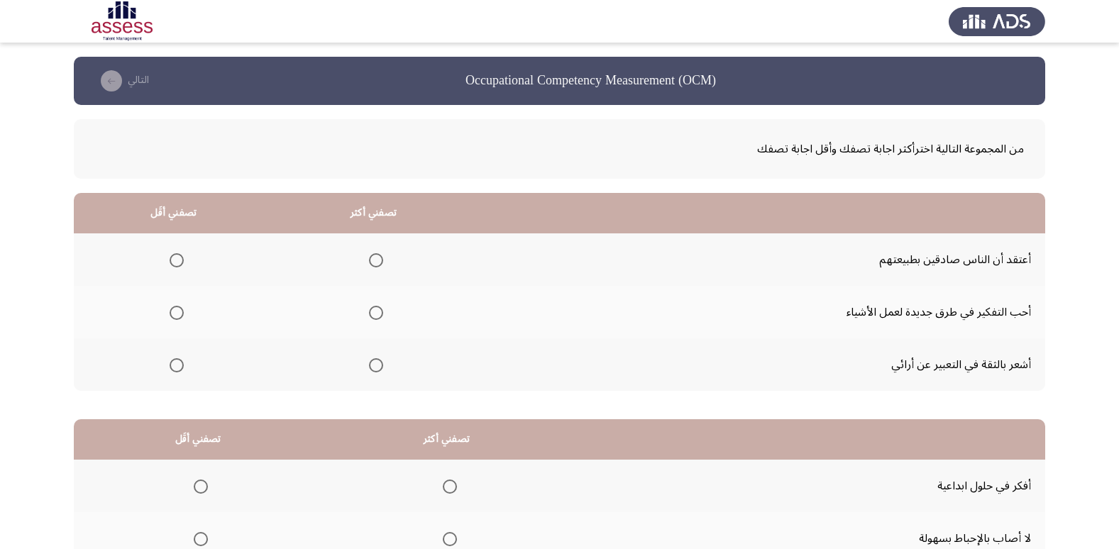
click at [160, 253] on th at bounding box center [173, 260] width 199 height 53
click at [172, 258] on span "Select an option" at bounding box center [177, 260] width 14 height 14
click at [172, 258] on input "Select an option" at bounding box center [177, 260] width 14 height 14
click at [371, 312] on span "Select an option" at bounding box center [376, 313] width 14 height 14
click at [371, 312] on input "Select an option" at bounding box center [376, 313] width 14 height 14
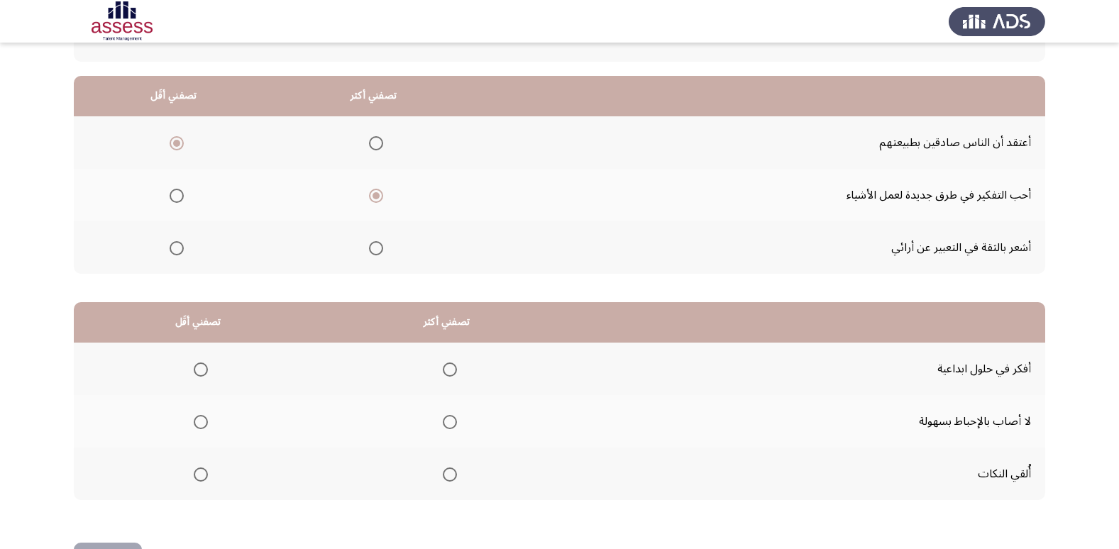
scroll to position [142, 0]
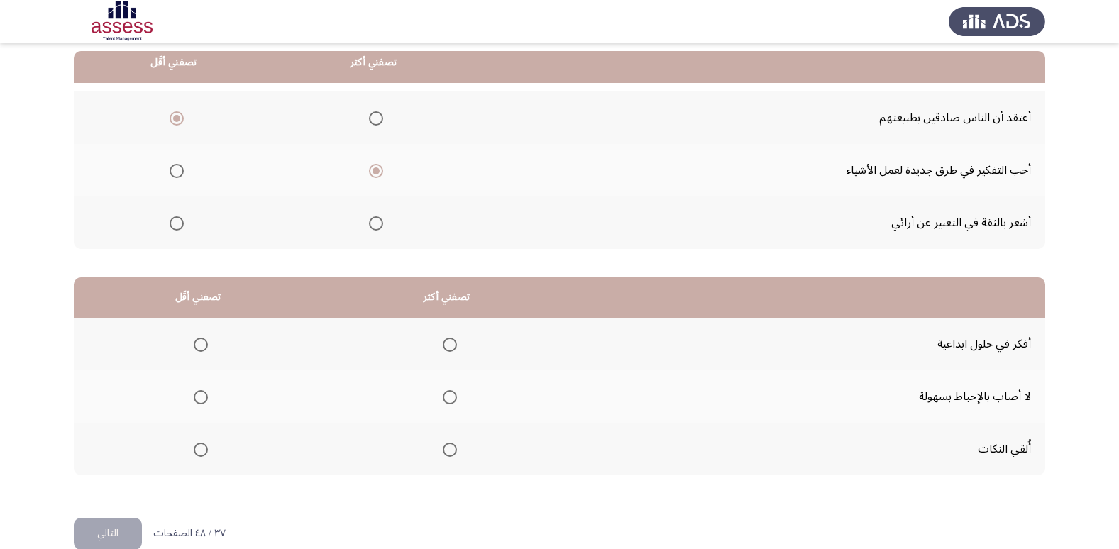
click at [374, 226] on span "Select an option" at bounding box center [376, 224] width 14 height 14
click at [374, 226] on input "Select an option" at bounding box center [376, 224] width 14 height 14
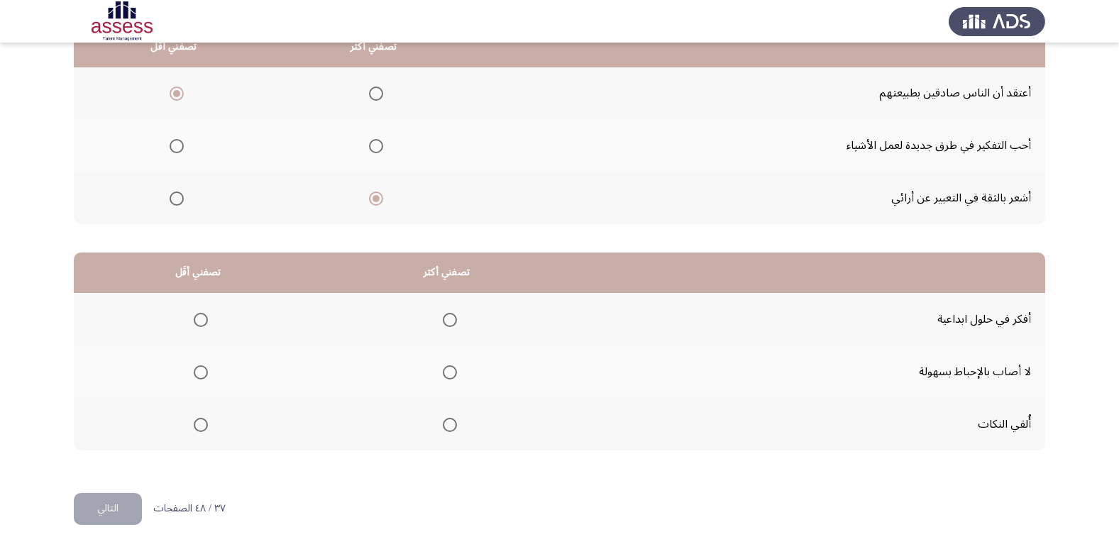
scroll to position [168, 0]
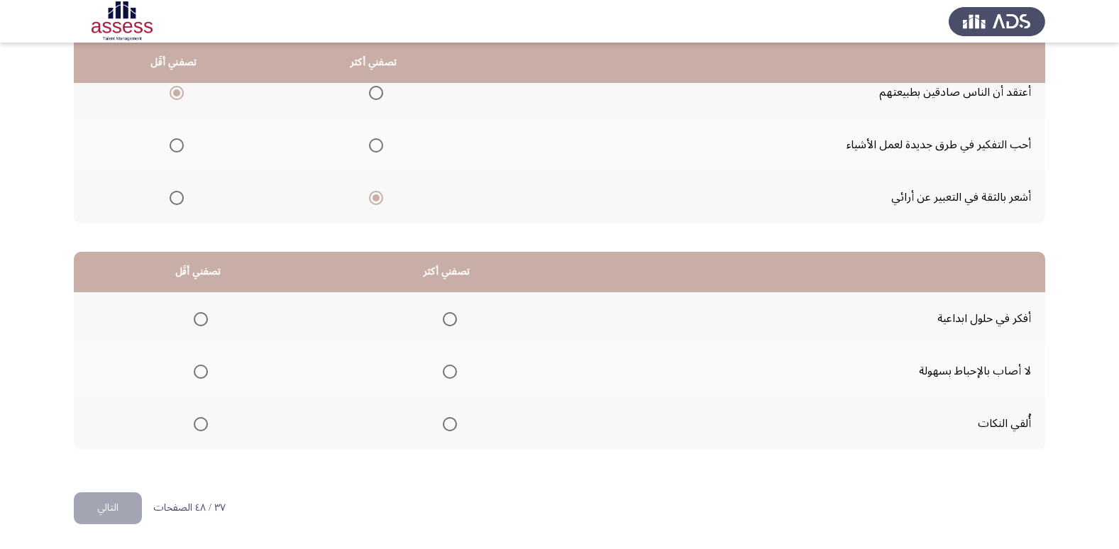
click at [451, 322] on span "Select an option" at bounding box center [450, 319] width 14 height 14
click at [451, 322] on input "Select an option" at bounding box center [450, 319] width 14 height 14
click at [448, 368] on span "Select an option" at bounding box center [450, 372] width 14 height 14
click at [448, 368] on input "Select an option" at bounding box center [450, 372] width 14 height 14
click at [209, 423] on th at bounding box center [198, 424] width 248 height 53
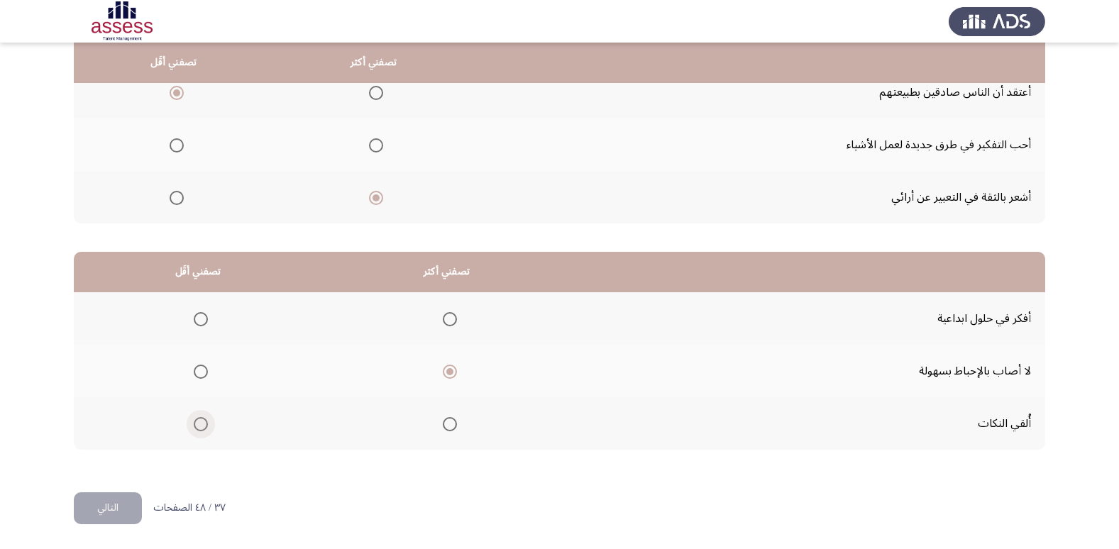
click at [199, 423] on span "Select an option" at bounding box center [201, 424] width 14 height 14
click at [199, 423] on input "Select an option" at bounding box center [201, 424] width 14 height 14
click at [101, 508] on button "التالي" at bounding box center [108, 509] width 68 height 32
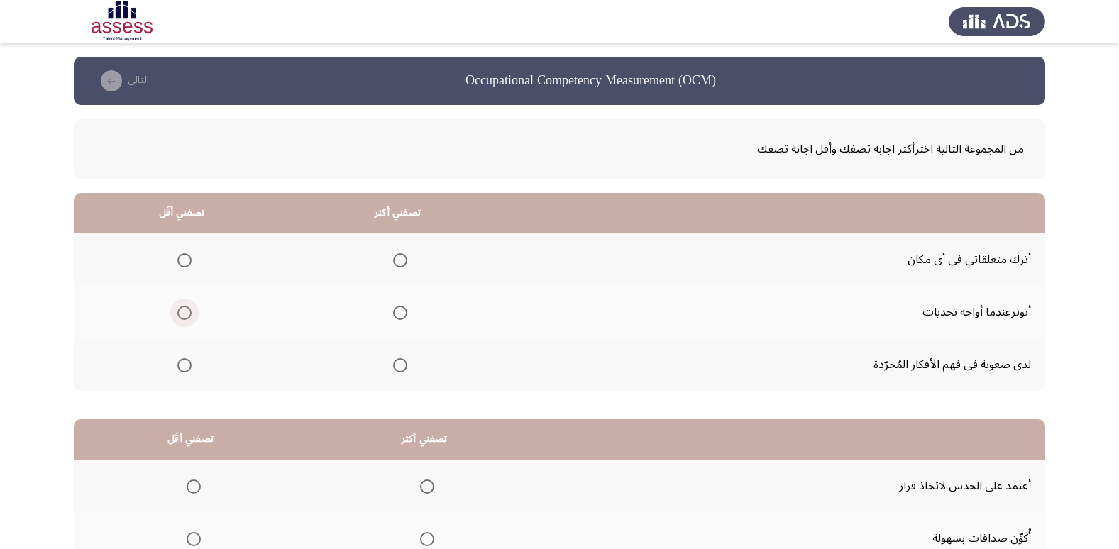
click at [186, 309] on span "Select an option" at bounding box center [184, 313] width 14 height 14
click at [186, 309] on input "Select an option" at bounding box center [184, 313] width 14 height 14
click at [407, 371] on span "Select an option" at bounding box center [400, 365] width 14 height 14
click at [407, 371] on input "Select an option" at bounding box center [400, 365] width 14 height 14
click at [401, 260] on span "Select an option" at bounding box center [400, 260] width 14 height 14
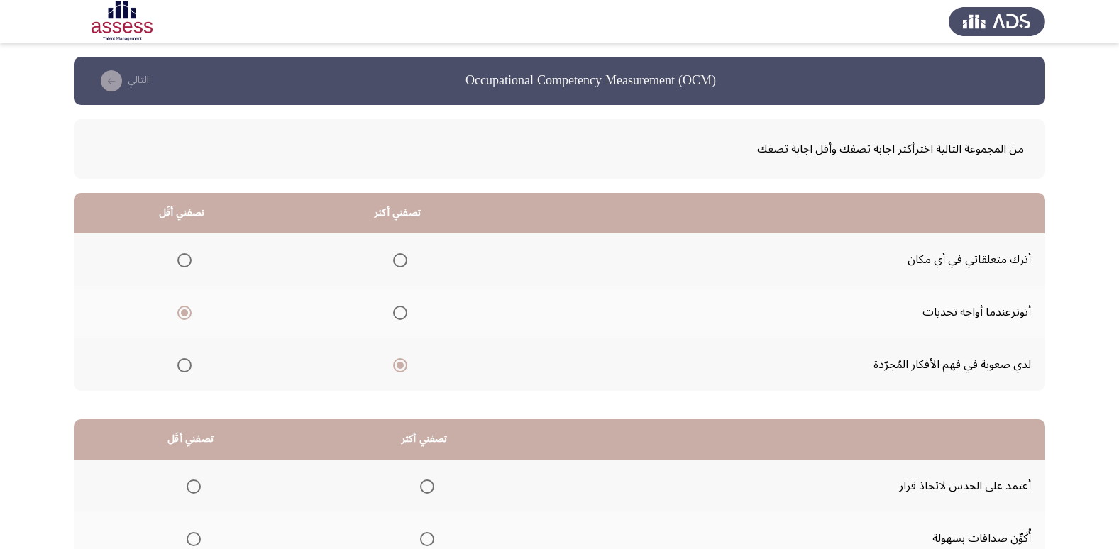
click at [401, 260] on input "Select an option" at bounding box center [400, 260] width 14 height 14
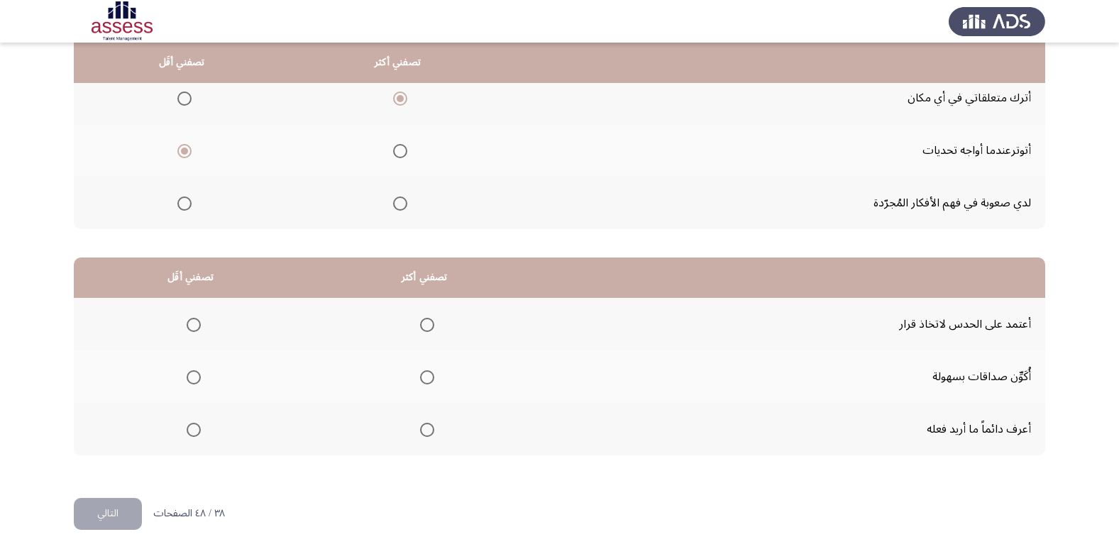
scroll to position [168, 0]
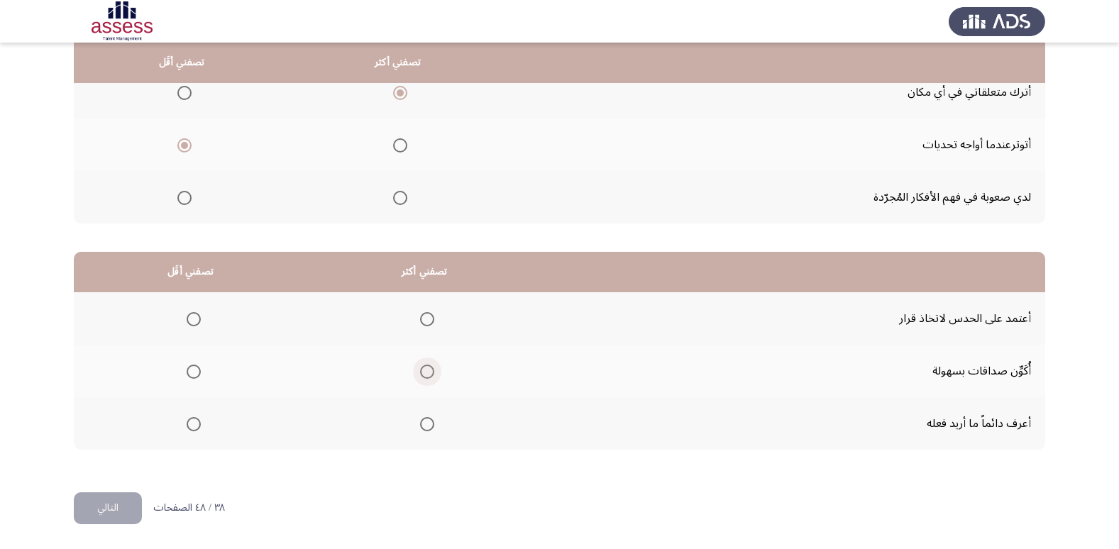
click at [420, 370] on span "Select an option" at bounding box center [427, 372] width 14 height 14
click at [420, 370] on input "Select an option" at bounding box center [427, 372] width 14 height 14
click at [191, 317] on span "Select an option" at bounding box center [194, 319] width 14 height 14
click at [191, 317] on input "Select an option" at bounding box center [194, 319] width 14 height 14
drag, startPoint x: 976, startPoint y: 423, endPoint x: 960, endPoint y: 429, distance: 17.5
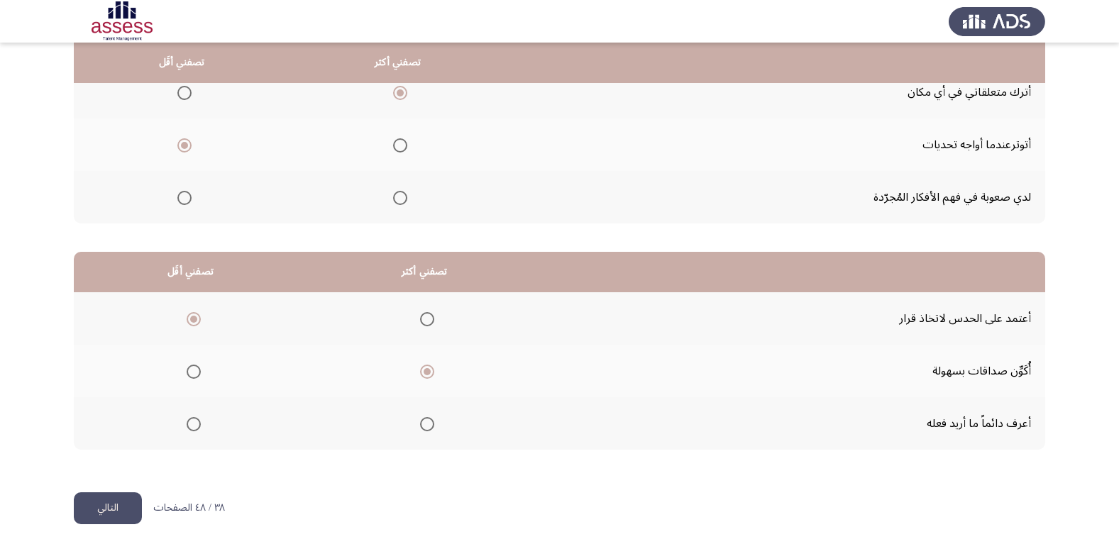
click at [975, 425] on td "أعرف دائماً ما أريد فعله" at bounding box center [794, 424] width 504 height 53
click at [426, 427] on span "Select an option" at bounding box center [427, 424] width 14 height 14
click at [426, 427] on input "Select an option" at bounding box center [427, 424] width 14 height 14
click at [108, 505] on button "التالي" at bounding box center [108, 509] width 68 height 32
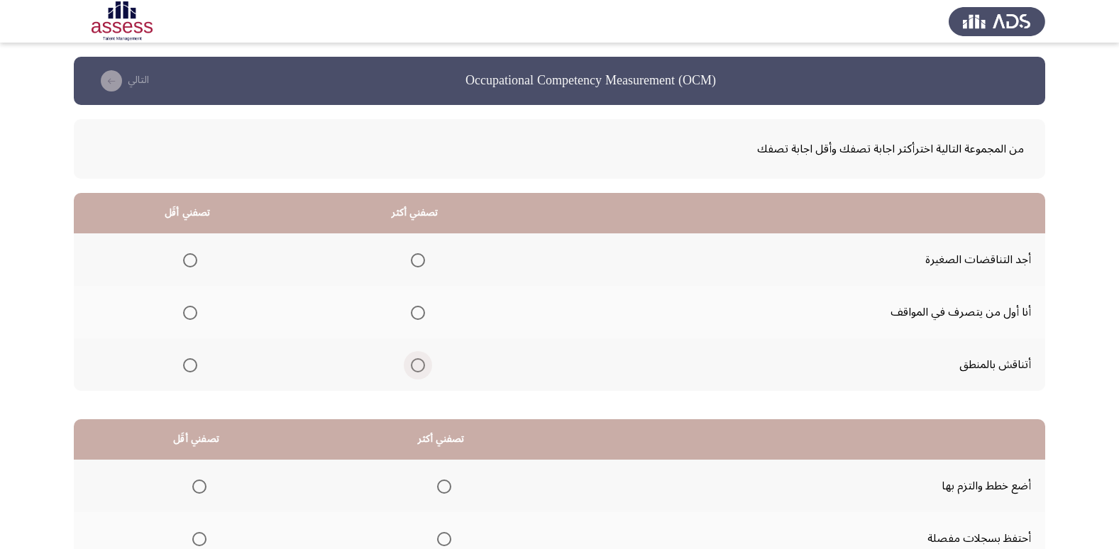
click at [412, 364] on span "Select an option" at bounding box center [418, 365] width 14 height 14
click at [412, 364] on input "Select an option" at bounding box center [418, 365] width 14 height 14
click at [194, 267] on mat-radio-group "Select an option" at bounding box center [187, 260] width 20 height 24
click at [189, 262] on span "Select an option" at bounding box center [190, 260] width 14 height 14
click at [189, 262] on input "Select an option" at bounding box center [190, 260] width 14 height 14
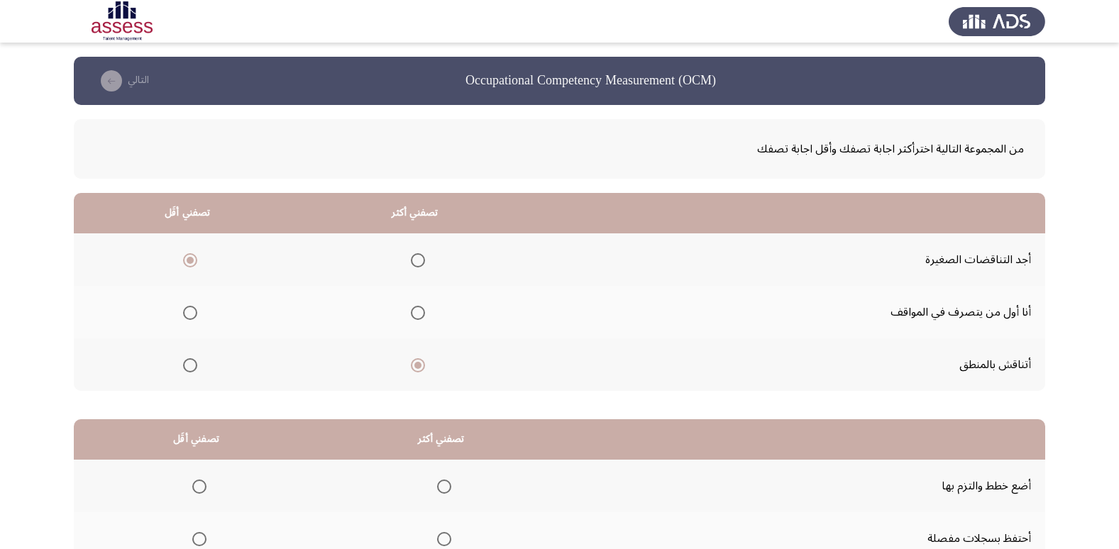
click at [191, 311] on span "Select an option" at bounding box center [190, 313] width 14 height 14
click at [191, 311] on input "Select an option" at bounding box center [190, 313] width 14 height 14
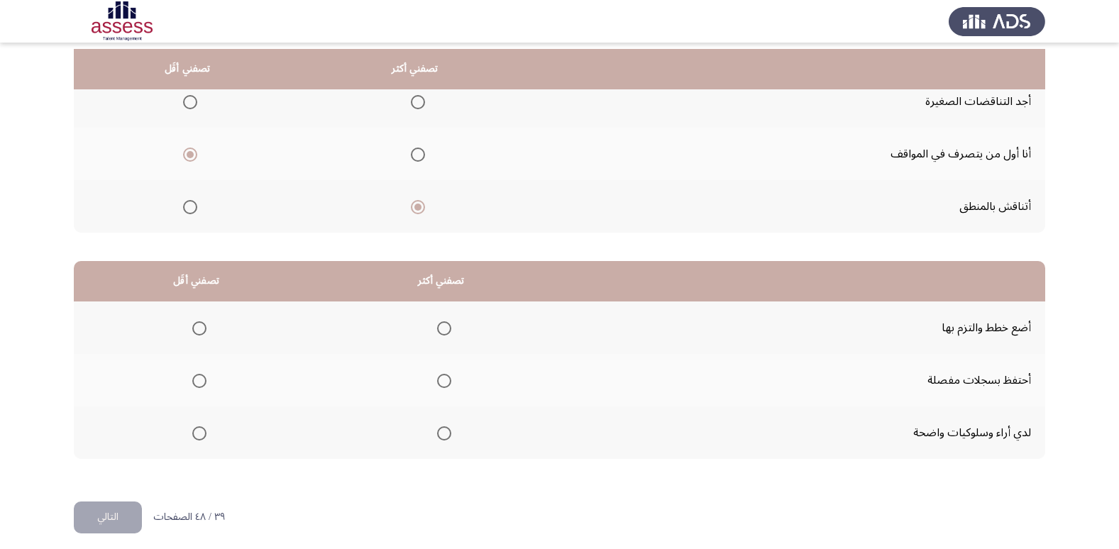
scroll to position [168, 0]
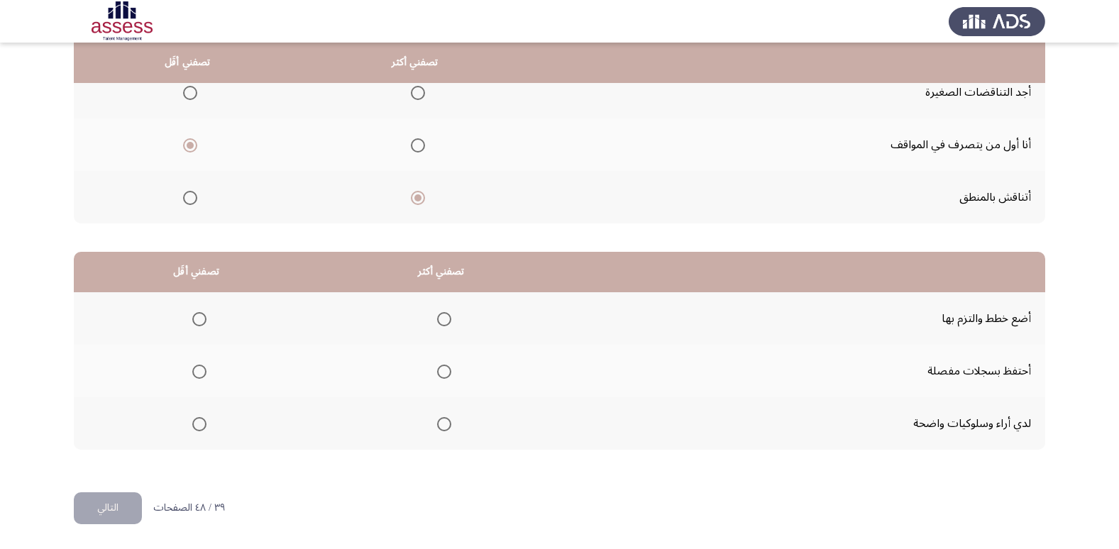
click at [190, 95] on span "Select an option" at bounding box center [190, 93] width 14 height 14
click at [190, 95] on input "Select an option" at bounding box center [190, 93] width 14 height 14
click at [444, 319] on span "Select an option" at bounding box center [444, 319] width 14 height 14
click at [444, 319] on input "Select an option" at bounding box center [444, 319] width 14 height 14
click at [199, 372] on span "Select an option" at bounding box center [199, 372] width 0 height 0
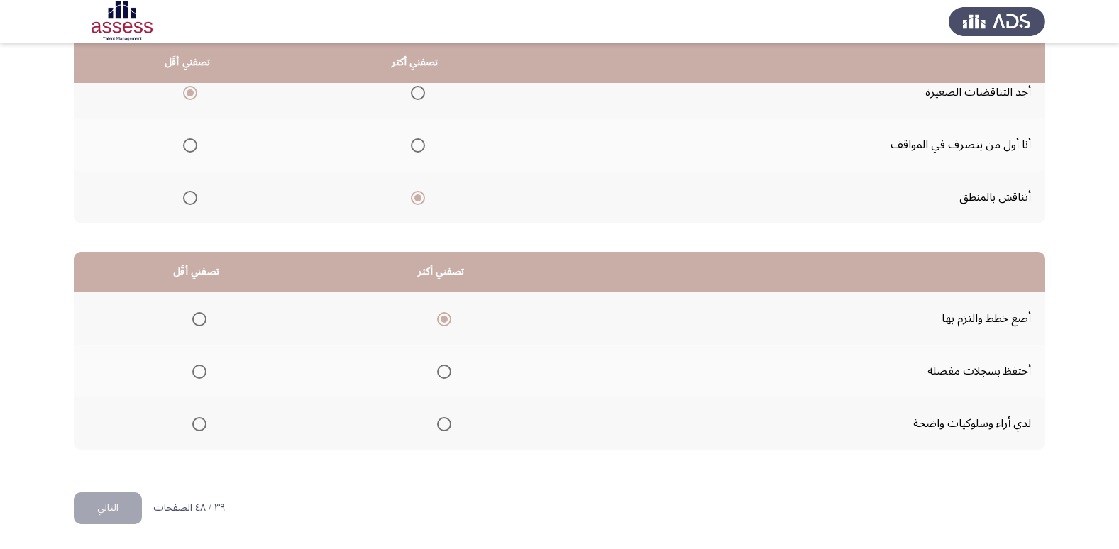
click at [197, 372] on input "Select an option" at bounding box center [199, 372] width 14 height 14
click at [108, 505] on button "التالي" at bounding box center [108, 509] width 68 height 32
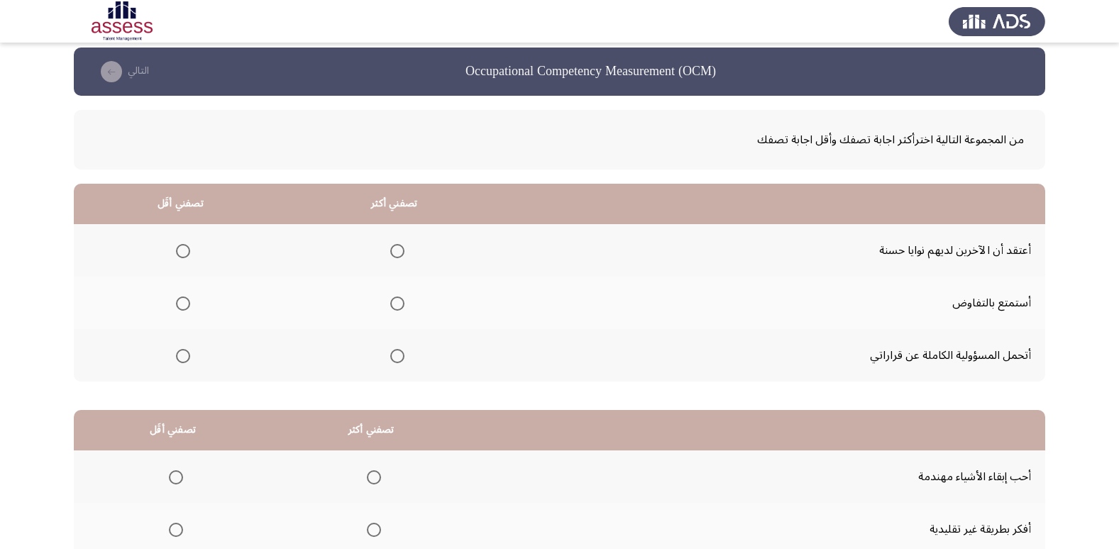
scroll to position [0, 0]
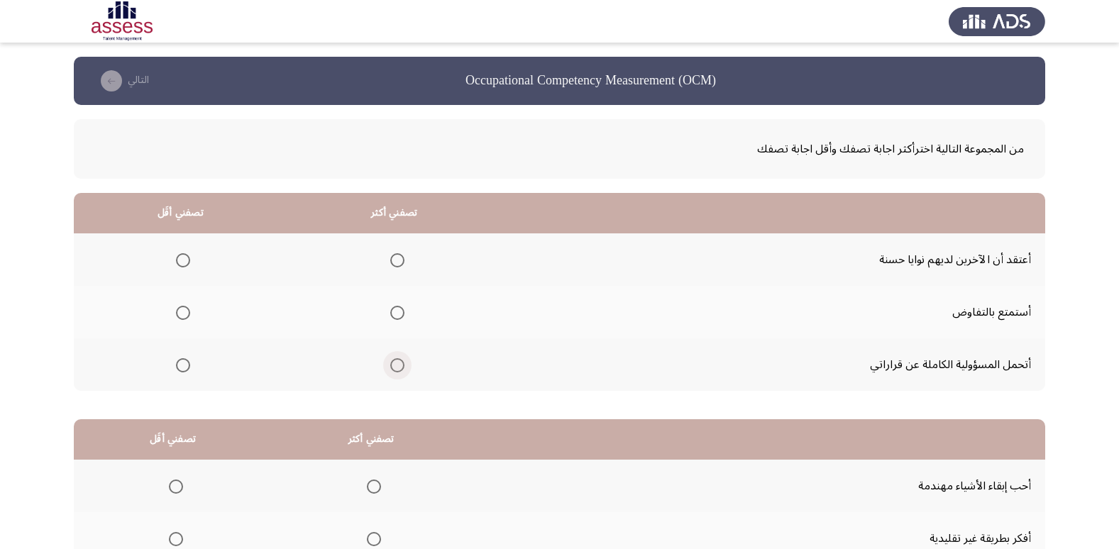
click at [394, 369] on span "Select an option" at bounding box center [397, 365] width 14 height 14
click at [394, 369] on input "Select an option" at bounding box center [397, 365] width 14 height 14
click at [182, 258] on span "Select an option" at bounding box center [183, 260] width 14 height 14
click at [182, 258] on input "Select an option" at bounding box center [183, 260] width 14 height 14
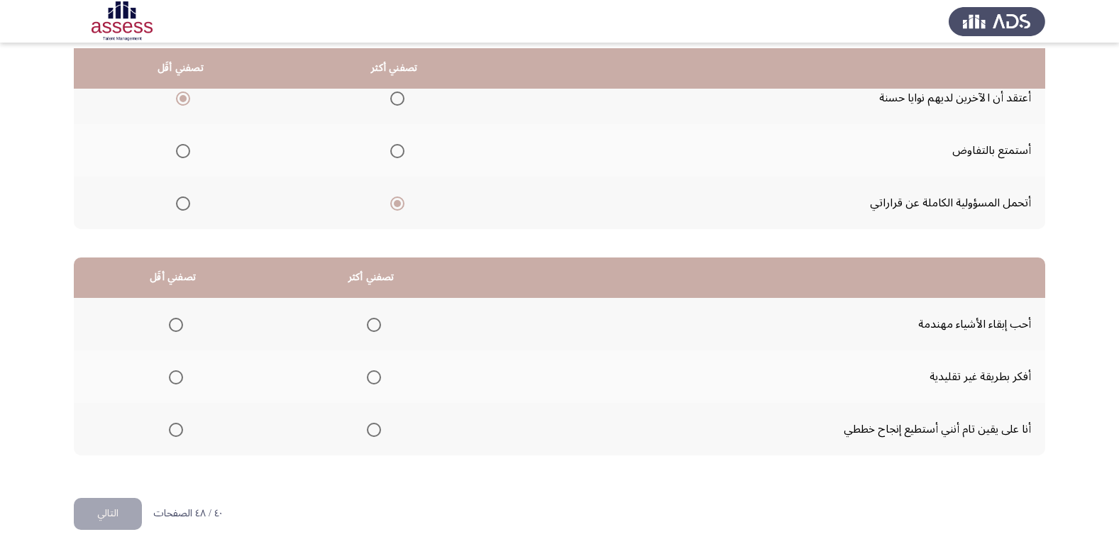
scroll to position [168, 0]
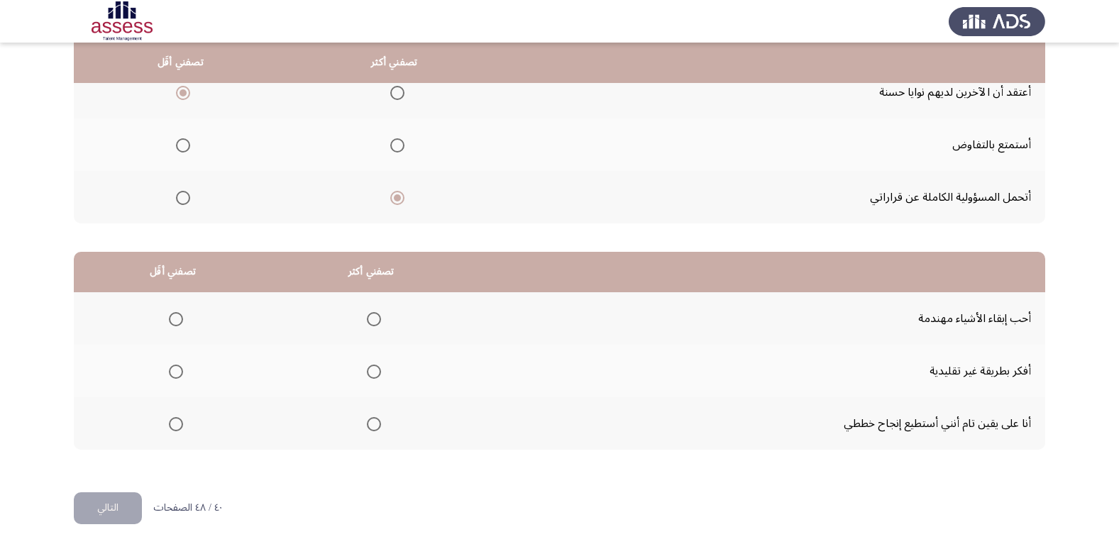
click at [361, 422] on label "Select an option" at bounding box center [371, 424] width 20 height 14
click at [367, 422] on input "Select an option" at bounding box center [374, 424] width 14 height 14
click at [180, 374] on span "Select an option" at bounding box center [176, 372] width 14 height 14
click at [180, 374] on input "Select an option" at bounding box center [176, 372] width 14 height 14
click at [177, 319] on span "Select an option" at bounding box center [176, 319] width 14 height 14
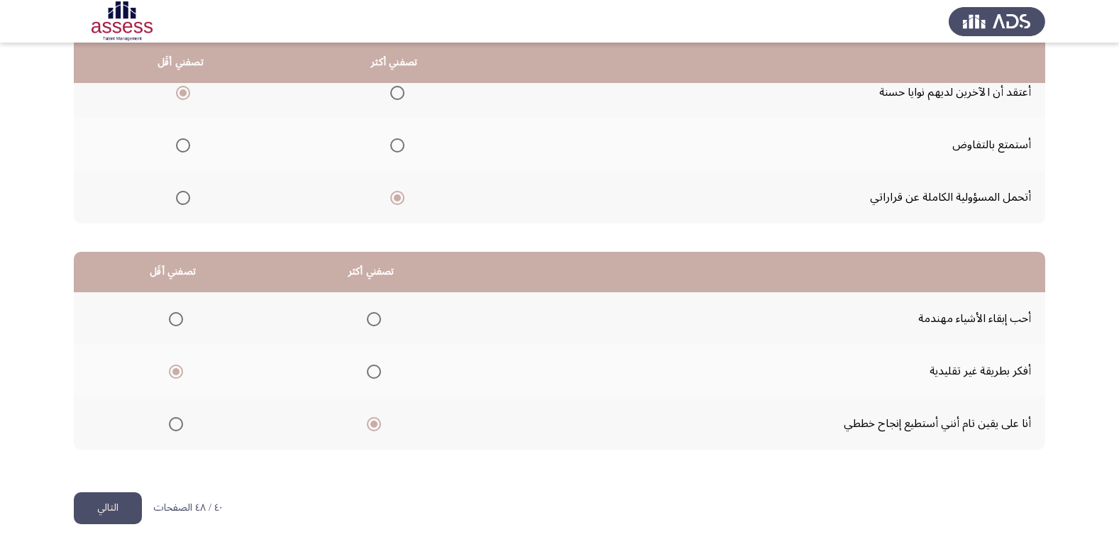
click at [177, 319] on input "Select an option" at bounding box center [176, 319] width 14 height 14
click at [86, 512] on button "التالي" at bounding box center [108, 509] width 68 height 32
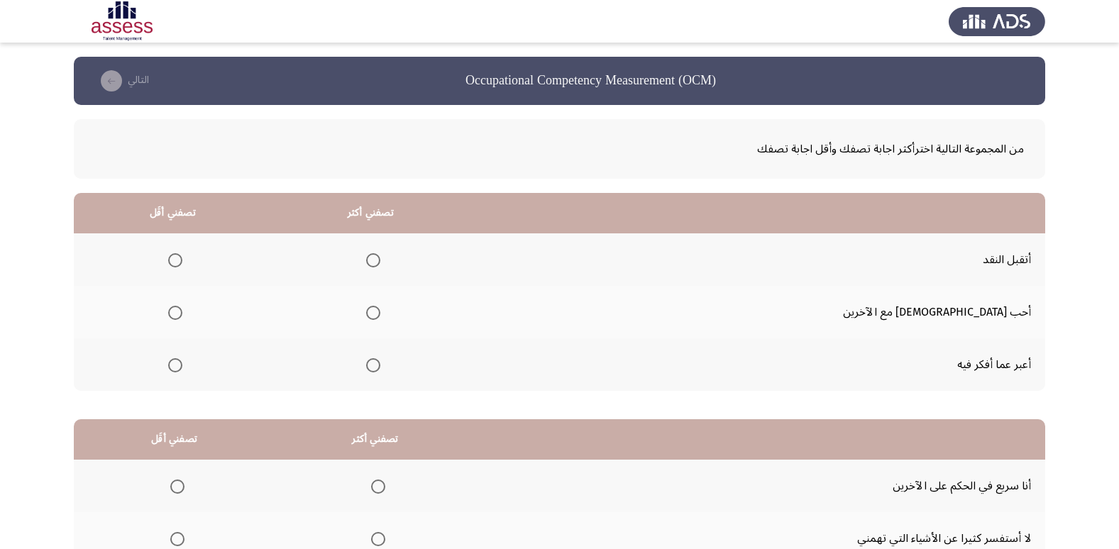
click at [380, 317] on span "Select an option" at bounding box center [373, 313] width 14 height 14
click at [380, 317] on input "Select an option" at bounding box center [373, 313] width 14 height 14
click at [182, 358] on span "Select an option" at bounding box center [175, 365] width 14 height 14
click at [182, 358] on input "Select an option" at bounding box center [175, 365] width 14 height 14
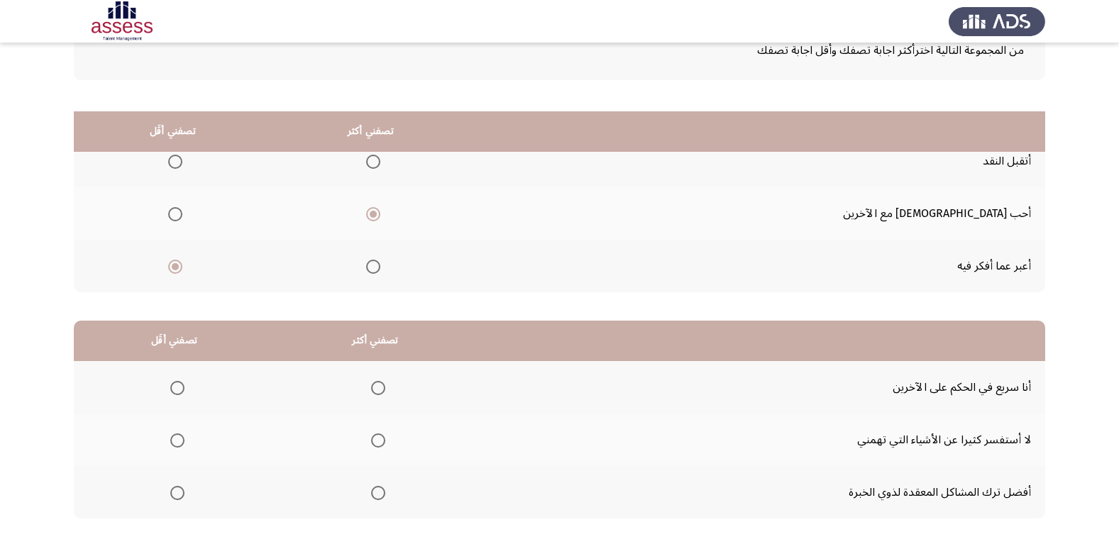
scroll to position [168, 0]
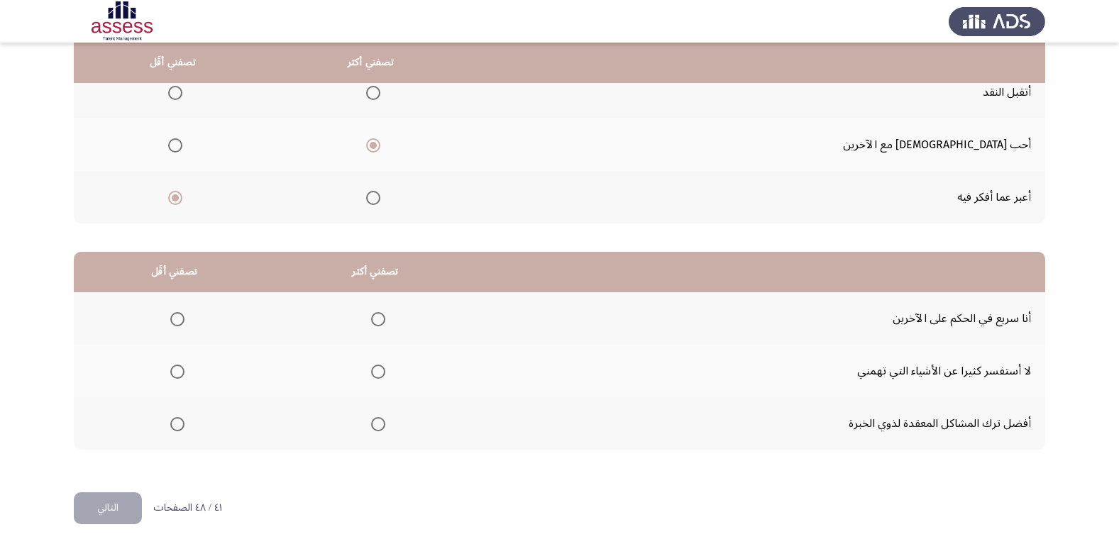
click at [173, 320] on span "Select an option" at bounding box center [177, 319] width 14 height 14
click at [173, 320] on input "Select an option" at bounding box center [177, 319] width 14 height 14
click at [173, 375] on span "Select an option" at bounding box center [177, 372] width 14 height 14
click at [173, 375] on input "Select an option" at bounding box center [177, 372] width 14 height 14
click at [368, 426] on label "Select an option" at bounding box center [376, 424] width 20 height 14
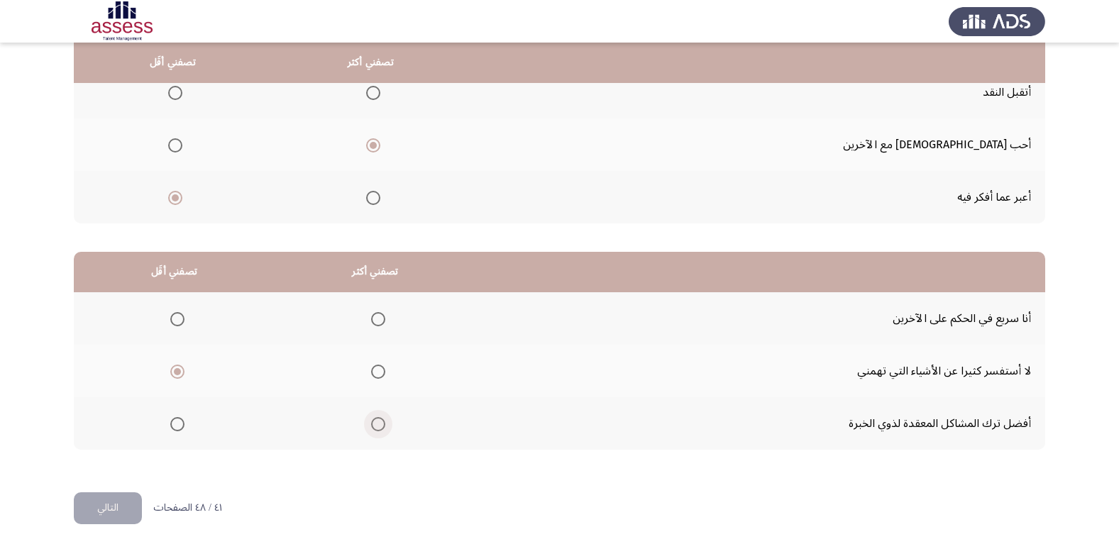
click at [371, 426] on input "Select an option" at bounding box center [378, 424] width 14 height 14
click at [104, 500] on button "التالي" at bounding box center [108, 509] width 68 height 32
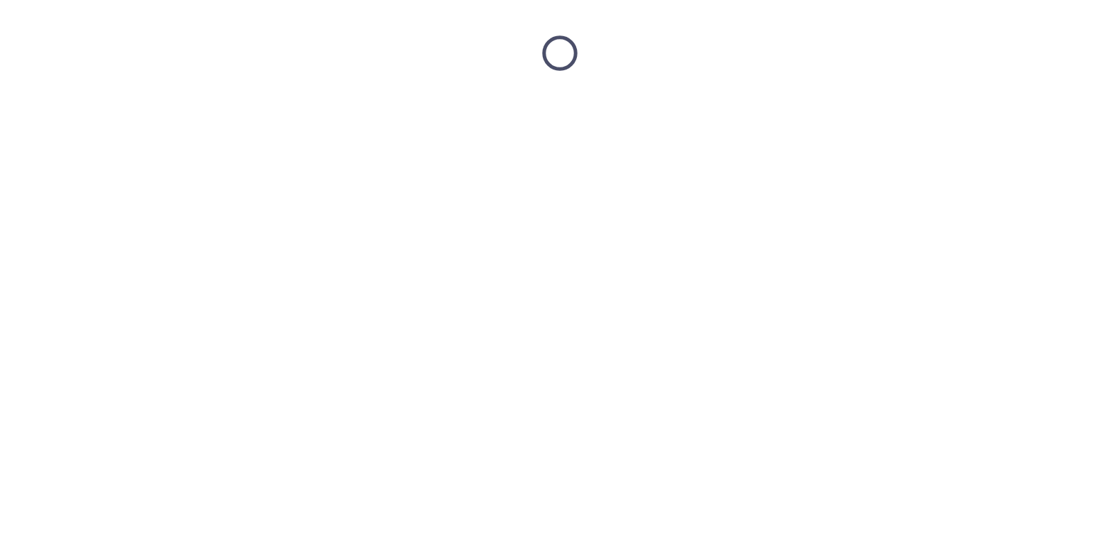
scroll to position [0, 0]
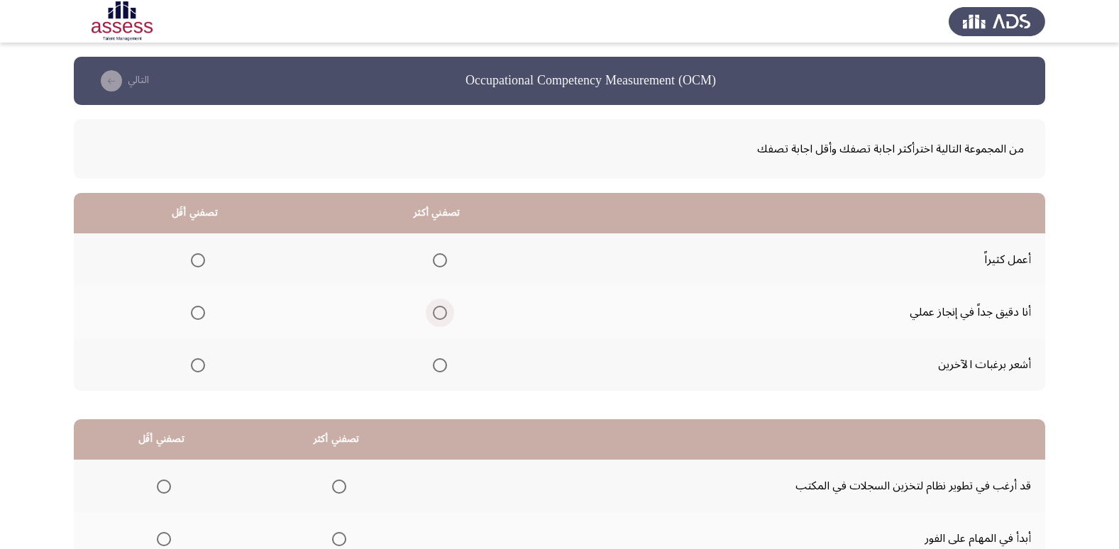
click at [441, 315] on span "Select an option" at bounding box center [440, 313] width 14 height 14
click at [441, 315] on input "Select an option" at bounding box center [440, 313] width 14 height 14
click at [197, 364] on span "Select an option" at bounding box center [198, 365] width 14 height 14
click at [197, 364] on input "Select an option" at bounding box center [198, 365] width 14 height 14
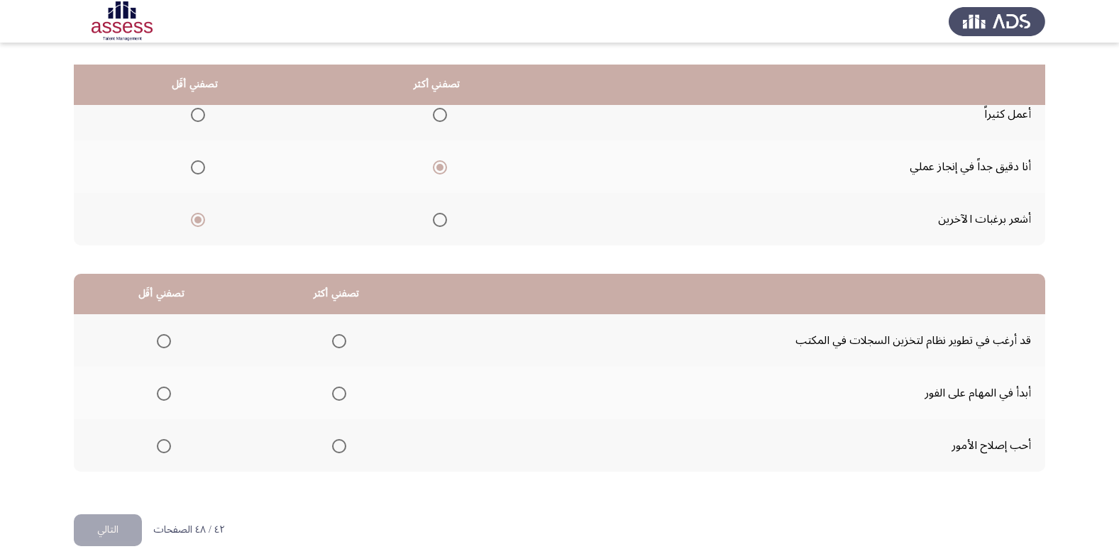
scroll to position [168, 0]
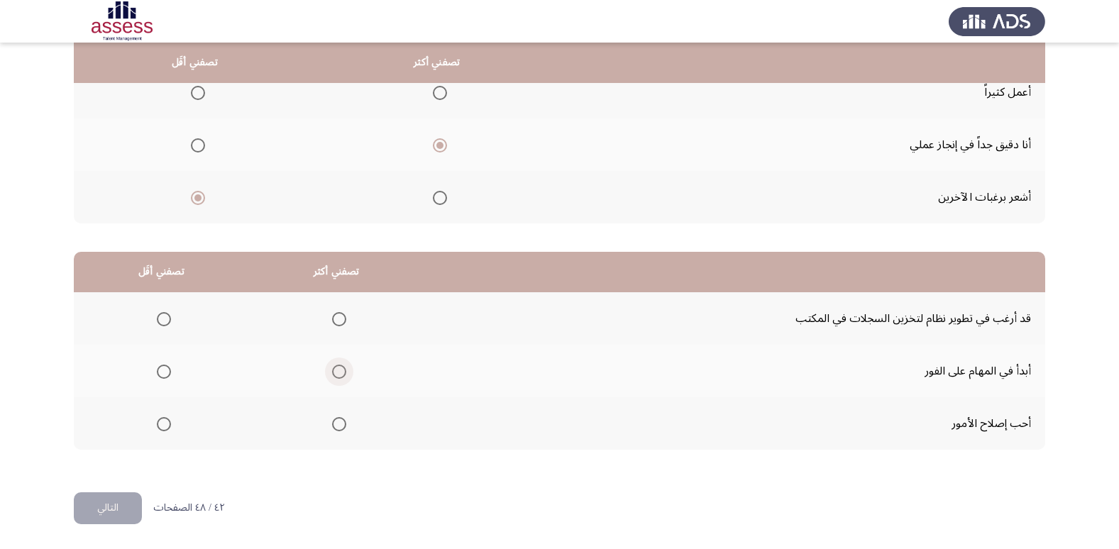
click at [332, 373] on span "Select an option" at bounding box center [339, 372] width 14 height 14
click at [332, 373] on input "Select an option" at bounding box center [339, 372] width 14 height 14
click at [157, 318] on span "Select an option" at bounding box center [164, 319] width 14 height 14
click at [157, 318] on input "Select an option" at bounding box center [164, 319] width 14 height 14
click at [105, 508] on button "التالي" at bounding box center [108, 509] width 68 height 32
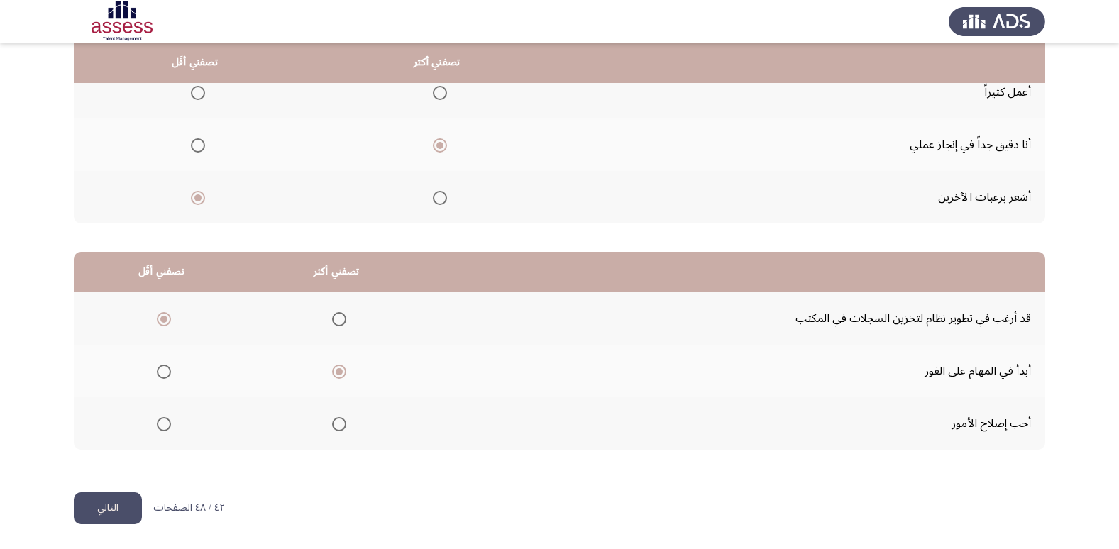
scroll to position [0, 0]
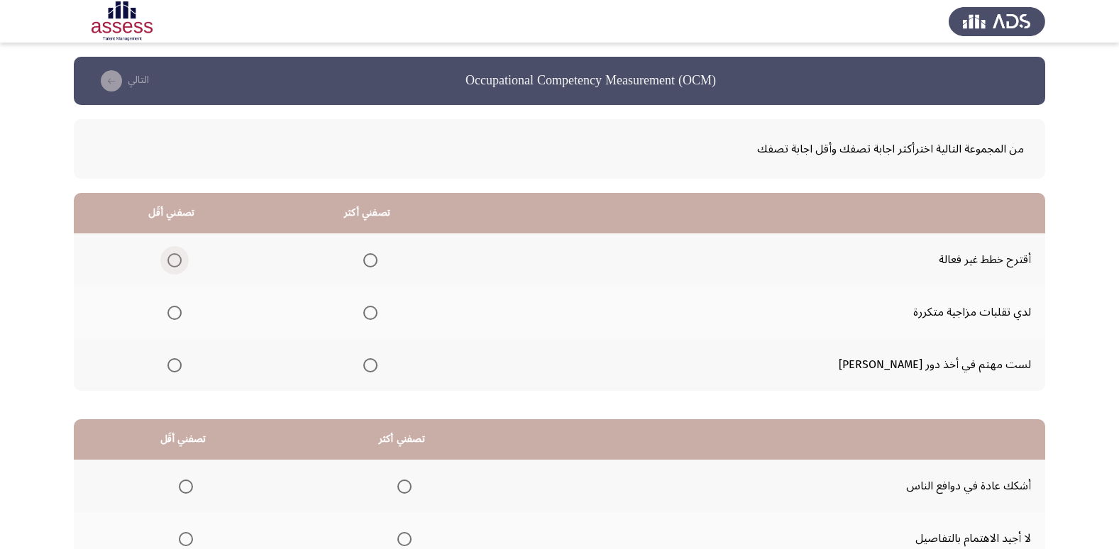
click at [182, 256] on span "Select an option" at bounding box center [175, 260] width 14 height 14
click at [182, 256] on input "Select an option" at bounding box center [175, 260] width 14 height 14
click at [378, 314] on span "Select an option" at bounding box center [370, 313] width 14 height 14
click at [378, 314] on input "Select an option" at bounding box center [370, 313] width 14 height 14
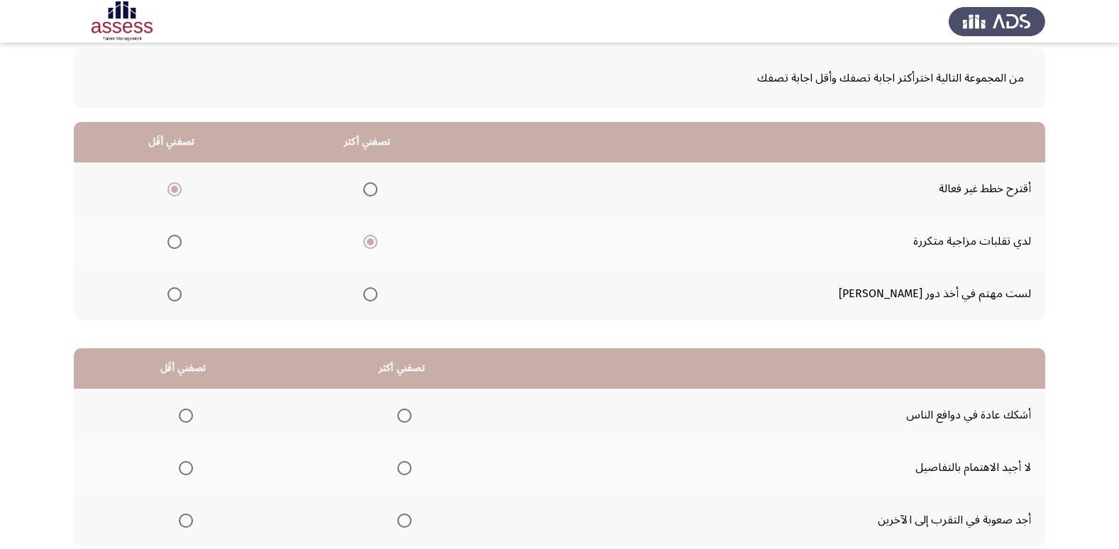
click at [182, 292] on span "Select an option" at bounding box center [175, 295] width 14 height 14
click at [182, 292] on input "Select an option" at bounding box center [175, 295] width 14 height 14
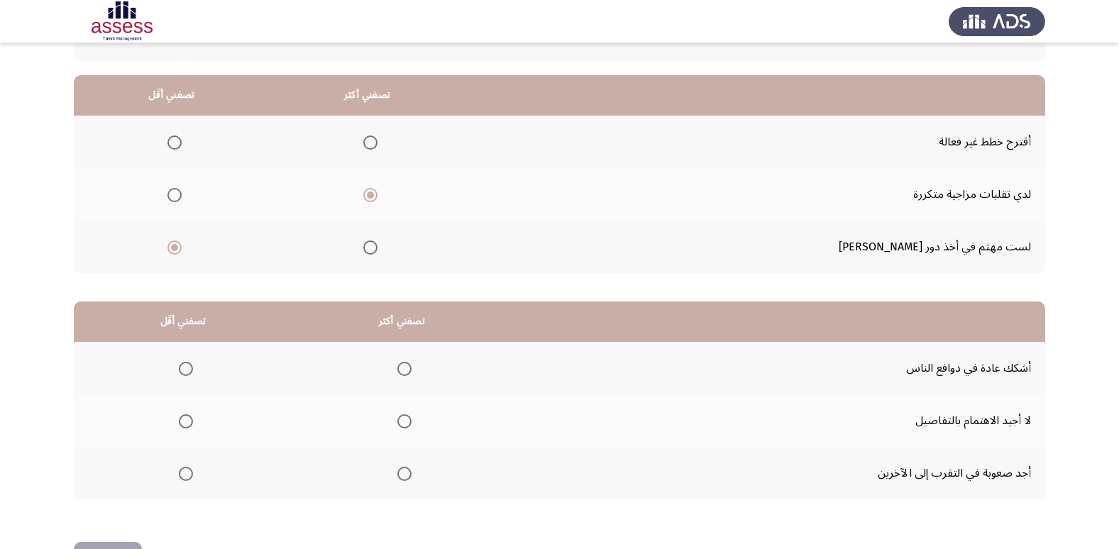
scroll to position [168, 0]
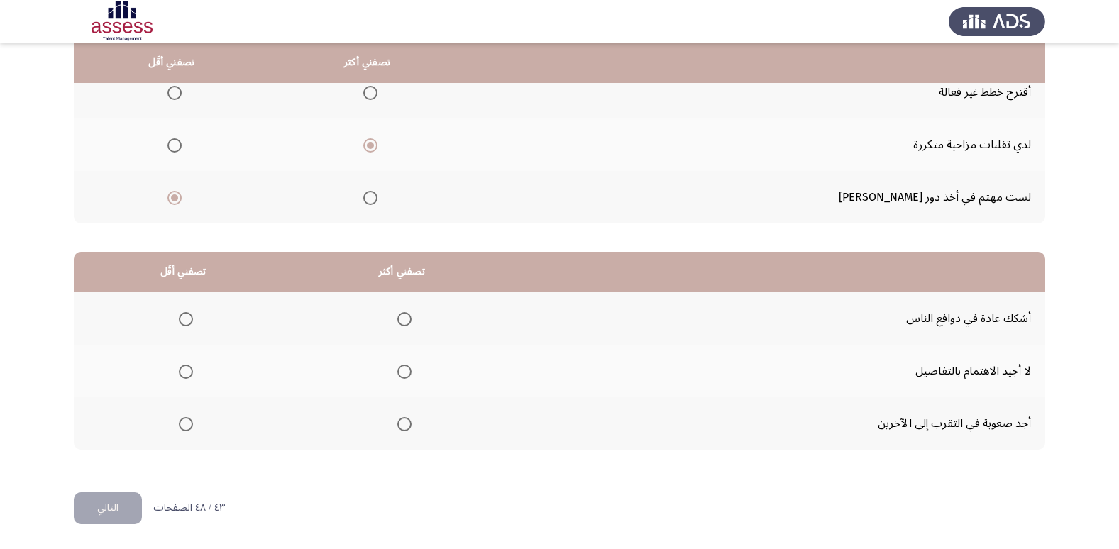
click at [179, 421] on span "Select an option" at bounding box center [186, 424] width 14 height 14
click at [179, 421] on input "Select an option" at bounding box center [186, 424] width 14 height 14
click at [412, 316] on th at bounding box center [401, 318] width 219 height 53
click at [403, 321] on span "Select an option" at bounding box center [405, 319] width 14 height 14
click at [403, 321] on input "Select an option" at bounding box center [405, 319] width 14 height 14
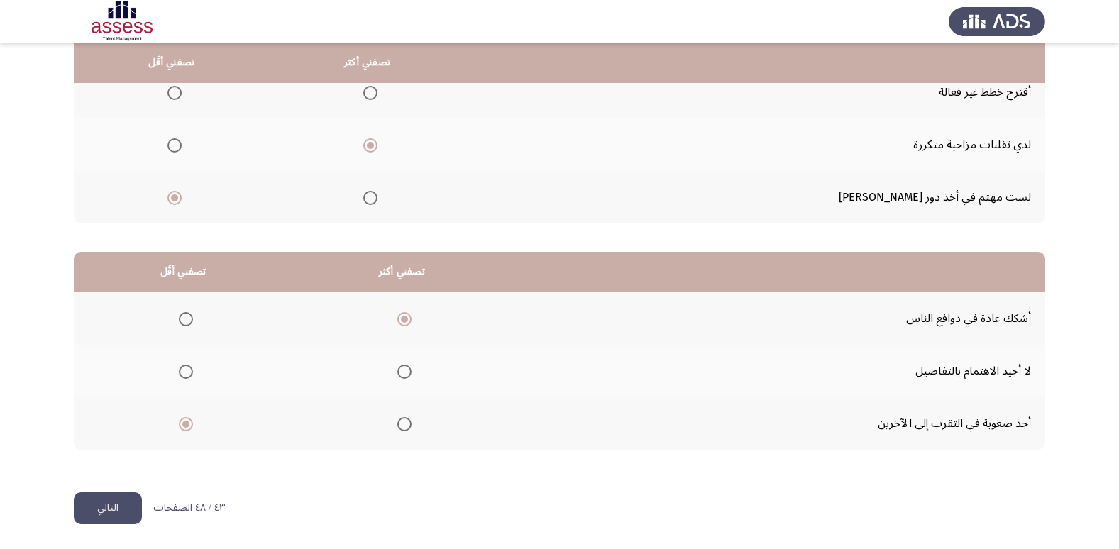
click at [104, 505] on button "التالي" at bounding box center [108, 509] width 68 height 32
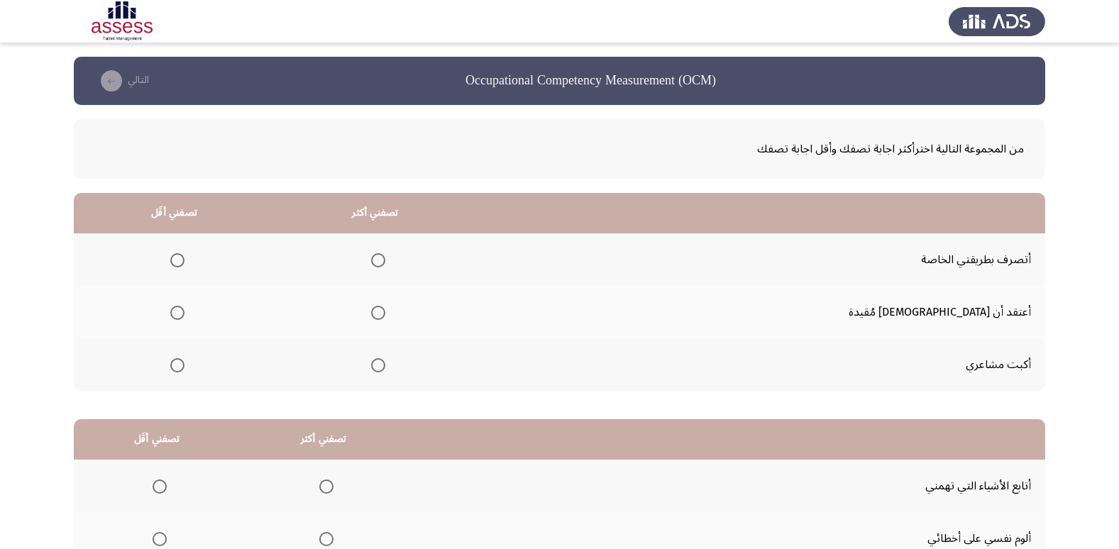
click at [385, 368] on span "Select an option" at bounding box center [378, 365] width 14 height 14
click at [385, 368] on input "Select an option" at bounding box center [378, 365] width 14 height 14
click at [185, 310] on span "Select an option" at bounding box center [177, 313] width 14 height 14
click at [185, 310] on input "Select an option" at bounding box center [177, 313] width 14 height 14
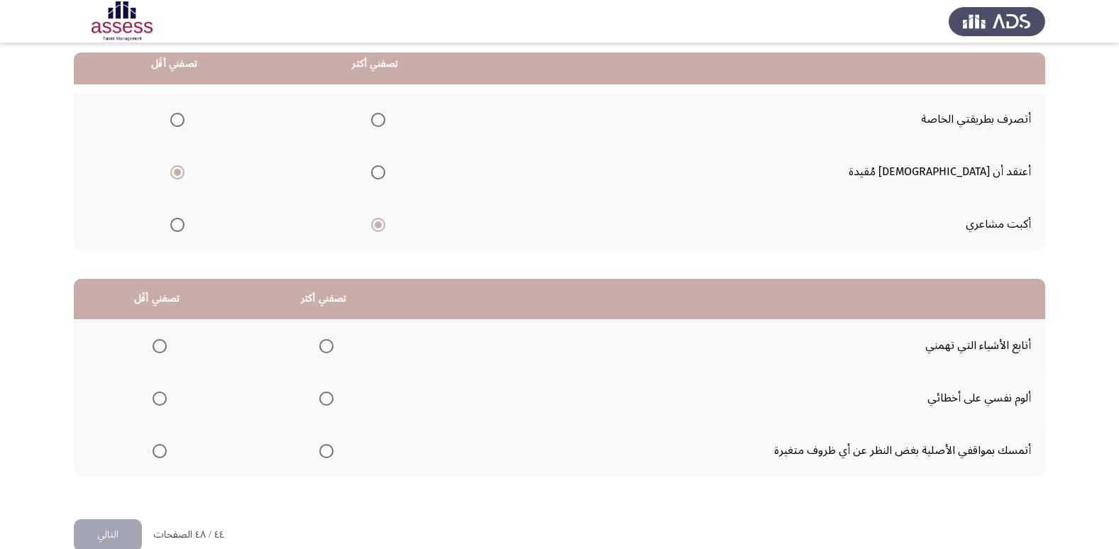
scroll to position [142, 0]
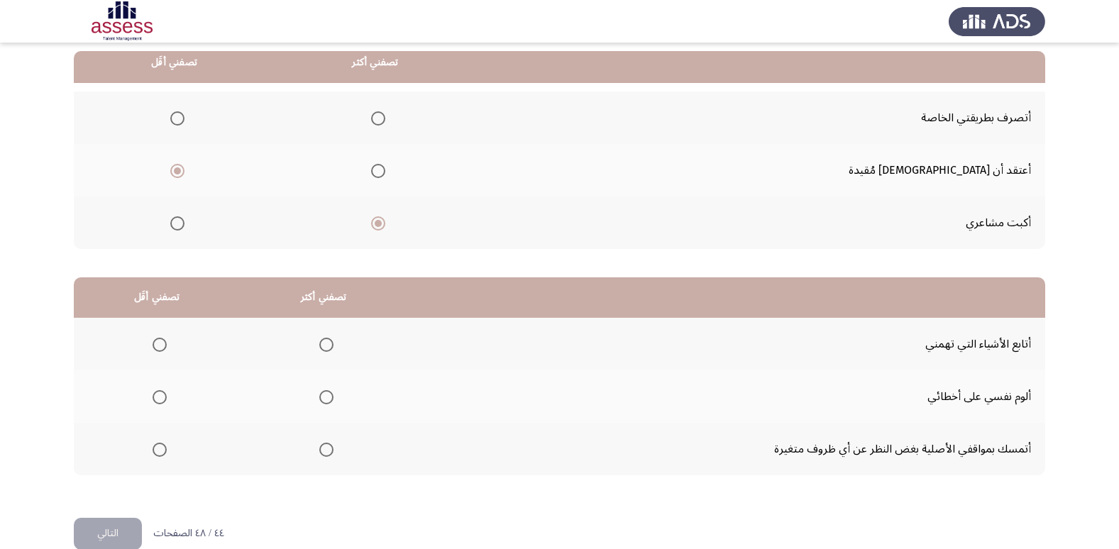
click at [454, 118] on th at bounding box center [376, 118] width 202 height 53
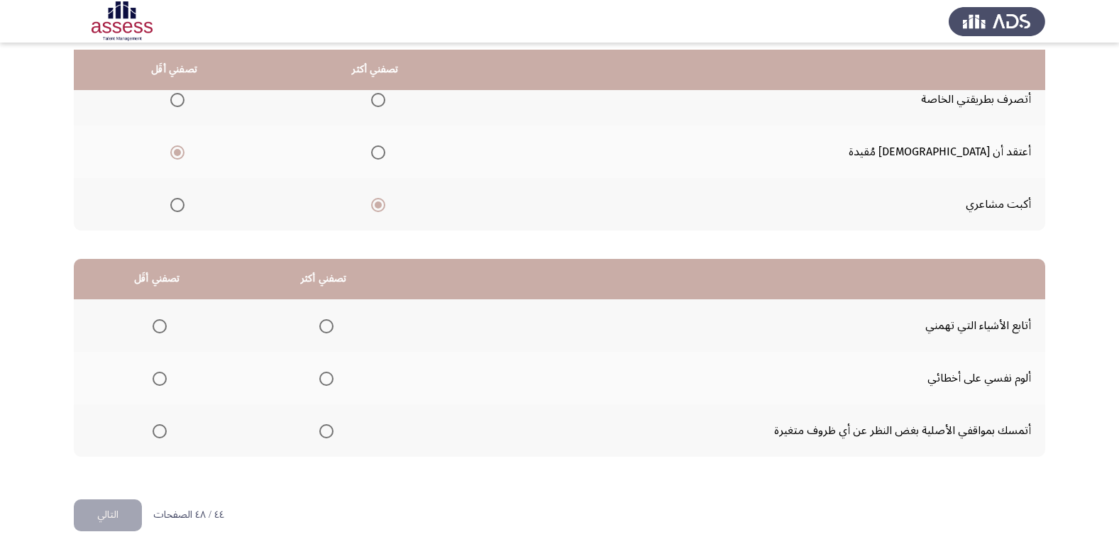
scroll to position [168, 0]
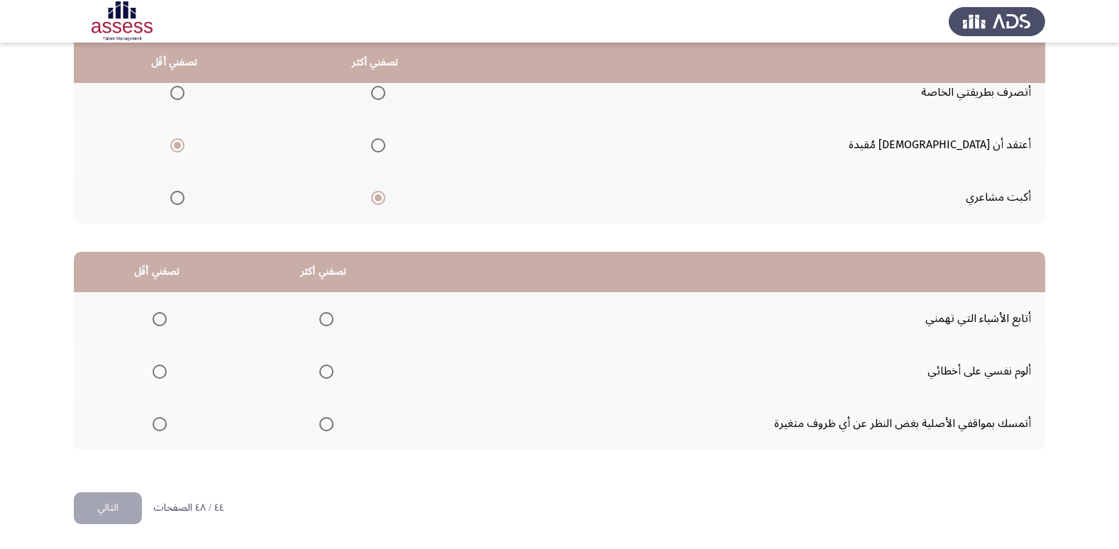
click at [385, 94] on span "Select an option" at bounding box center [378, 93] width 14 height 14
click at [385, 94] on input "Select an option" at bounding box center [378, 93] width 14 height 14
click at [157, 427] on span "Select an option" at bounding box center [160, 424] width 14 height 14
click at [157, 427] on input "Select an option" at bounding box center [160, 424] width 14 height 14
click at [323, 322] on span "Select an option" at bounding box center [326, 319] width 14 height 14
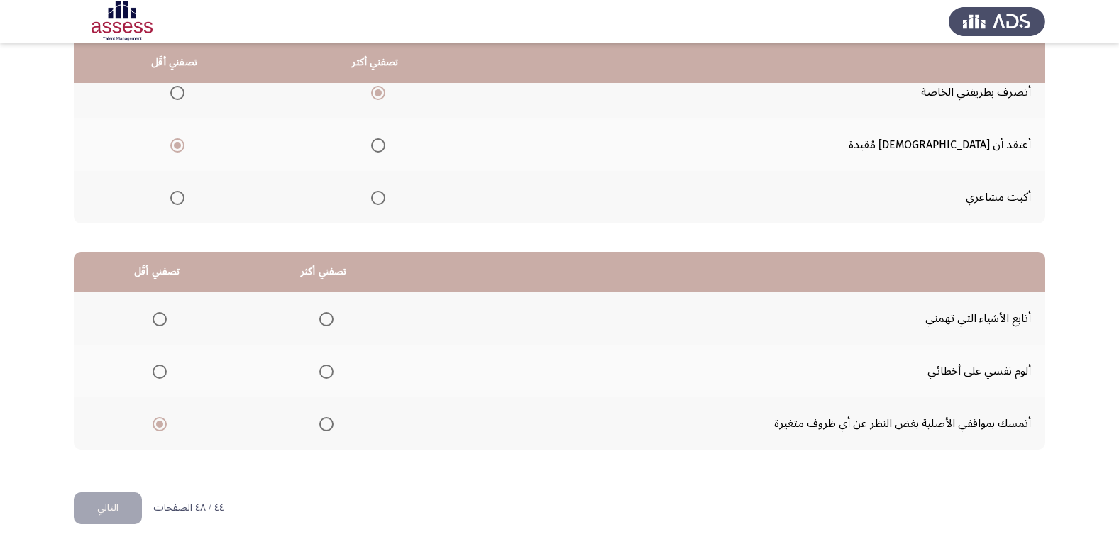
click at [323, 322] on input "Select an option" at bounding box center [326, 319] width 14 height 14
click at [97, 508] on button "التالي" at bounding box center [108, 509] width 68 height 32
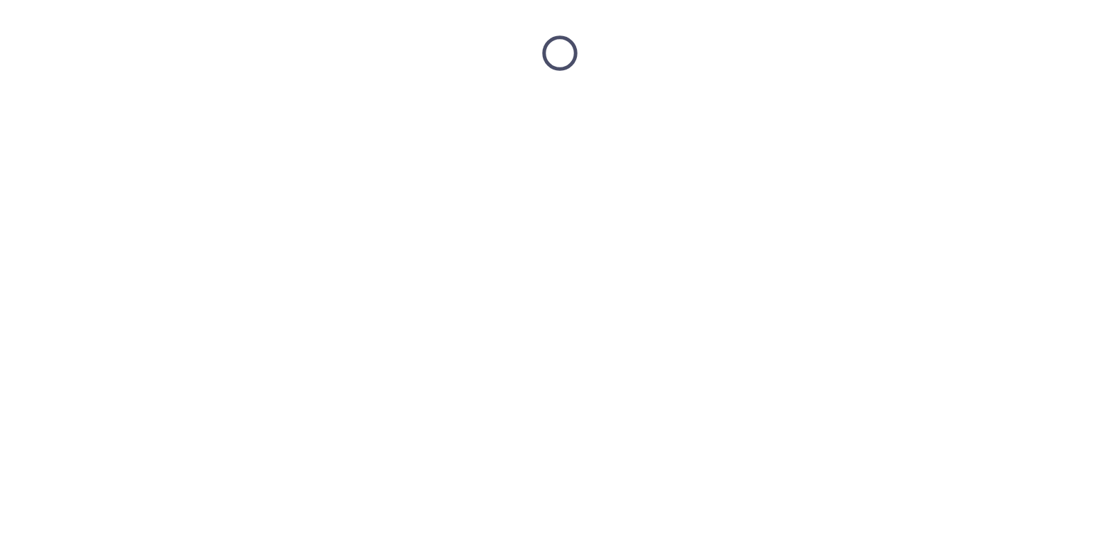
scroll to position [0, 0]
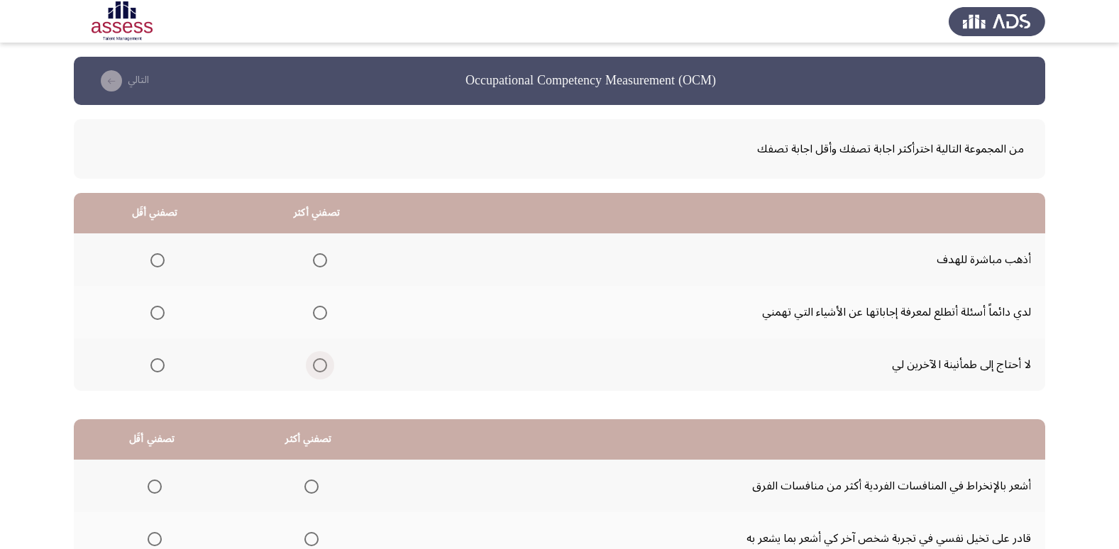
click at [317, 371] on span "Select an option" at bounding box center [320, 365] width 14 height 14
click at [317, 371] on input "Select an option" at bounding box center [320, 365] width 14 height 14
click at [319, 257] on span "Select an option" at bounding box center [320, 260] width 14 height 14
click at [319, 257] on input "Select an option" at bounding box center [320, 260] width 14 height 14
click at [159, 320] on mat-radio-group "Select an option" at bounding box center [155, 312] width 20 height 24
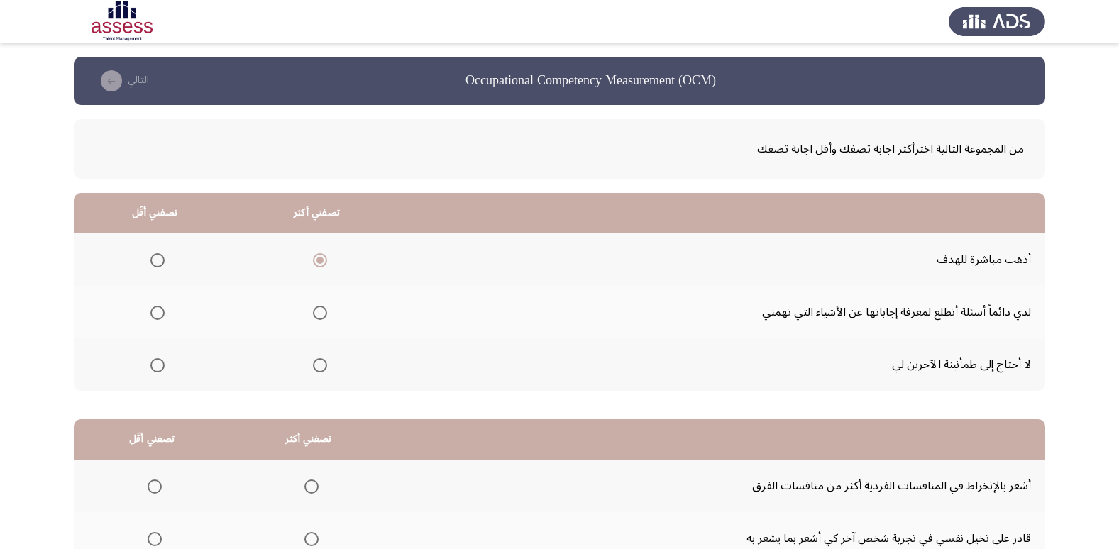
click at [158, 314] on span "Select an option" at bounding box center [157, 313] width 14 height 14
click at [158, 314] on input "Select an option" at bounding box center [157, 313] width 14 height 14
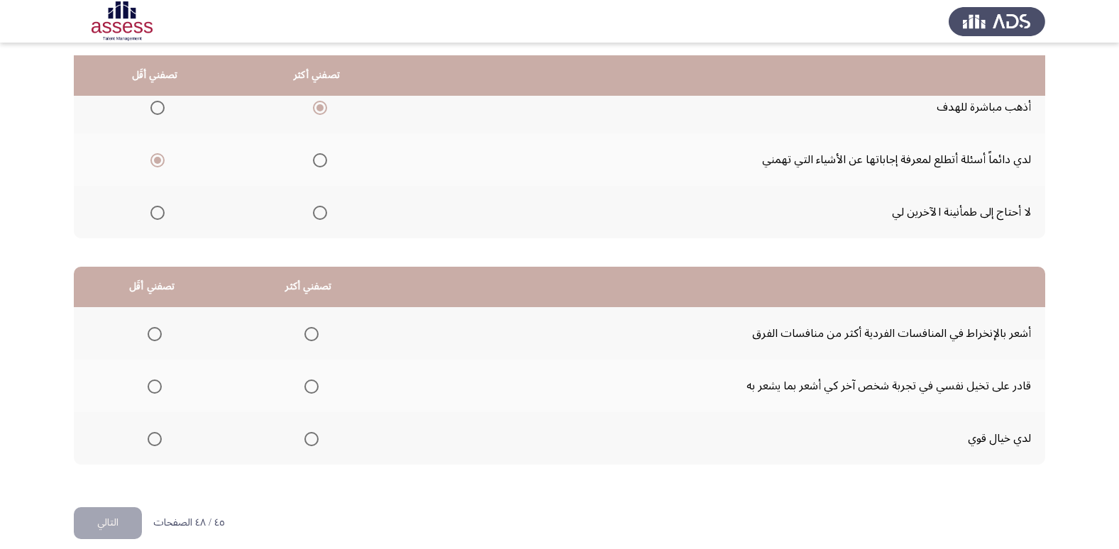
scroll to position [168, 0]
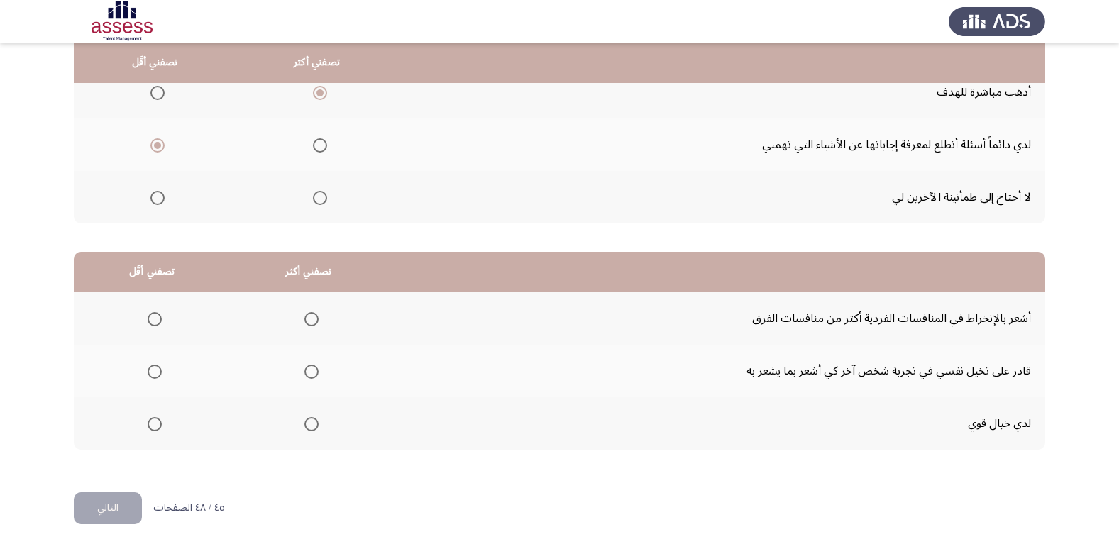
click at [156, 367] on span "Select an option" at bounding box center [155, 372] width 14 height 14
click at [156, 367] on input "Select an option" at bounding box center [155, 372] width 14 height 14
click at [312, 325] on span "Select an option" at bounding box center [312, 319] width 14 height 14
click at [312, 325] on input "Select an option" at bounding box center [312, 319] width 14 height 14
click at [113, 505] on button "التالي" at bounding box center [108, 509] width 68 height 32
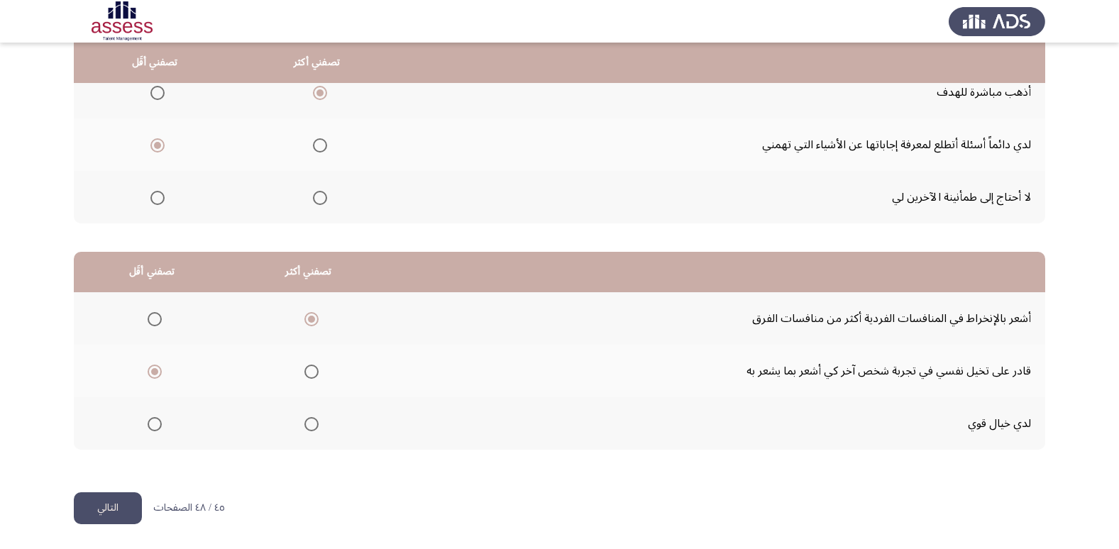
scroll to position [0, 0]
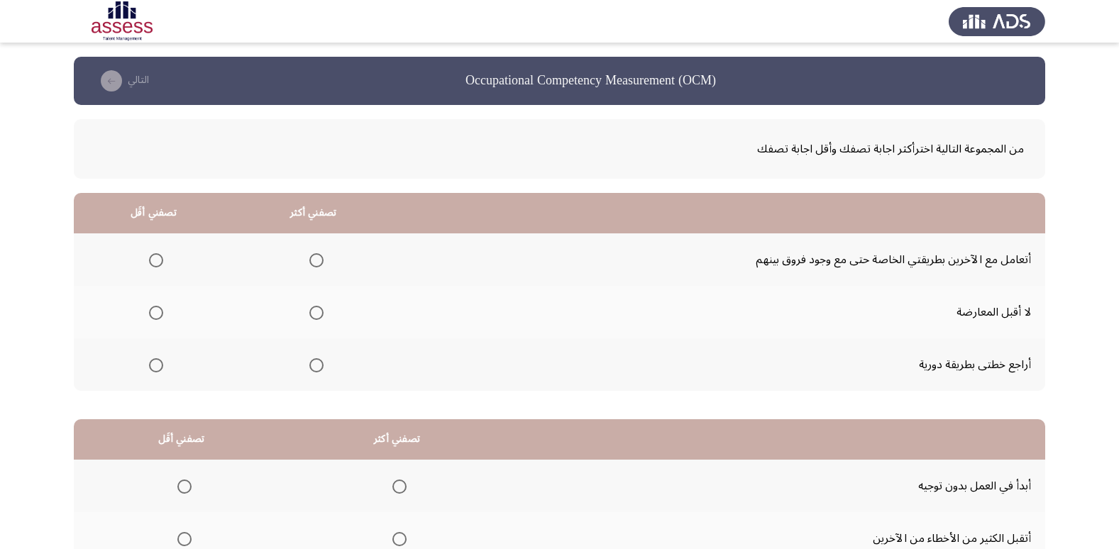
click at [317, 371] on th at bounding box center [314, 365] width 160 height 53
click at [312, 369] on span "Select an option" at bounding box center [317, 365] width 14 height 14
click at [312, 369] on input "Select an option" at bounding box center [317, 365] width 14 height 14
click at [157, 310] on span "Select an option" at bounding box center [156, 313] width 14 height 14
click at [157, 310] on input "Select an option" at bounding box center [156, 313] width 14 height 14
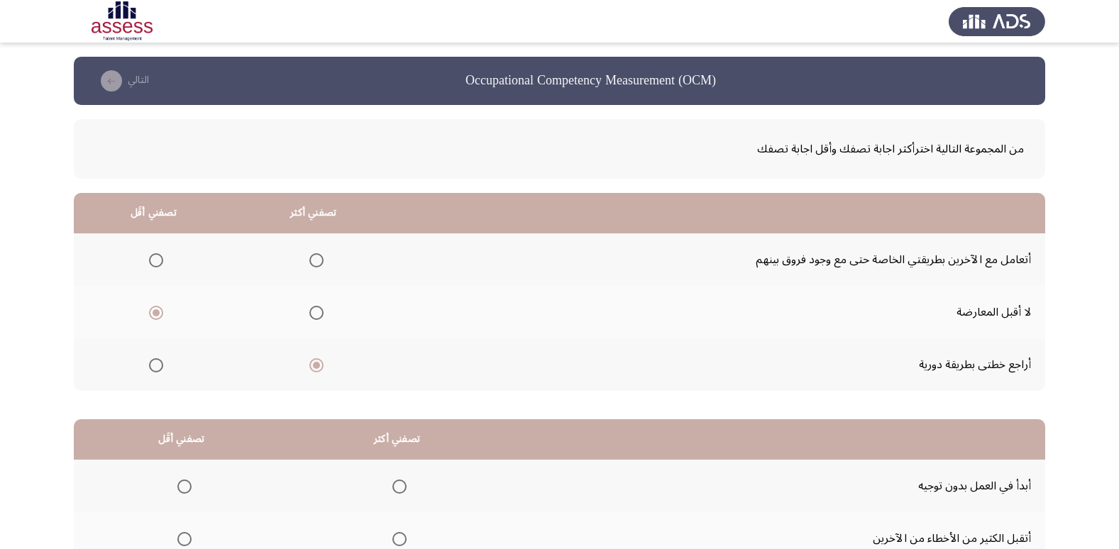
click at [159, 265] on span "Select an option" at bounding box center [156, 260] width 14 height 14
click at [159, 265] on input "Select an option" at bounding box center [156, 260] width 14 height 14
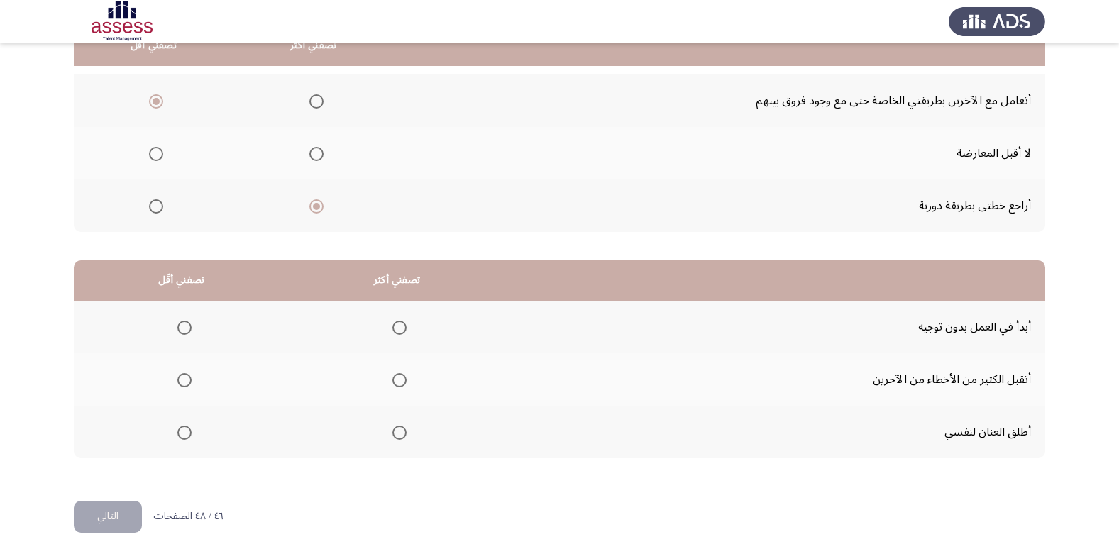
scroll to position [168, 0]
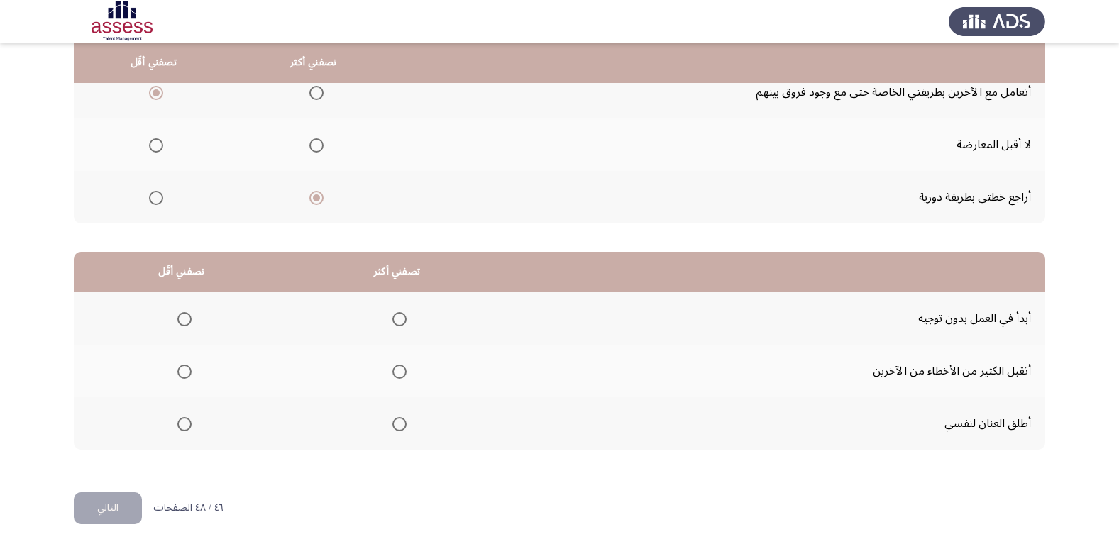
click at [393, 321] on span "Select an option" at bounding box center [400, 319] width 14 height 14
click at [393, 321] on input "Select an option" at bounding box center [400, 319] width 14 height 14
click at [183, 375] on span "Select an option" at bounding box center [184, 372] width 14 height 14
click at [183, 375] on input "Select an option" at bounding box center [184, 372] width 14 height 14
click at [184, 425] on span "Select an option" at bounding box center [184, 424] width 14 height 14
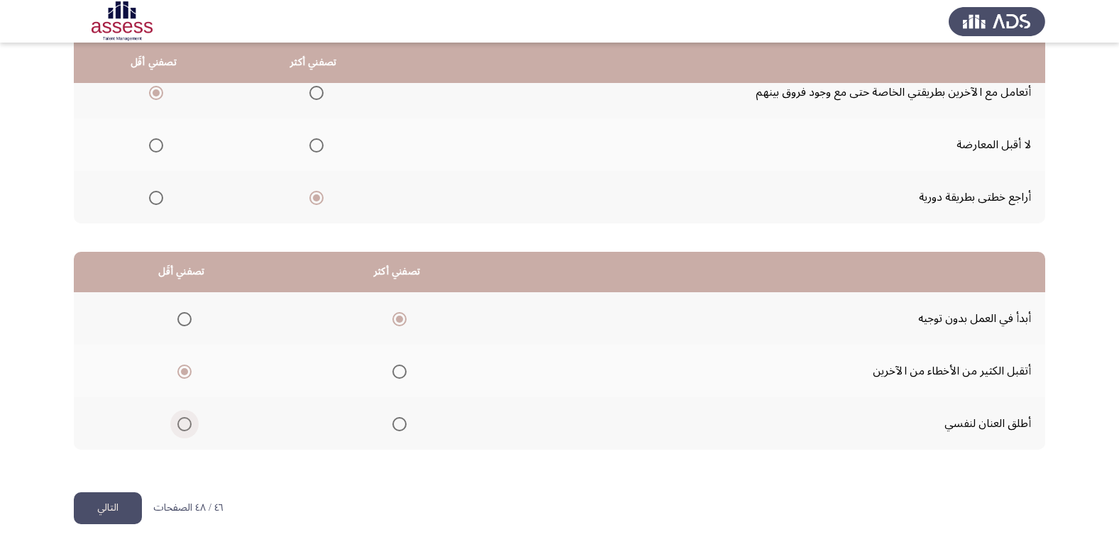
click at [184, 425] on input "Select an option" at bounding box center [184, 424] width 14 height 14
click at [90, 510] on button "التالي" at bounding box center [108, 509] width 68 height 32
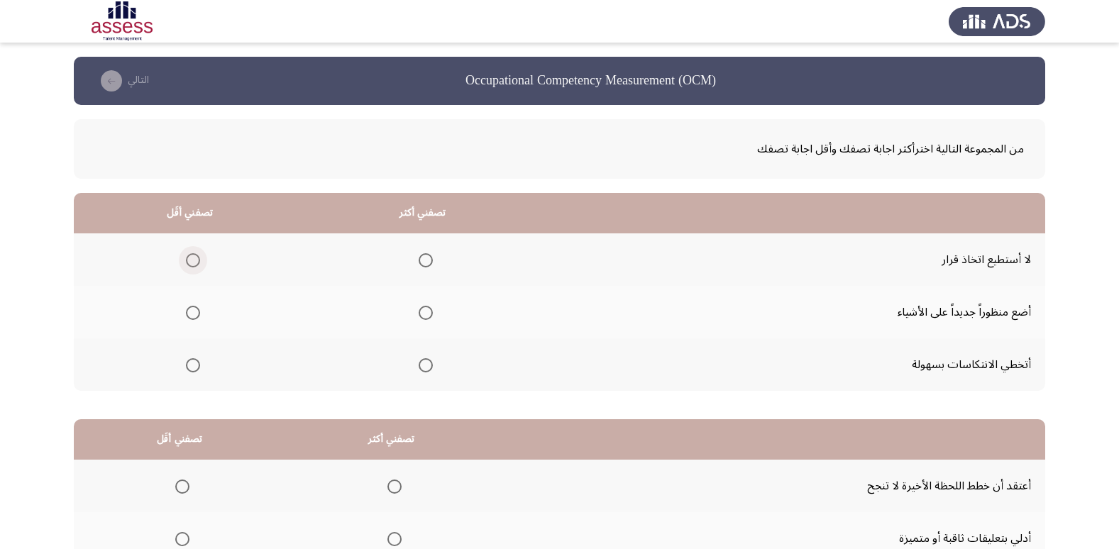
click at [190, 263] on span "Select an option" at bounding box center [193, 260] width 14 height 14
click at [190, 263] on input "Select an option" at bounding box center [193, 260] width 14 height 14
click at [421, 372] on mat-radio-group "Select an option" at bounding box center [423, 365] width 20 height 24
click at [422, 367] on span "Select an option" at bounding box center [426, 365] width 14 height 14
click at [422, 367] on input "Select an option" at bounding box center [426, 365] width 14 height 14
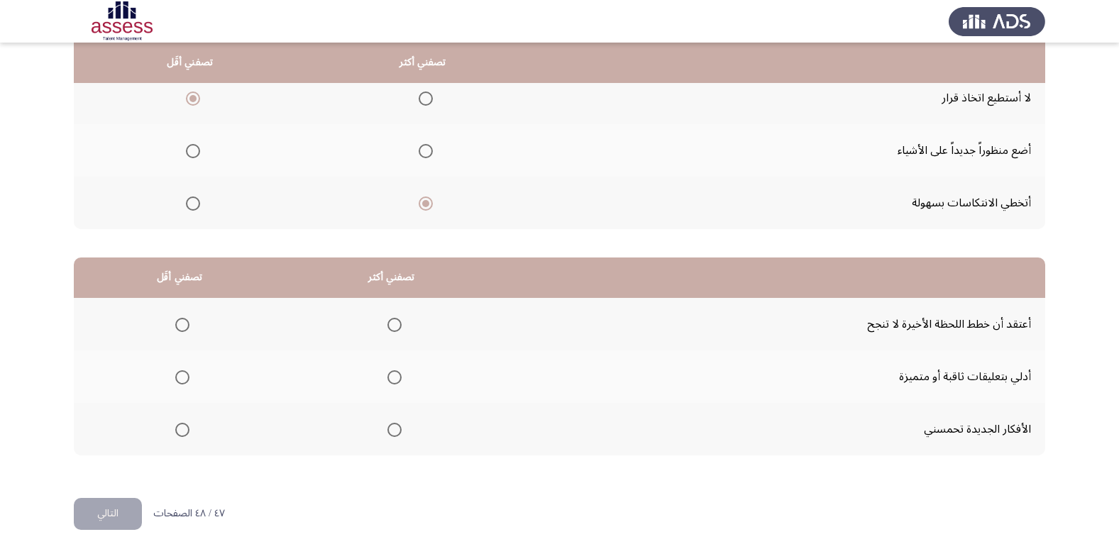
scroll to position [168, 0]
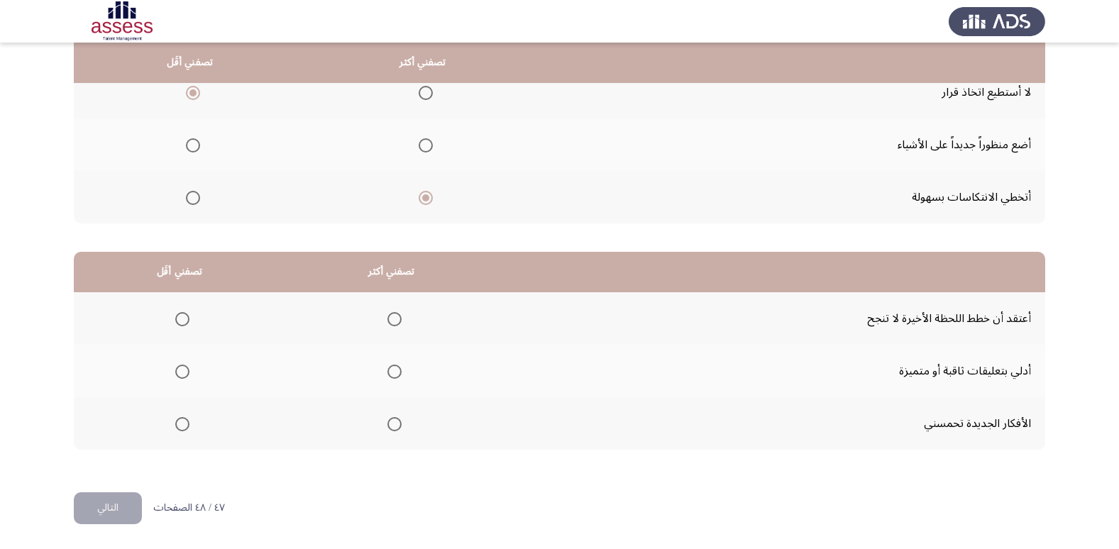
click at [180, 315] on span "Select an option" at bounding box center [182, 319] width 14 height 14
click at [180, 315] on input "Select an option" at bounding box center [182, 319] width 14 height 14
click at [395, 375] on span "Select an option" at bounding box center [395, 372] width 14 height 14
click at [395, 375] on input "Select an option" at bounding box center [395, 372] width 14 height 14
click at [99, 510] on button "التالي" at bounding box center [108, 509] width 68 height 32
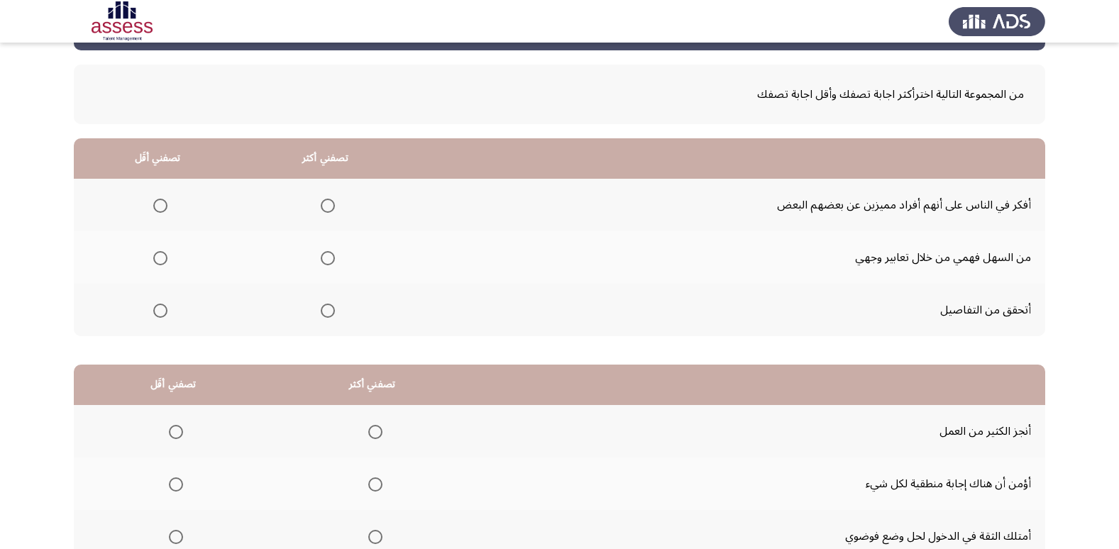
scroll to position [142, 0]
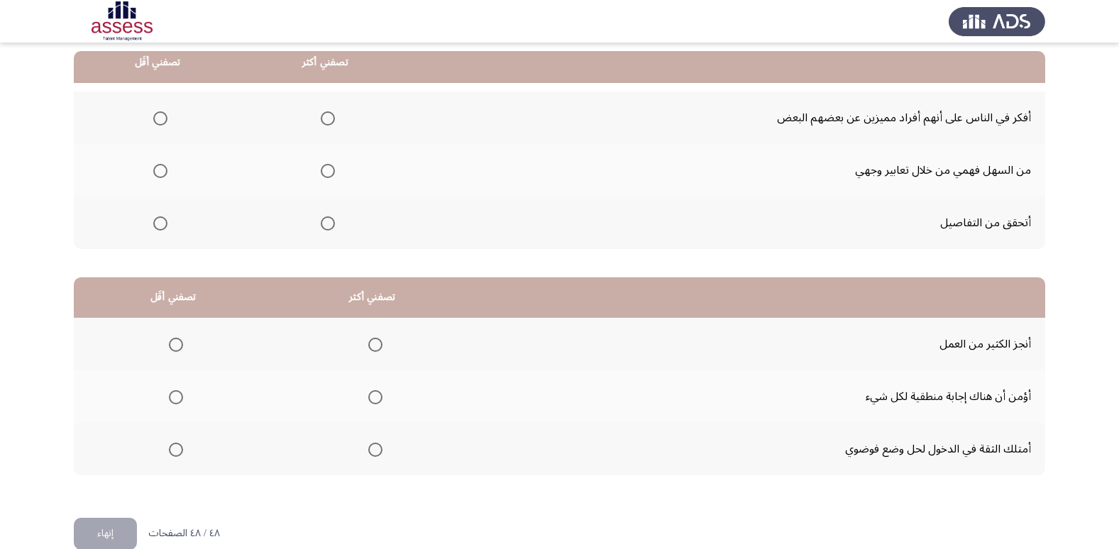
click at [329, 221] on span "Select an option" at bounding box center [328, 224] width 14 height 14
click at [329, 221] on input "Select an option" at bounding box center [328, 224] width 14 height 14
click at [154, 168] on span "Select an option" at bounding box center [160, 171] width 14 height 14
click at [154, 168] on input "Select an option" at bounding box center [160, 171] width 14 height 14
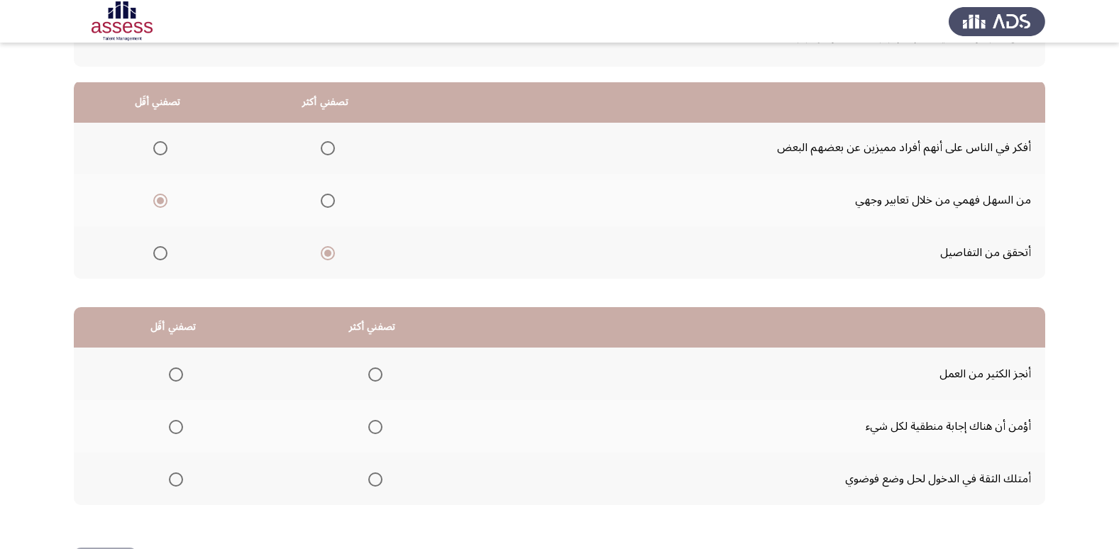
scroll to position [168, 0]
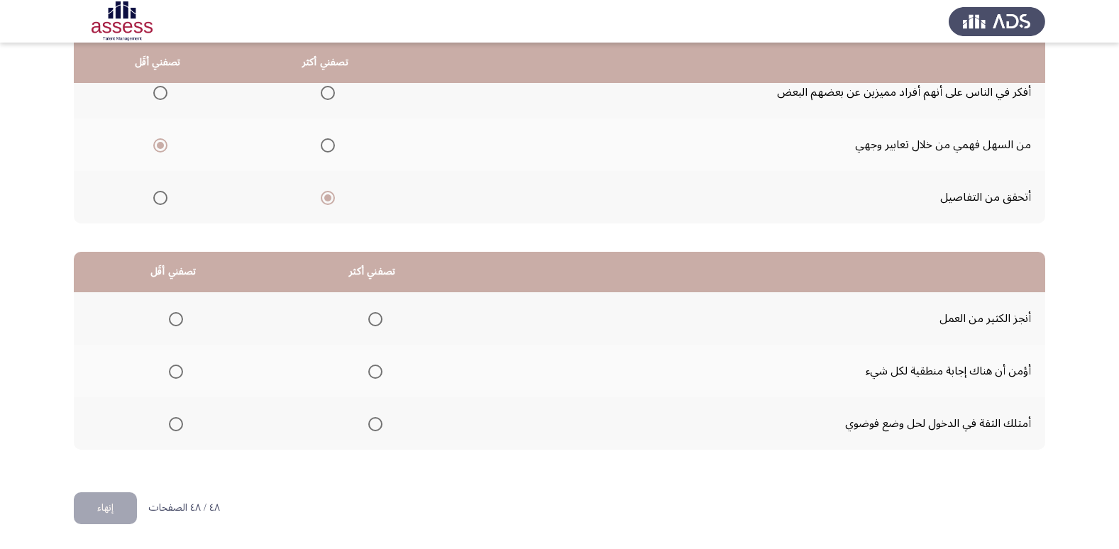
click at [368, 426] on span "Select an option" at bounding box center [375, 424] width 14 height 14
click at [368, 426] on input "Select an option" at bounding box center [375, 424] width 14 height 14
click at [173, 373] on span "Select an option" at bounding box center [176, 372] width 14 height 14
click at [173, 373] on input "Select an option" at bounding box center [176, 372] width 14 height 14
click at [88, 501] on button "إنهاء" at bounding box center [105, 509] width 63 height 32
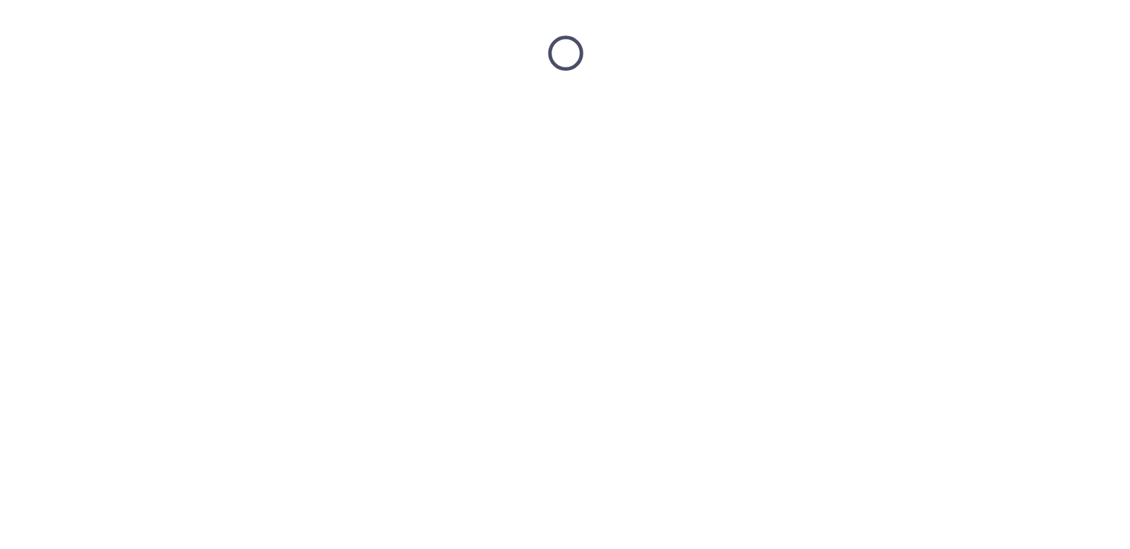
scroll to position [0, 0]
